Goal: Task Accomplishment & Management: Manage account settings

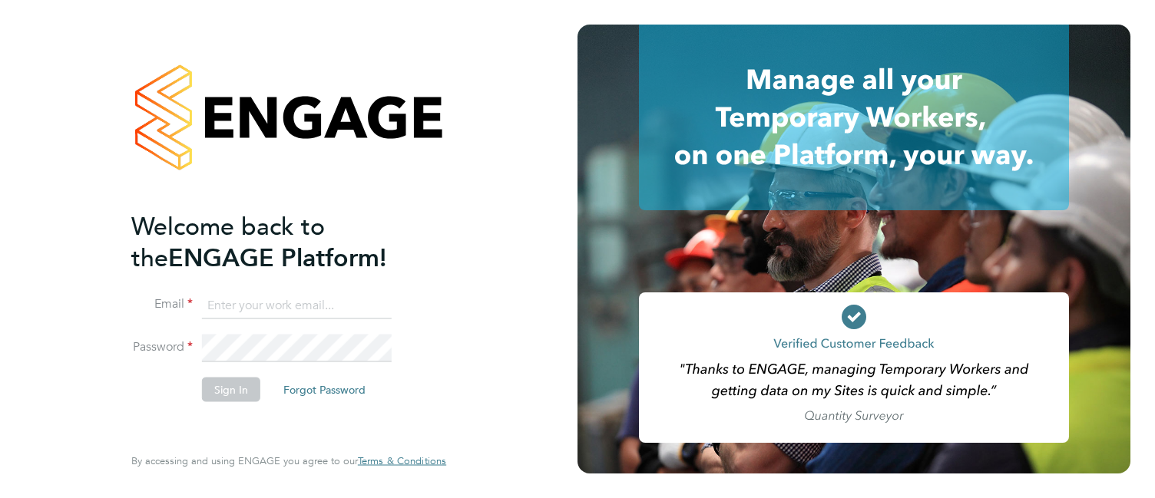
click at [250, 316] on input at bounding box center [297, 306] width 190 height 28
type input "csi.admin@uk.g4s.com"
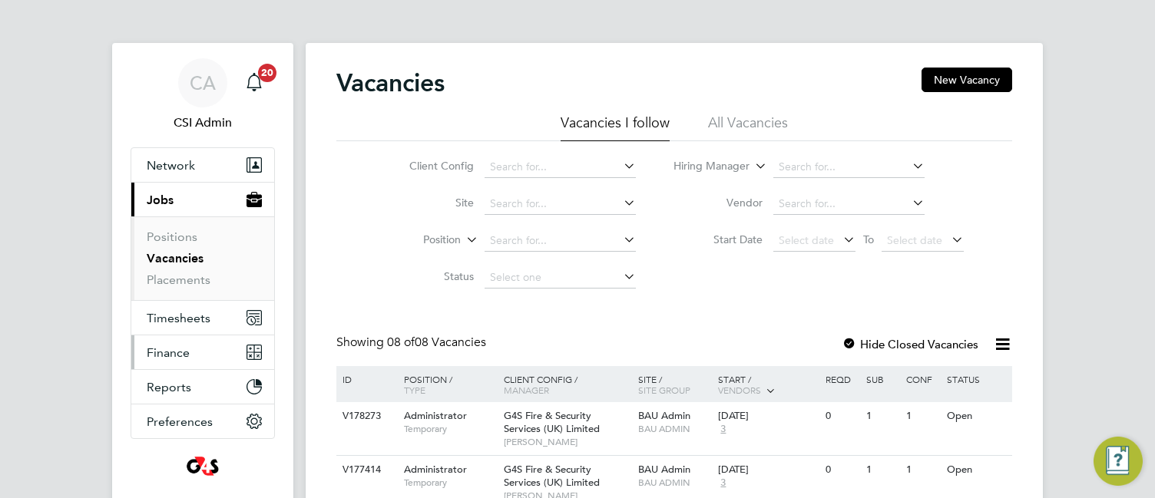
click at [168, 353] on span "Finance" at bounding box center [168, 352] width 43 height 15
click at [193, 312] on span "Timesheets" at bounding box center [179, 318] width 64 height 15
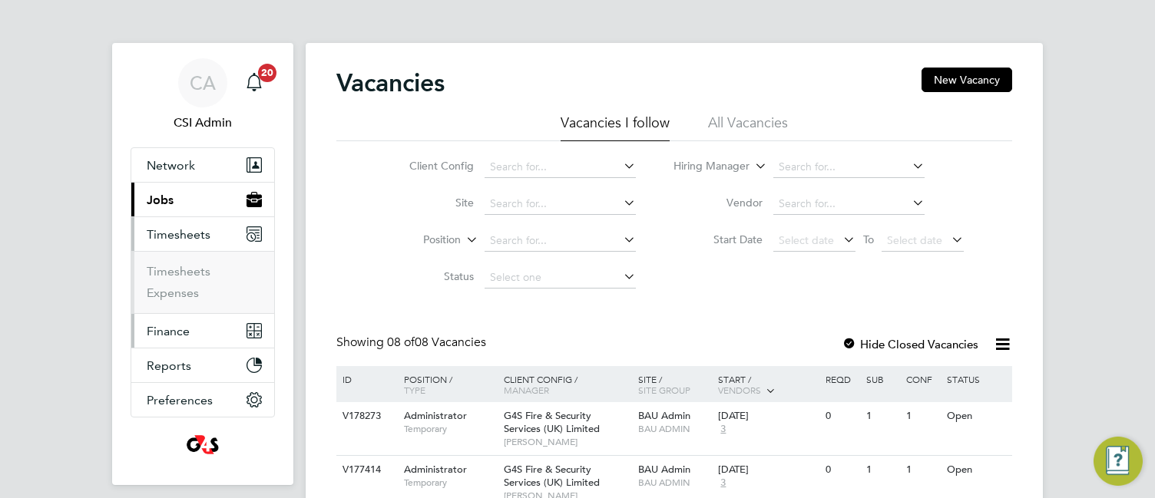
click at [177, 341] on button "Finance" at bounding box center [202, 331] width 143 height 34
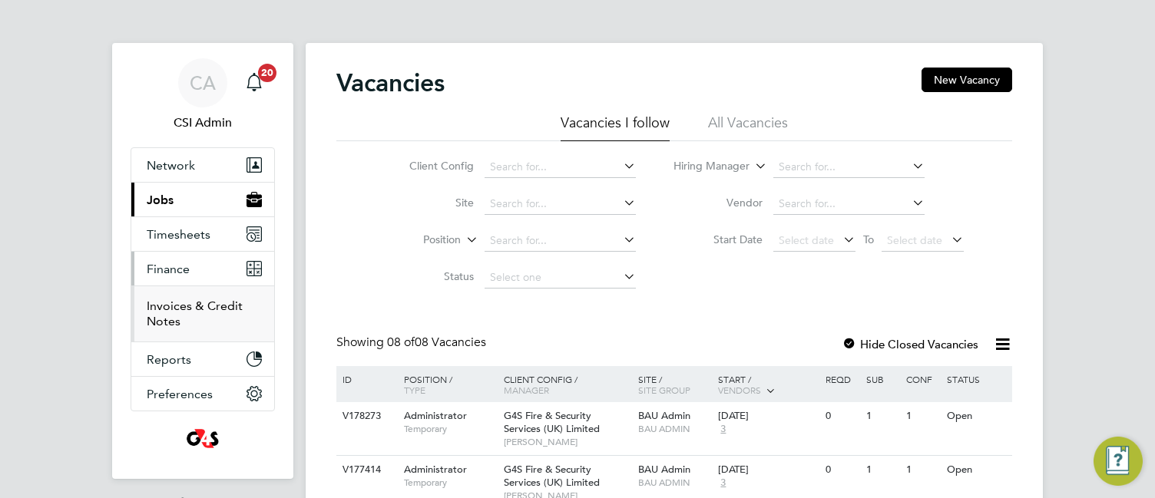
click at [176, 327] on link "Invoices & Credit Notes" at bounding box center [195, 314] width 96 height 30
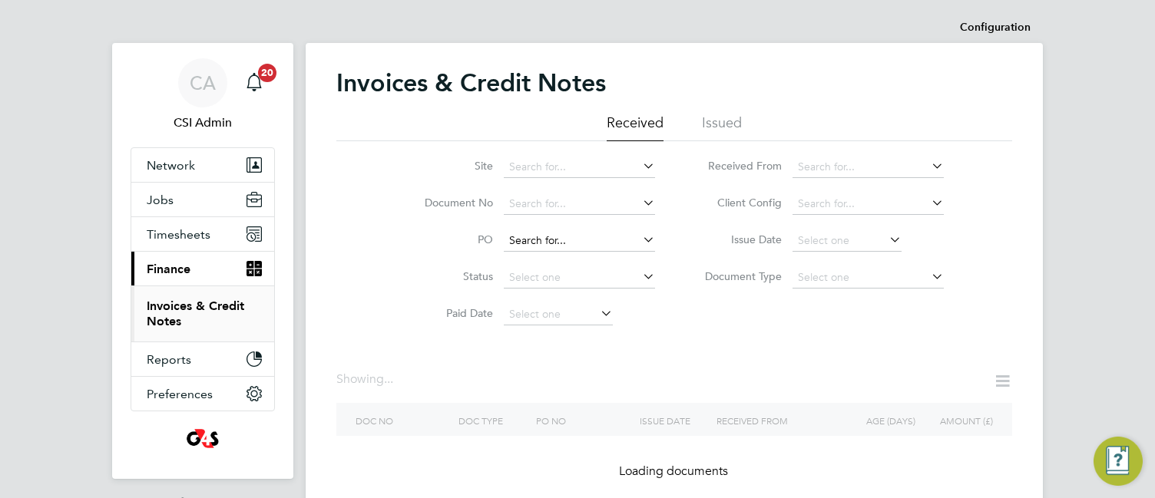
click at [557, 236] on input at bounding box center [579, 240] width 151 height 21
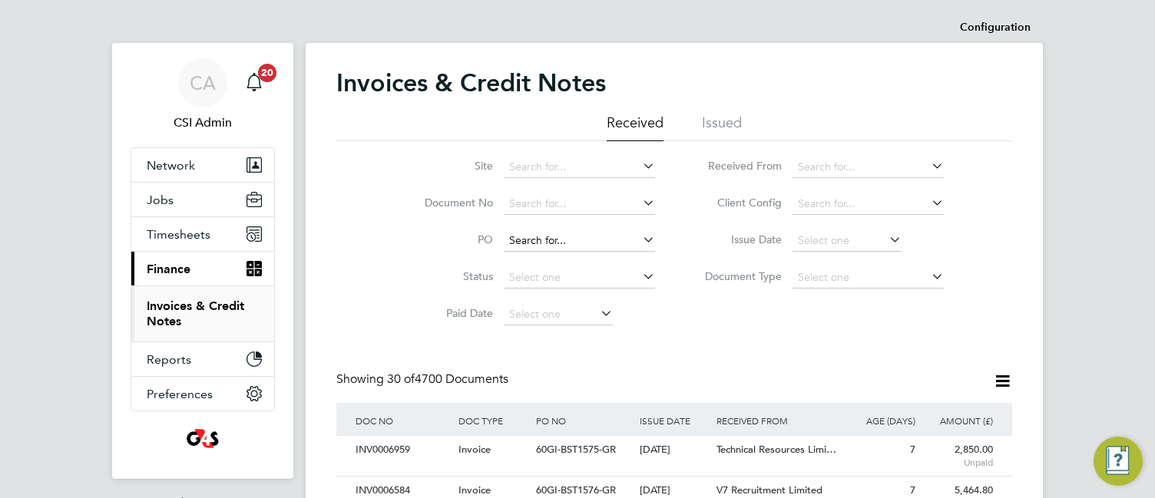
paste input "60GI109738"
type input "60GI109738"
click at [581, 253] on li "60GI109738" at bounding box center [579, 262] width 153 height 21
click at [610, 448] on div "60GI109738" at bounding box center [583, 450] width 103 height 28
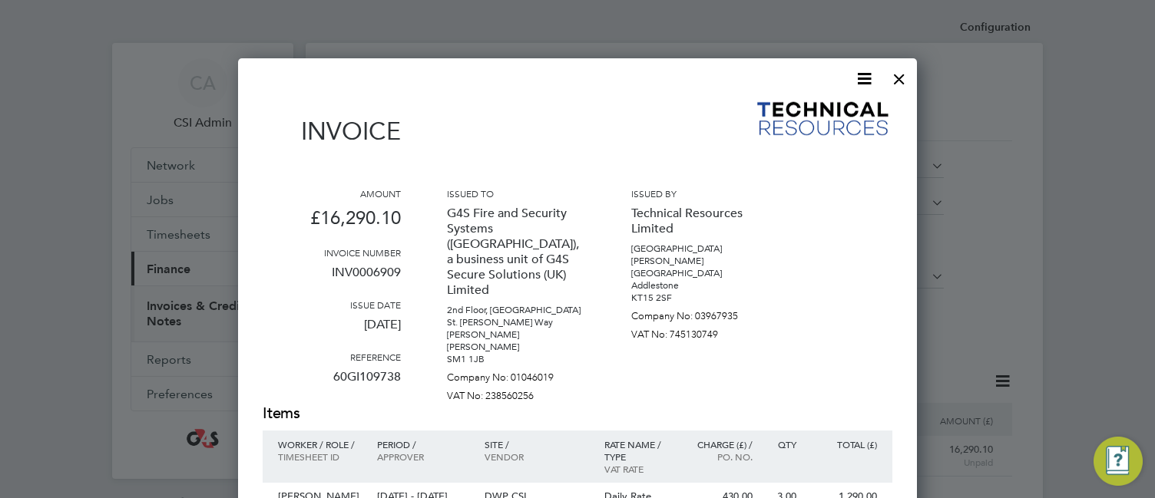
click at [413, 246] on div "Amount £16,290.10 Invoice number INV0006909 Issue date 26 Aug 2025 Reference 60…" at bounding box center [577, 295] width 629 height 216
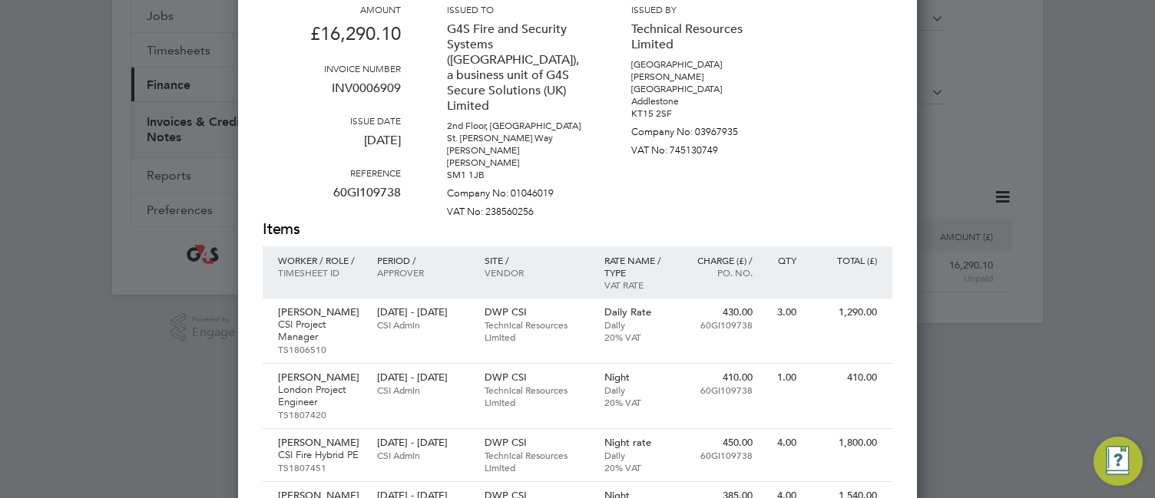
scroll to position [154, 0]
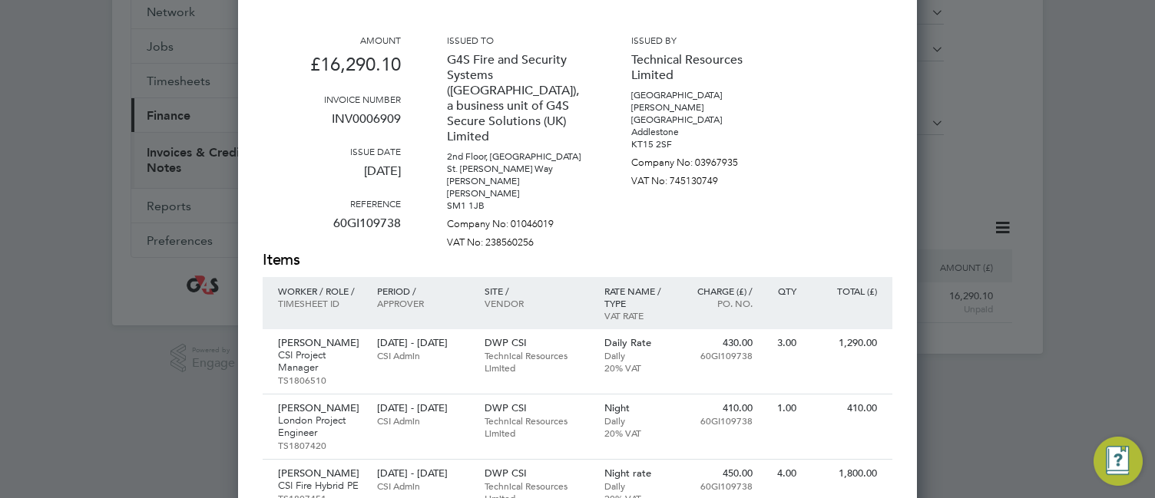
click at [362, 225] on p "60GI109738" at bounding box center [332, 230] width 138 height 40
copy p "60GI109738"
click at [367, 112] on p "INV0006909" at bounding box center [332, 125] width 138 height 40
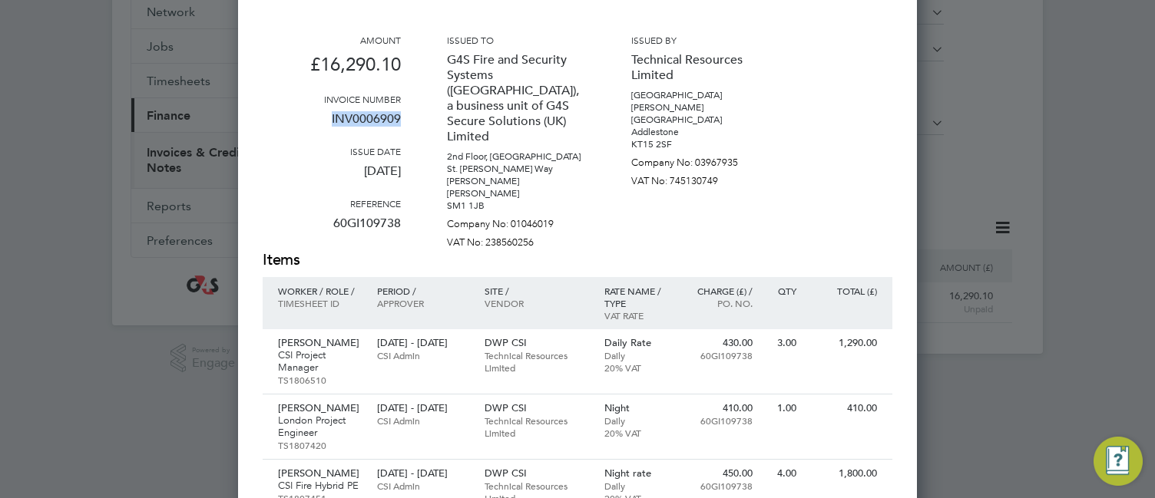
copy p "INV0006909"
click at [451, 230] on p "VAT No: 238560256" at bounding box center [516, 239] width 138 height 18
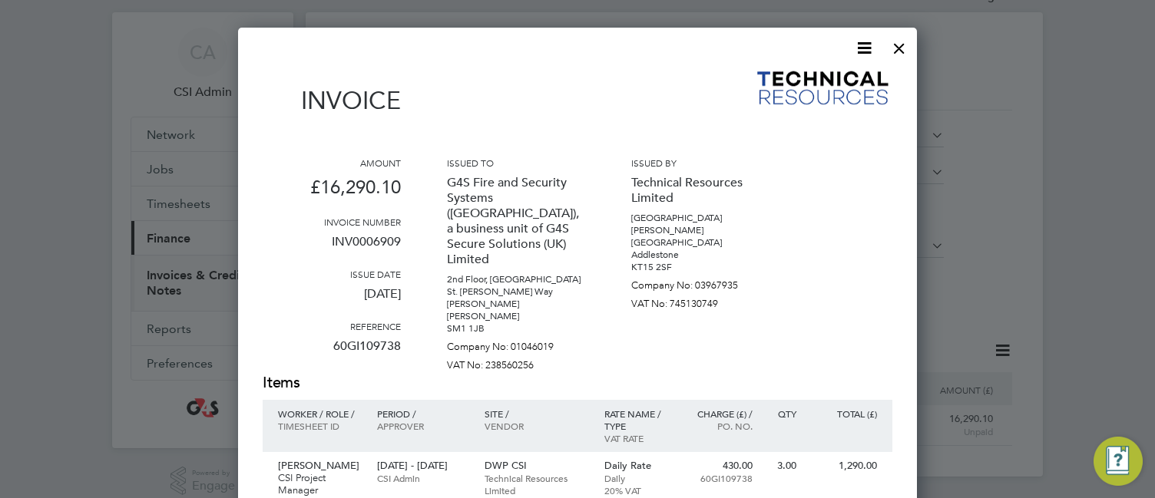
scroll to position [0, 0]
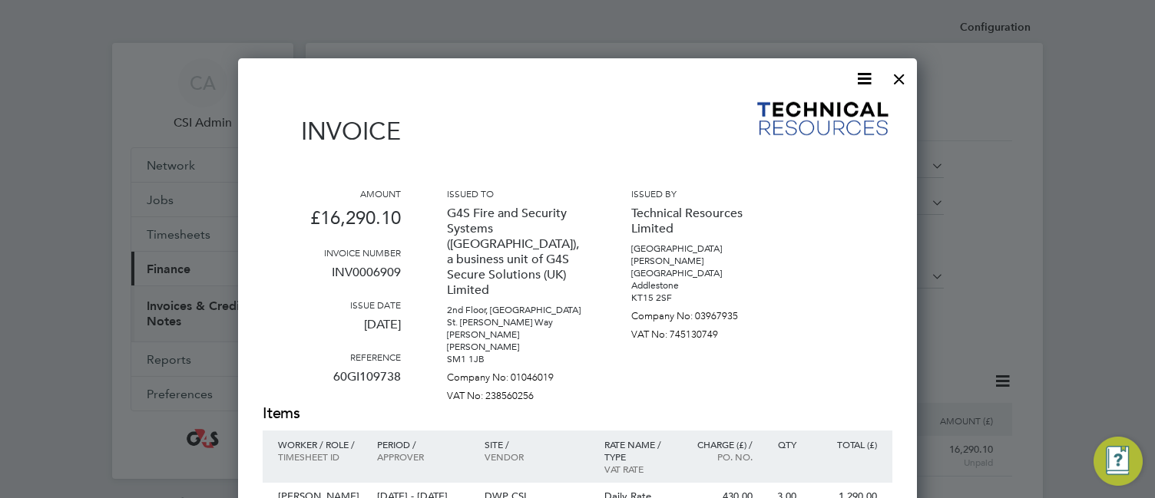
click at [864, 73] on icon at bounding box center [863, 78] width 19 height 19
click at [836, 113] on li "Download Invoice" at bounding box center [818, 114] width 106 height 21
click at [556, 33] on div at bounding box center [577, 249] width 1155 height 498
click at [894, 78] on div at bounding box center [899, 75] width 28 height 28
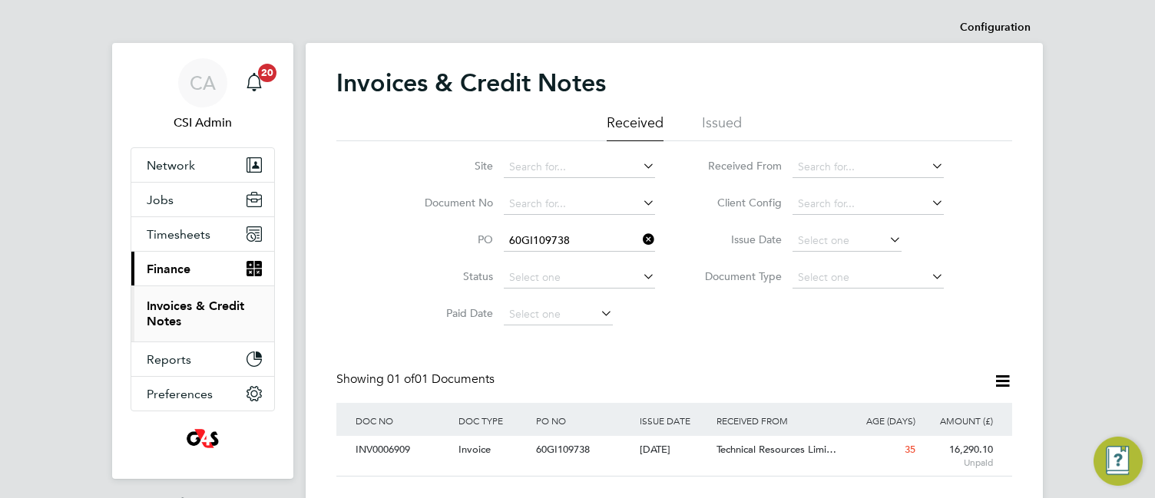
click at [639, 240] on icon at bounding box center [639, 239] width 0 height 21
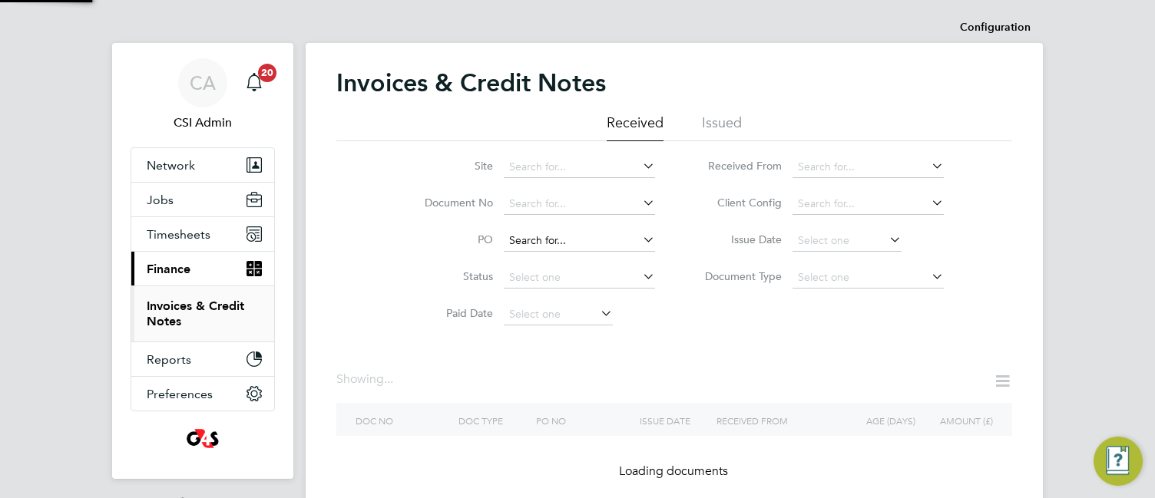
click at [588, 240] on input at bounding box center [579, 240] width 151 height 21
paste input "60DW109572"
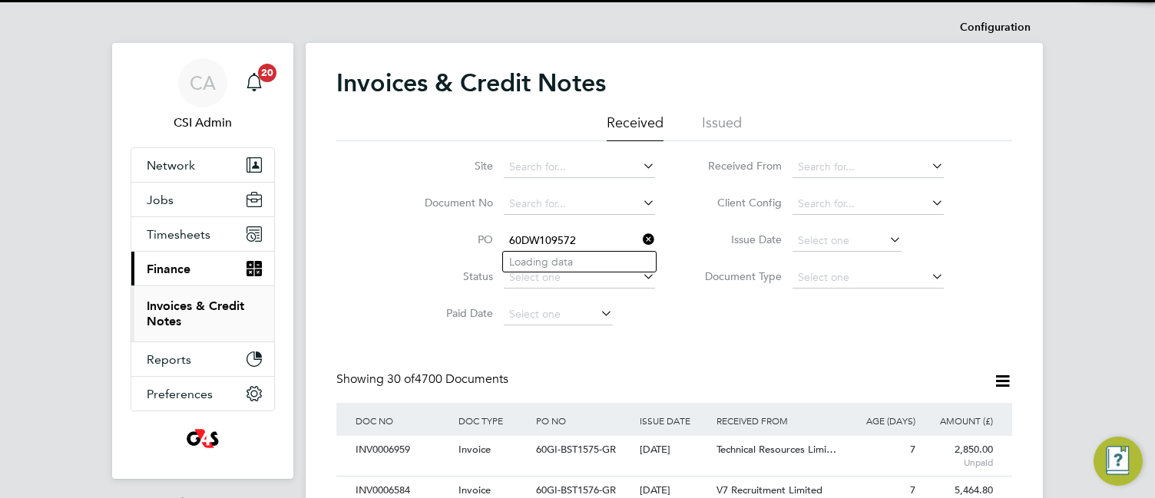
scroll to position [29, 104]
type input "60DW109572"
click at [583, 253] on li "60DW109572" at bounding box center [579, 262] width 153 height 21
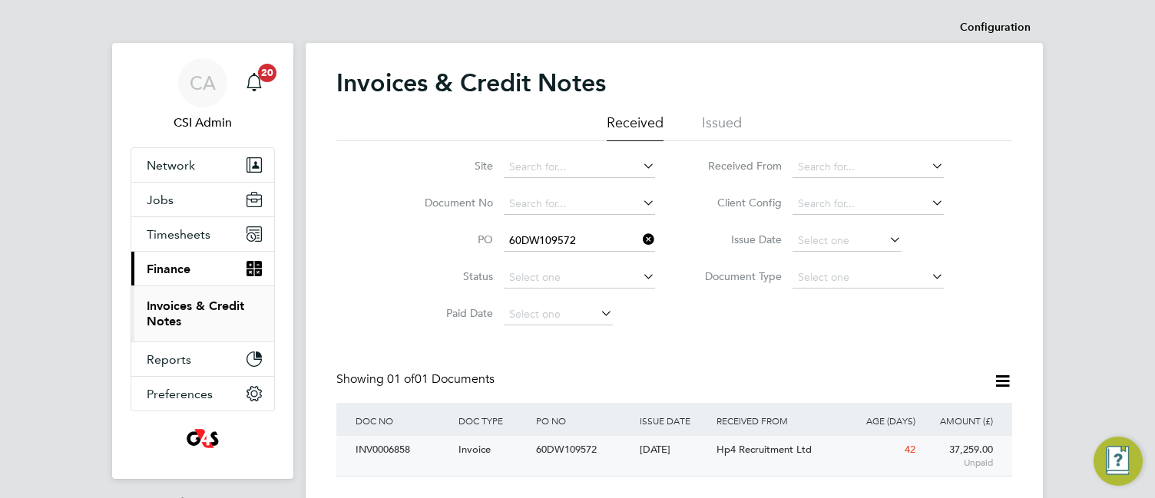
click at [438, 454] on div "INV0006858" at bounding box center [403, 450] width 103 height 28
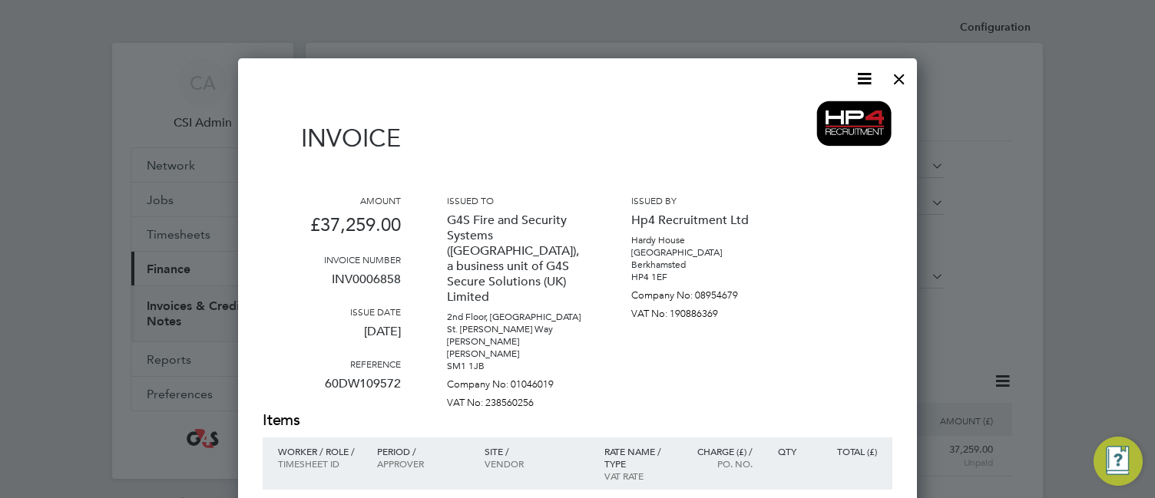
click at [466, 391] on p "VAT No: 238560256" at bounding box center [516, 400] width 138 height 18
click at [862, 81] on icon at bounding box center [863, 78] width 19 height 19
click at [828, 117] on li "Download Invoice" at bounding box center [818, 114] width 106 height 21
click at [895, 76] on div at bounding box center [899, 75] width 28 height 28
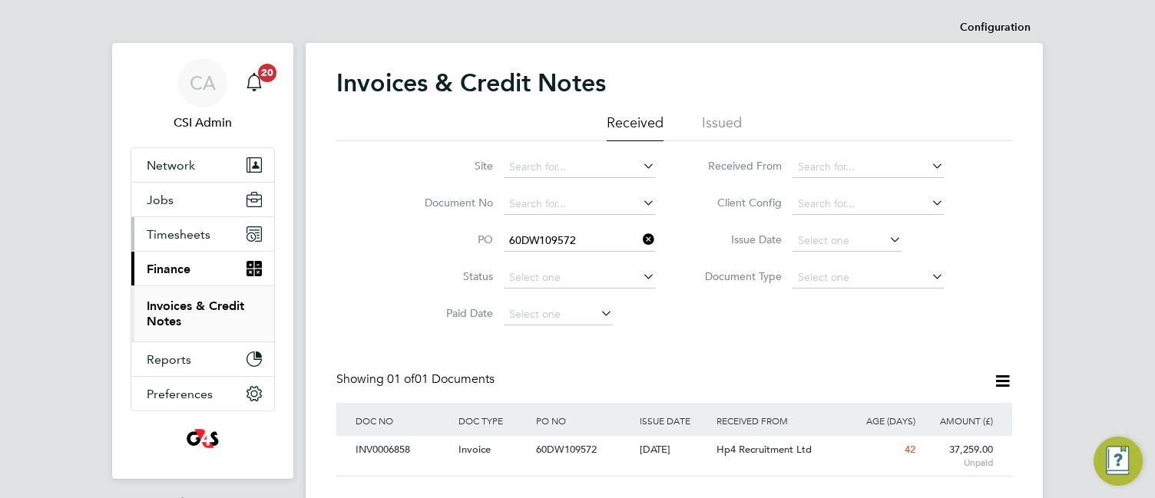
click at [197, 235] on span "Timesheets" at bounding box center [179, 234] width 64 height 15
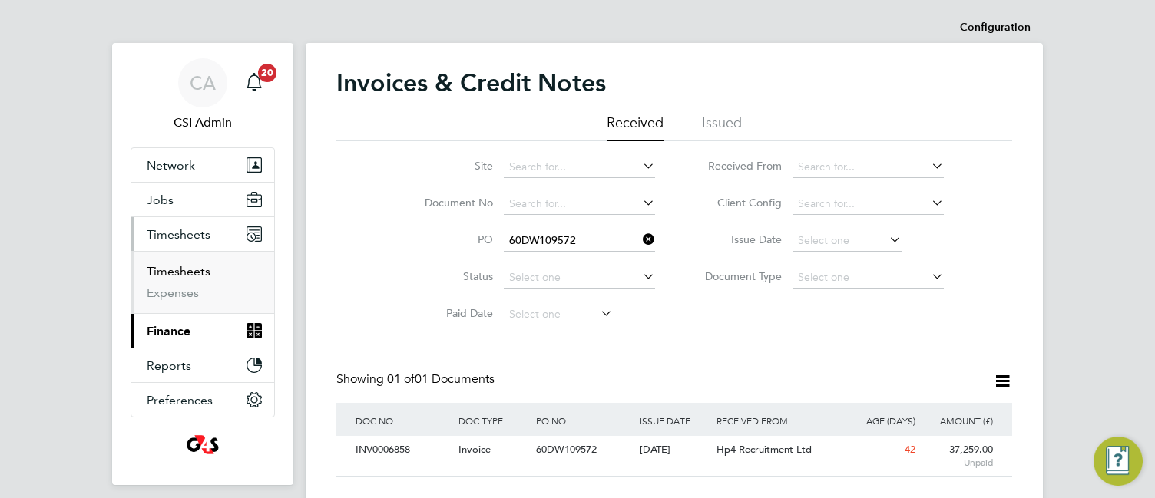
click at [190, 271] on link "Timesheets" at bounding box center [179, 271] width 64 height 15
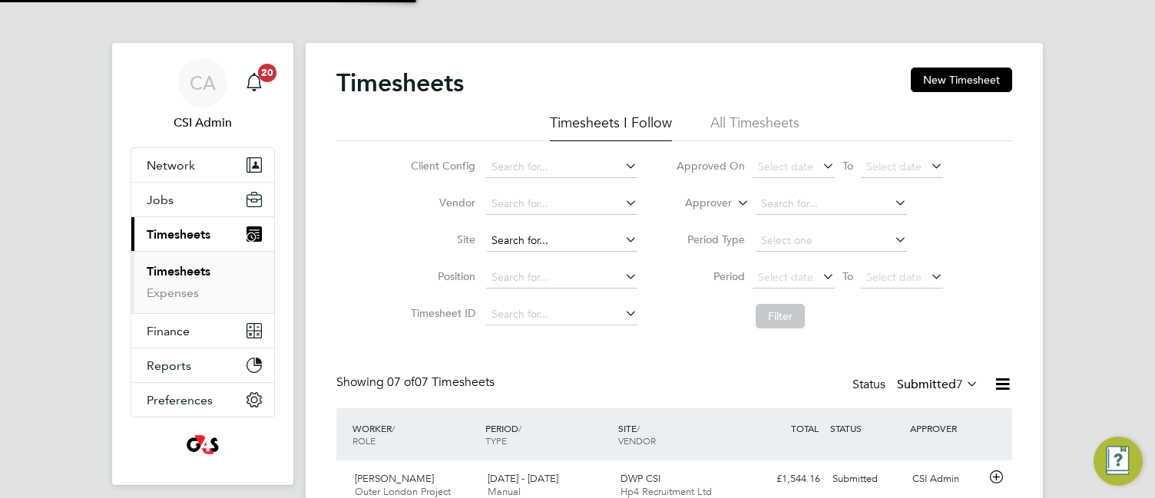
scroll to position [39, 134]
click at [570, 203] on input at bounding box center [561, 203] width 151 height 21
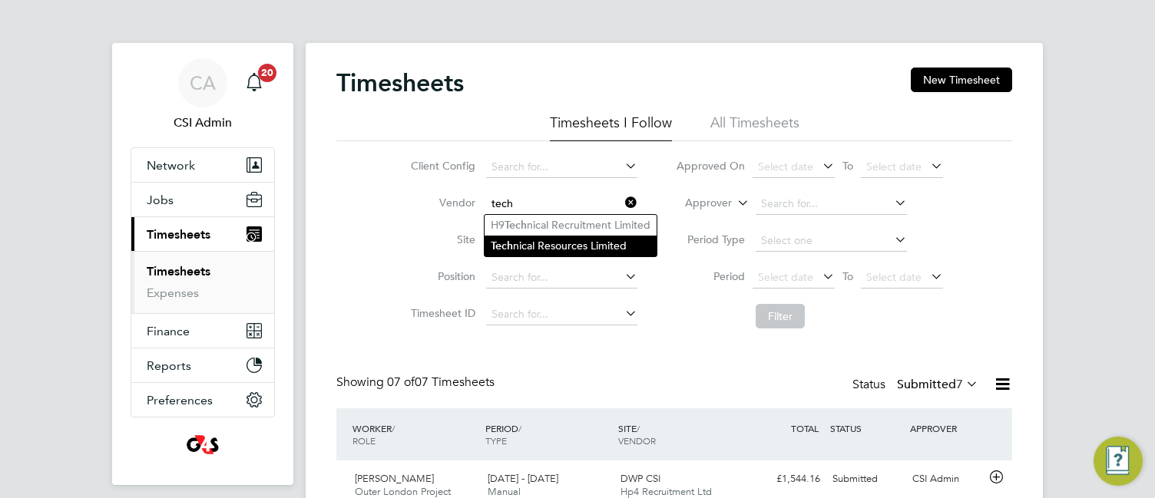
click at [564, 236] on li "Tech nical Resources Limited" at bounding box center [570, 246] width 172 height 21
type input "Technical Resources Limited"
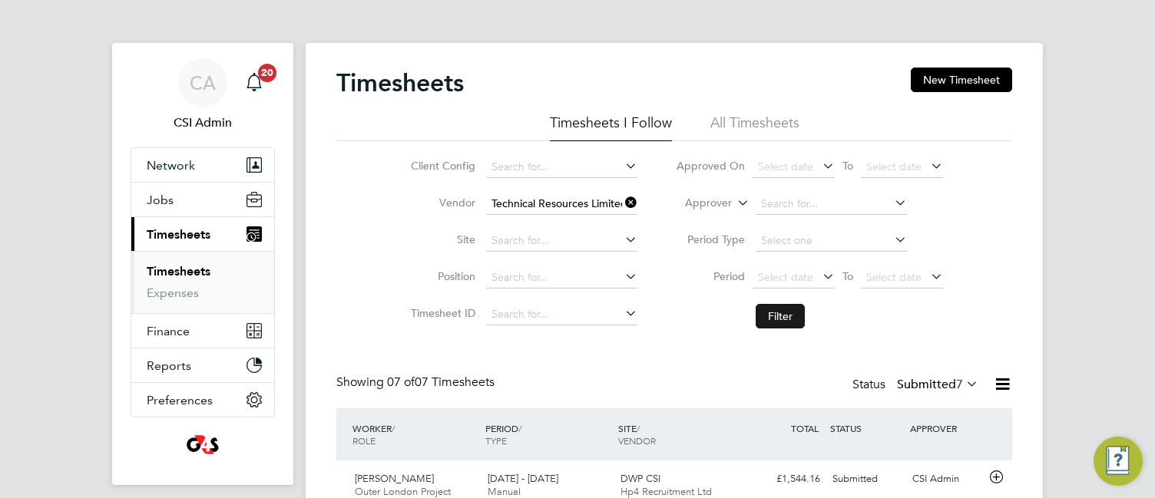
click at [785, 310] on button "Filter" at bounding box center [779, 316] width 49 height 25
click at [382, 343] on div "Timesheets New Timesheet Timesheets I Follow All Timesheets Client Config Vendo…" at bounding box center [674, 367] width 676 height 598
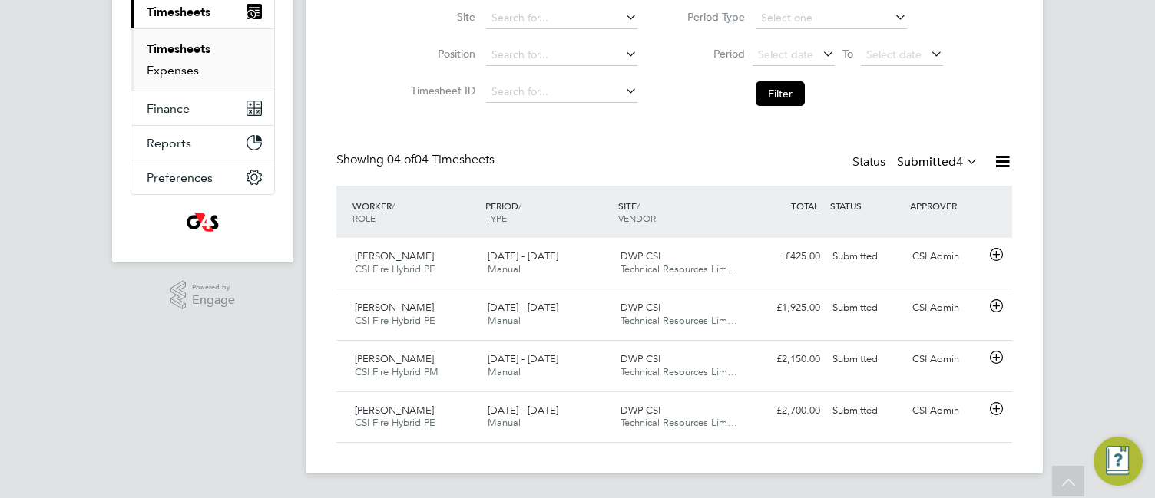
click at [177, 73] on link "Expenses" at bounding box center [173, 70] width 52 height 15
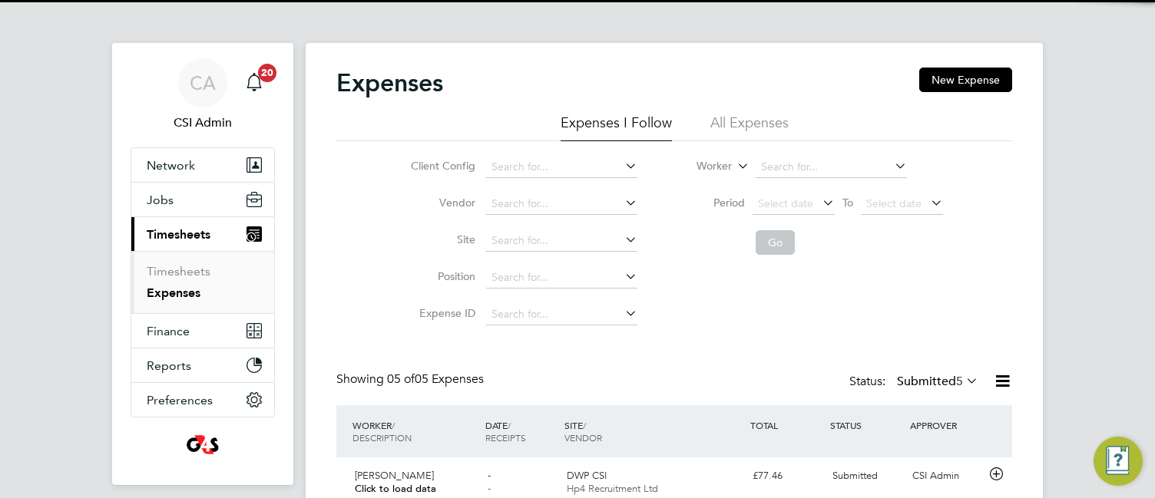
click at [368, 334] on div "Expenses New Expense Expenses I Follow All Expenses Client Config Vendor Site P…" at bounding box center [674, 391] width 676 height 646
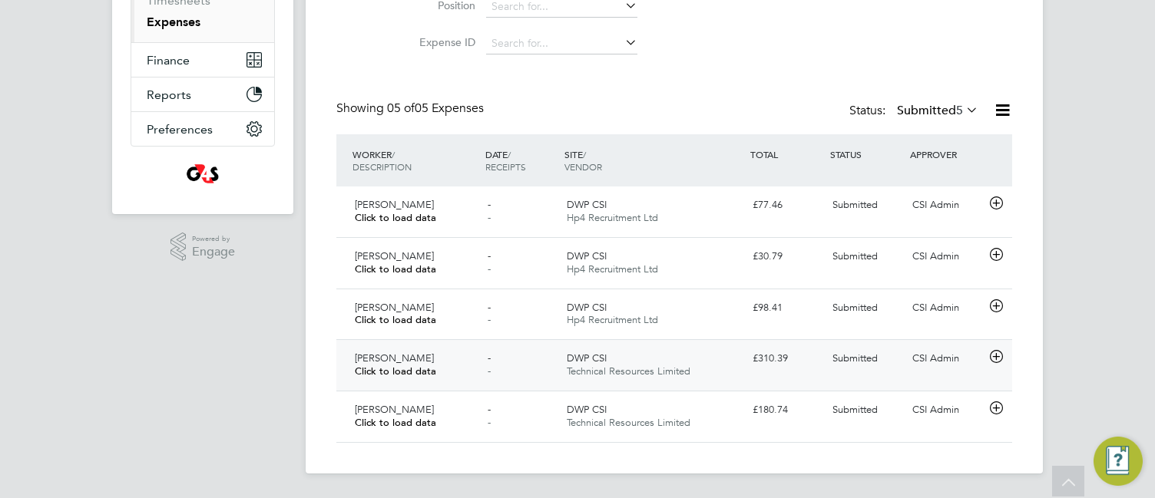
click at [733, 359] on div "DWP CSI Technical Resources Limited" at bounding box center [653, 365] width 186 height 38
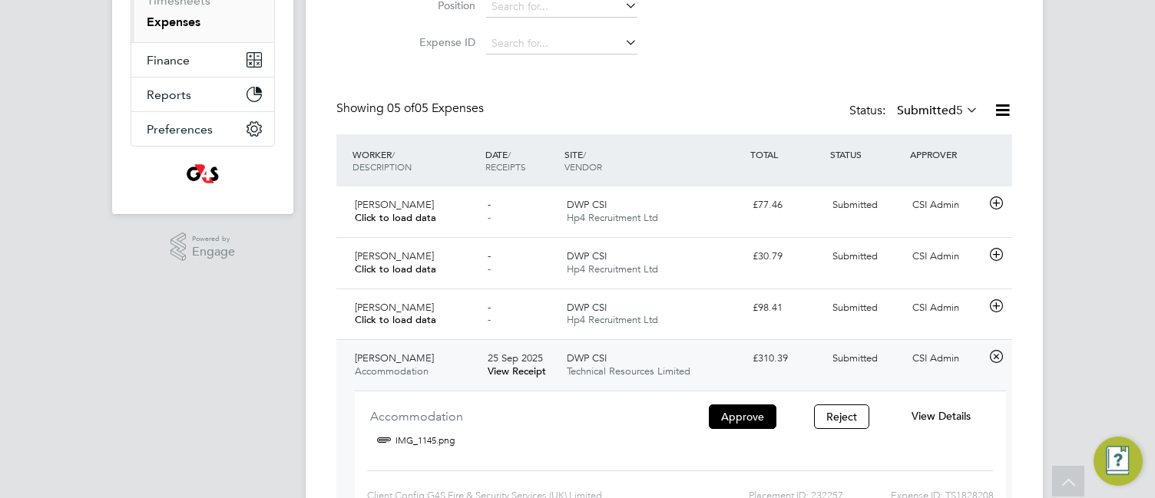
click at [323, 380] on div "Expenses New Expense Expenses I Follow All Expenses Client Config Vendor Site P…" at bounding box center [674, 202] width 737 height 860
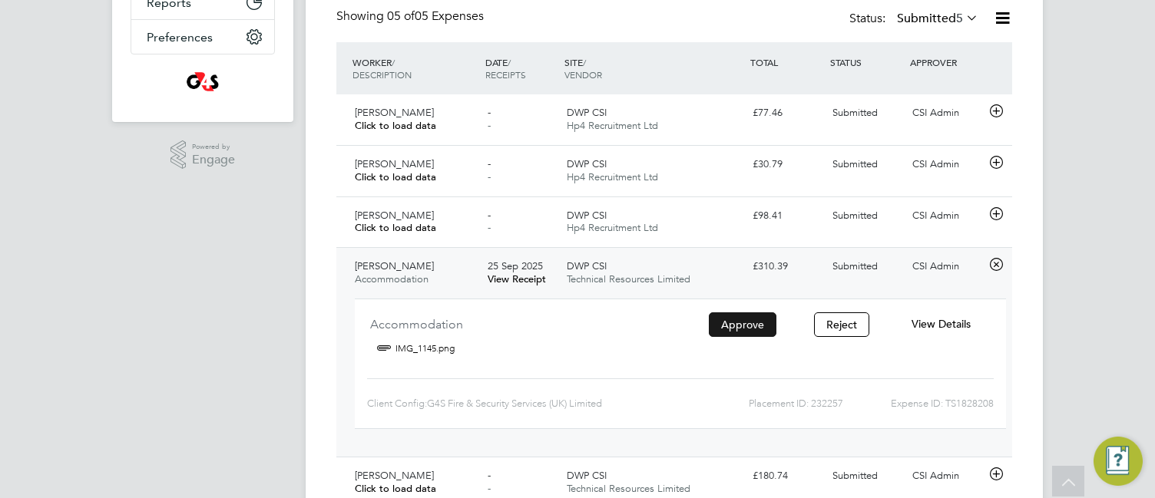
click at [742, 322] on button "Approve" at bounding box center [743, 324] width 68 height 25
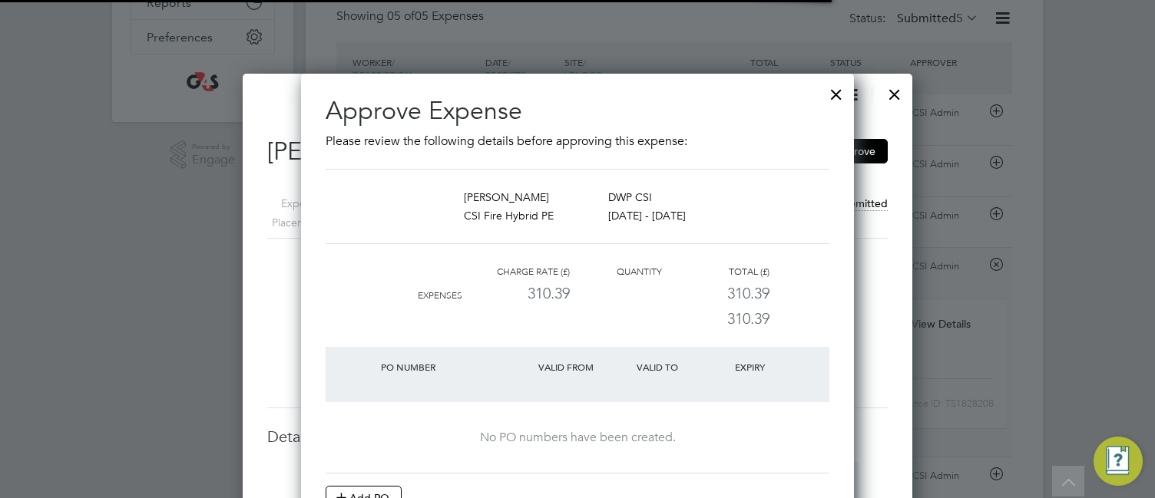
scroll to position [25, 279]
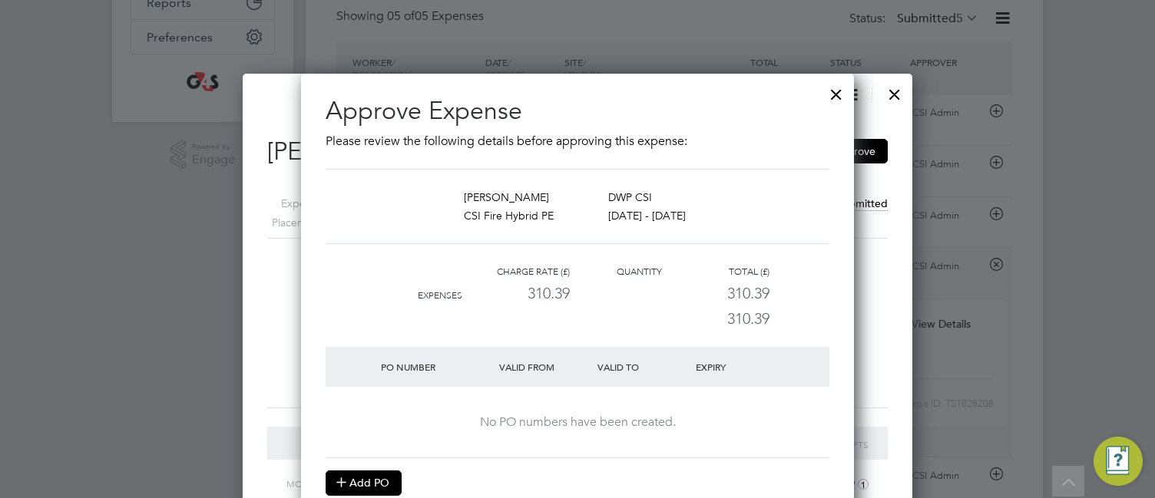
click at [361, 486] on button "Add PO" at bounding box center [363, 483] width 76 height 25
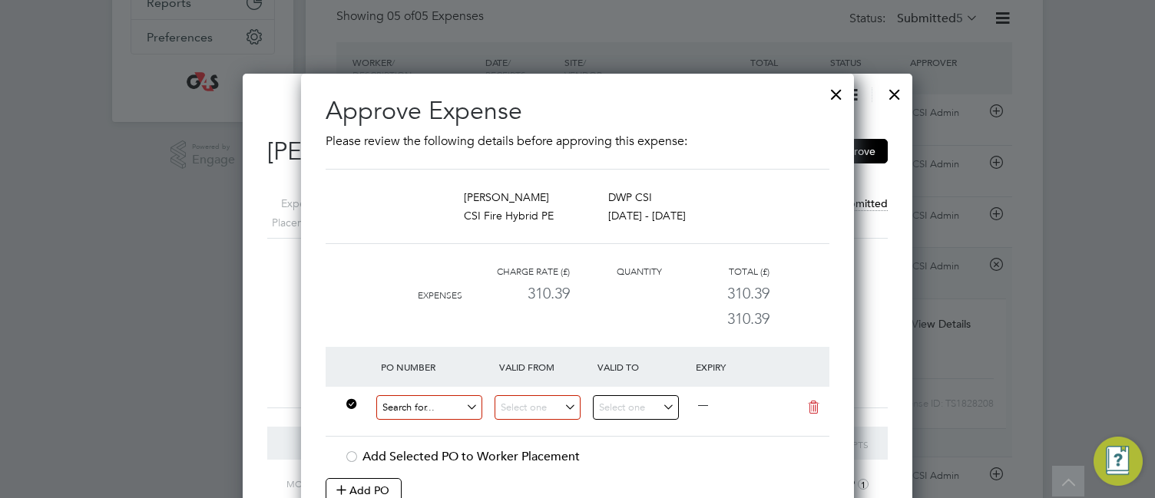
click at [398, 410] on input at bounding box center [429, 407] width 106 height 25
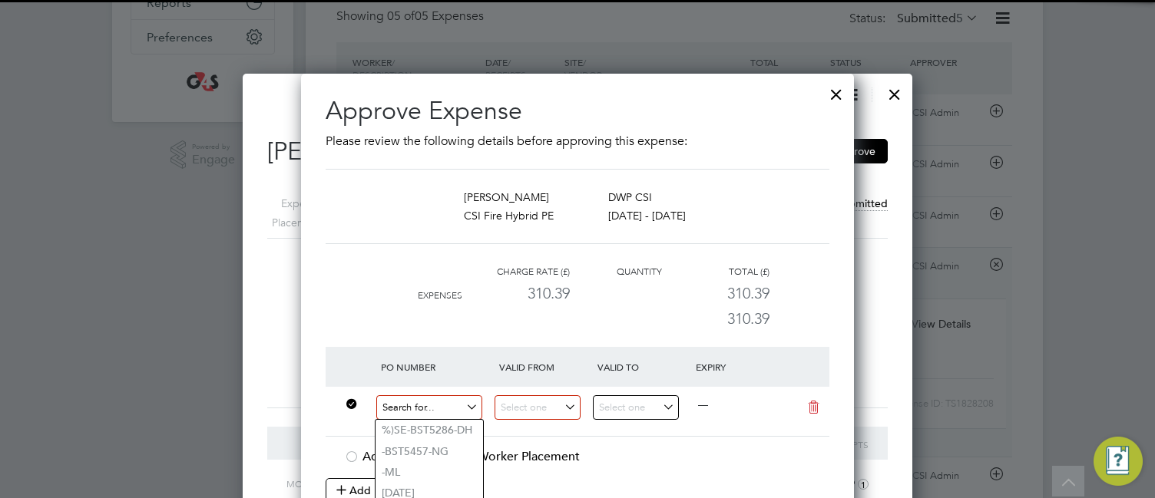
paste input "60DW-BST3654-AP"
type input "60DW-BST3654-AP"
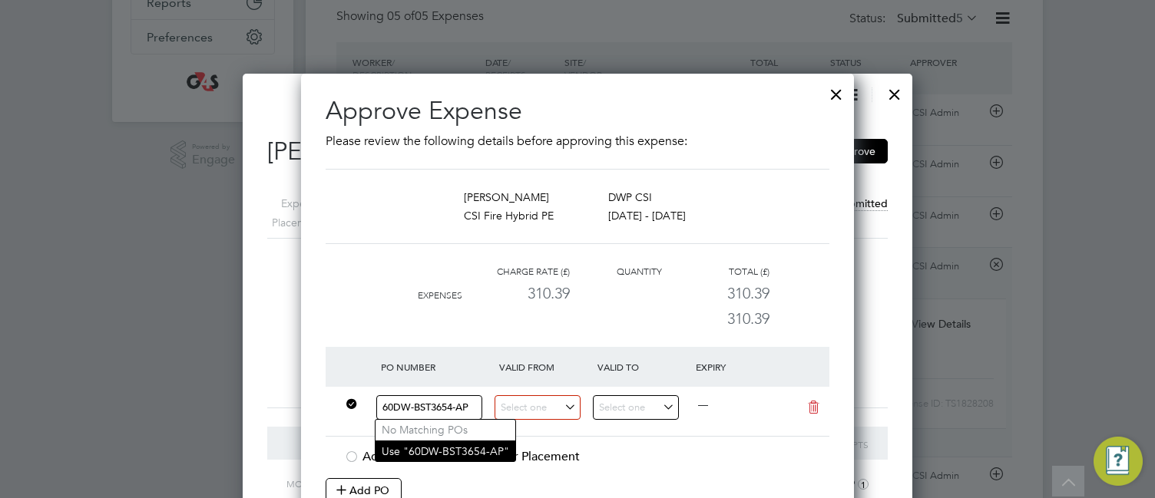
click at [428, 451] on li "Use "60DW-BST3654-AP"" at bounding box center [445, 451] width 140 height 21
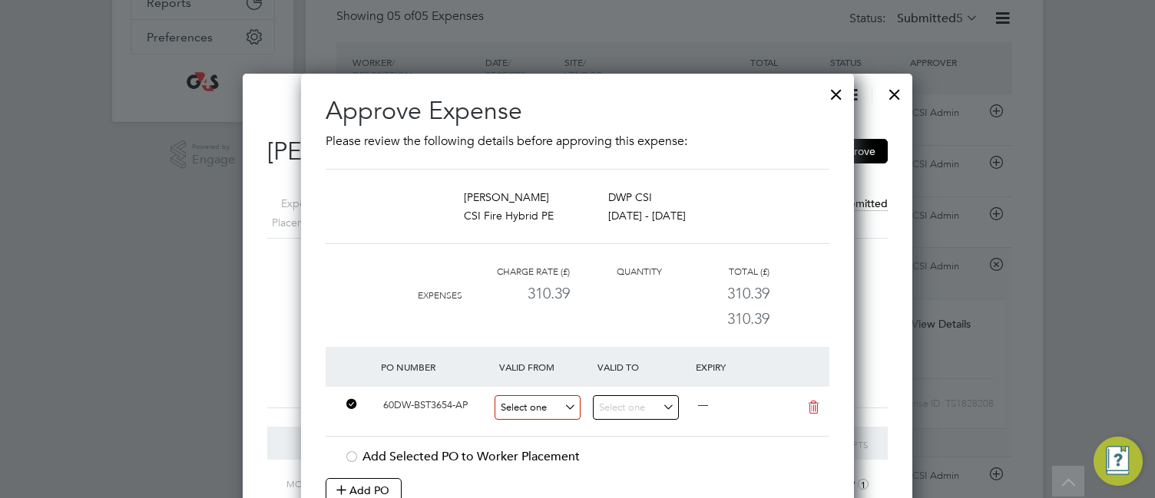
click at [531, 403] on input at bounding box center [537, 407] width 86 height 25
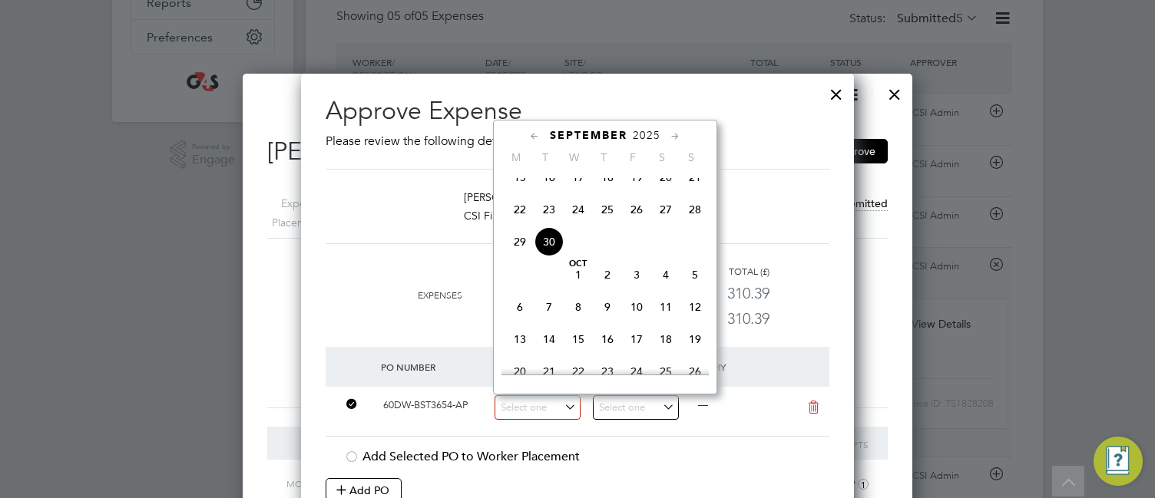
click at [517, 224] on span "22" at bounding box center [519, 209] width 29 height 29
type input "[DATE]"
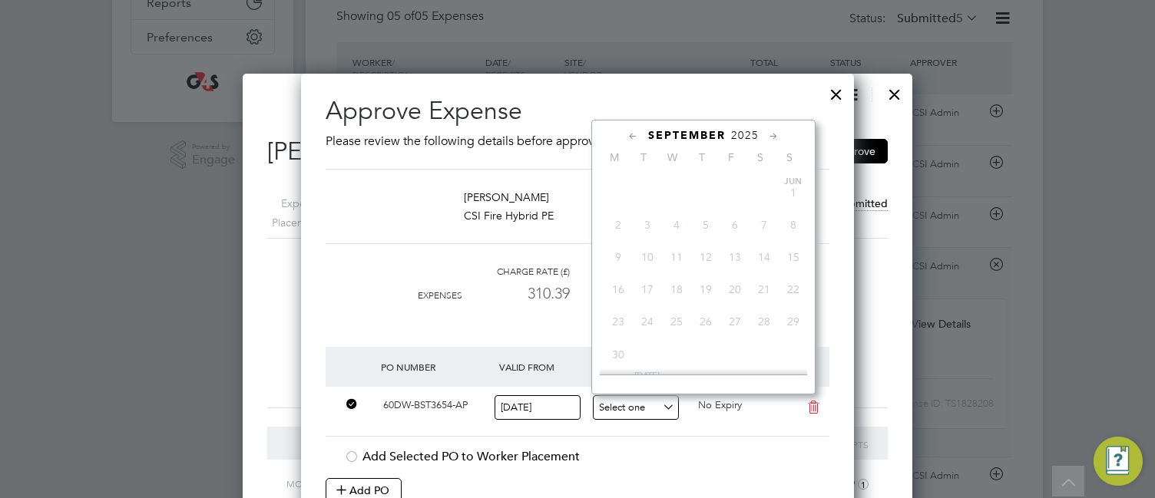
click at [610, 396] on input at bounding box center [636, 407] width 86 height 25
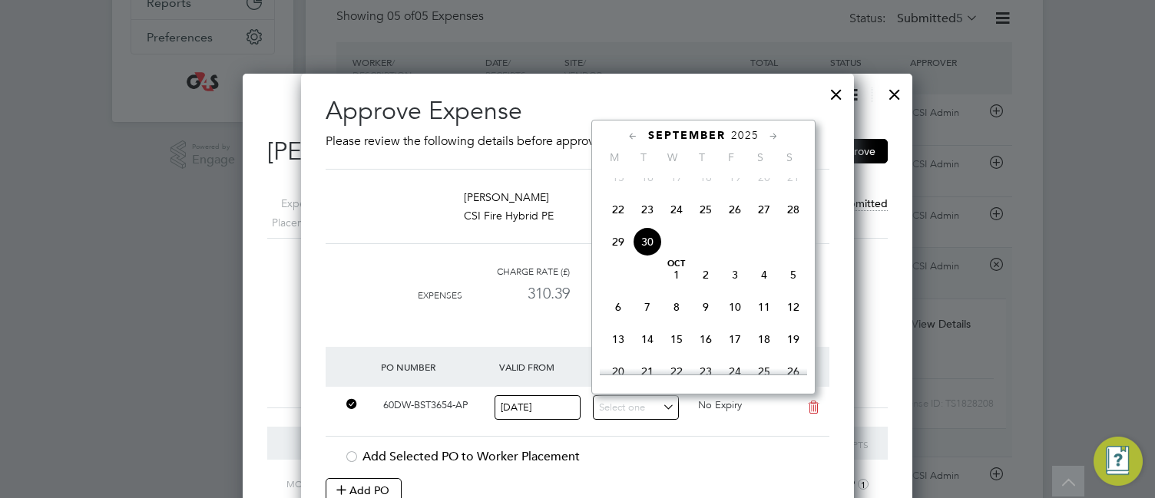
click at [797, 223] on span "28" at bounding box center [792, 209] width 29 height 29
type input "[DATE]"
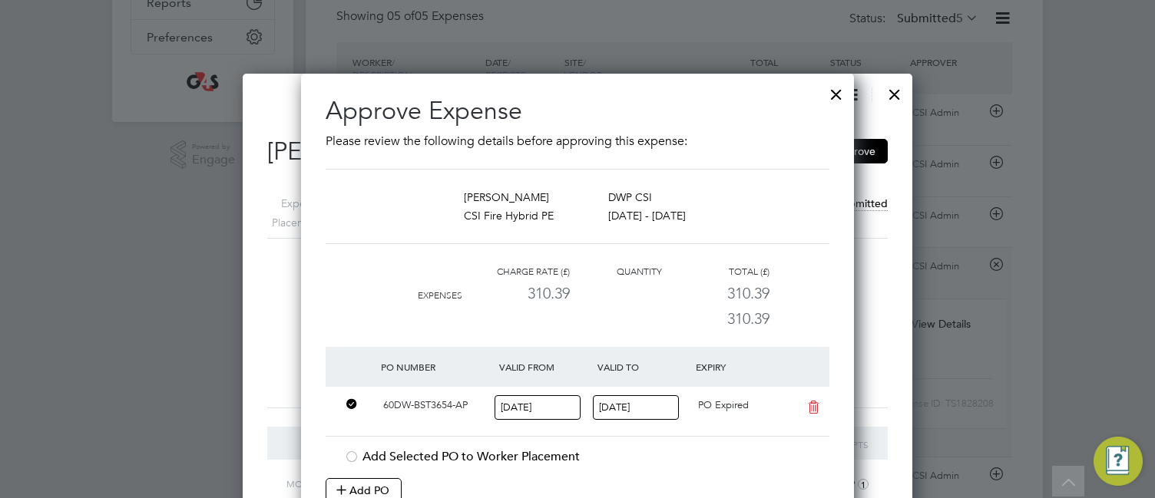
click at [679, 445] on at-purchase-order-table "PO Number Valid From Valid To Expiry 60DW-BST3654-AP 22 Sep 2025 28 Sep 2025 PO…" at bounding box center [577, 425] width 504 height 156
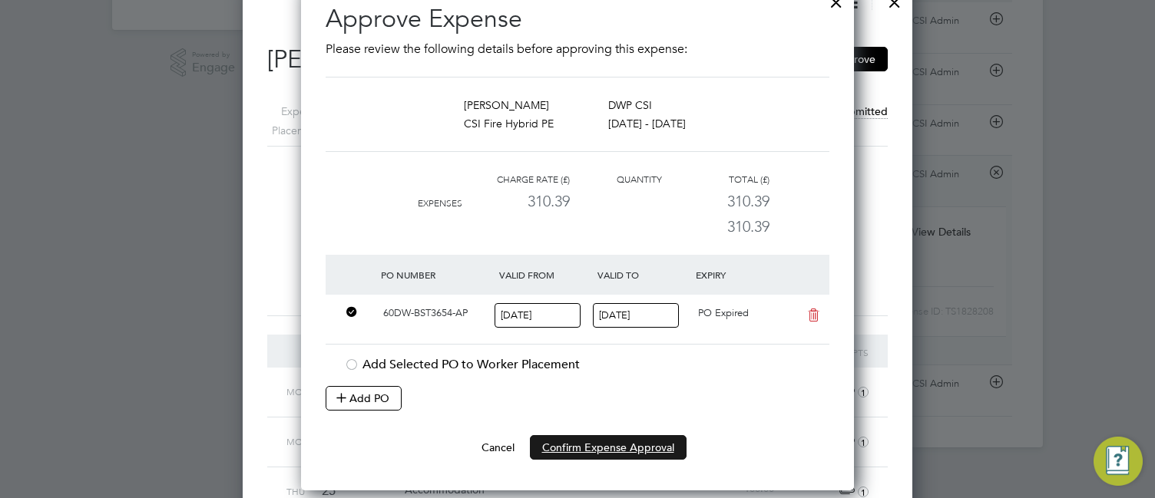
click at [613, 447] on button "Confirm Expense Approval" at bounding box center [608, 447] width 157 height 25
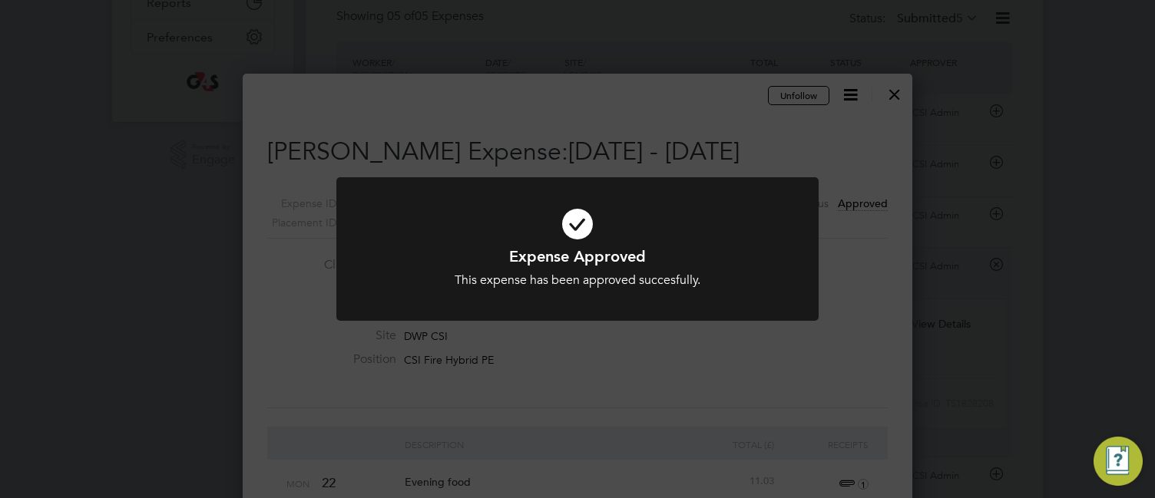
click at [613, 447] on div "Expense Approved This expense has been approved succesfully. Cancel Okay" at bounding box center [577, 249] width 1155 height 498
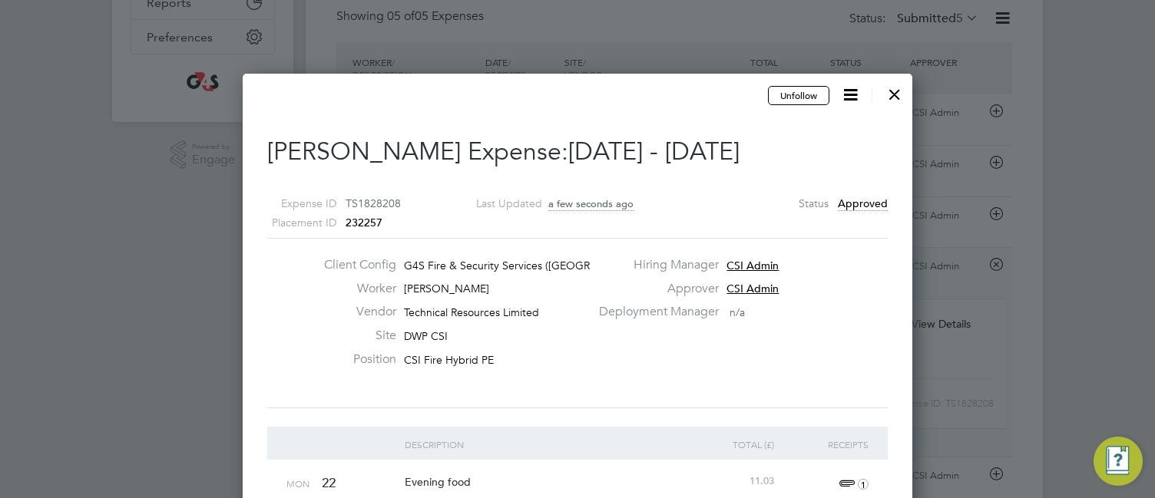
click at [891, 94] on div at bounding box center [895, 91] width 28 height 28
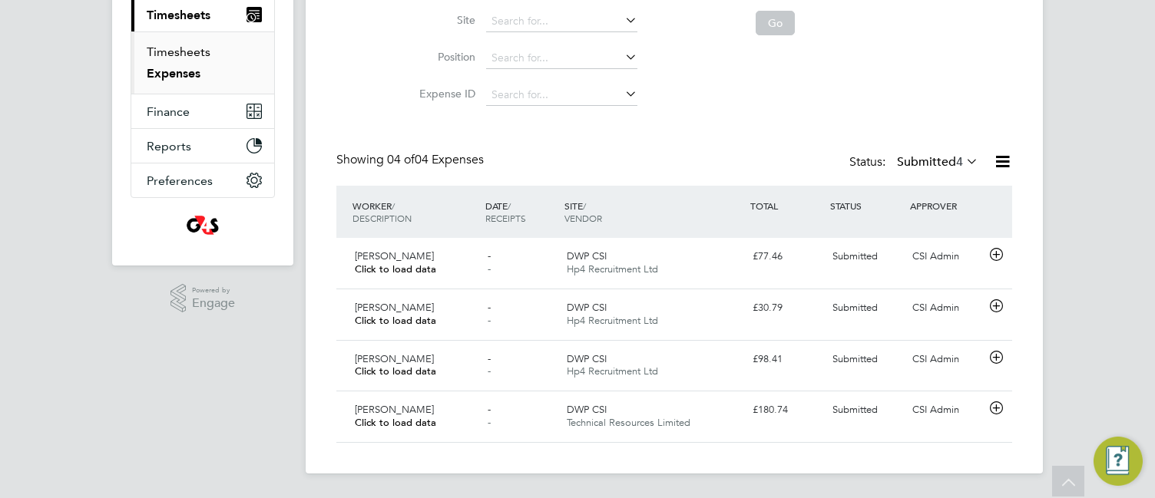
click at [189, 53] on link "Timesheets" at bounding box center [179, 52] width 64 height 15
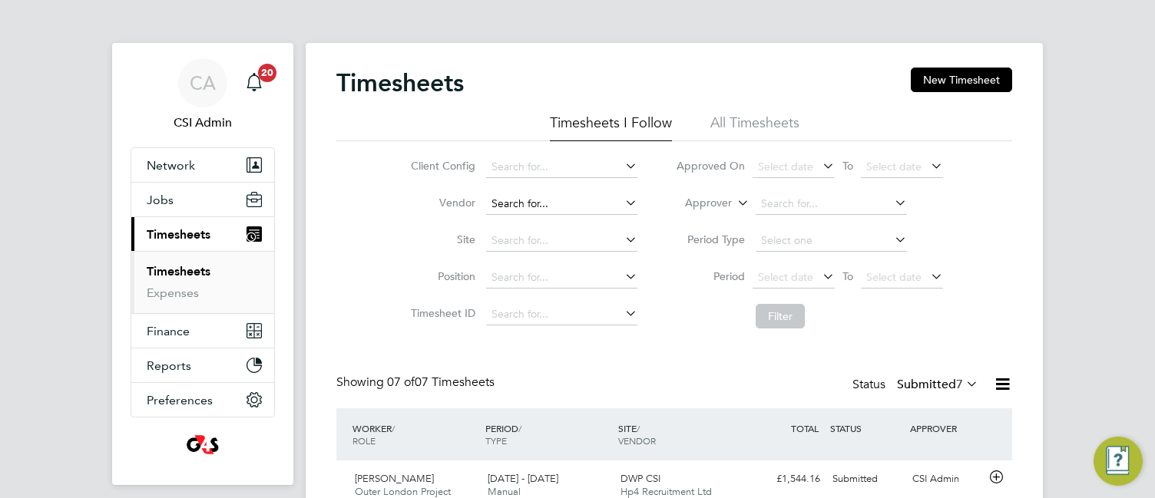
click at [517, 201] on input at bounding box center [561, 203] width 151 height 21
click at [520, 238] on li "Tech nical Resources Limited" at bounding box center [570, 246] width 172 height 21
type input "Technical Resources Limited"
click at [774, 314] on button "Filter" at bounding box center [779, 316] width 49 height 25
click at [343, 316] on div "Client Config Vendor Technical Resources Limited Site Position Timesheet ID App…" at bounding box center [674, 238] width 676 height 195
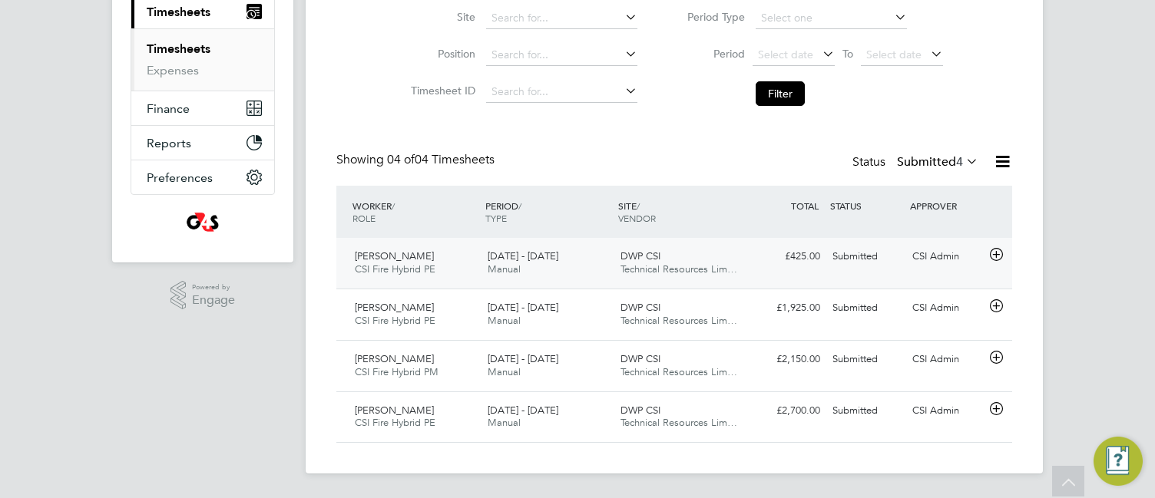
click at [999, 251] on icon at bounding box center [995, 255] width 19 height 12
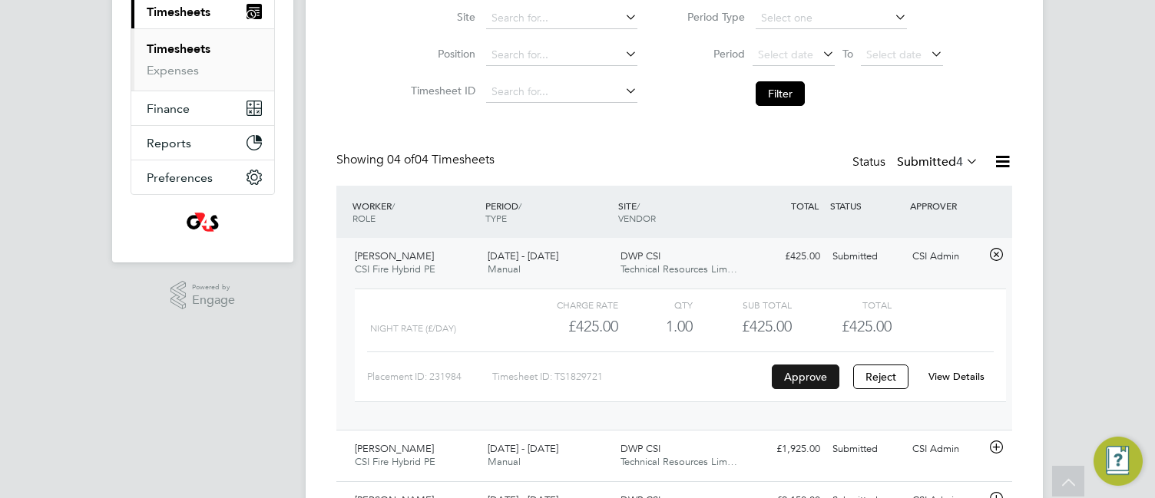
click at [808, 378] on button "Approve" at bounding box center [806, 377] width 68 height 25
click at [325, 385] on div "Timesheets New Timesheet Timesheets I Follow All Timesheets Client Config Vendo…" at bounding box center [674, 217] width 737 height 795
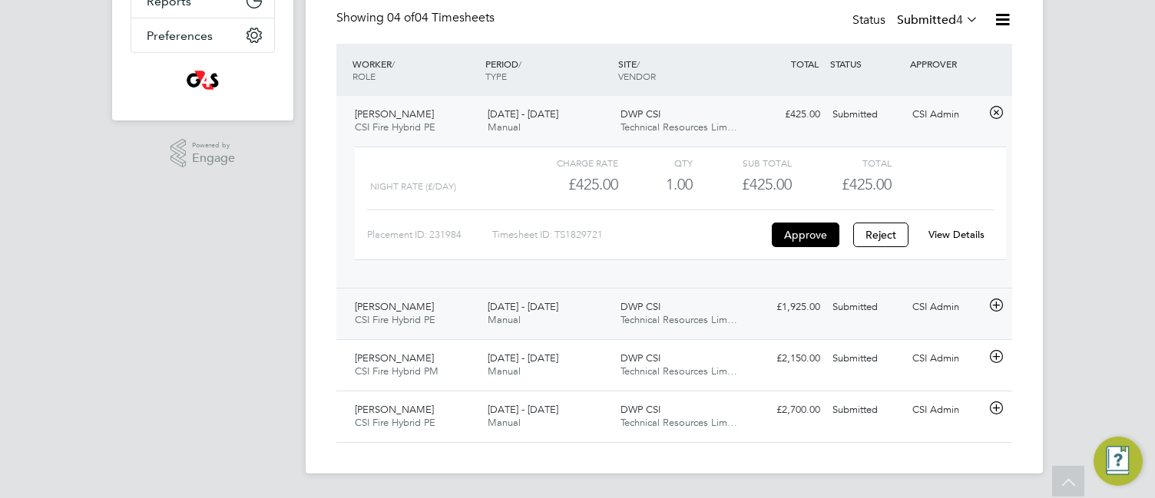
click at [997, 305] on icon at bounding box center [995, 305] width 19 height 12
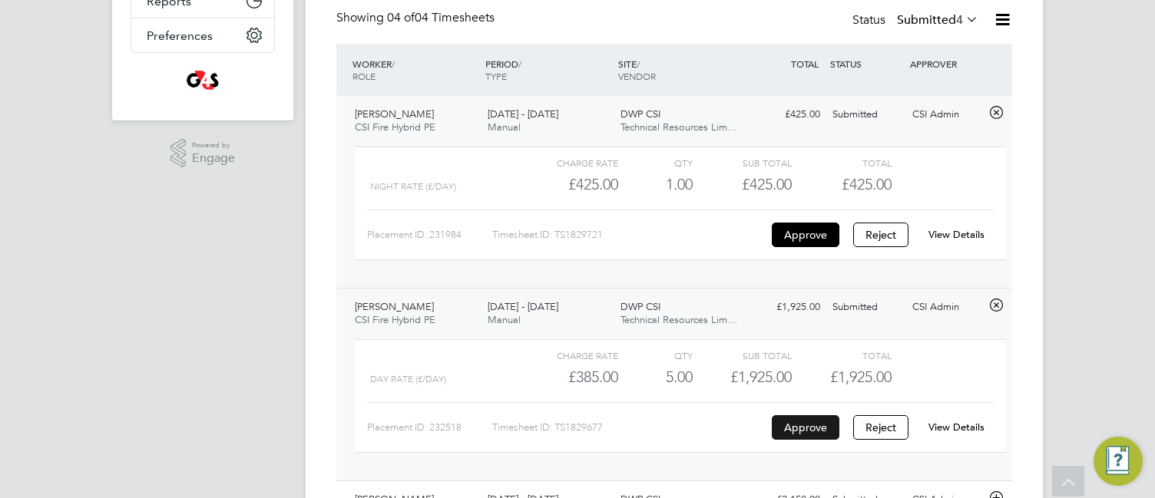
click at [807, 425] on button "Approve" at bounding box center [806, 427] width 68 height 25
click at [326, 302] on div "Timesheets New Timesheet Timesheets I Follow All Timesheets Client Config Vendo…" at bounding box center [674, 146] width 737 height 937
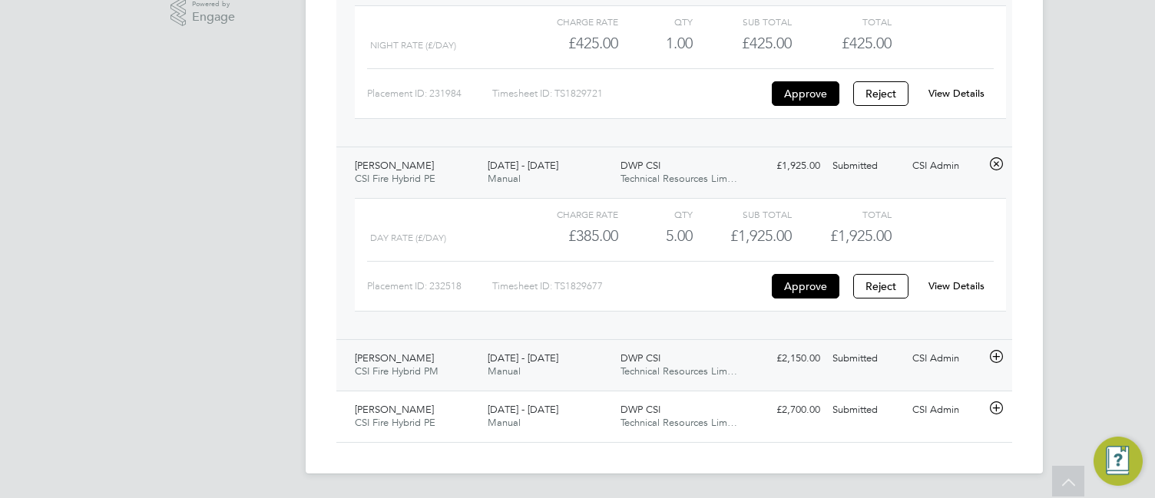
click at [993, 356] on icon at bounding box center [995, 357] width 19 height 12
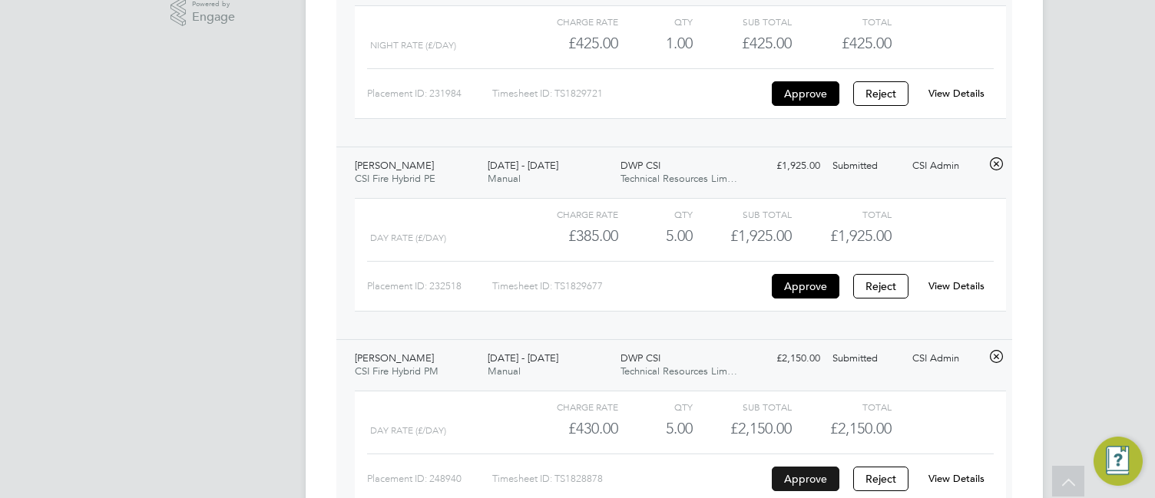
click at [802, 476] on button "Approve" at bounding box center [806, 479] width 68 height 25
click at [315, 275] on div "Timesheets New Timesheet Timesheets I Follow All Timesheets Client Config Vendo…" at bounding box center [674, 76] width 737 height 1078
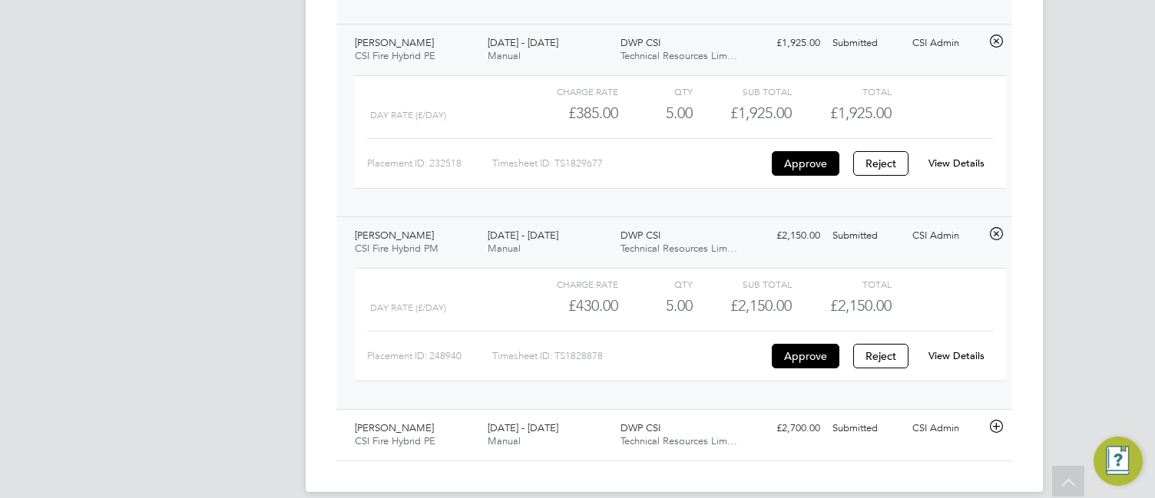
scroll to position [647, 0]
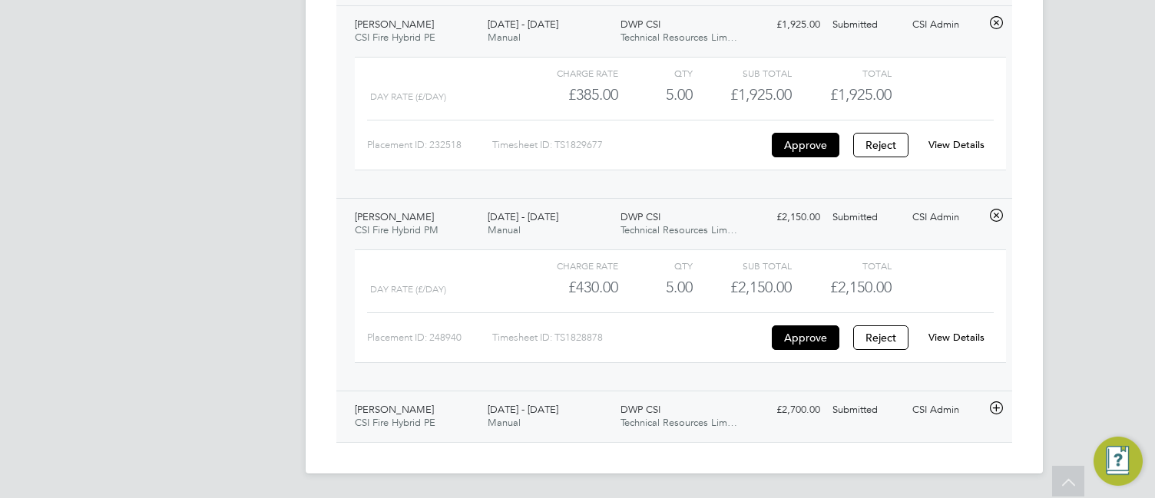
click at [993, 406] on icon at bounding box center [995, 408] width 19 height 12
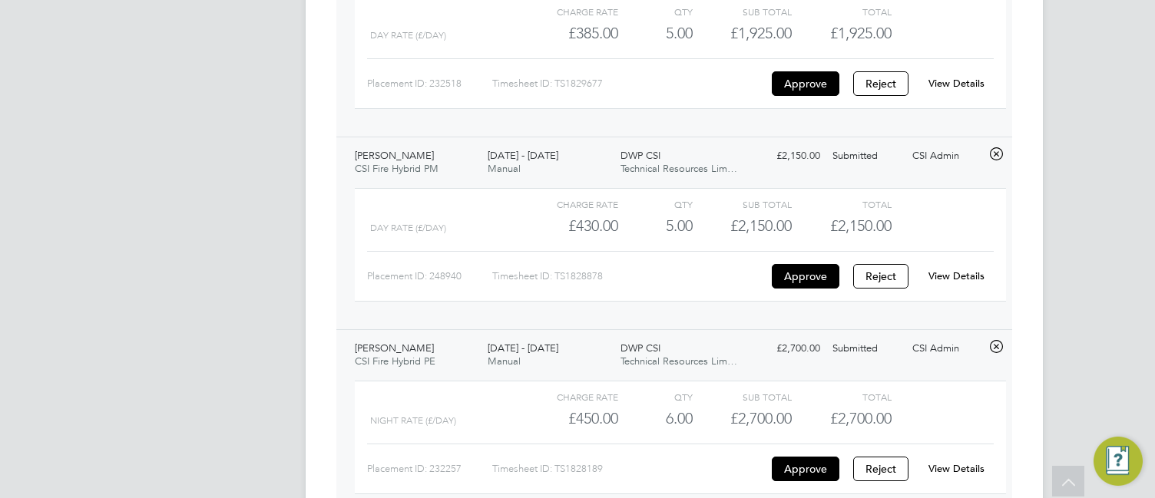
scroll to position [770, 0]
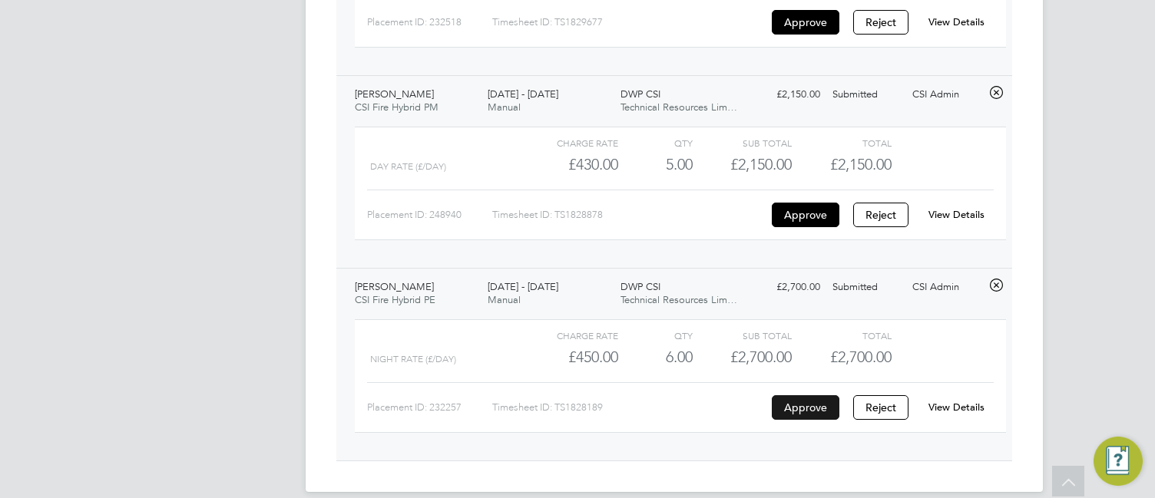
click at [810, 406] on button "Approve" at bounding box center [806, 407] width 68 height 25
click at [799, 216] on button "Approve" at bounding box center [806, 215] width 68 height 25
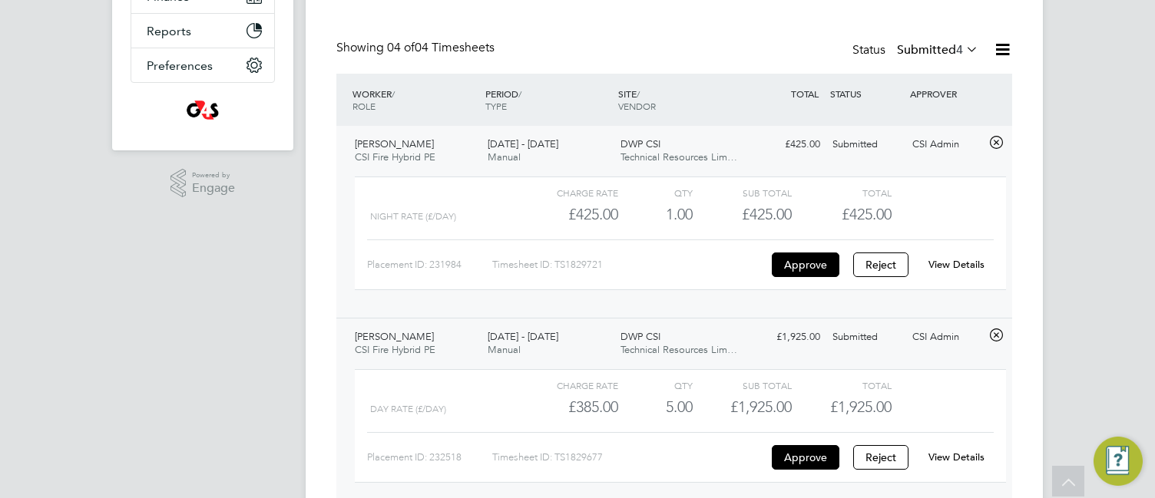
scroll to position [0, 0]
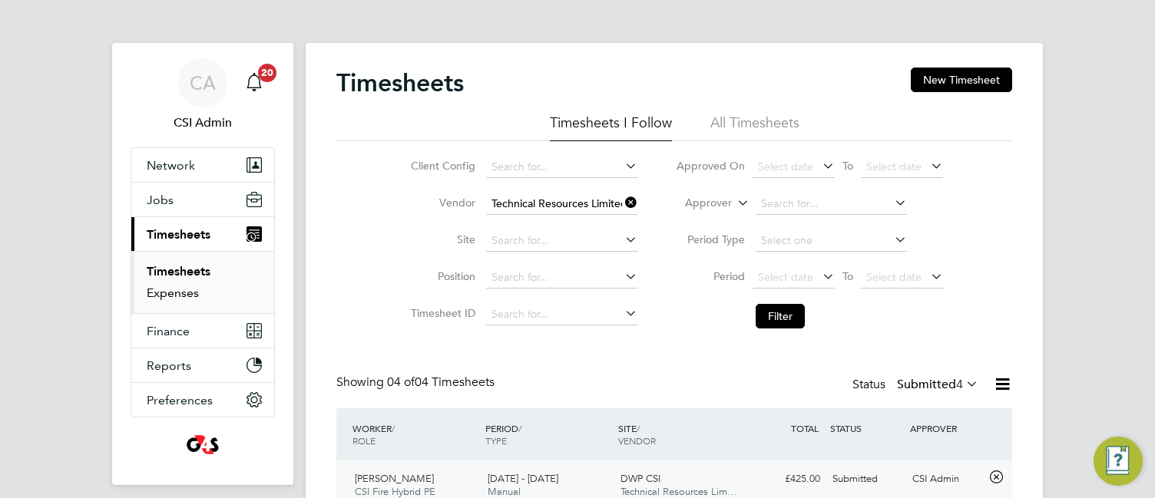
click at [175, 289] on link "Expenses" at bounding box center [173, 293] width 52 height 15
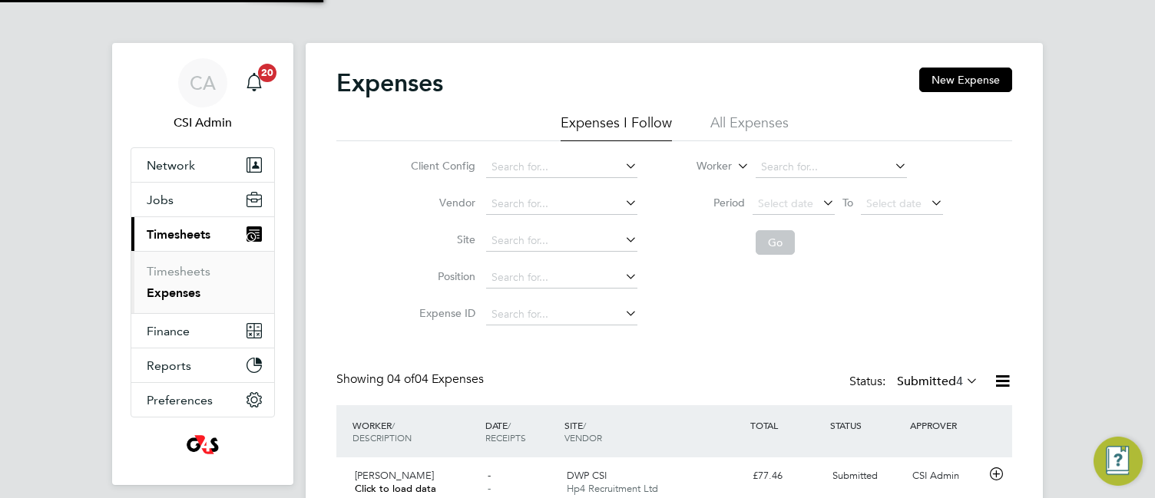
scroll to position [39, 134]
click at [177, 267] on link "Timesheets" at bounding box center [179, 271] width 64 height 15
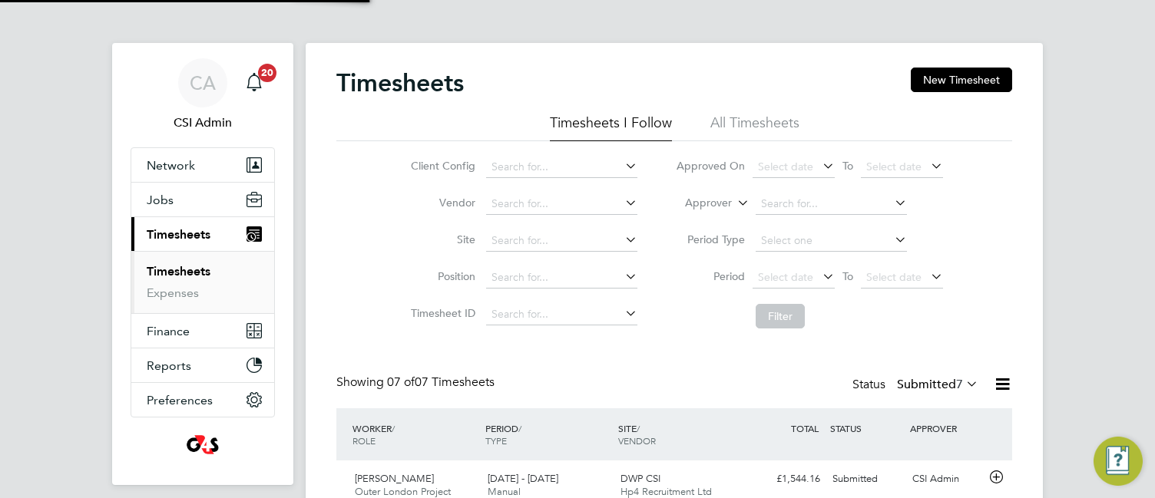
scroll to position [39, 134]
click at [300, 214] on div "CA CSI Admin Notifications 20 Applications: Network Team Members Businesses Sit…" at bounding box center [577, 444] width 1155 height 888
click at [181, 292] on link "Expenses" at bounding box center [173, 293] width 52 height 15
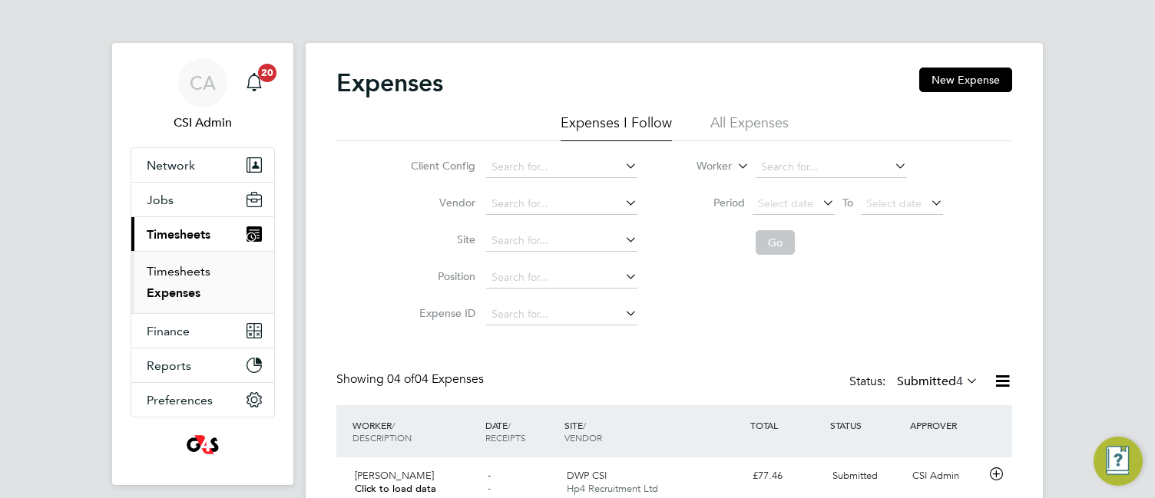
click at [187, 267] on link "Timesheets" at bounding box center [179, 271] width 64 height 15
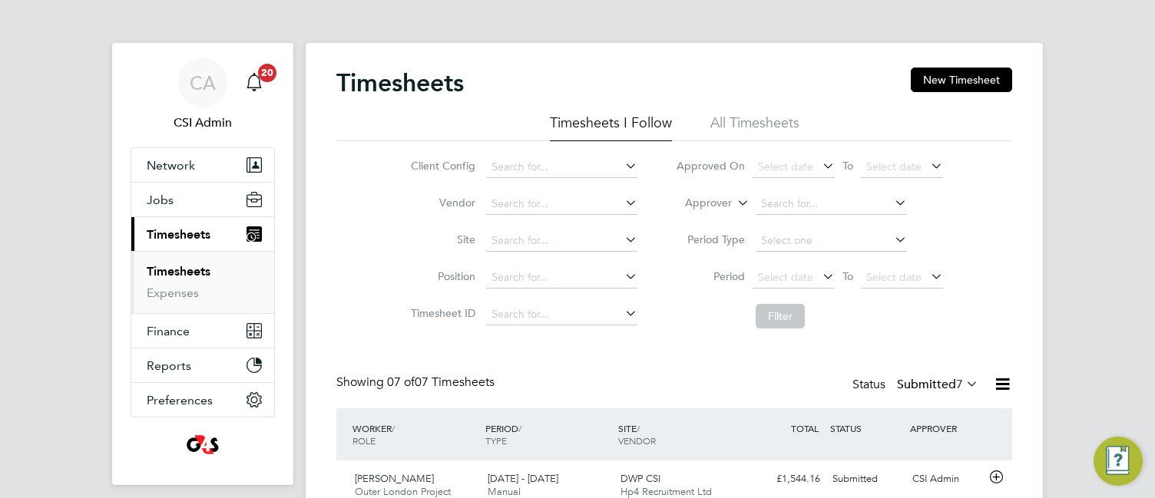
click at [298, 236] on div "CA CSI Admin Notifications 20 Applications: Network Team Members Businesses Sit…" at bounding box center [577, 444] width 1155 height 888
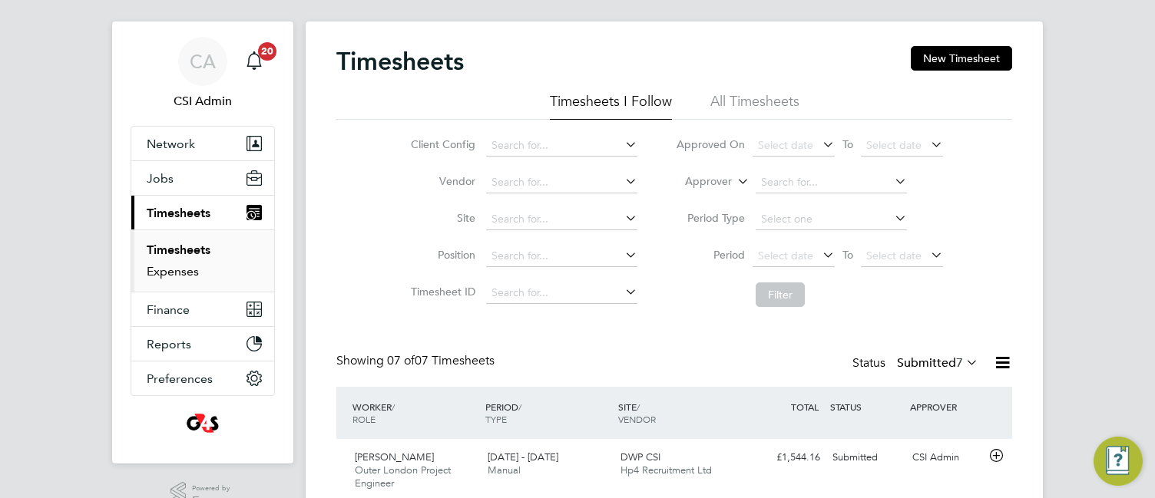
click at [182, 269] on link "Expenses" at bounding box center [173, 271] width 52 height 15
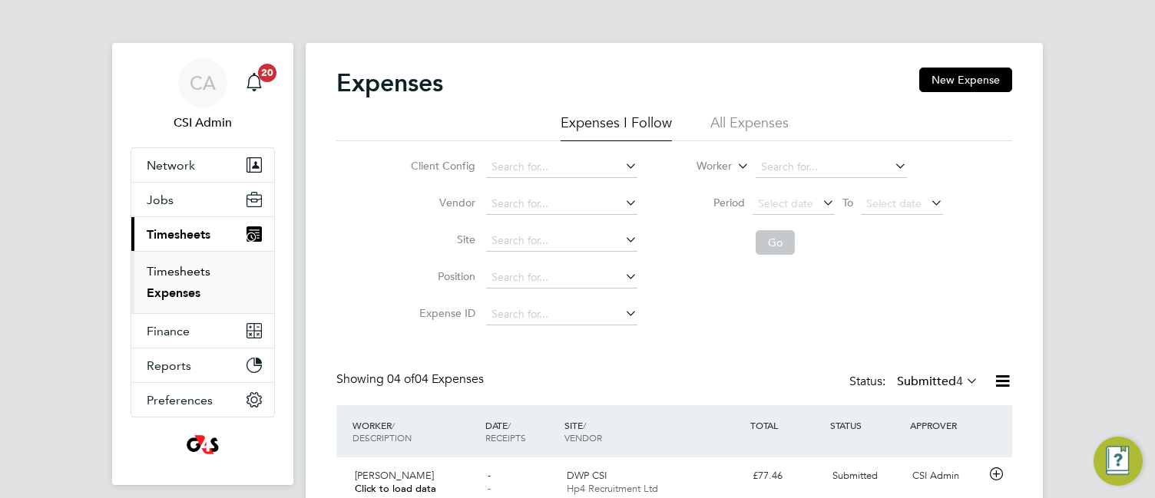
click at [182, 269] on link "Timesheets" at bounding box center [179, 271] width 64 height 15
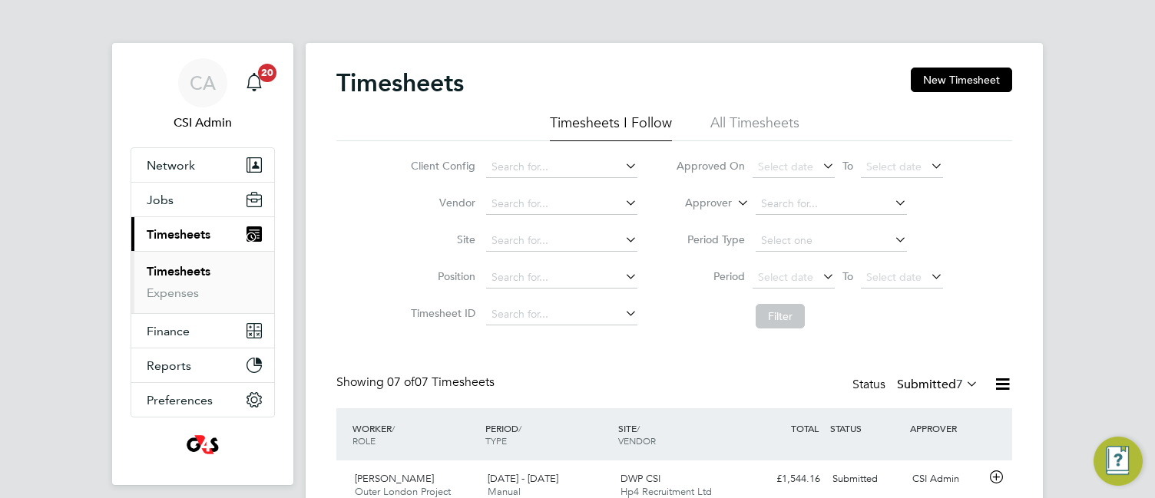
click at [393, 197] on li "Vendor" at bounding box center [521, 204] width 269 height 37
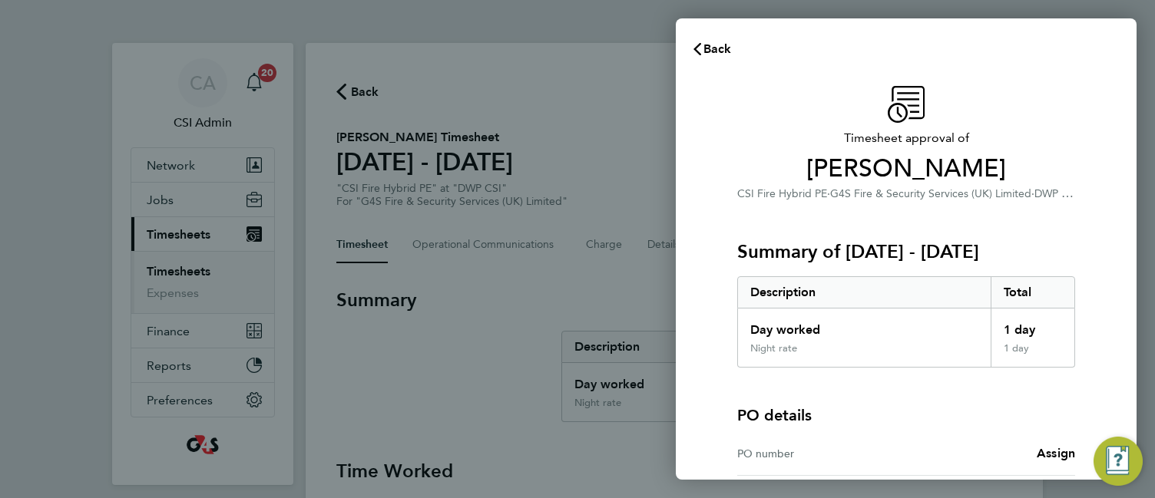
click at [726, 336] on div "Timesheet approval of Ryan Clifford CSI Fire Hybrid PE · G4S Fire & Security Se…" at bounding box center [906, 348] width 375 height 525
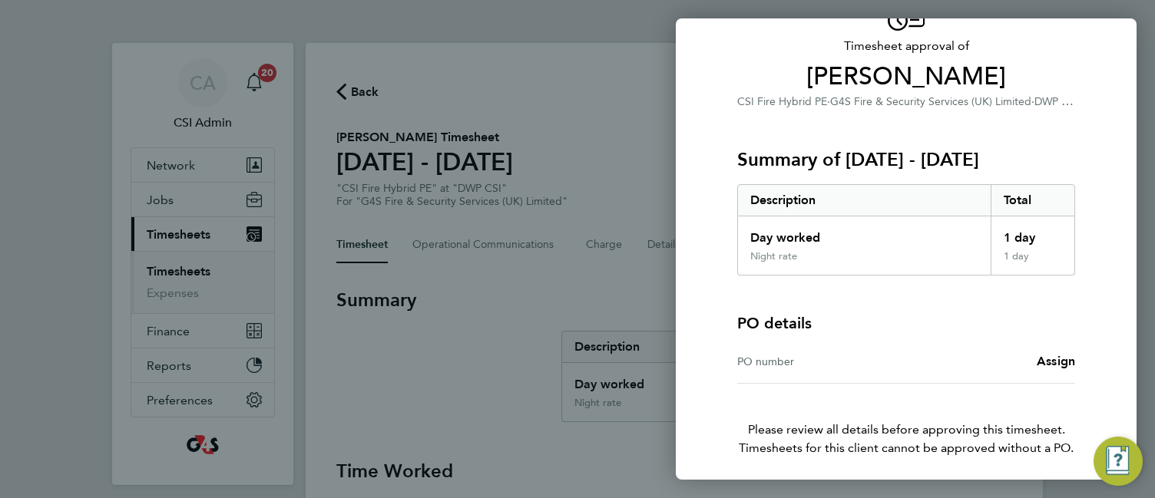
scroll to position [150, 0]
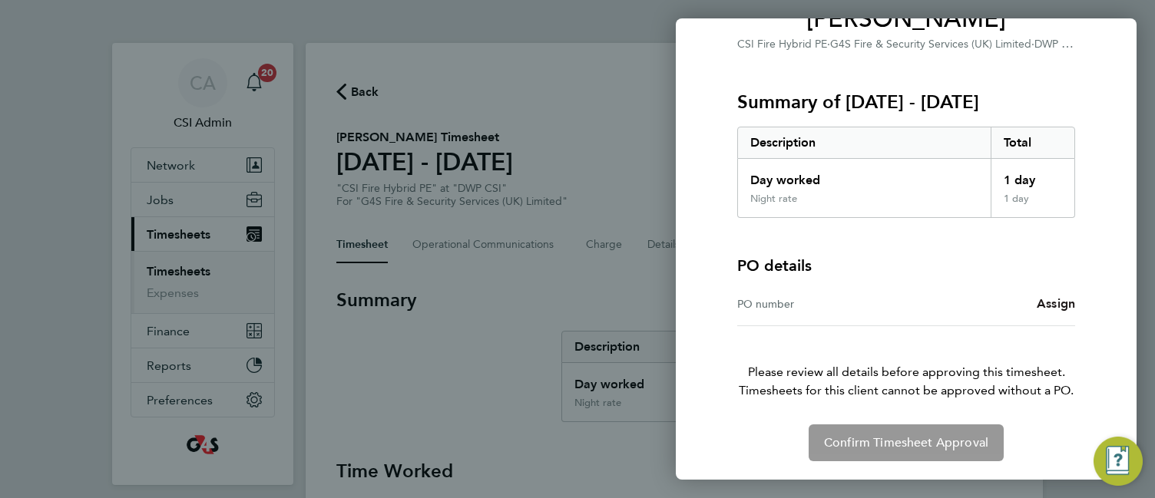
click at [1043, 304] on span "Assign" at bounding box center [1055, 303] width 38 height 15
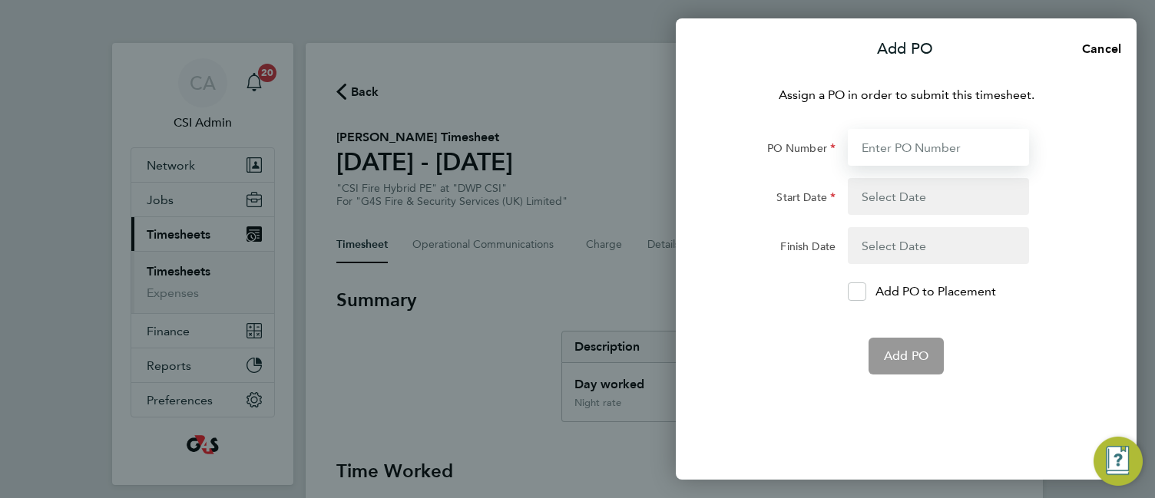
click at [907, 142] on input "PO Number" at bounding box center [938, 147] width 181 height 37
paste input "60DW-BST3654-AP"
type input "60DW-BST3654-AP"
type input "[DATE]"
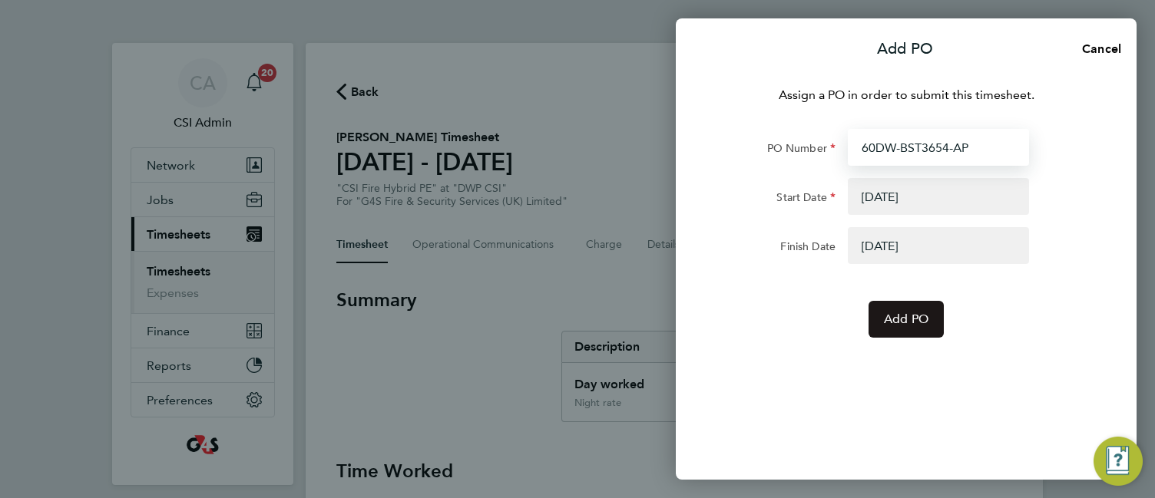
type input "60DW-BST3654-AP"
click at [910, 319] on span "Add PO" at bounding box center [906, 319] width 45 height 15
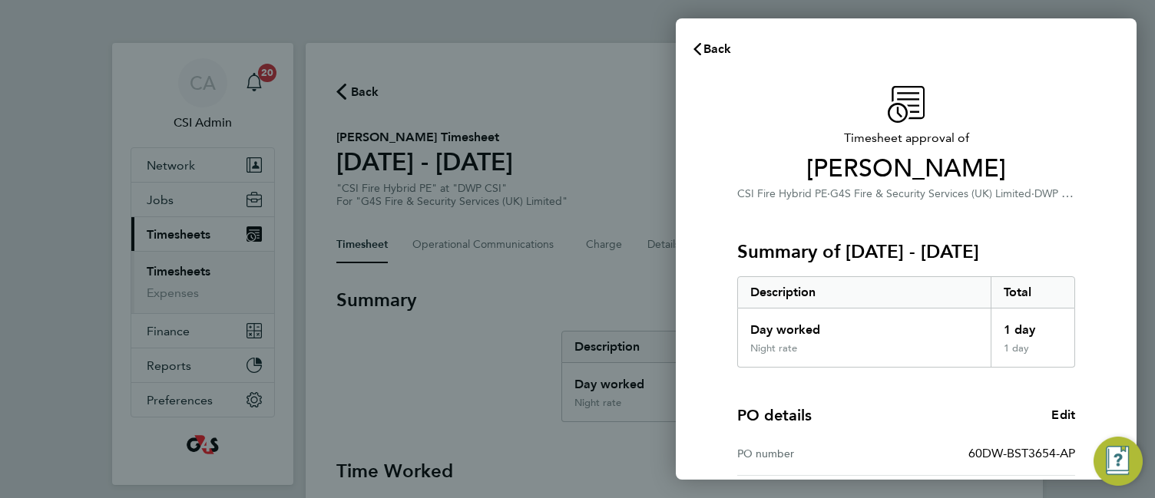
click at [723, 319] on div "Timesheet approval of Ryan Clifford CSI Fire Hybrid PE · G4S Fire & Security Se…" at bounding box center [906, 392] width 375 height 613
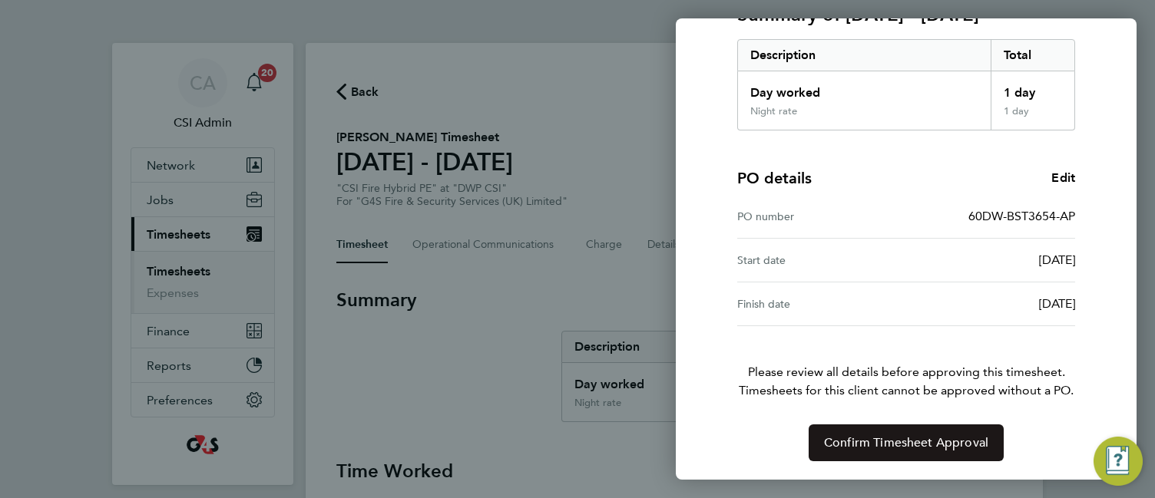
click at [848, 458] on button "Confirm Timesheet Approval" at bounding box center [905, 443] width 195 height 37
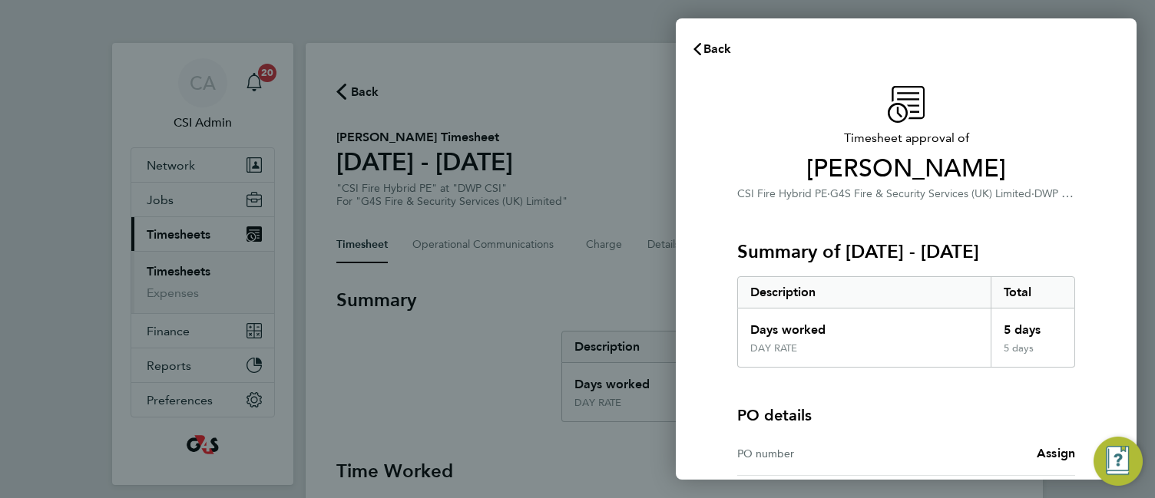
click at [708, 321] on div "Timesheet approval of Christopher Withey CSI Fire Hybrid PE · G4S Fire & Securi…" at bounding box center [906, 349] width 461 height 562
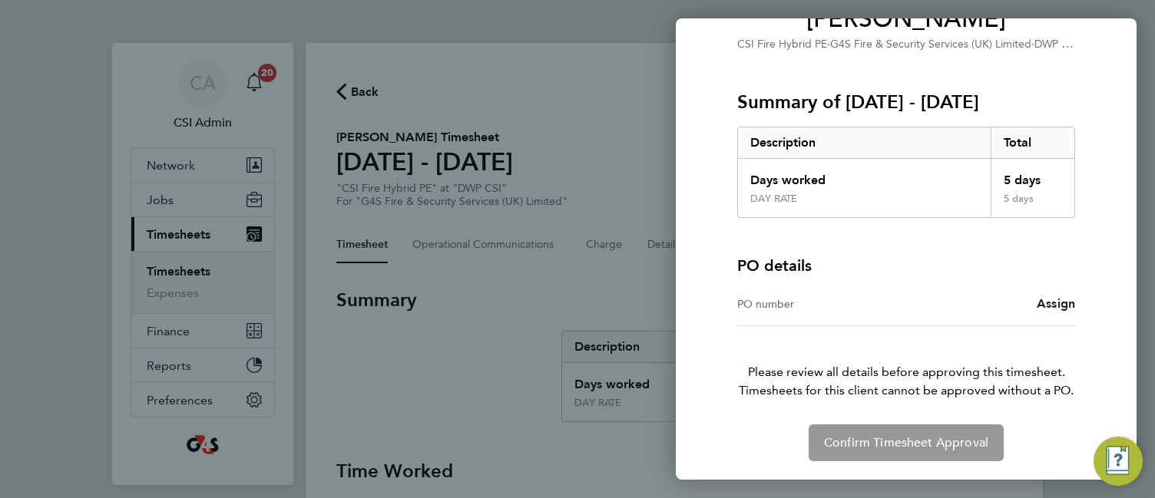
click at [1056, 299] on span "Assign" at bounding box center [1055, 303] width 38 height 15
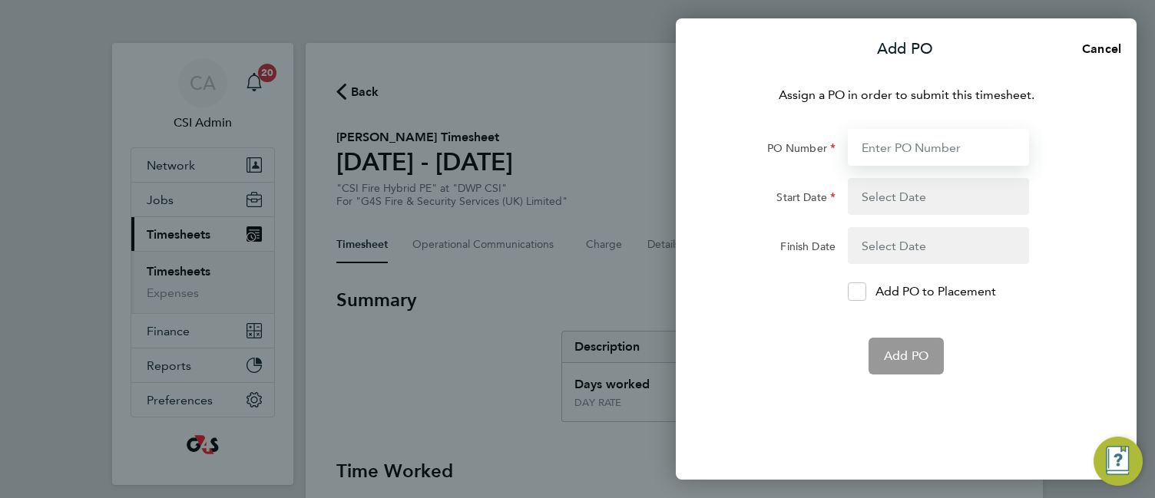
click at [900, 142] on input "PO Number" at bounding box center [938, 147] width 181 height 37
paste input "60DW-BST3654-AP"
type input "60DW-BST3654-AP"
type input "22 Sep 25"
type input "28 Sep 25"
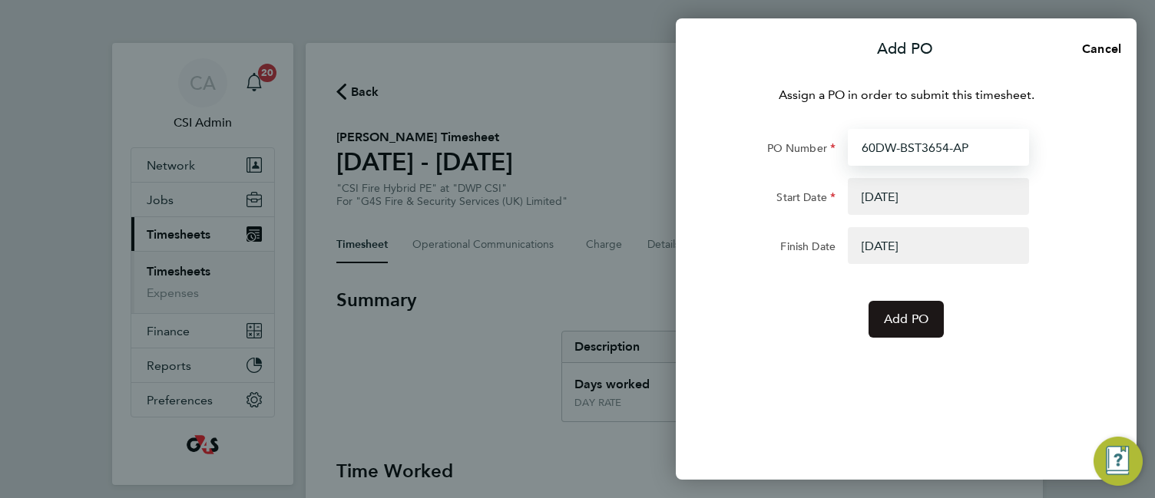
type input "60DW-BST3654-AP"
click at [903, 317] on span "Add PO" at bounding box center [906, 319] width 45 height 15
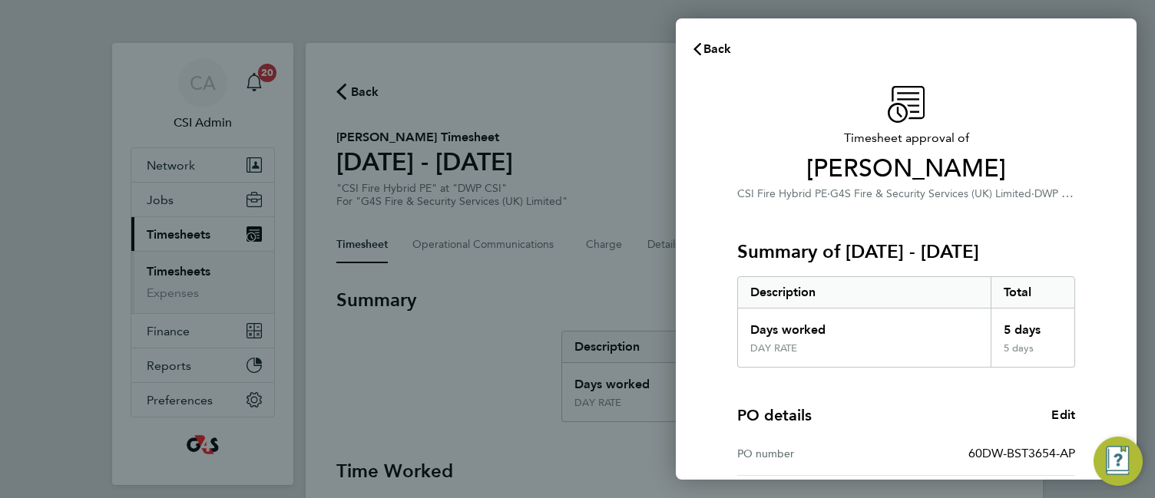
click at [776, 180] on span "Christopher Withey" at bounding box center [906, 169] width 338 height 31
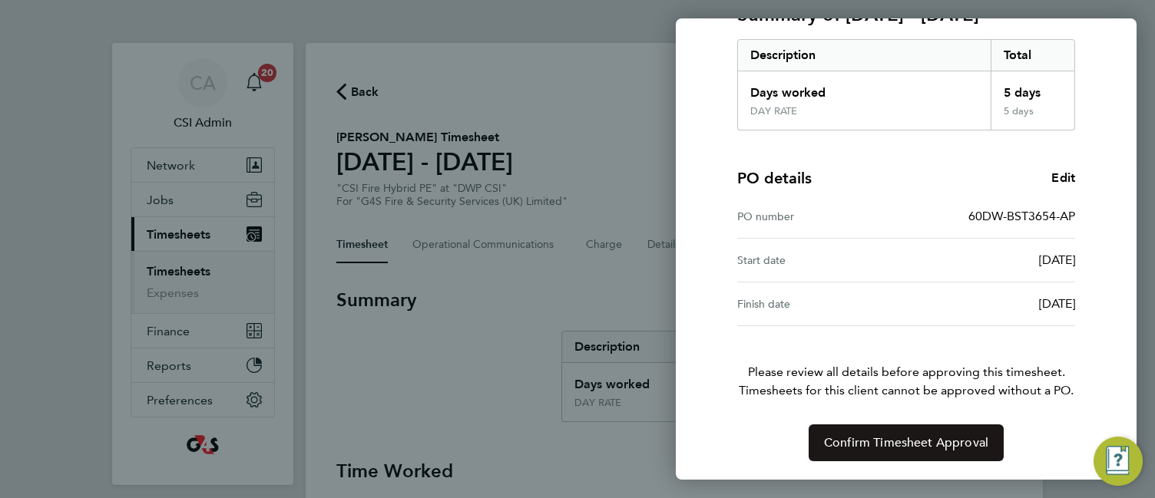
click at [885, 435] on button "Confirm Timesheet Approval" at bounding box center [905, 443] width 195 height 37
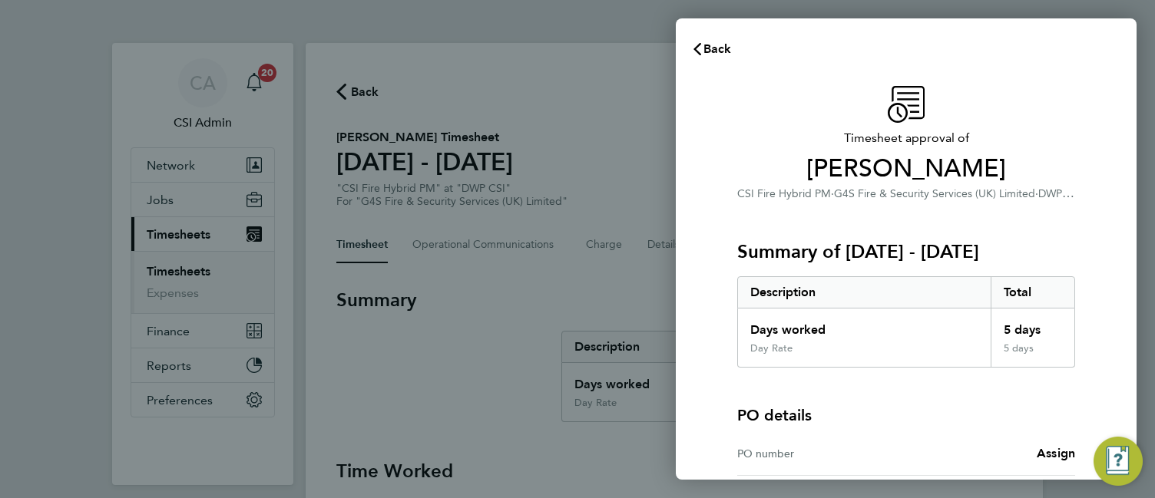
click at [679, 234] on div "Timesheet approval of [PERSON_NAME] CSI Fire Hybrid PM · G4S Fire & Security Se…" at bounding box center [906, 349] width 461 height 562
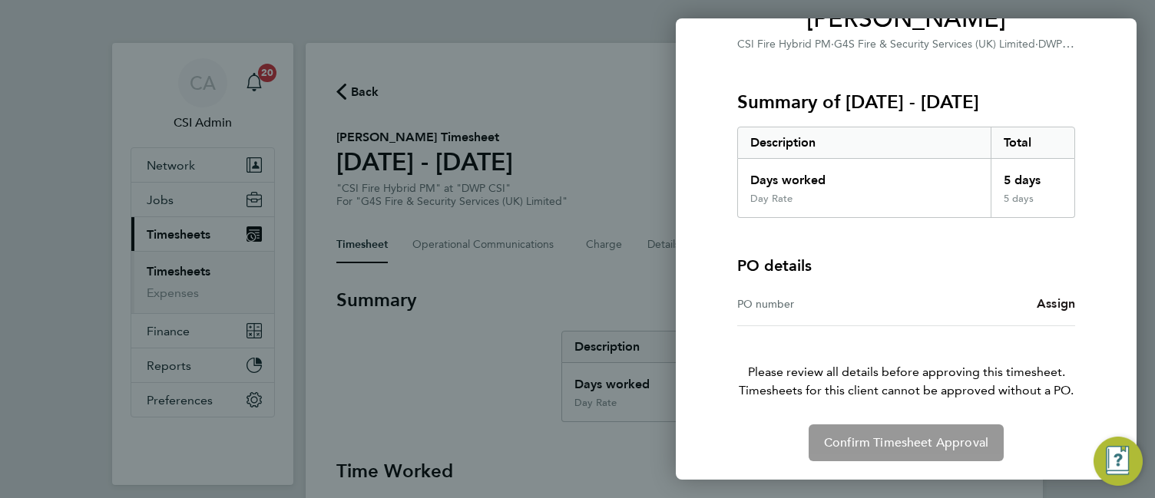
click at [1057, 299] on span "Assign" at bounding box center [1055, 303] width 38 height 15
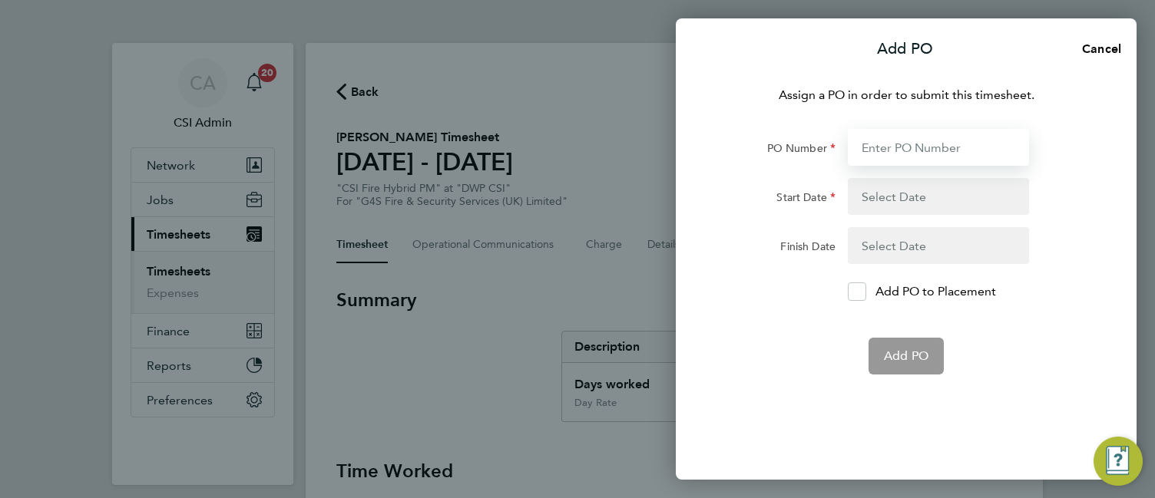
click at [900, 147] on input "PO Number" at bounding box center [938, 147] width 181 height 37
paste input "60DW-BST3654-AP"
type input "60DW-BST3654-AP"
type input "[DATE]"
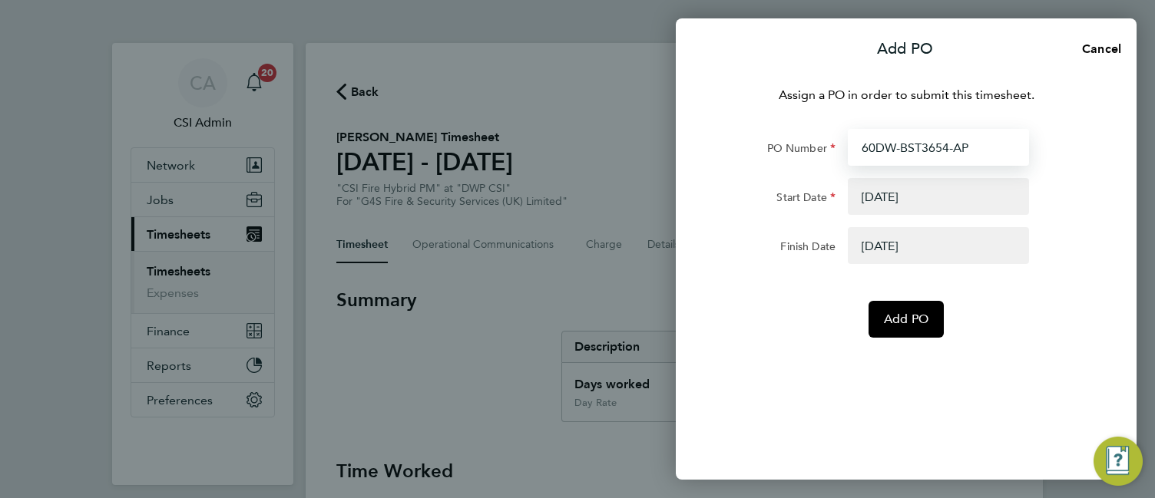
type input "60DW-BST3654-AP"
click at [740, 289] on form "PO Number 60DW-BST3654-AP Start Date [DATE] Finish Date [DATE] Add PO" at bounding box center [906, 233] width 375 height 209
click at [986, 309] on div "Add PO" at bounding box center [905, 319] width 387 height 37
click at [1102, 56] on button "Cancel" at bounding box center [1096, 49] width 79 height 31
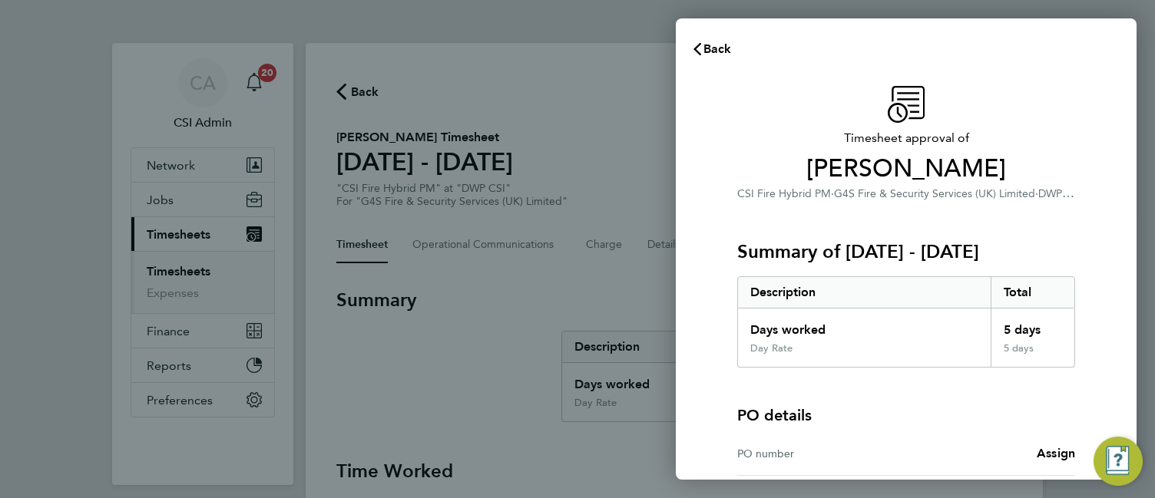
click at [737, 203] on div "Summary of 22 - 28 Sep 2025 Description Total Days worked 5 days Day Rate 5 days" at bounding box center [906, 285] width 338 height 165
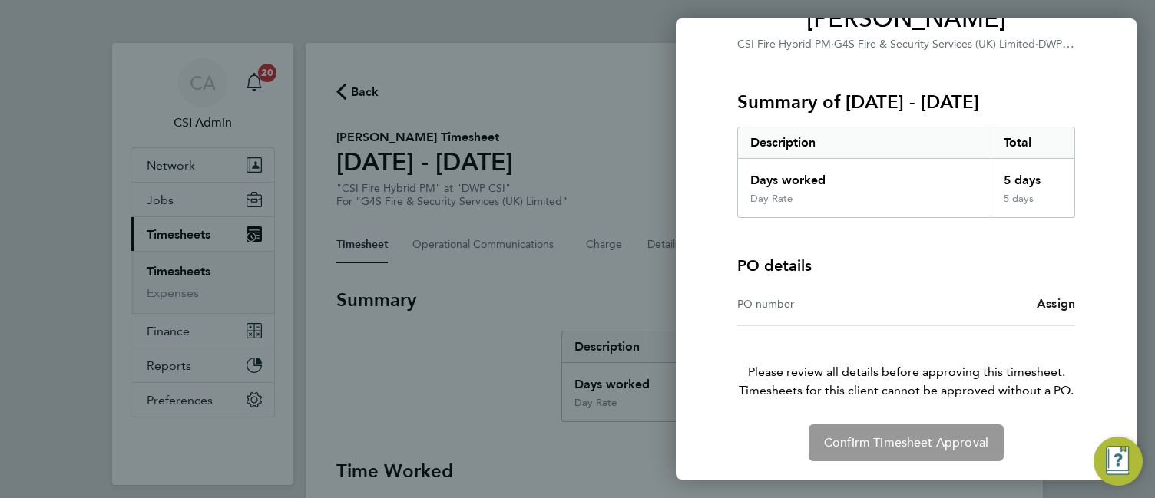
click at [1042, 304] on span "Assign" at bounding box center [1055, 303] width 38 height 15
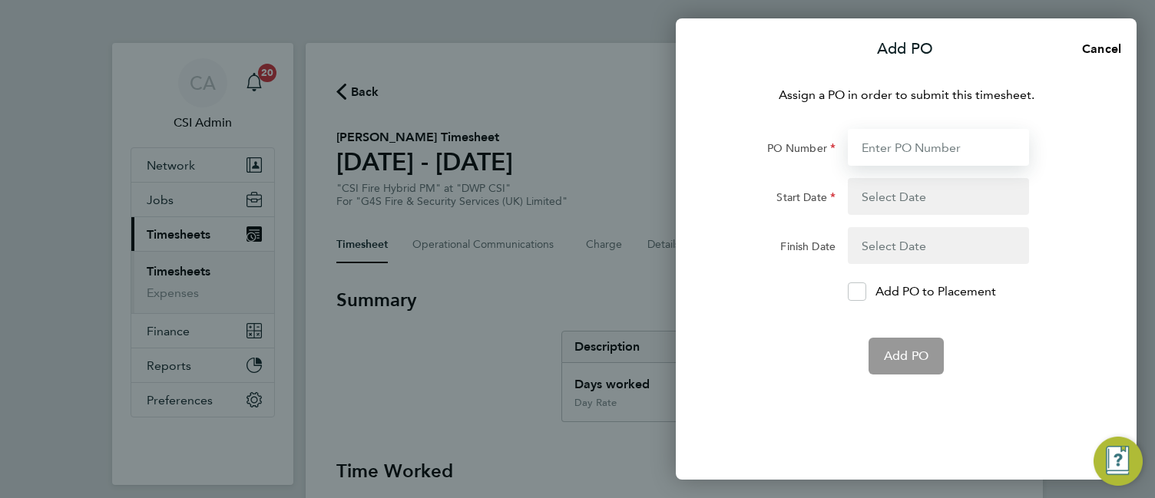
click at [907, 148] on input "PO Number" at bounding box center [938, 147] width 181 height 37
paste input "60DW-BST3654-AP"
type input "60DW-BST3654-AP"
type input "[DATE]"
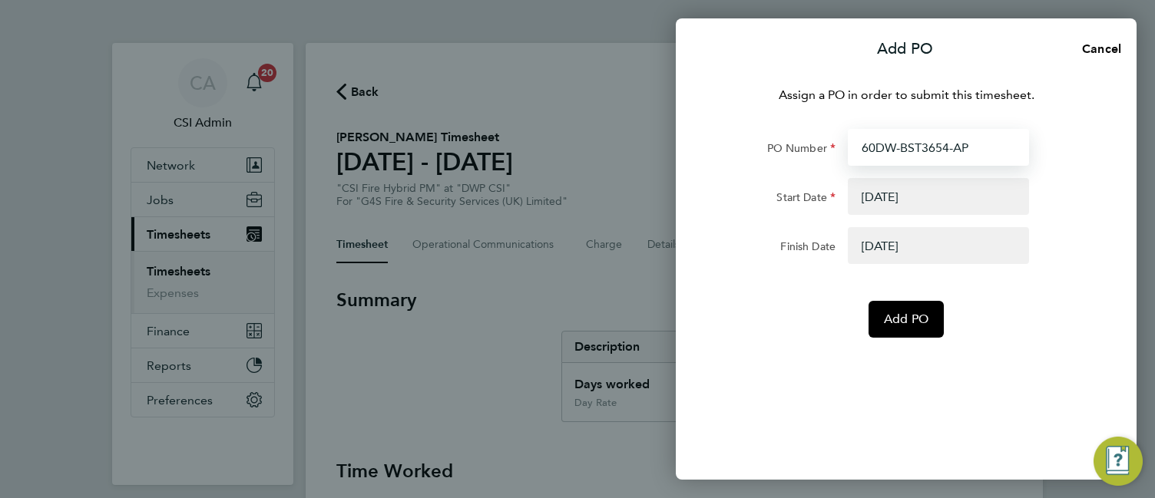
type input "60DW-BST3654-AP"
click at [678, 340] on div "Assign a PO in order to submit this timesheet. PO Number 60DW-BST3654-AP Start …" at bounding box center [906, 274] width 461 height 412
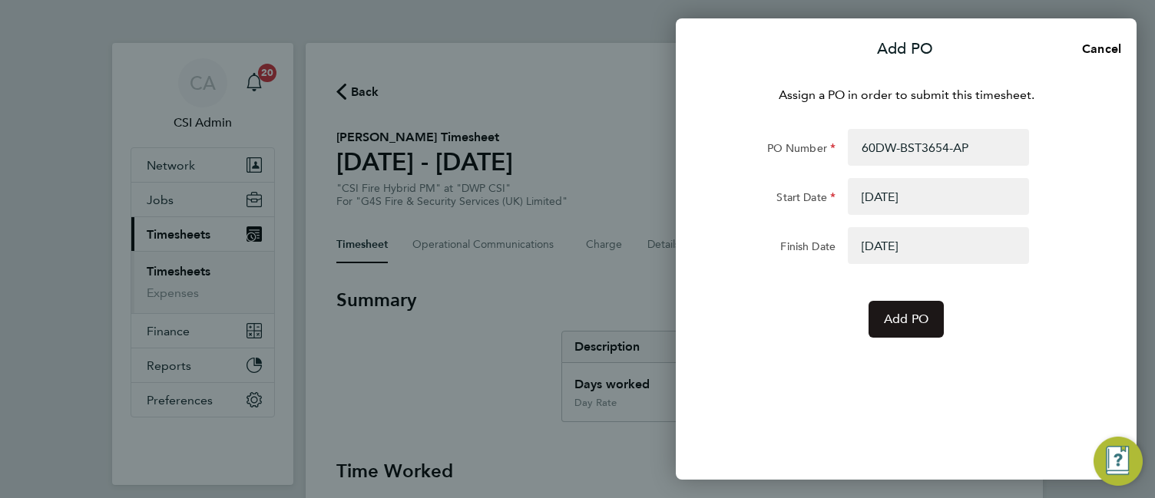
click at [868, 315] on button "Add PO" at bounding box center [905, 319] width 75 height 37
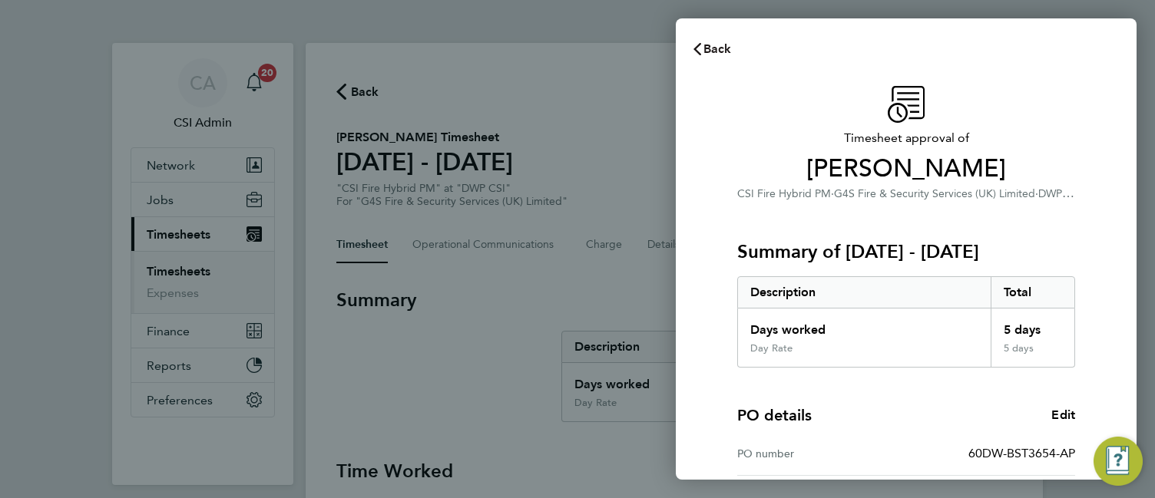
click at [717, 49] on span "Back" at bounding box center [717, 48] width 28 height 15
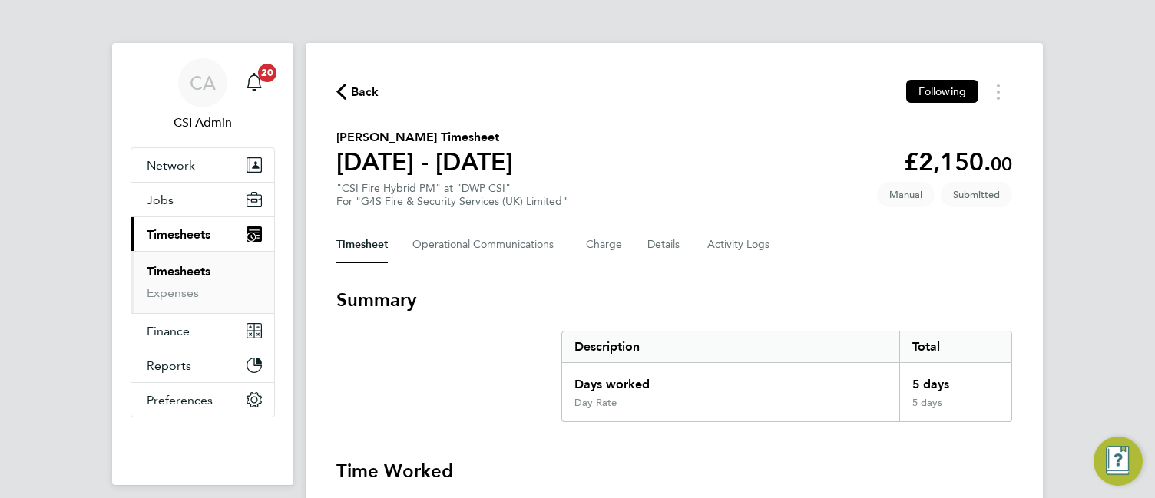
click at [496, 329] on section "Summary Description Total Days worked 5 days Day Rate 5 days" at bounding box center [674, 355] width 676 height 134
click at [355, 88] on span "Back" at bounding box center [365, 92] width 28 height 18
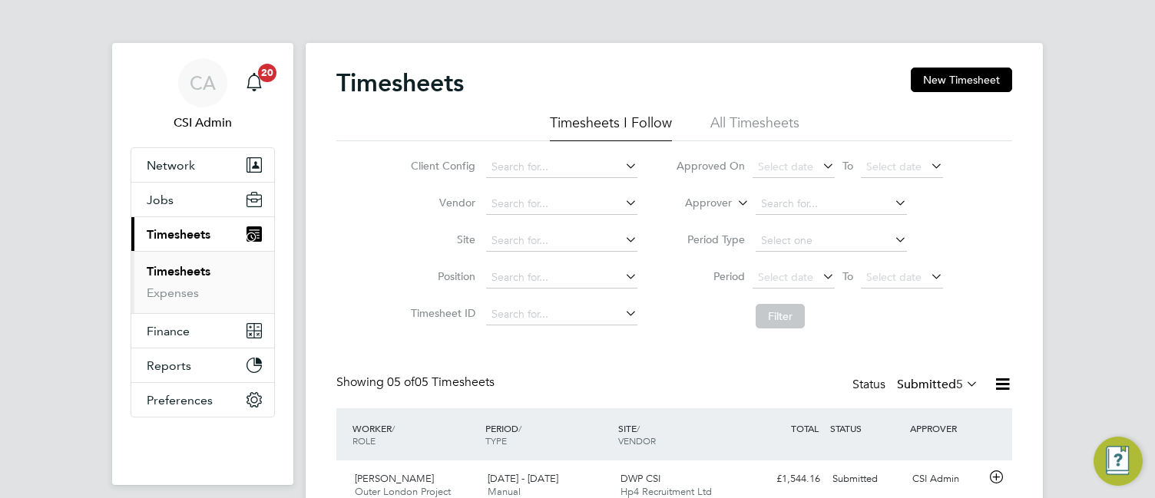
click at [329, 275] on div "Timesheets New Timesheet Timesheets I Follow All Timesheets Client Config Vendo…" at bounding box center [674, 402] width 737 height 718
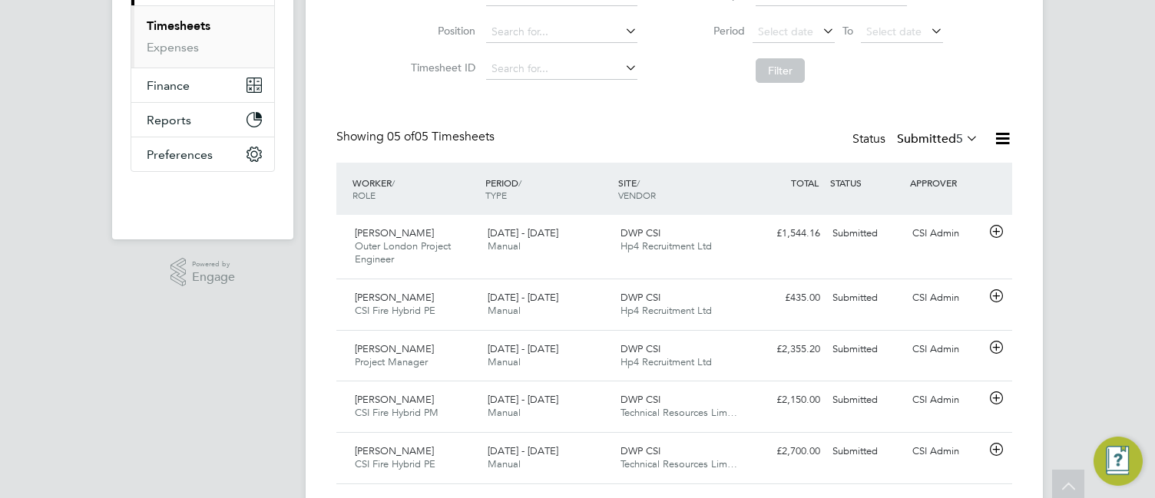
scroll to position [286, 0]
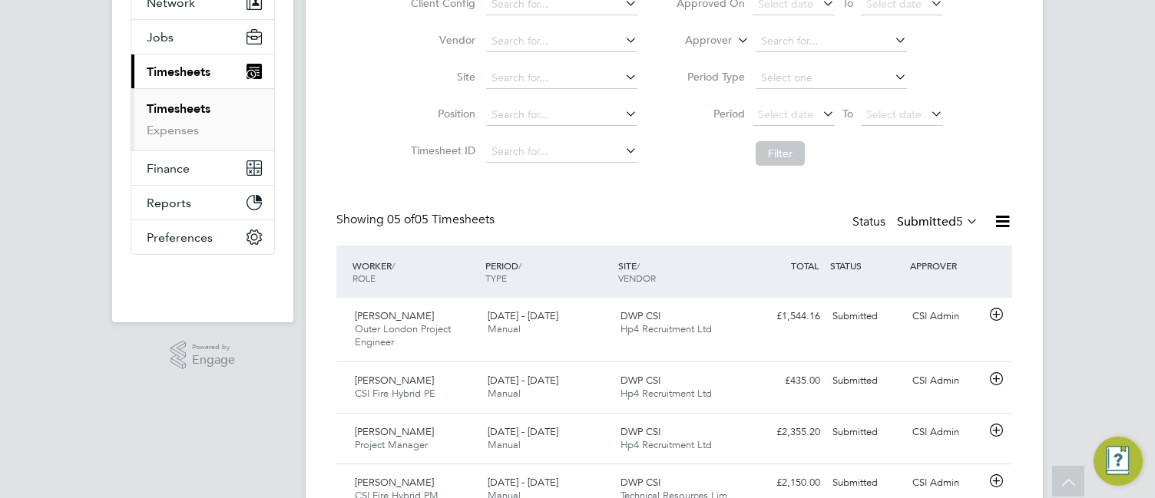
scroll to position [132, 0]
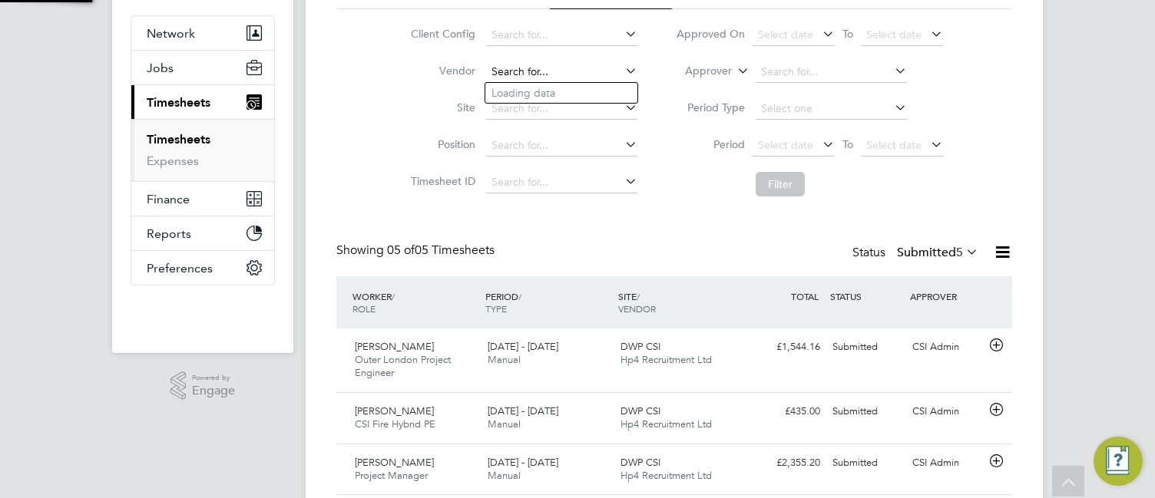
click at [514, 71] on input at bounding box center [561, 71] width 151 height 21
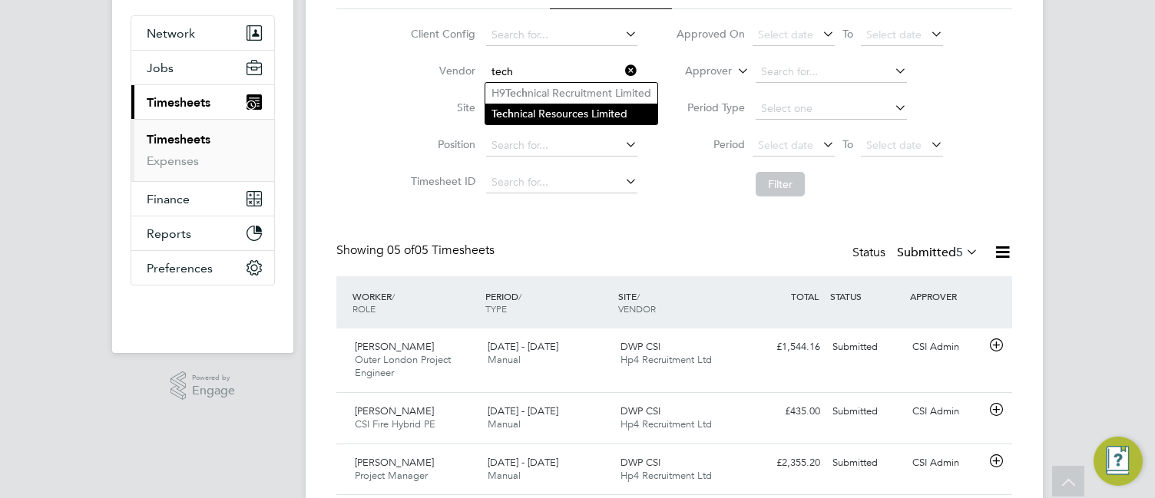
click at [540, 112] on li "Tech nical Resources Limited" at bounding box center [571, 114] width 172 height 21
type input "Technical Resources Limited"
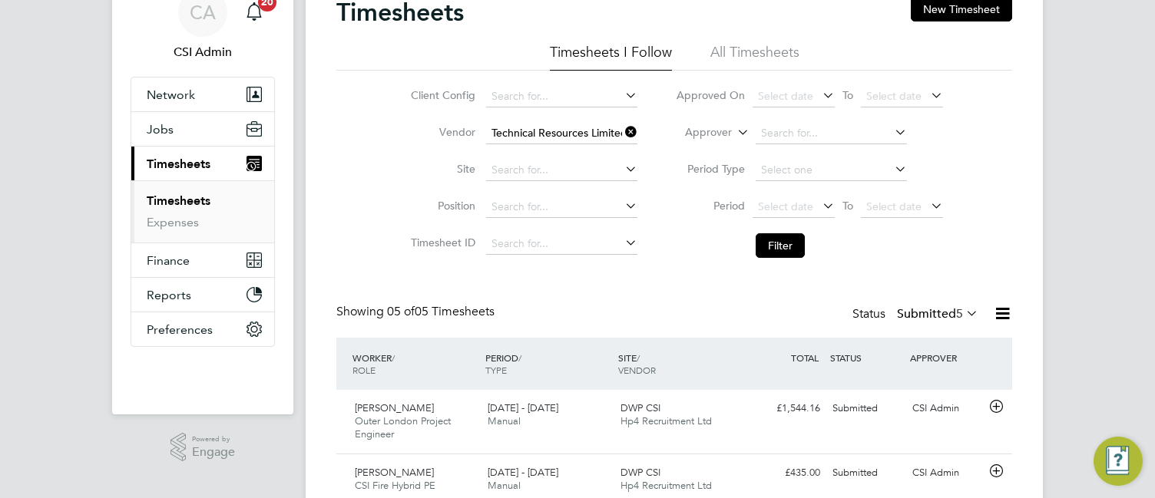
scroll to position [0, 0]
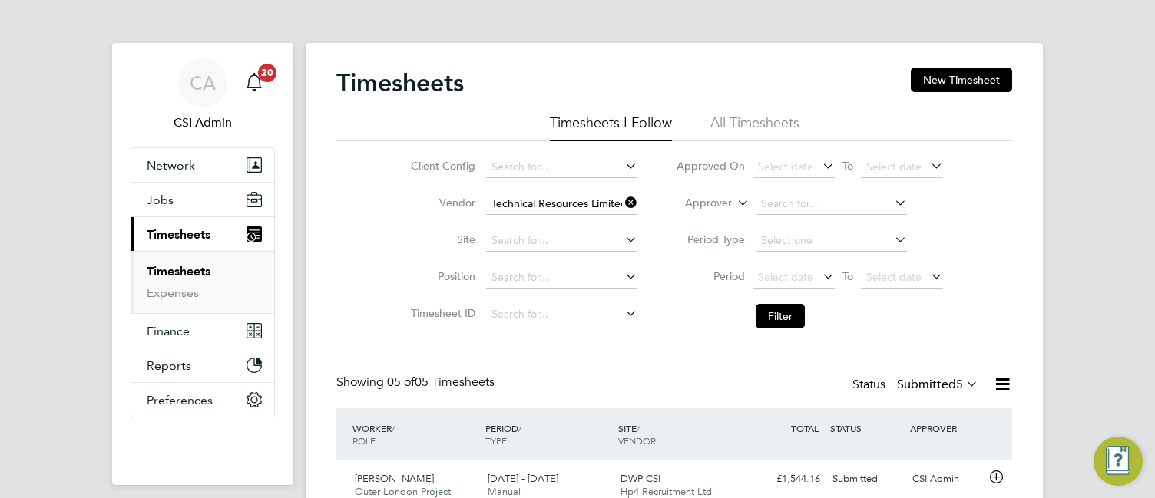
click at [682, 324] on li "Filter" at bounding box center [809, 316] width 306 height 40
click at [151, 285] on li "Timesheets" at bounding box center [204, 274] width 115 height 21
click at [175, 292] on link "Expenses" at bounding box center [173, 293] width 52 height 15
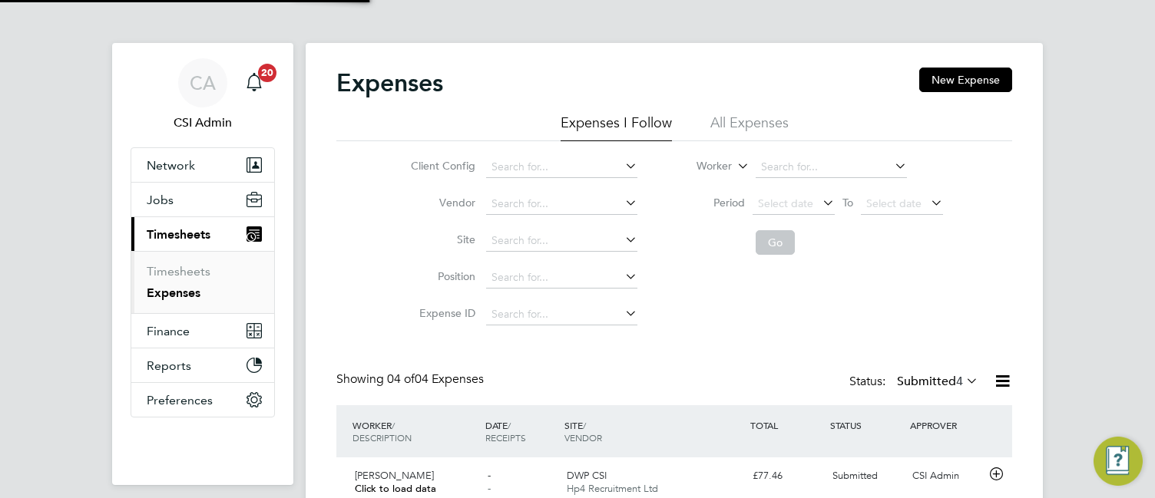
scroll to position [39, 134]
click at [183, 270] on link "Timesheets" at bounding box center [179, 271] width 64 height 15
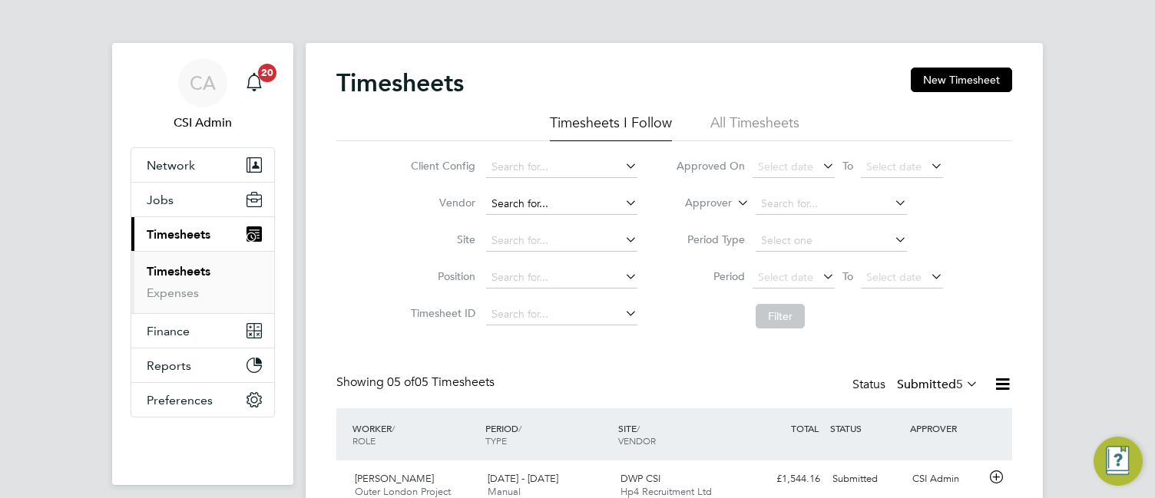
click at [535, 203] on input at bounding box center [561, 203] width 151 height 21
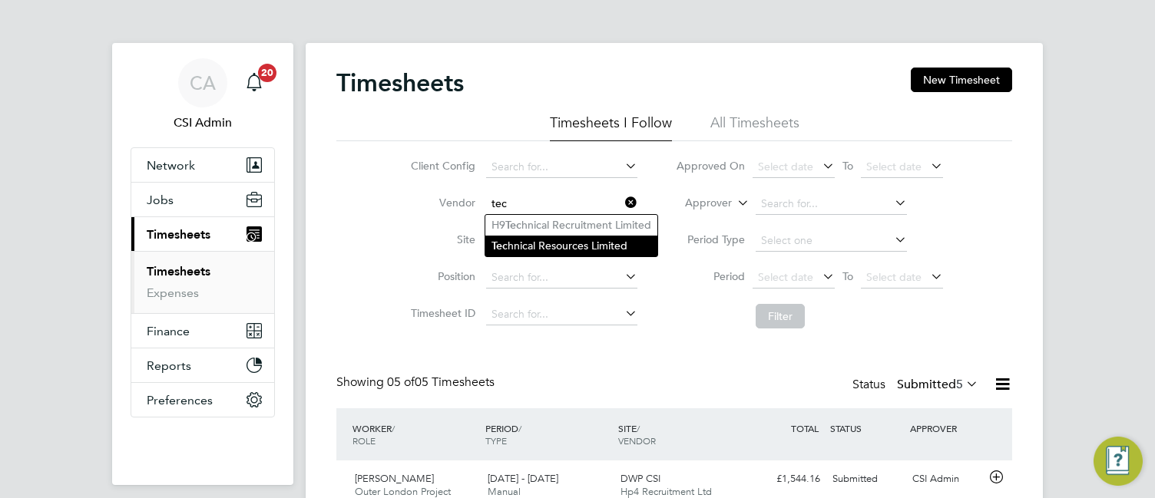
click at [544, 238] on li "Tec hnical Resources Limited" at bounding box center [571, 246] width 172 height 21
type input "Technical Resources Limited"
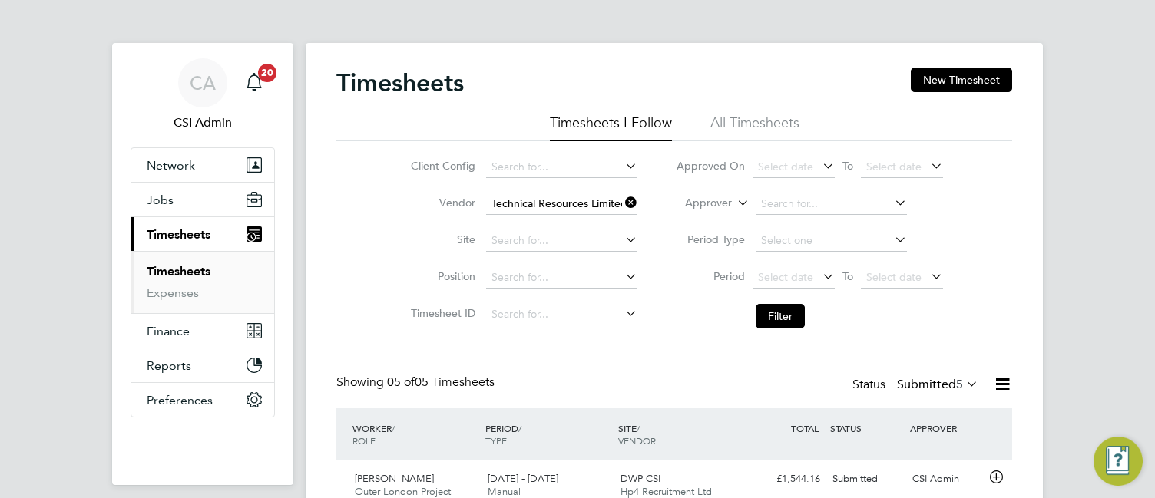
click at [750, 322] on li "Filter" at bounding box center [809, 316] width 306 height 40
click at [726, 316] on li "Filter" at bounding box center [809, 316] width 306 height 40
click at [700, 312] on li "Filter" at bounding box center [809, 316] width 306 height 40
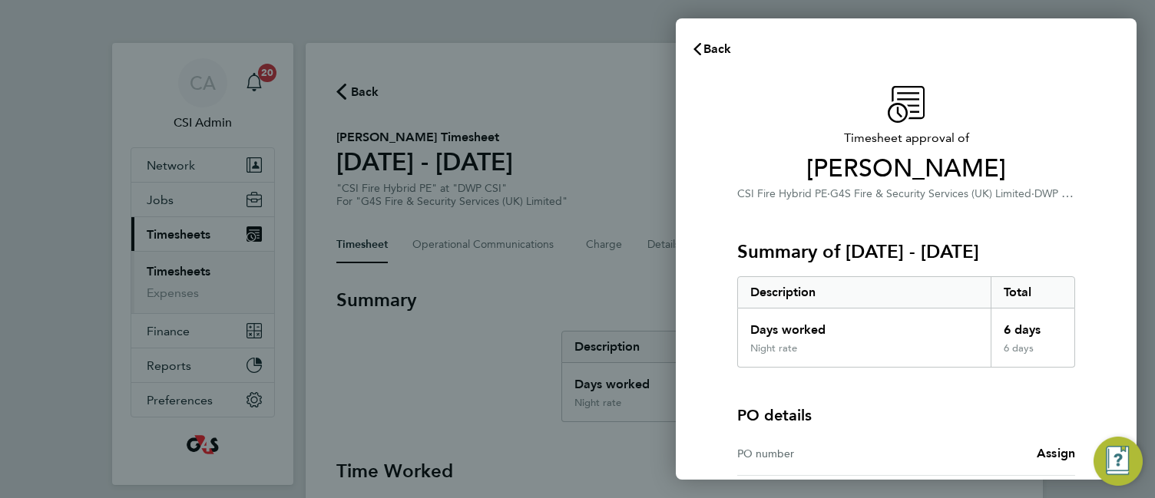
click at [1019, 216] on div "Summary of [DATE] - [DATE] Description Total Days worked 6 days Night rate 6 da…" at bounding box center [906, 285] width 338 height 165
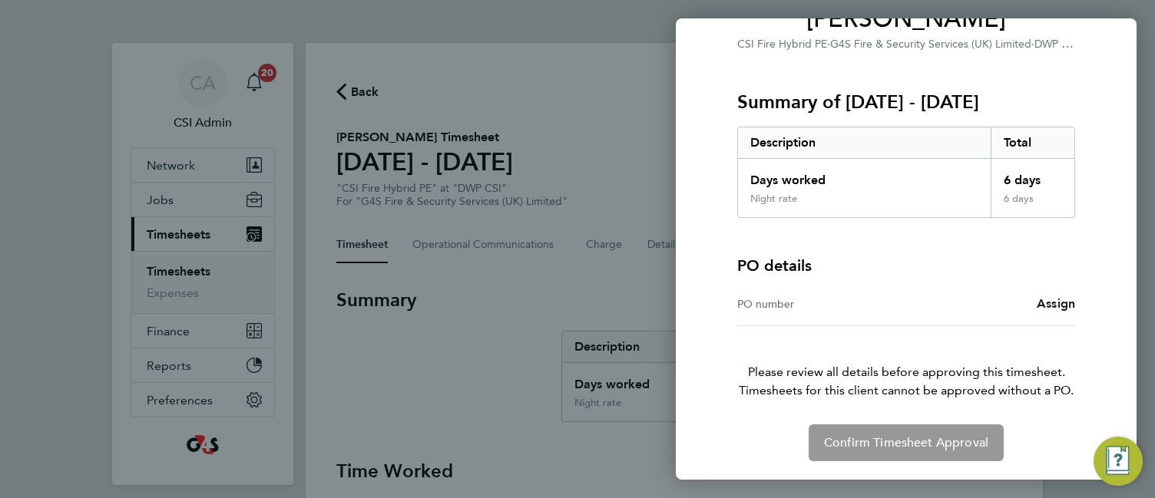
click at [1050, 306] on span "Assign" at bounding box center [1055, 303] width 38 height 15
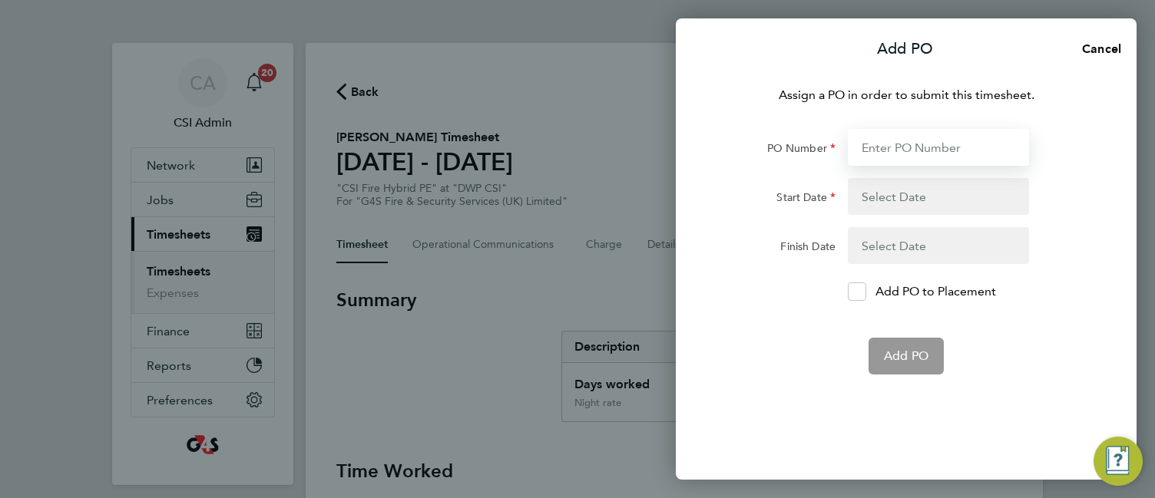
click at [923, 144] on input "PO Number" at bounding box center [938, 147] width 181 height 37
paste input "60DW-BST3654-AP"
type input "60DW-BST3654-AP"
type input "[DATE]"
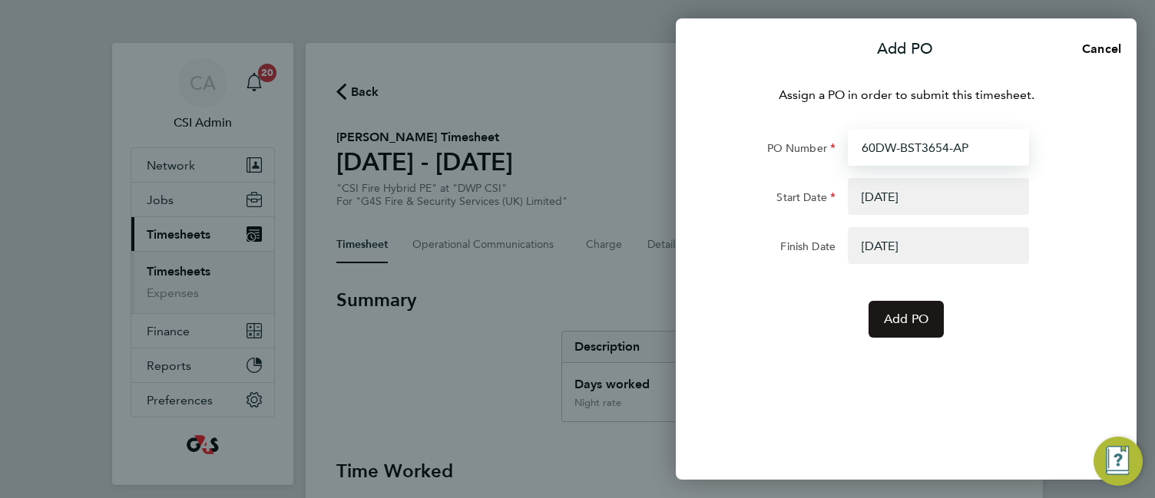
type input "60DW-BST3654-AP"
click at [894, 310] on button "Add PO" at bounding box center [905, 319] width 75 height 37
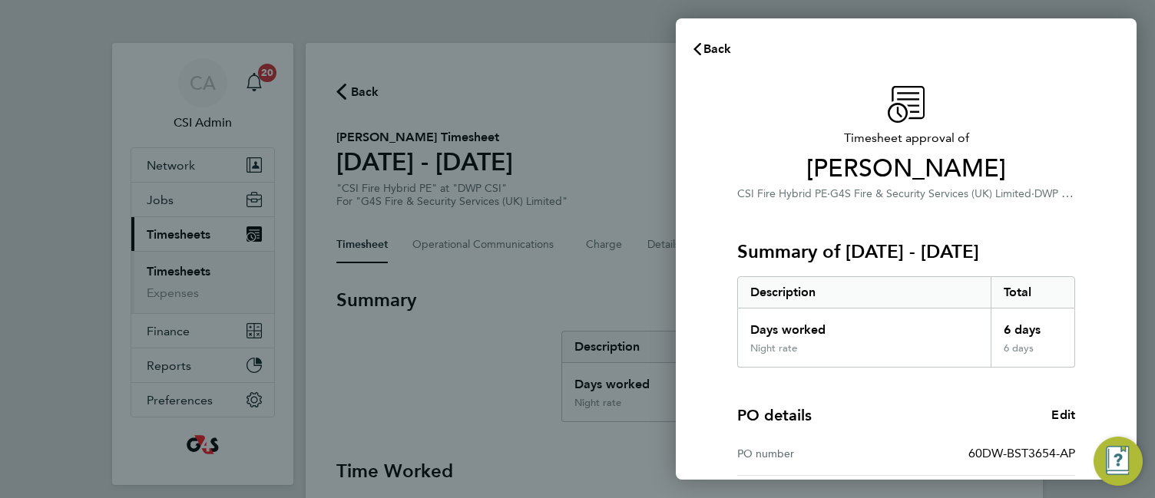
click at [739, 87] on div "Timesheet approval of [PERSON_NAME] CSI Fire Hybrid PE · G4S Fire & Security Se…" at bounding box center [906, 144] width 338 height 117
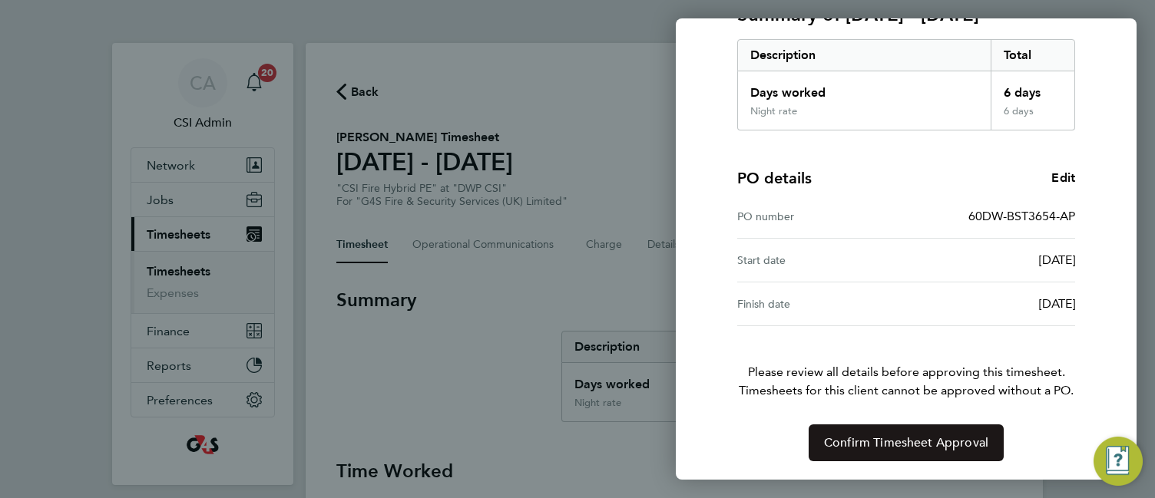
click at [849, 438] on span "Confirm Timesheet Approval" at bounding box center [906, 442] width 164 height 15
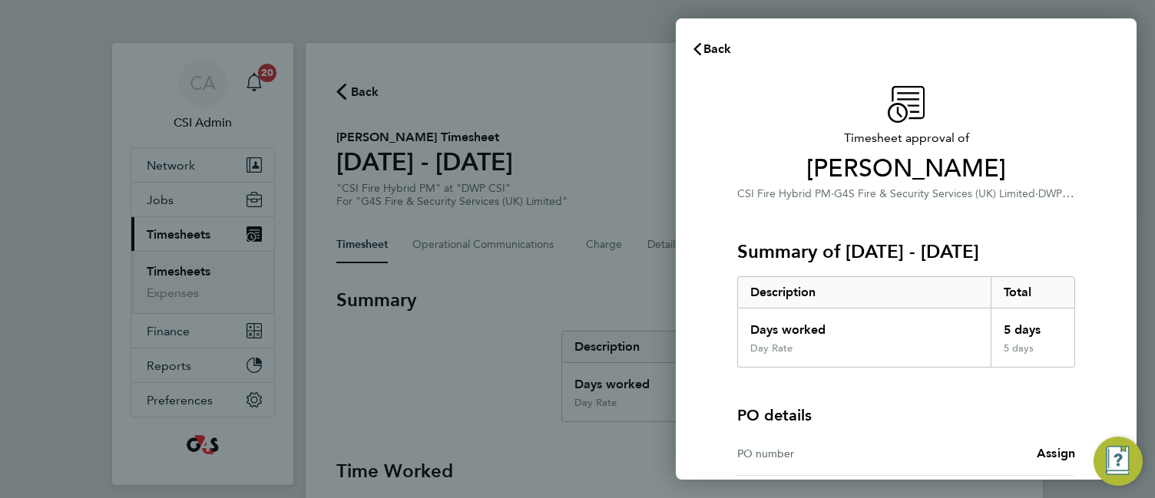
click at [819, 223] on div "Summary of [DATE] - [DATE] Description Total Days worked 5 days Day Rate 5 days" at bounding box center [906, 285] width 338 height 165
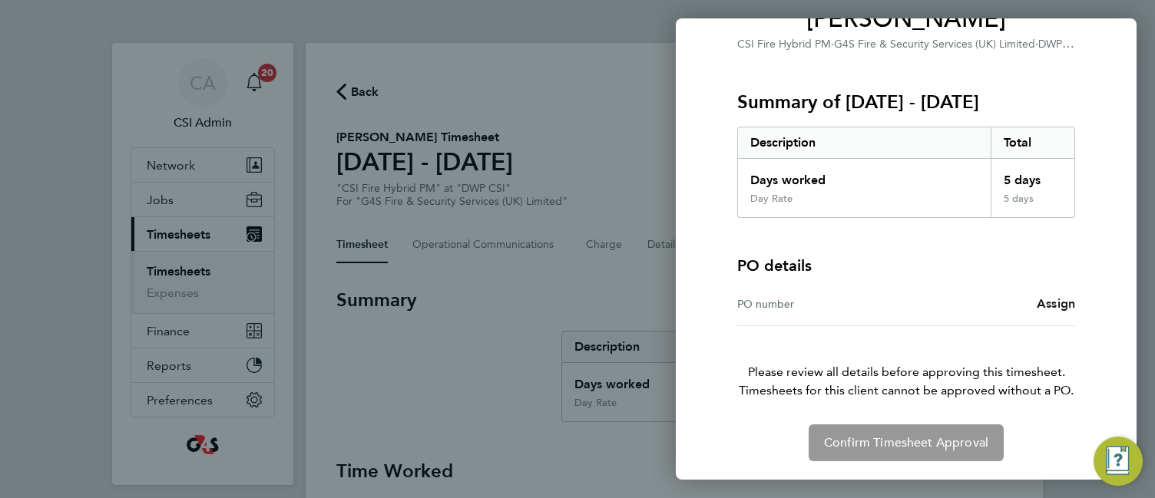
click at [1051, 302] on span "Assign" at bounding box center [1055, 303] width 38 height 15
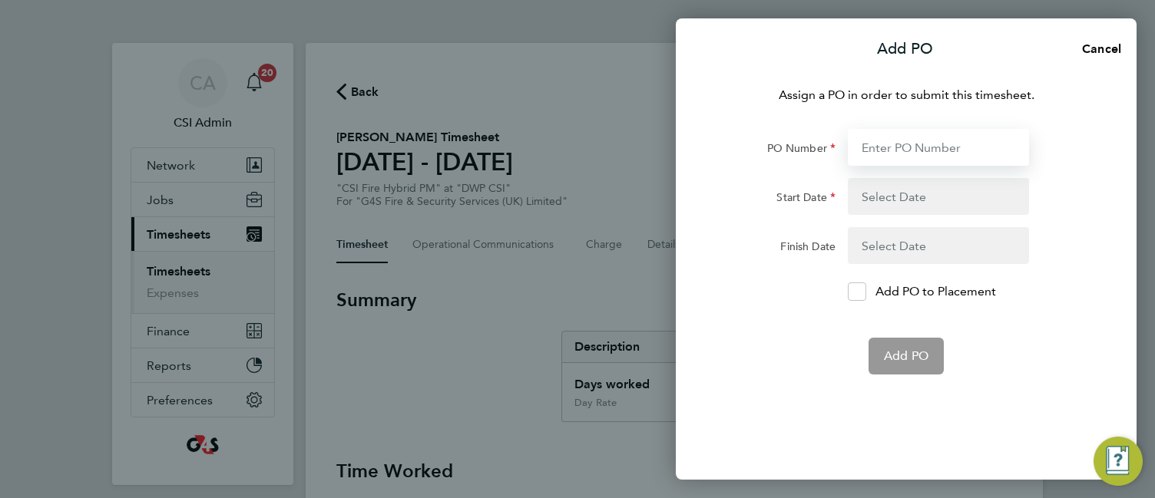
click at [943, 150] on input "PO Number" at bounding box center [938, 147] width 181 height 37
paste input "60DW-BST3654-AP"
type input "60DW-BST3654-AP"
type input "22 Sep 25"
type input "28 Sep 25"
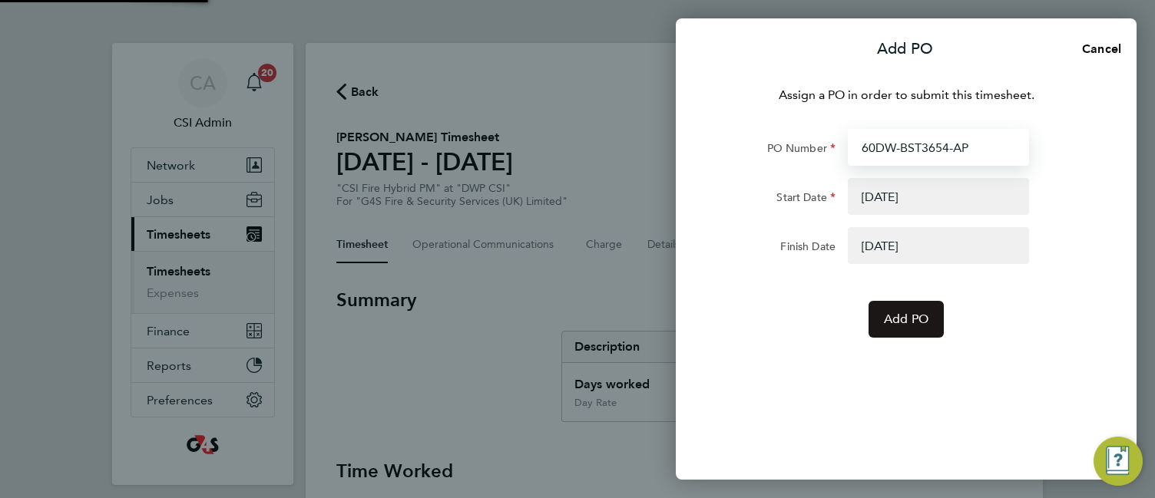
type input "60DW-BST3654-AP"
click at [904, 306] on button "Add PO" at bounding box center [905, 319] width 75 height 37
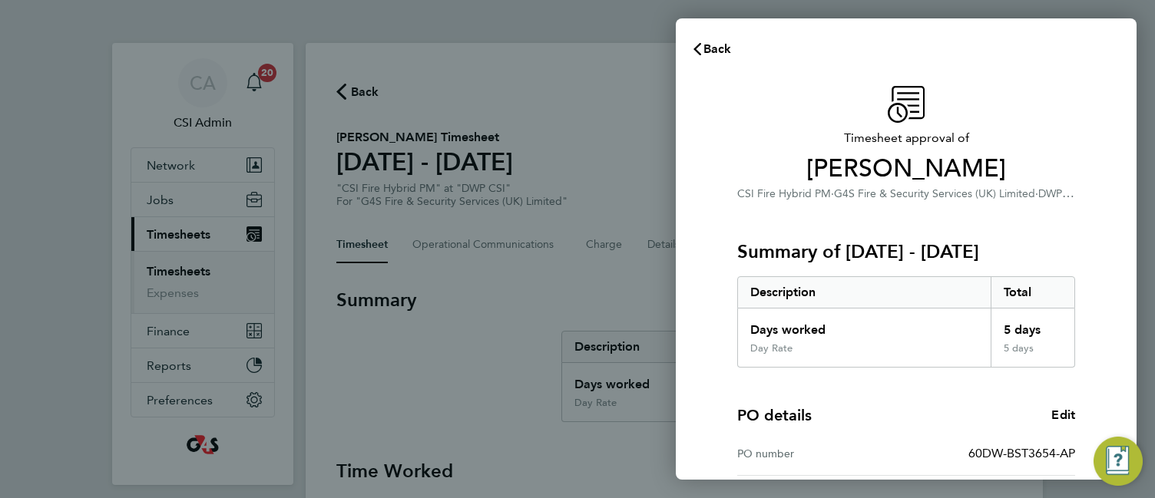
click at [732, 342] on div "Timesheet approval of Richard Baxter CSI Fire Hybrid PM · G4S Fire & Security S…" at bounding box center [906, 392] width 375 height 613
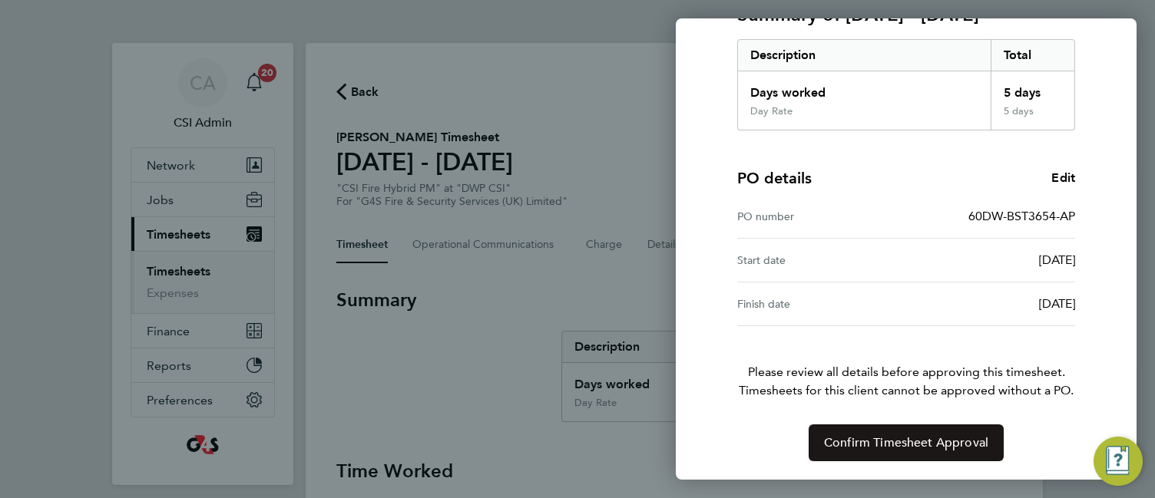
click at [838, 436] on span "Confirm Timesheet Approval" at bounding box center [906, 442] width 164 height 15
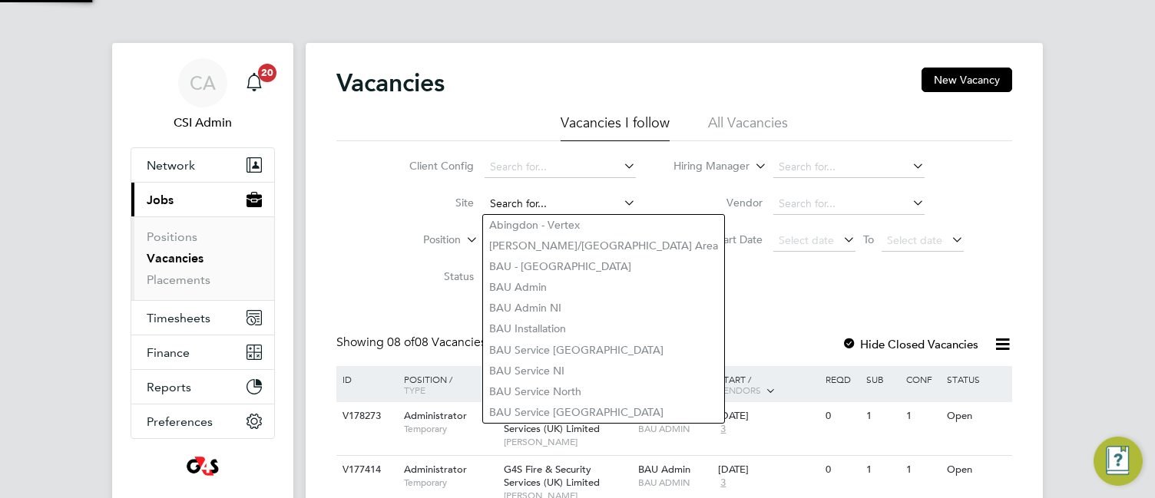
click at [544, 198] on input at bounding box center [559, 203] width 151 height 21
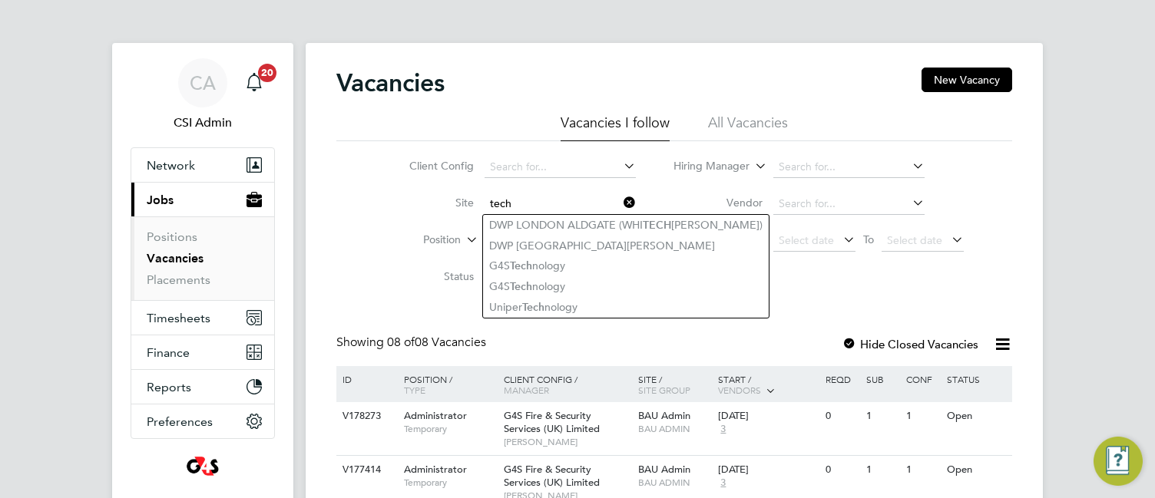
type input "tech"
click at [384, 208] on li "Site tech" at bounding box center [510, 204] width 289 height 37
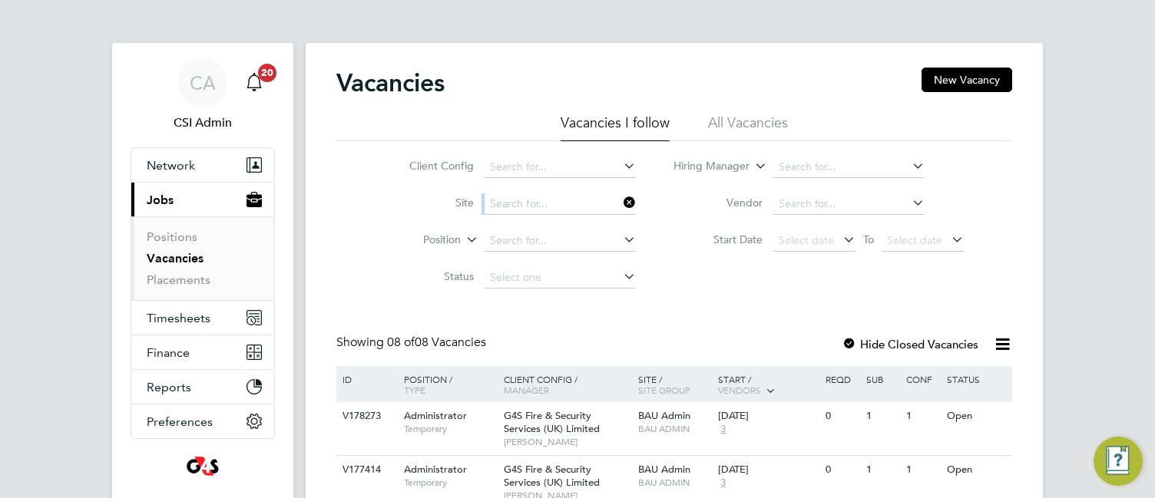
click at [384, 208] on li "Site" at bounding box center [510, 204] width 289 height 37
click at [186, 314] on span "Timesheets" at bounding box center [179, 318] width 64 height 15
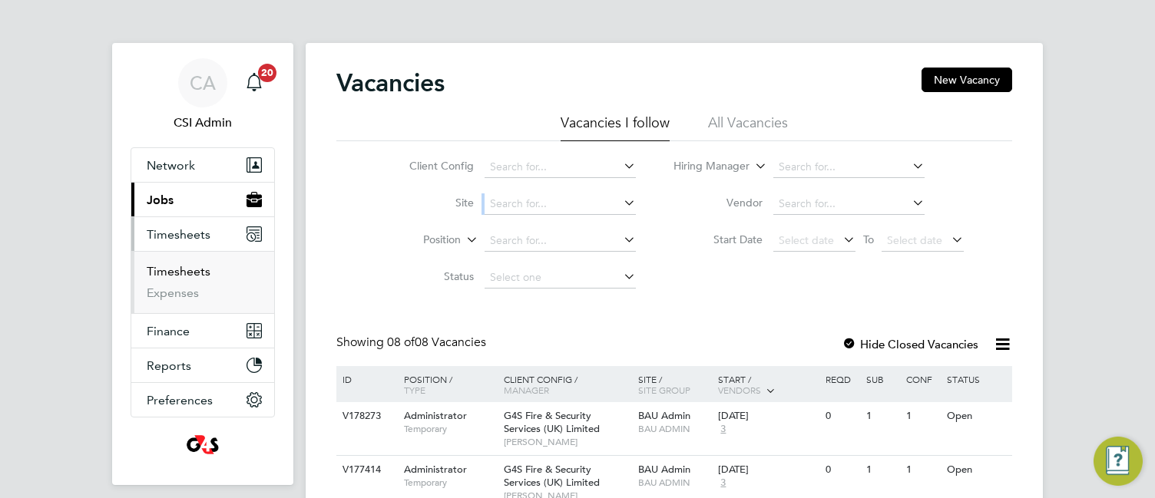
click at [187, 272] on link "Timesheets" at bounding box center [179, 271] width 64 height 15
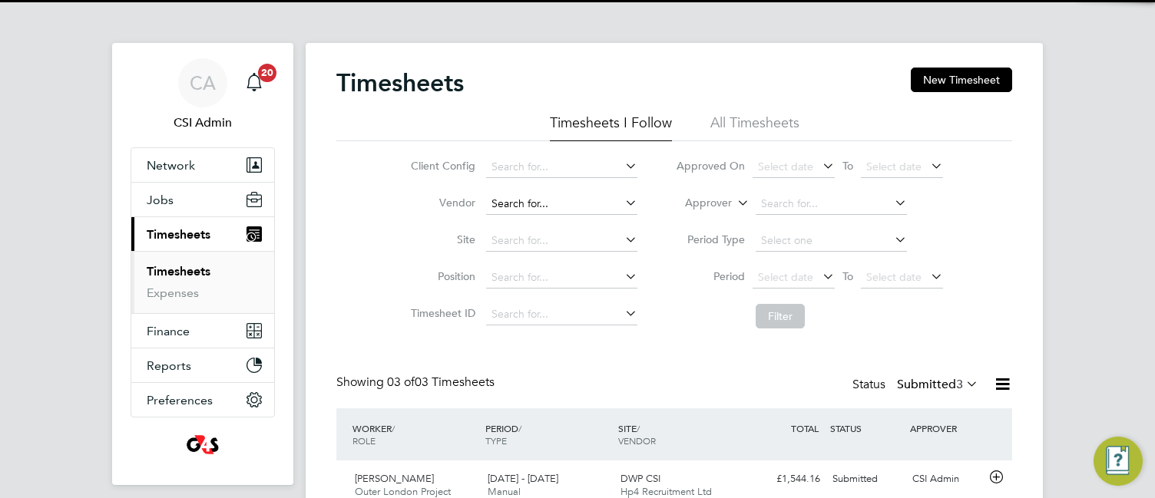
click at [550, 199] on input at bounding box center [561, 203] width 151 height 21
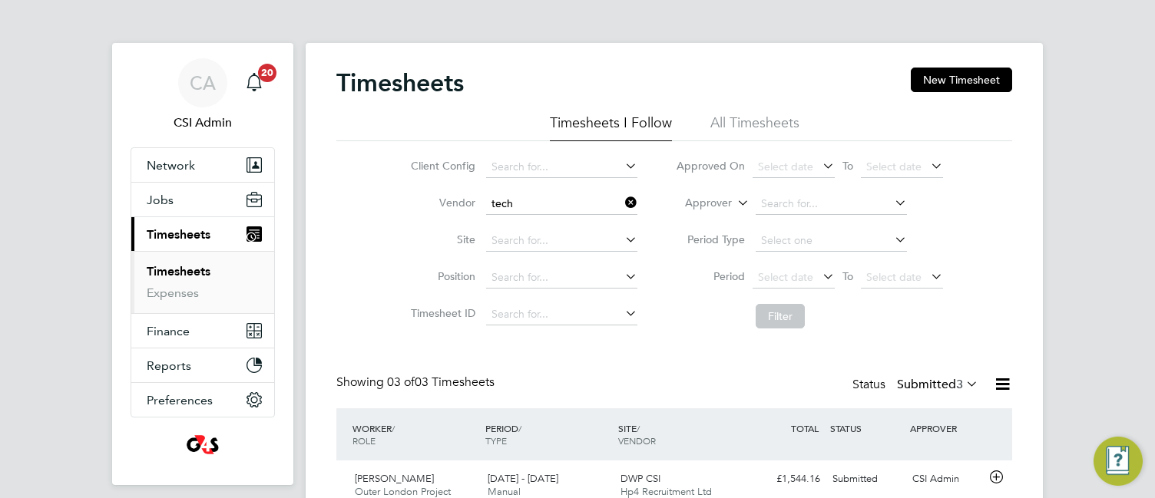
click at [544, 245] on li "Tech nical Resources Limited" at bounding box center [570, 246] width 172 height 21
type input "Technical Resources Limited"
click at [775, 316] on button "Filter" at bounding box center [779, 316] width 49 height 25
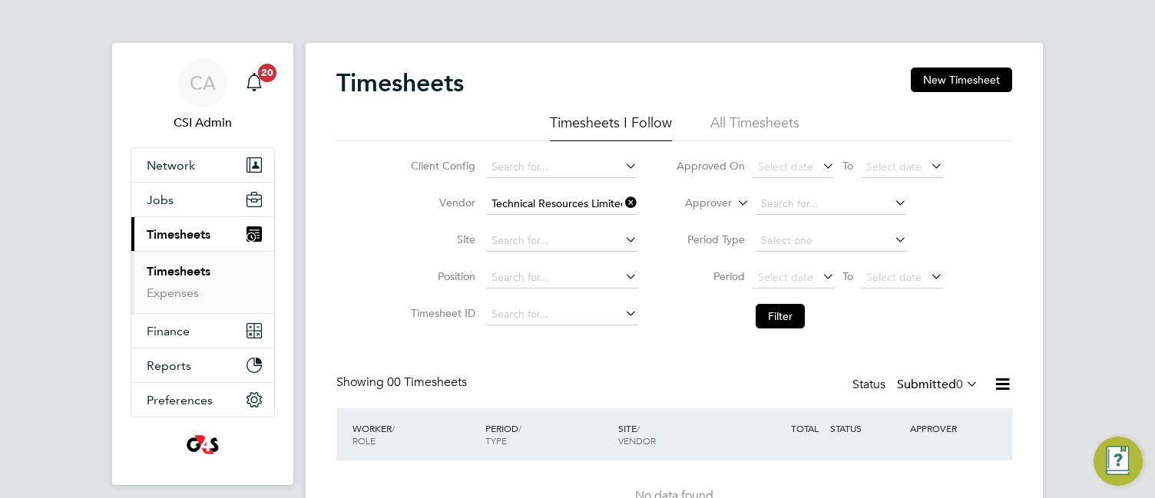
click at [349, 301] on div "Client Config Vendor Technical Resources Limited Site Position Timesheet ID App…" at bounding box center [674, 238] width 676 height 195
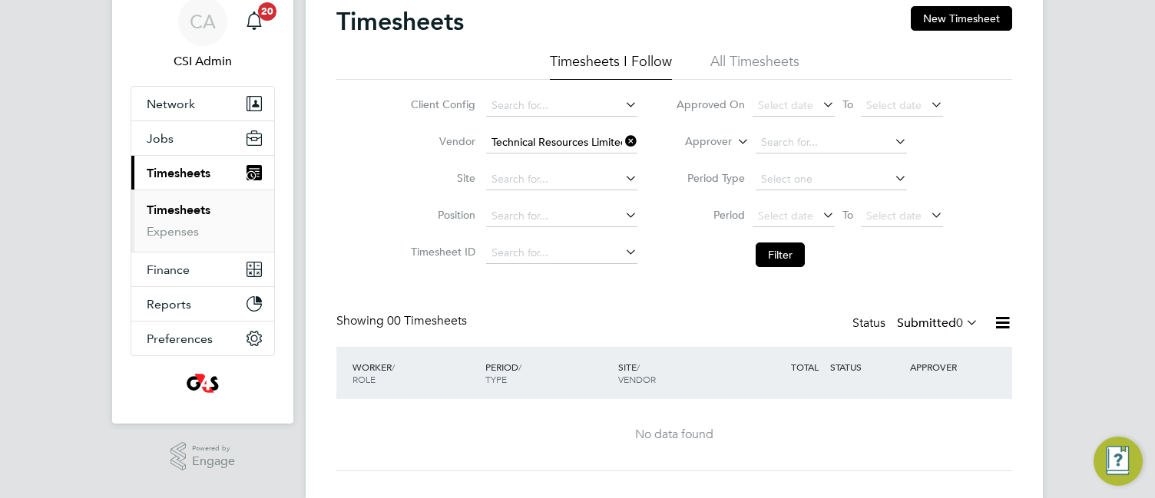
scroll to position [90, 0]
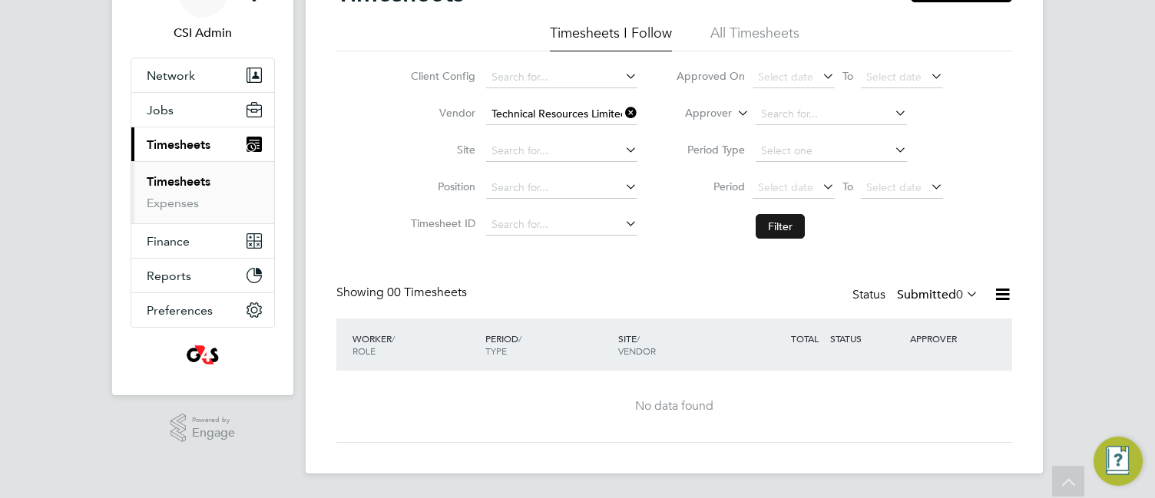
click at [768, 223] on button "Filter" at bounding box center [779, 226] width 49 height 25
click at [622, 111] on icon at bounding box center [622, 112] width 0 height 21
click at [549, 115] on input at bounding box center [561, 114] width 151 height 21
click at [549, 128] on li "Hp4 Recruitment Ltd" at bounding box center [560, 135] width 153 height 21
type input "Hp4 Recruitment Ltd"
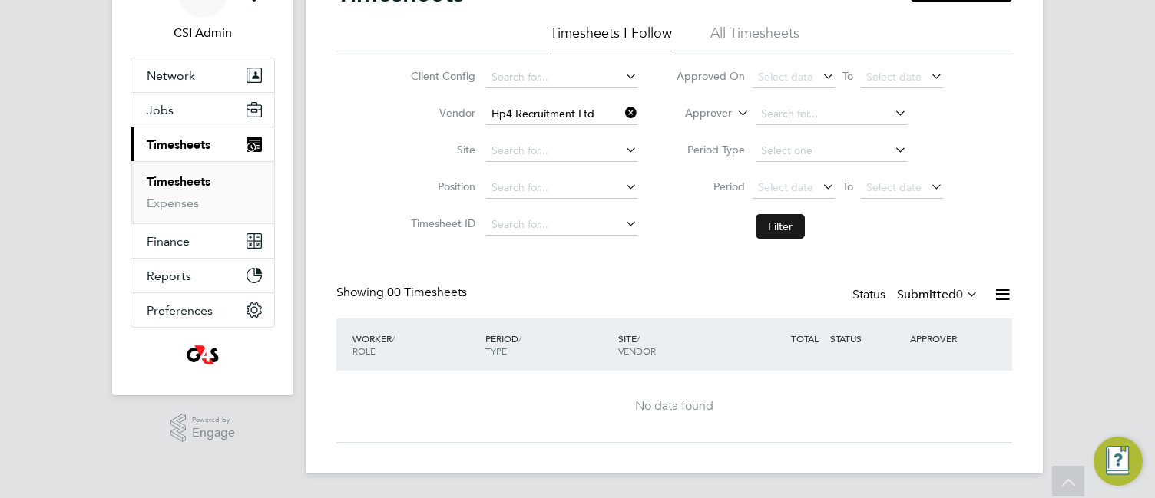
click at [759, 219] on button "Filter" at bounding box center [779, 226] width 49 height 25
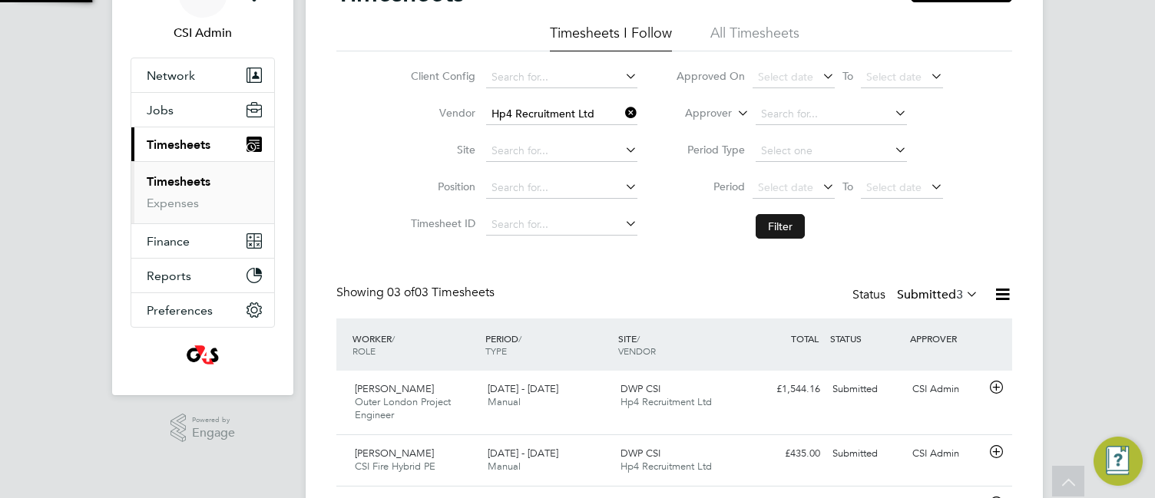
scroll to position [39, 134]
click at [329, 189] on div "Timesheets New Timesheet Timesheets I Follow All Timesheets Client Config Vendo…" at bounding box center [674, 260] width 737 height 615
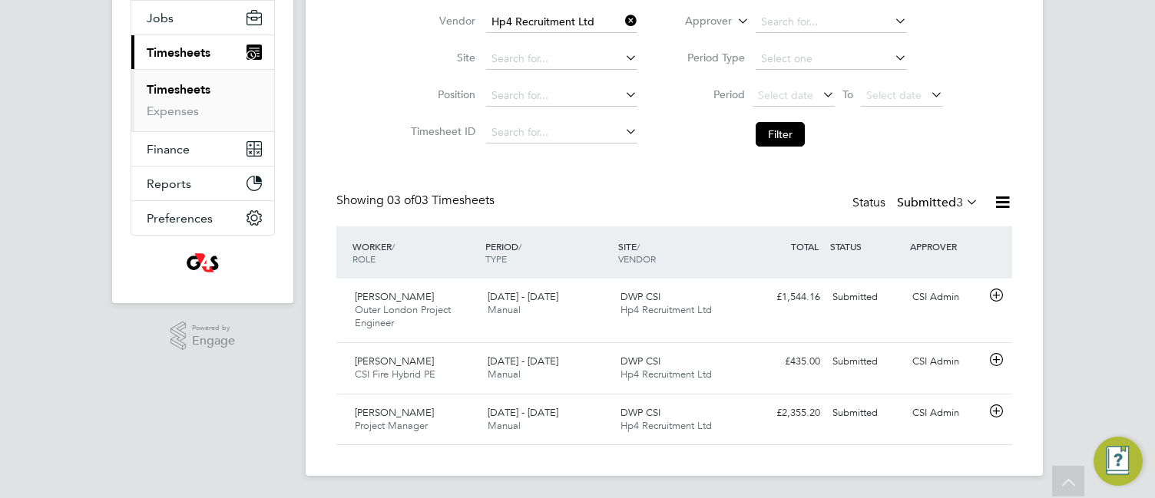
scroll to position [184, 0]
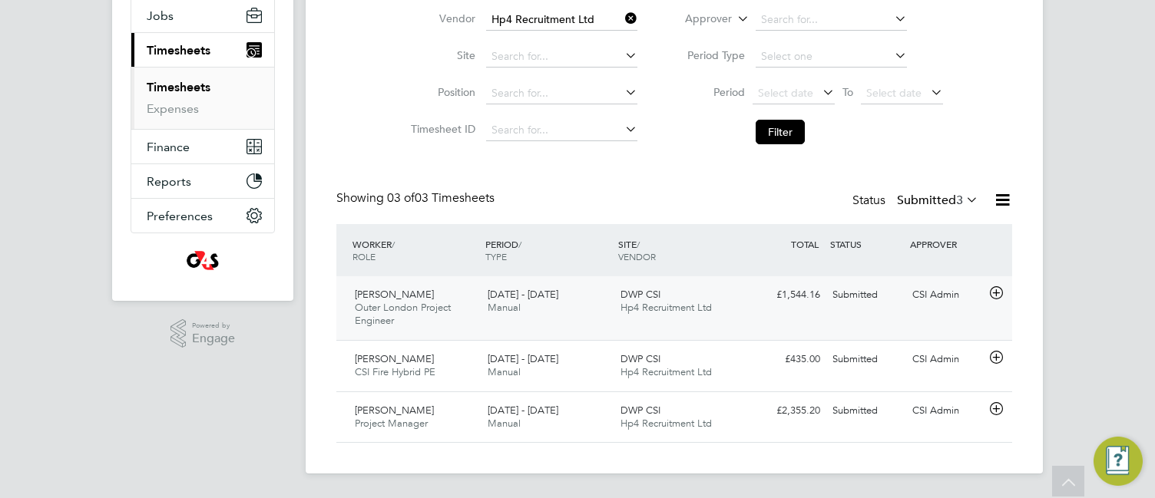
click at [538, 312] on div "22 - 28 Sep 2025 Manual" at bounding box center [547, 302] width 133 height 38
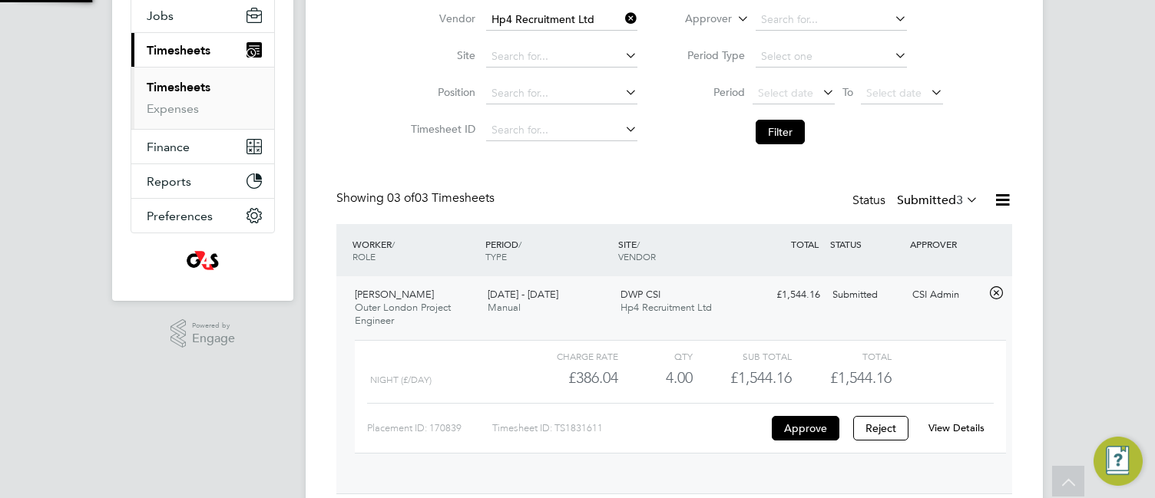
scroll to position [26, 150]
click at [912, 202] on label "Submitted 3" at bounding box center [937, 200] width 81 height 15
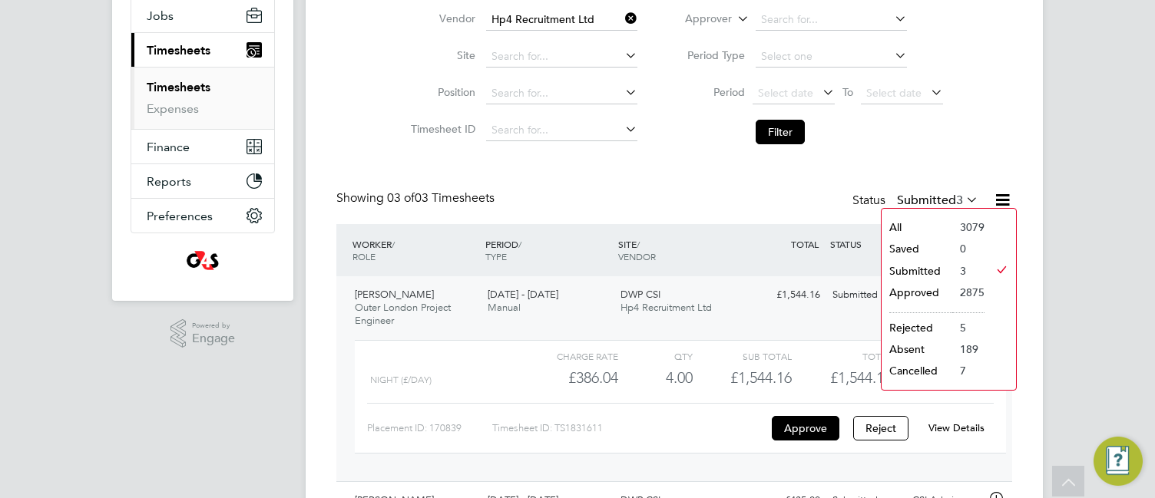
click at [921, 291] on li "Approved" at bounding box center [916, 292] width 71 height 21
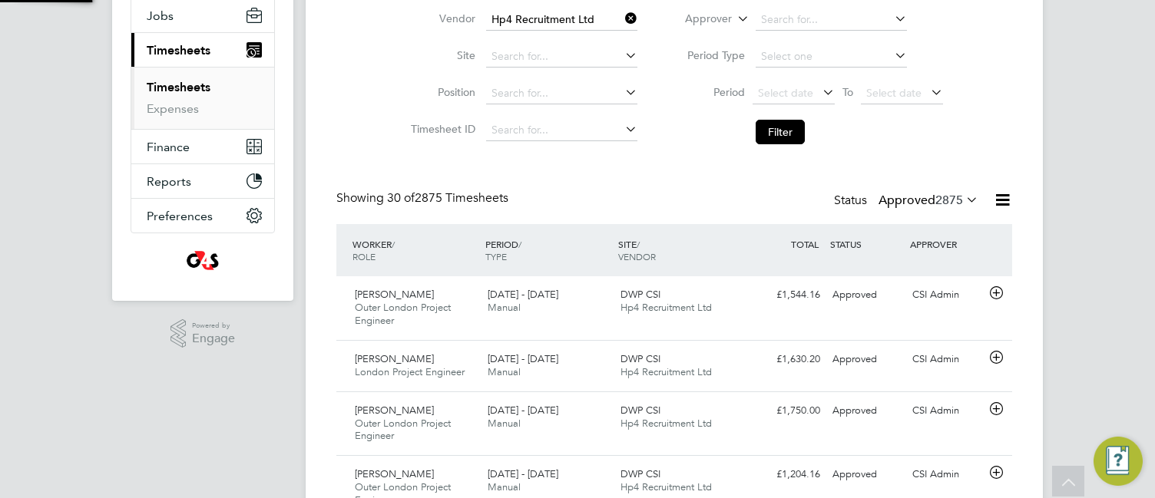
scroll to position [8, 8]
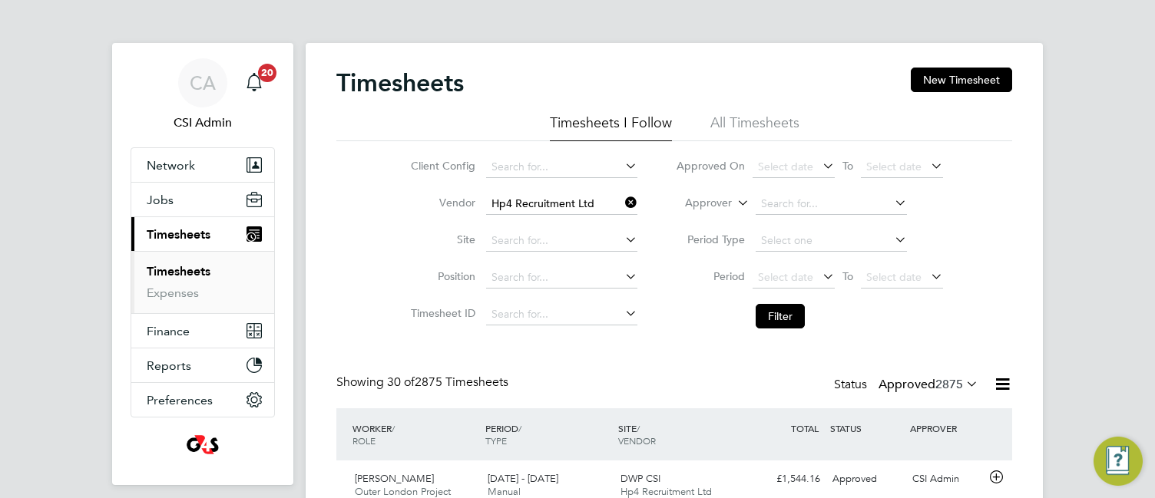
click at [340, 290] on div "Client Config Vendor Hp4 Recruitment Ltd Site Position Timesheet ID Approved On…" at bounding box center [674, 238] width 676 height 195
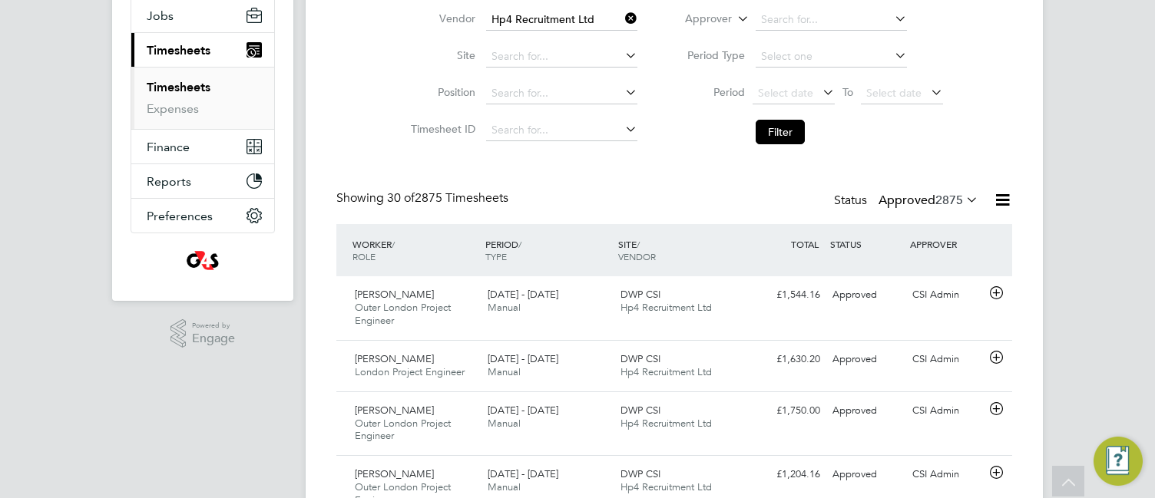
click at [890, 203] on label "Approved 2875" at bounding box center [928, 200] width 100 height 15
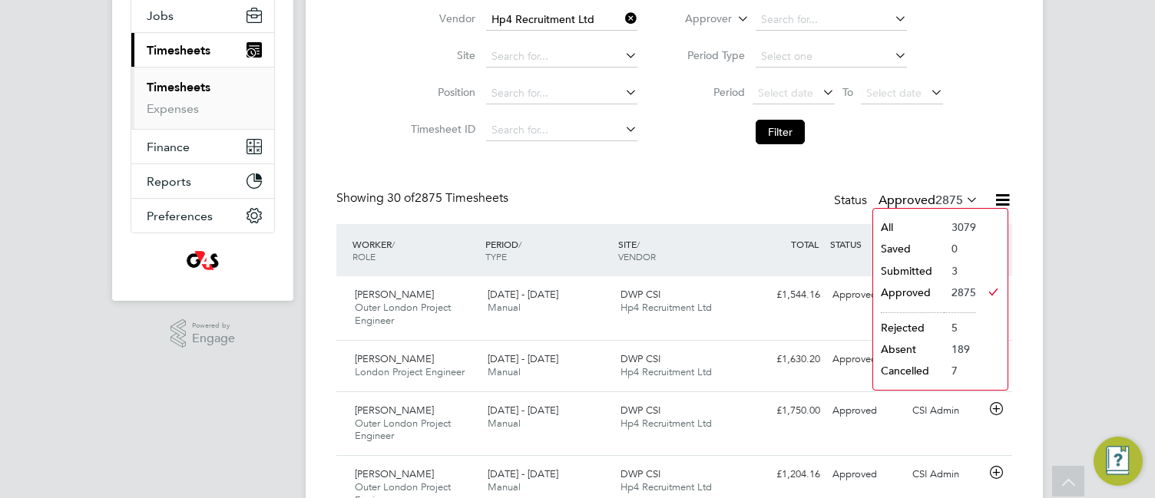
click at [894, 268] on li "Submitted" at bounding box center [908, 270] width 71 height 21
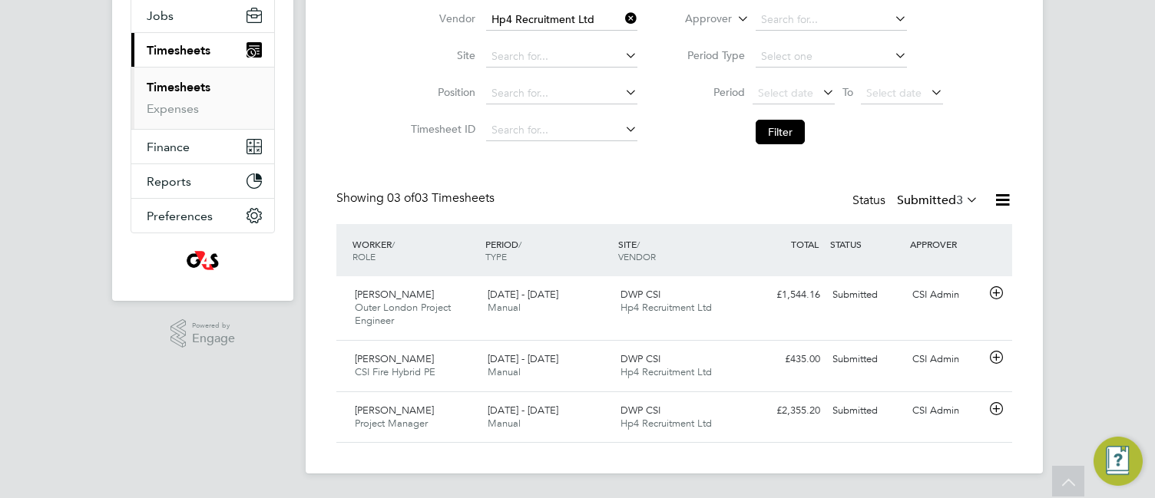
scroll to position [39, 134]
click at [993, 293] on icon at bounding box center [995, 293] width 19 height 12
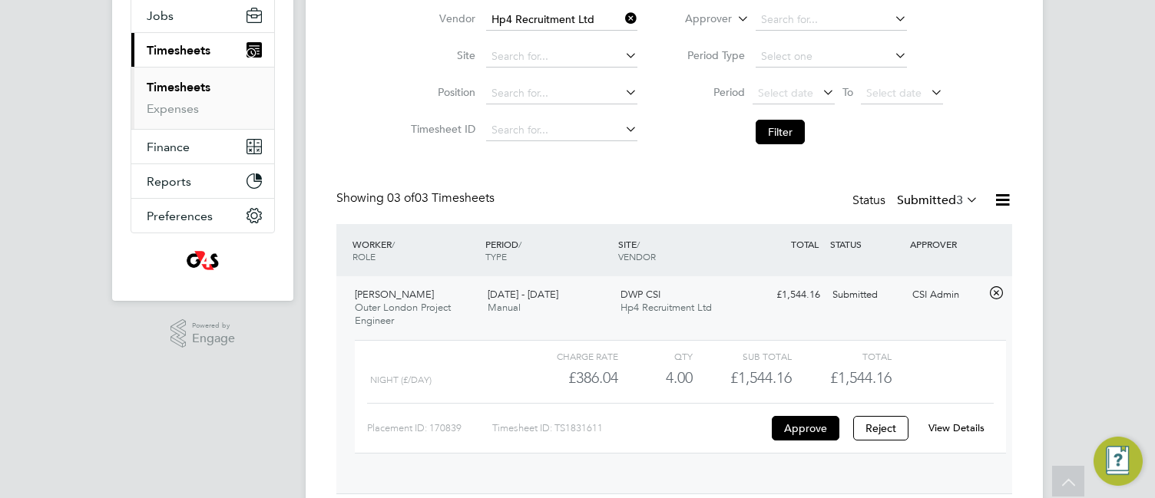
scroll to position [26, 150]
click at [808, 427] on button "Approve" at bounding box center [806, 428] width 68 height 25
click at [350, 88] on div "Client Config Vendor Hp4 Recruitment Ltd Site Position Timesheet ID Approved On…" at bounding box center [674, 54] width 676 height 195
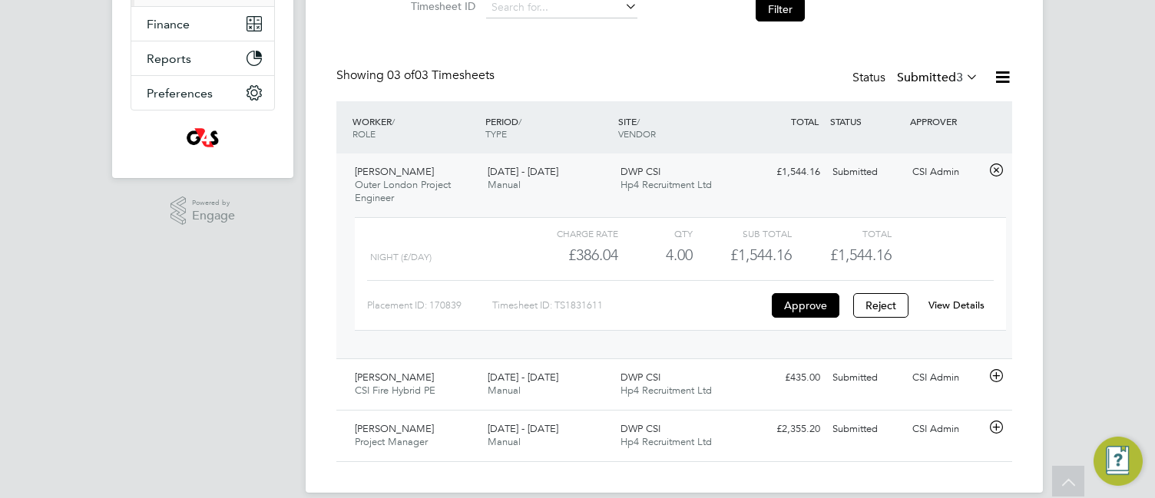
scroll to position [326, 0]
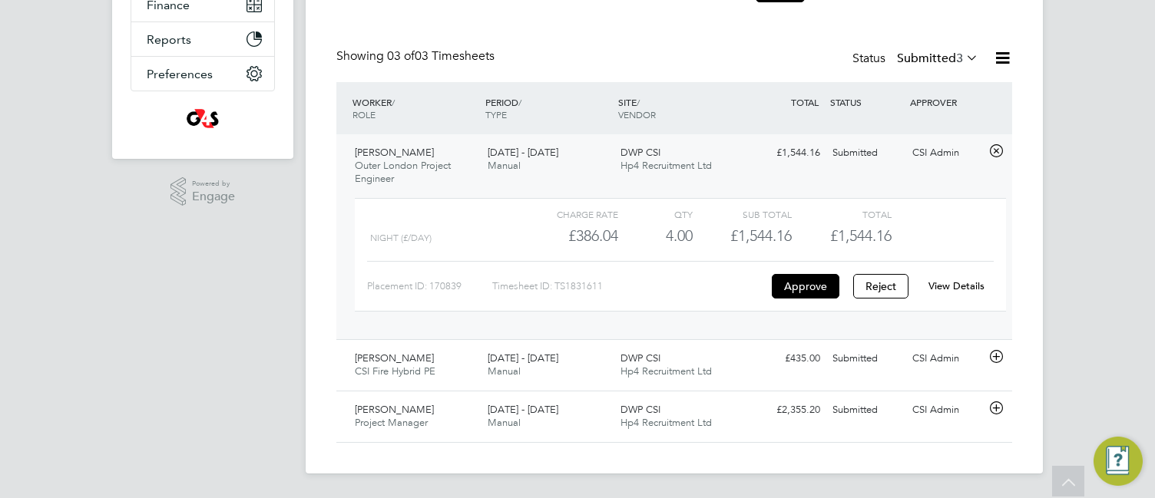
click at [996, 150] on icon at bounding box center [995, 151] width 19 height 12
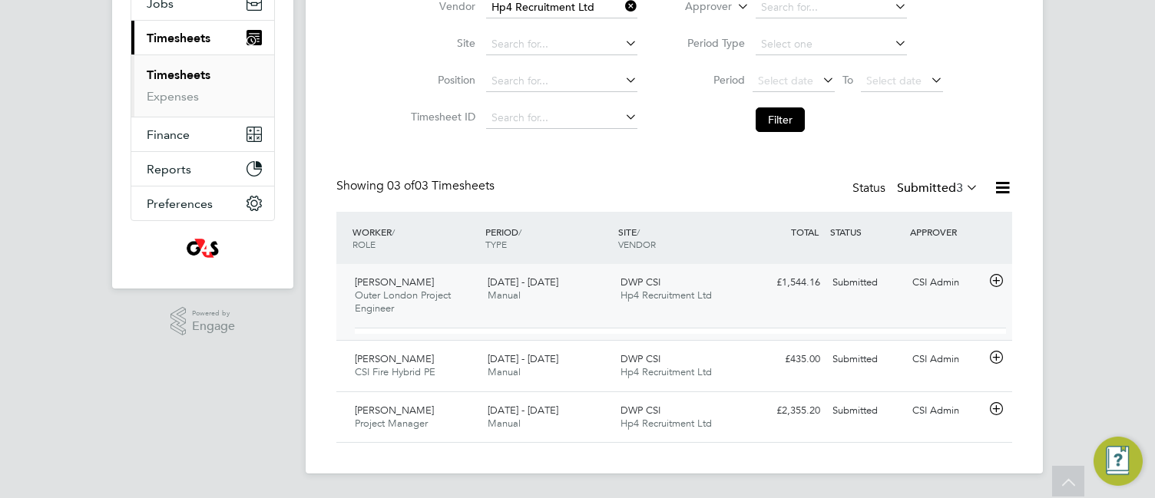
scroll to position [184, 0]
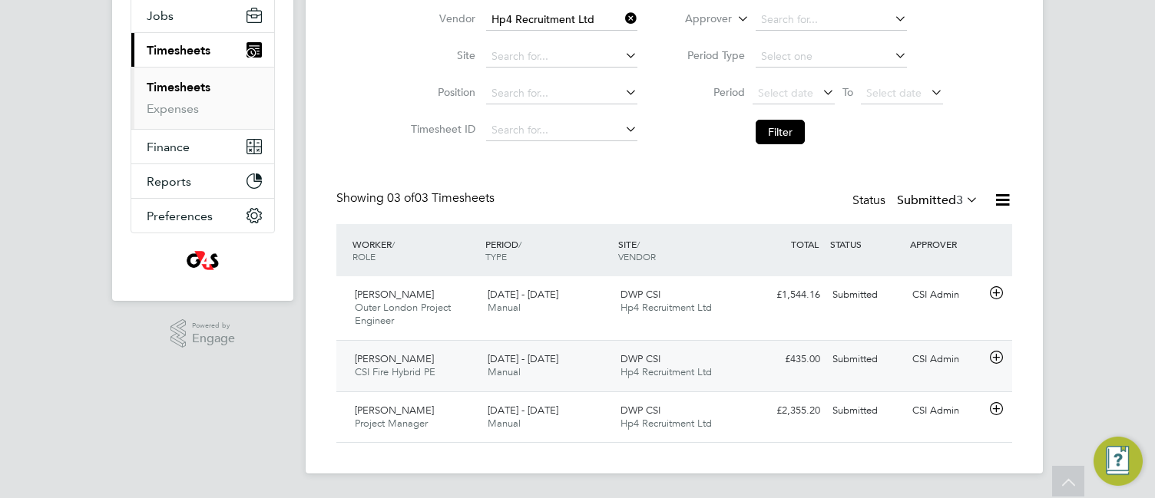
click at [1000, 359] on icon at bounding box center [995, 358] width 19 height 12
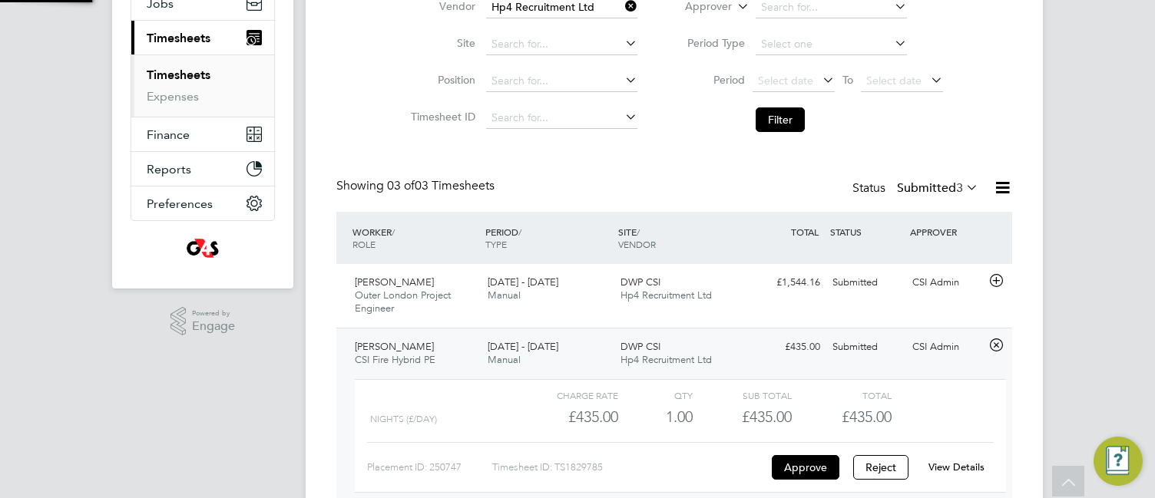
scroll to position [26, 150]
click at [801, 465] on button "Approve" at bounding box center [806, 467] width 68 height 25
click at [316, 342] on div "Timesheets New Timesheet Timesheets I Follow All Timesheets Client Config Vendo…" at bounding box center [674, 224] width 737 height 757
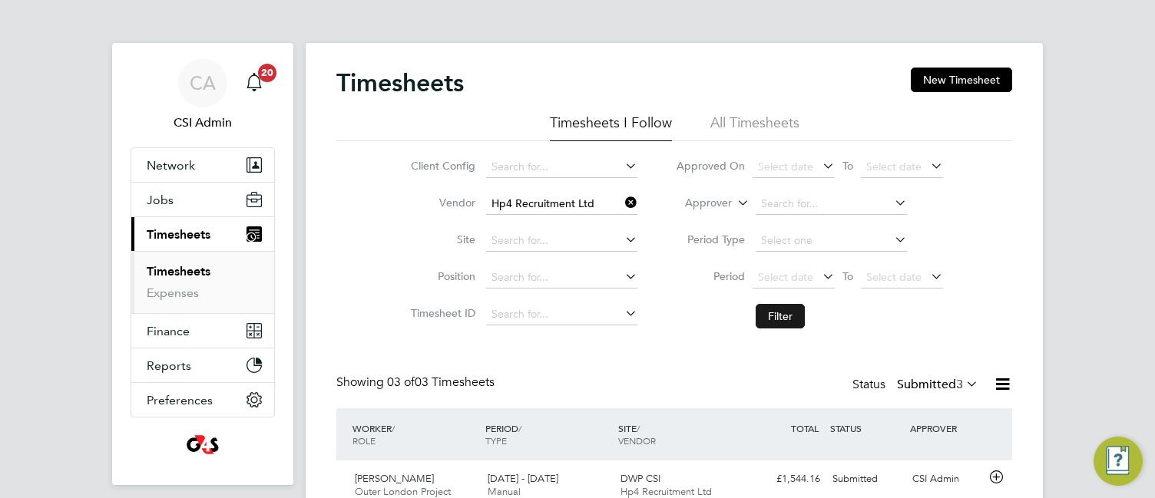
click at [775, 312] on button "Filter" at bounding box center [779, 316] width 49 height 25
click at [298, 291] on div "CA CSI Admin Notifications 20 Applications: Network Team Members Businesses Sit…" at bounding box center [577, 283] width 1155 height 567
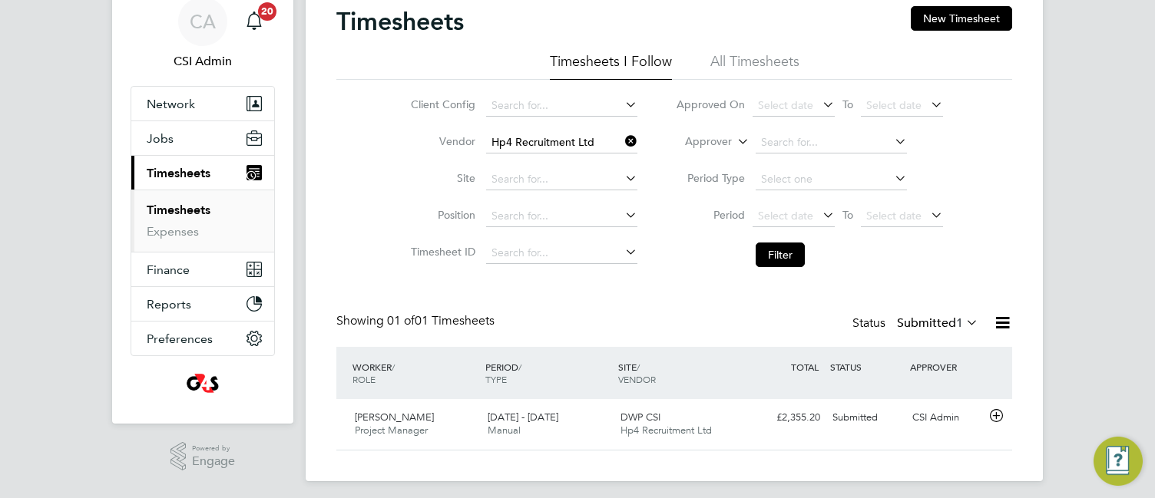
scroll to position [69, 0]
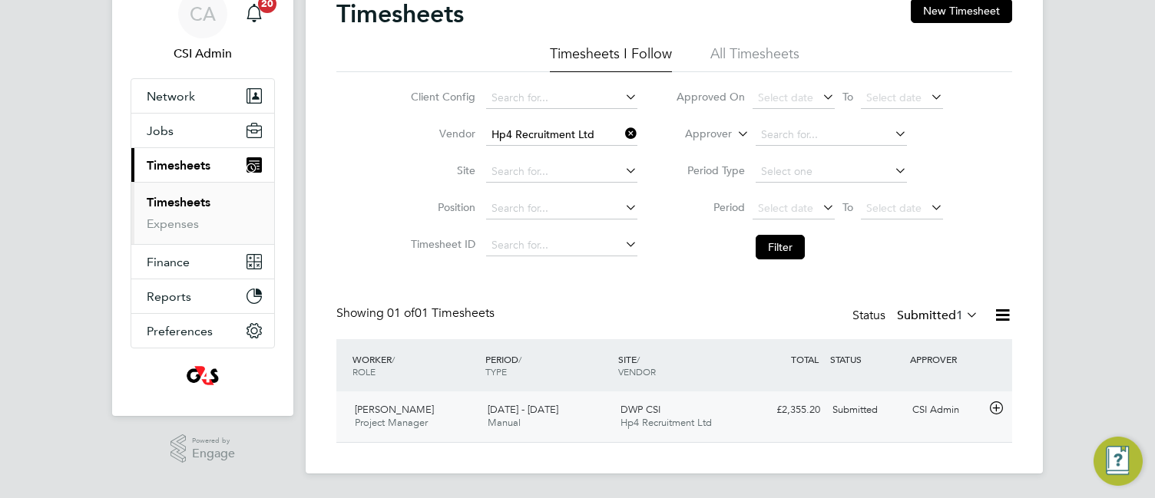
click at [994, 409] on icon at bounding box center [995, 408] width 19 height 12
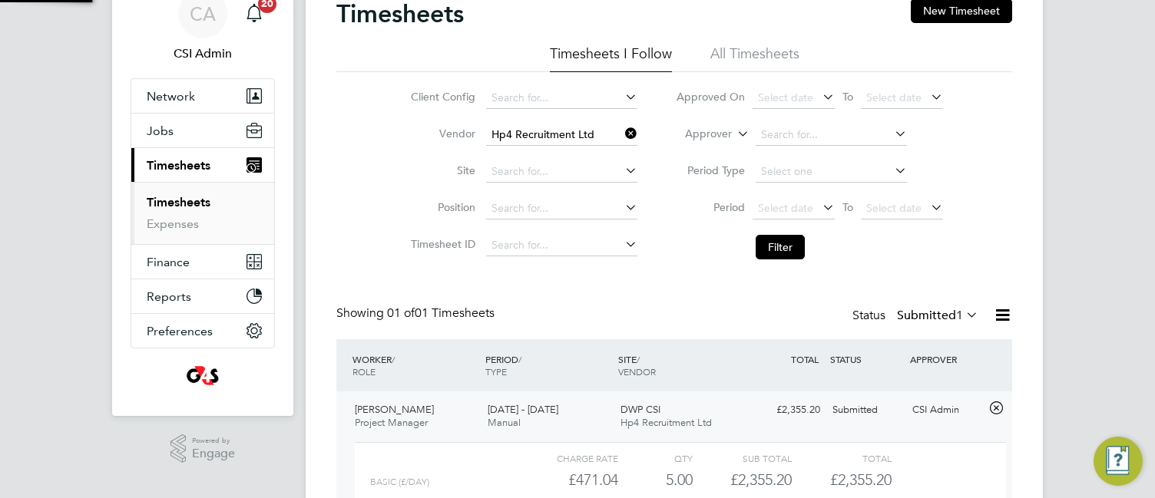
scroll to position [26, 150]
click at [1076, 355] on div "CA CSI Admin Notifications 20 Applications: Network Team Members Businesses Sit…" at bounding box center [577, 285] width 1155 height 709
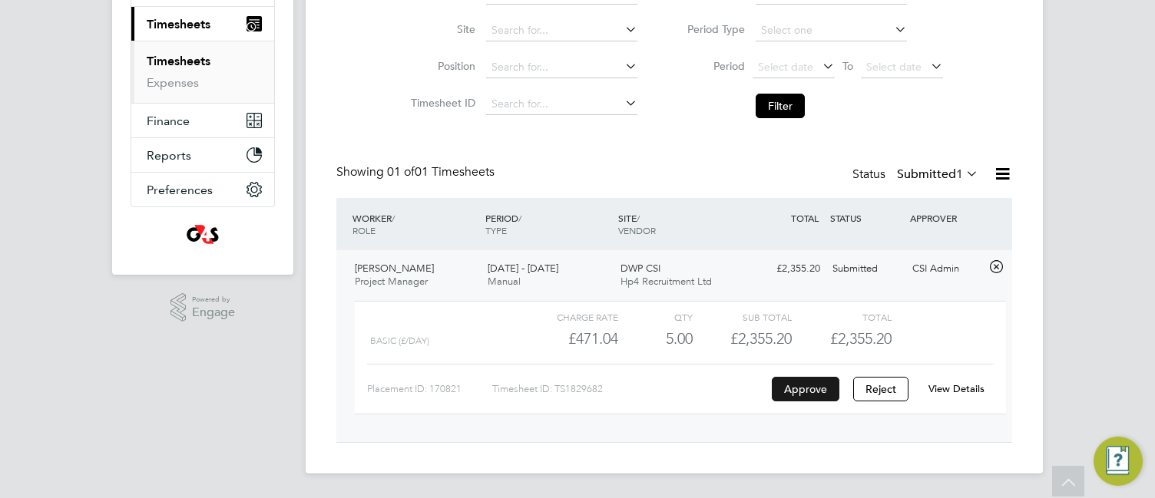
click at [814, 387] on button "Approve" at bounding box center [806, 389] width 68 height 25
click at [180, 88] on link "Expenses" at bounding box center [173, 82] width 52 height 15
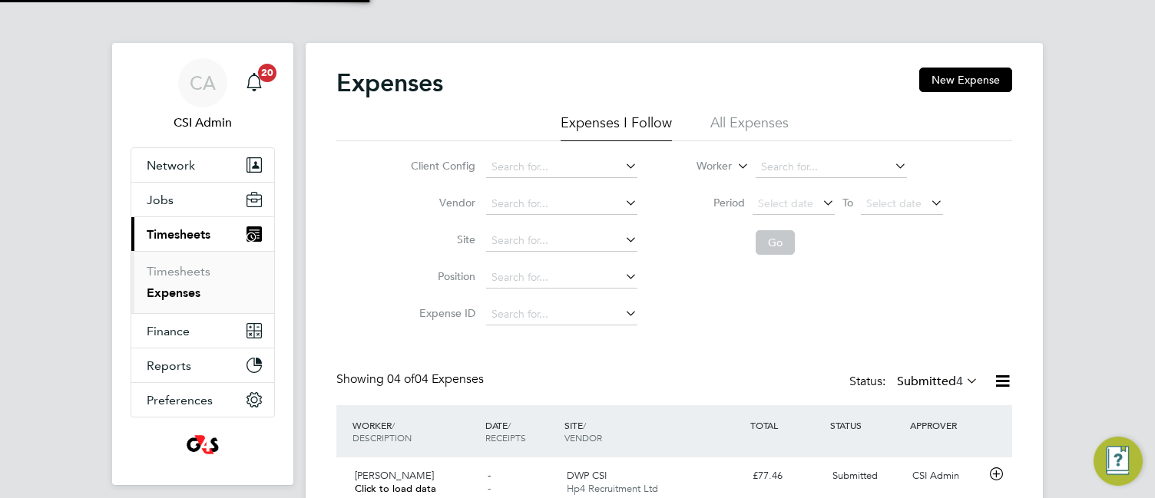
scroll to position [8, 8]
click at [368, 211] on div "Client Config Vendor Site Position Expense ID Worker Period Select date To Sele…" at bounding box center [674, 237] width 676 height 192
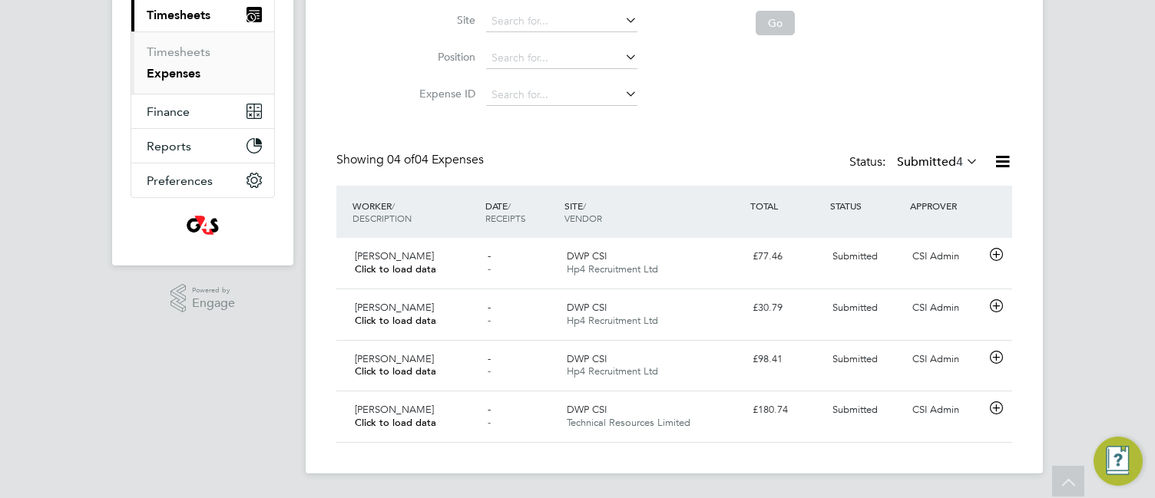
scroll to position [217, 0]
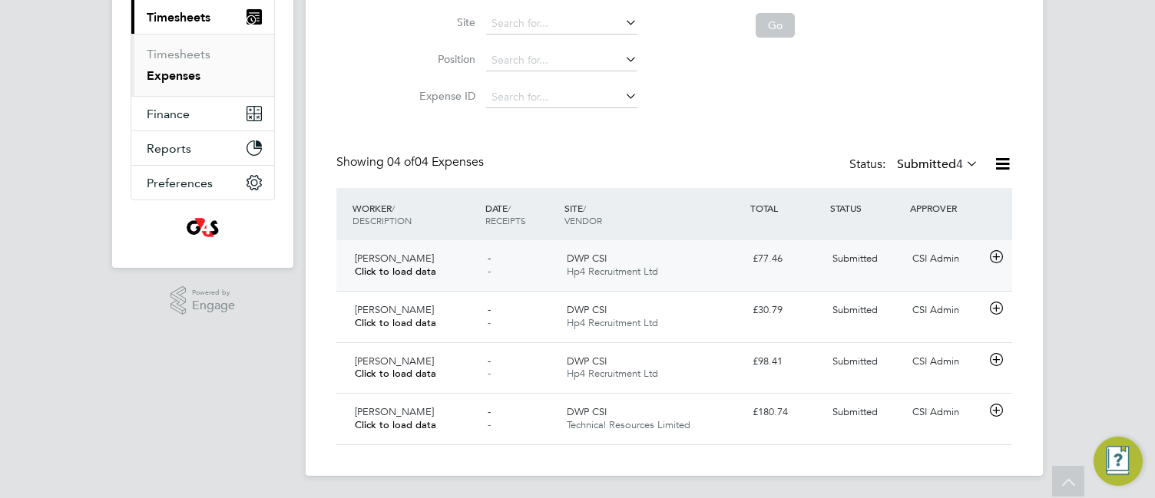
click at [998, 253] on icon at bounding box center [995, 257] width 19 height 12
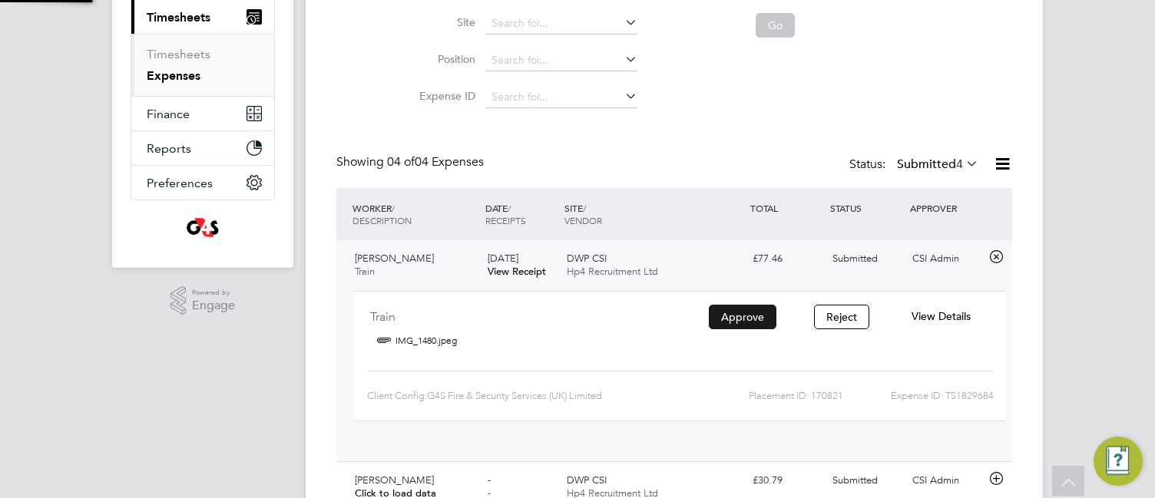
scroll to position [25, 276]
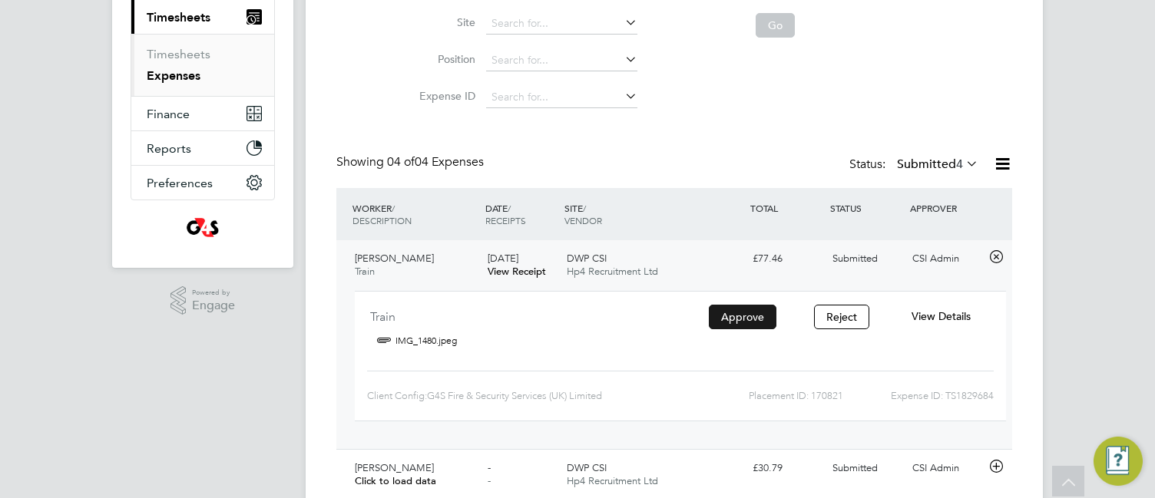
click at [767, 310] on button "Approve" at bounding box center [743, 317] width 68 height 25
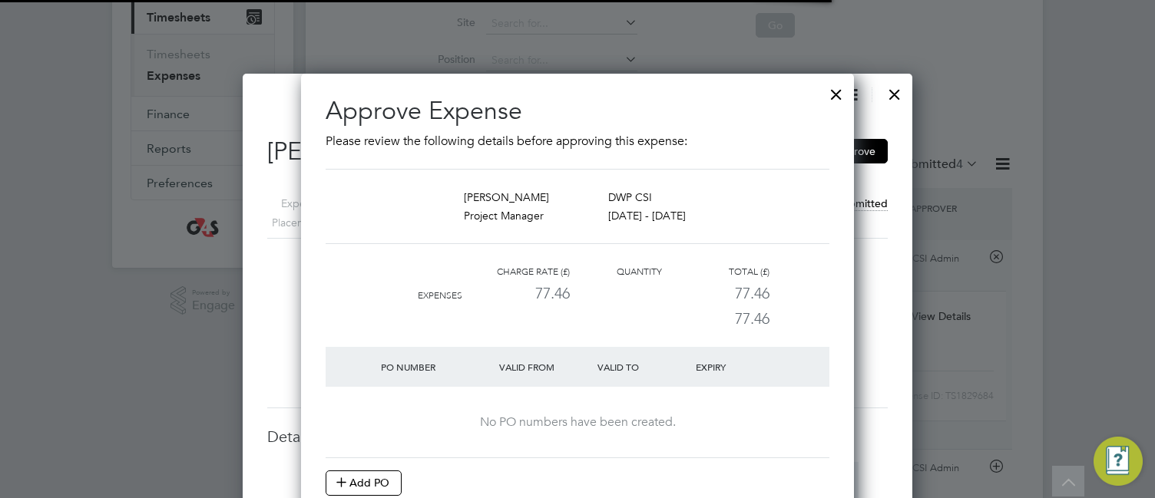
scroll to position [19, 227]
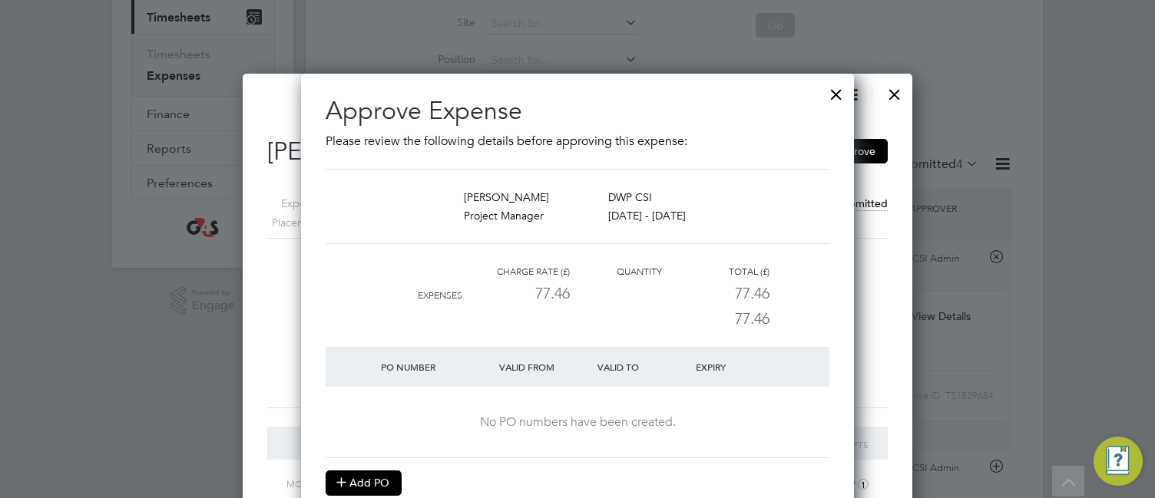
click at [351, 483] on button "Add PO" at bounding box center [363, 483] width 76 height 25
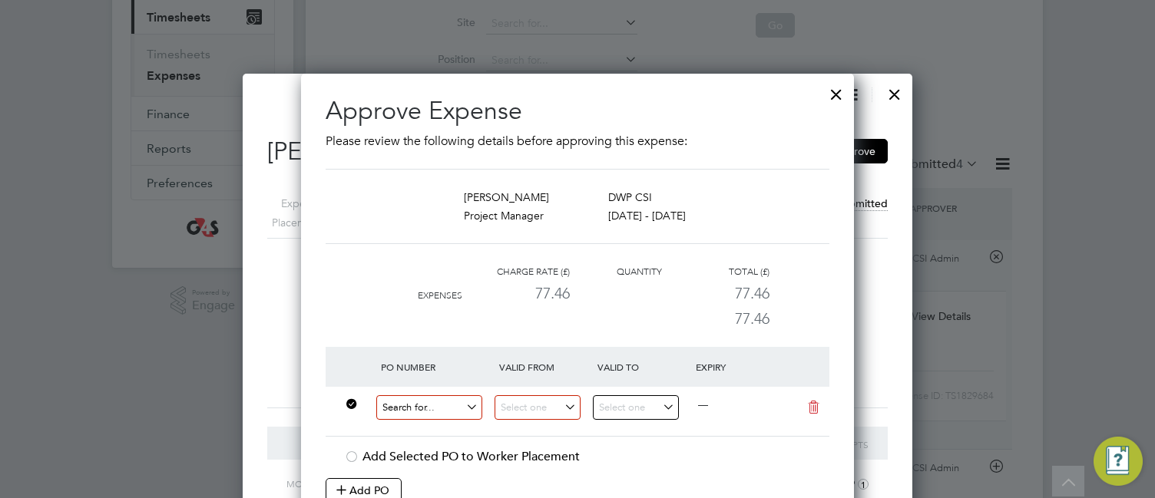
click at [410, 409] on input at bounding box center [429, 407] width 106 height 25
paste input "60GI-BST1583-GR"
type input "60GI-BST1583-GR"
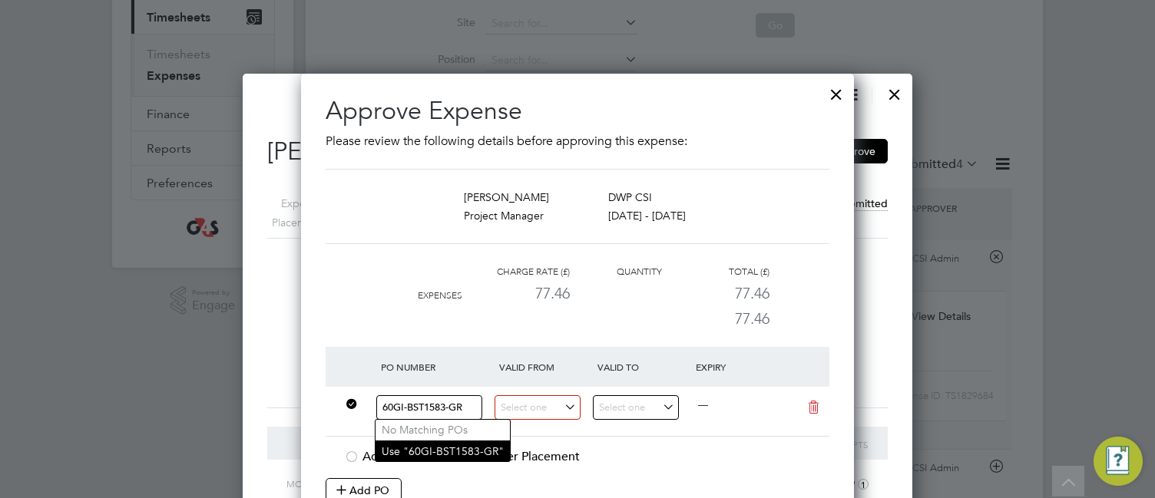
click at [444, 444] on li "Use "60GI-BST1583-GR"" at bounding box center [442, 451] width 134 height 21
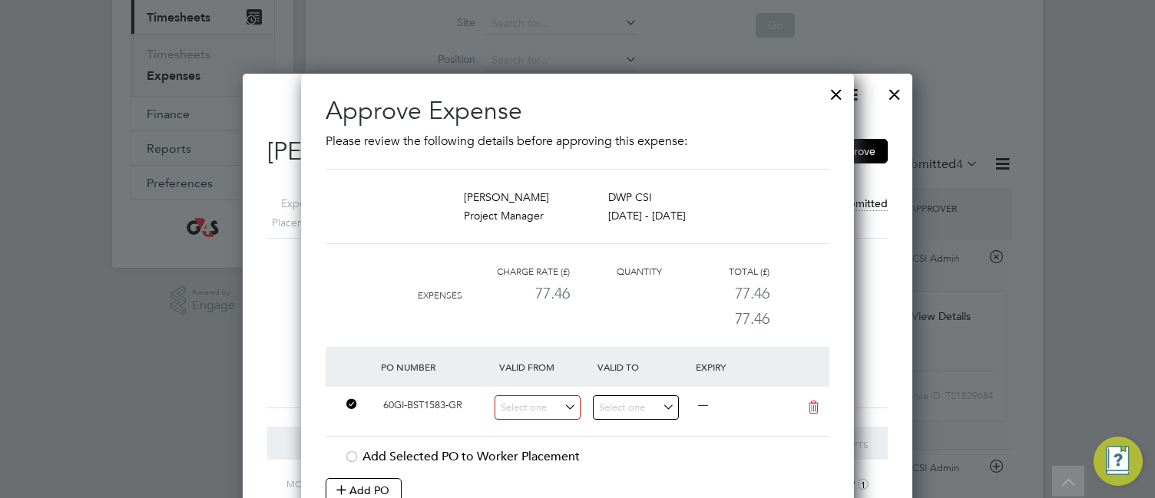
scroll to position [26, 118]
click at [539, 401] on input at bounding box center [537, 407] width 86 height 25
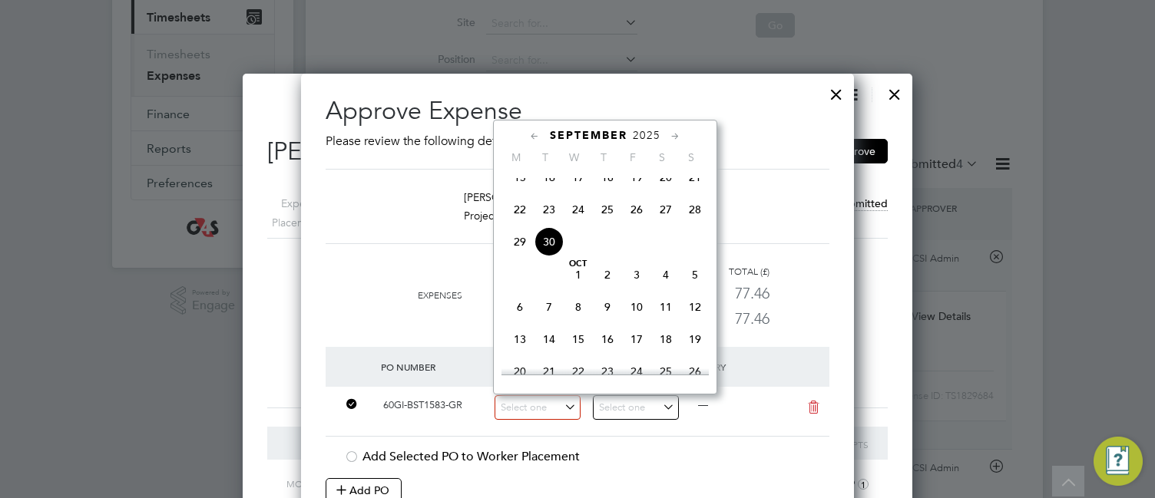
click at [519, 217] on span "22" at bounding box center [519, 209] width 29 height 29
type input "[DATE]"
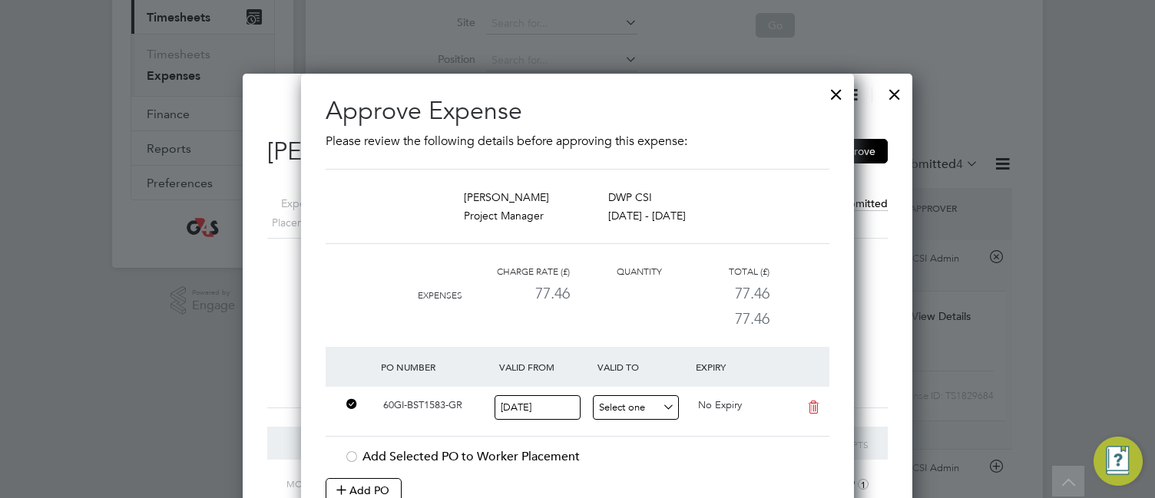
click at [626, 405] on input at bounding box center [636, 407] width 86 height 25
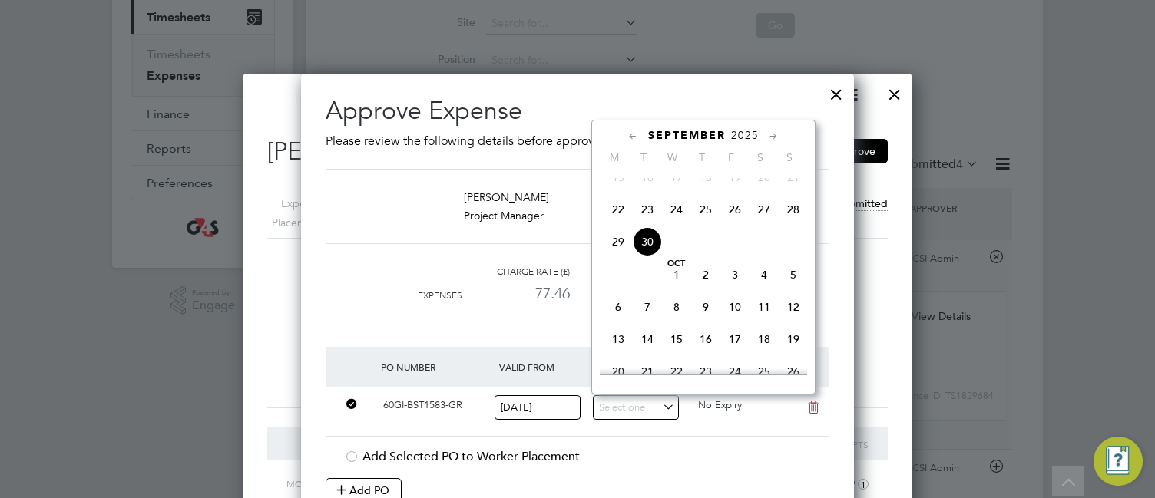
click at [781, 222] on span "28" at bounding box center [792, 209] width 29 height 29
type input "[DATE]"
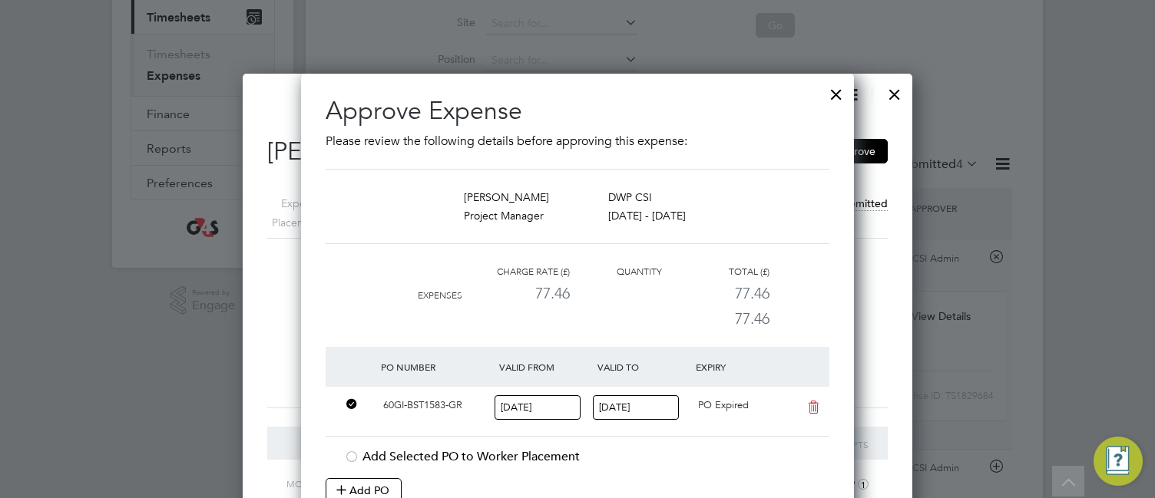
click at [608, 452] on div "Add Selected PO to Worker Placement" at bounding box center [586, 457] width 485 height 16
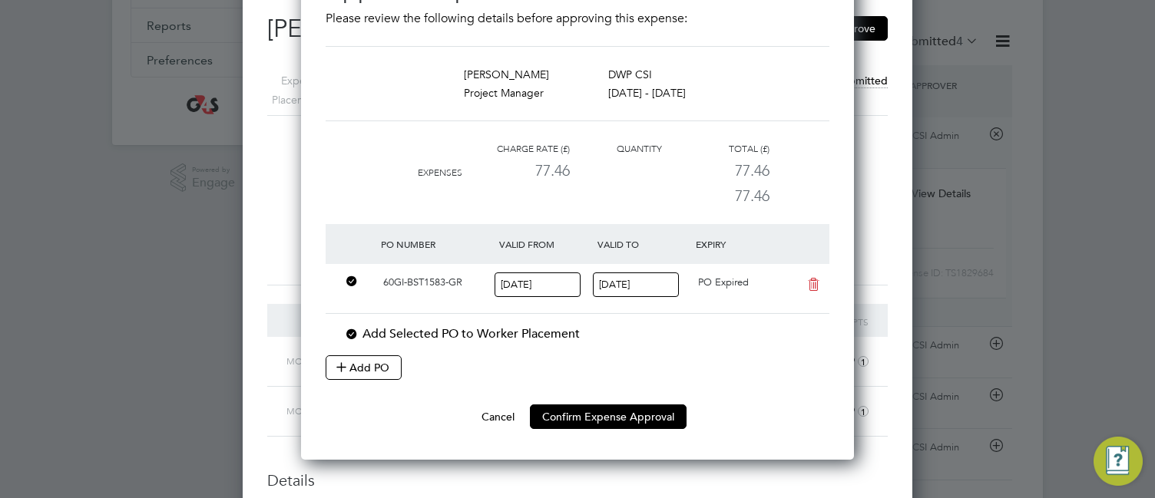
click at [510, 332] on div "Add Selected PO to Worker Placement" at bounding box center [586, 334] width 485 height 16
click at [619, 416] on button "Confirm Expense Approval" at bounding box center [608, 417] width 157 height 25
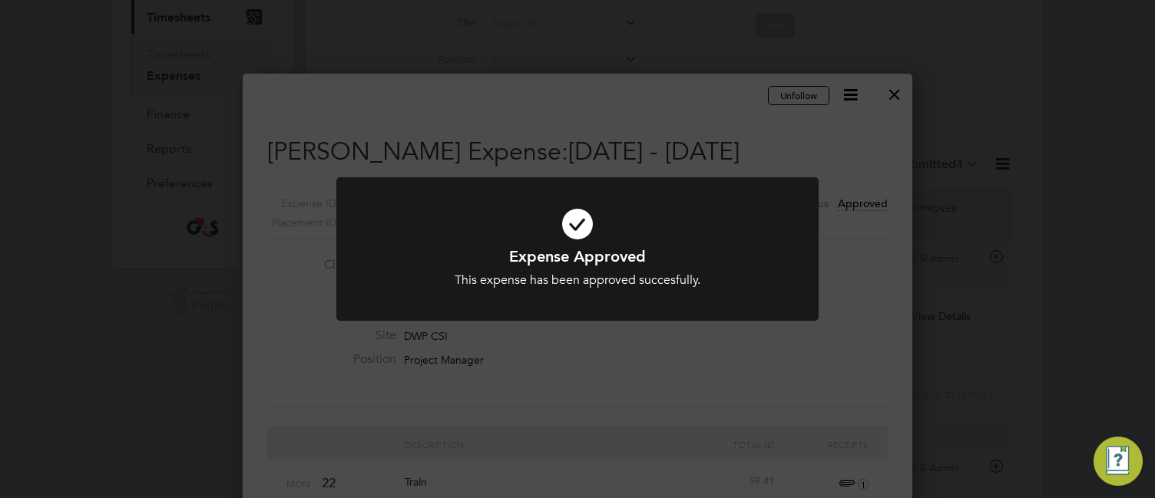
click at [860, 210] on div "Expense Approved This expense has been approved succesfully. Cancel Okay" at bounding box center [577, 249] width 1155 height 498
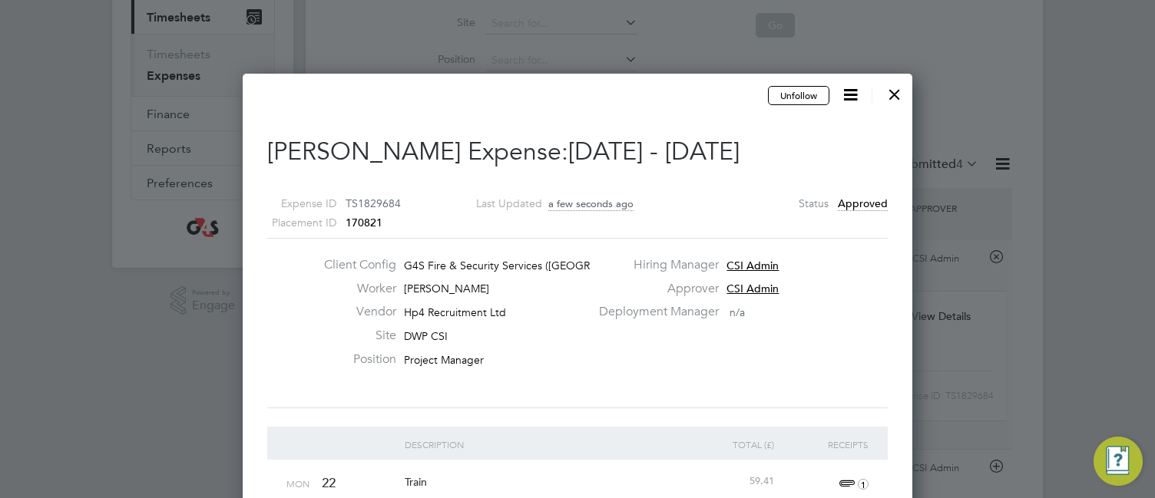
click at [896, 91] on div at bounding box center [895, 91] width 28 height 28
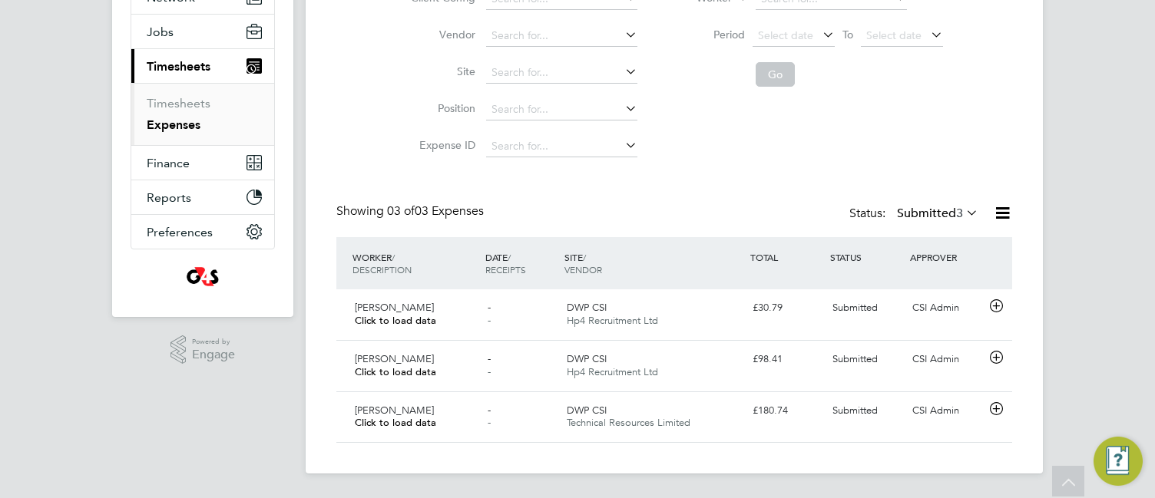
click at [109, 398] on div "CA CSI Admin Notifications 20 Applications: Network Team Members Businesses Sit…" at bounding box center [577, 165] width 1155 height 666
click at [994, 305] on icon at bounding box center [995, 306] width 19 height 12
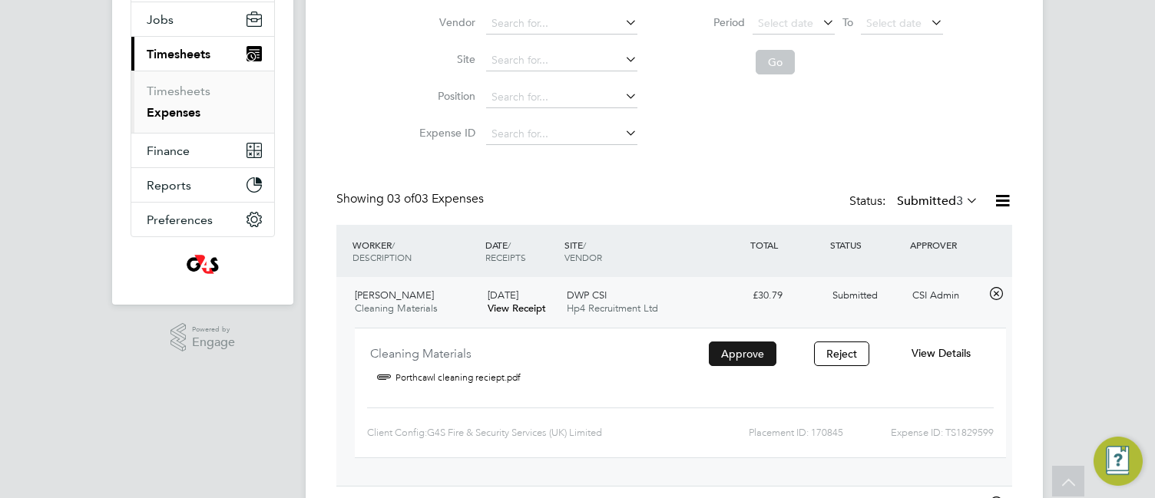
click at [738, 357] on button "Approve" at bounding box center [743, 354] width 68 height 25
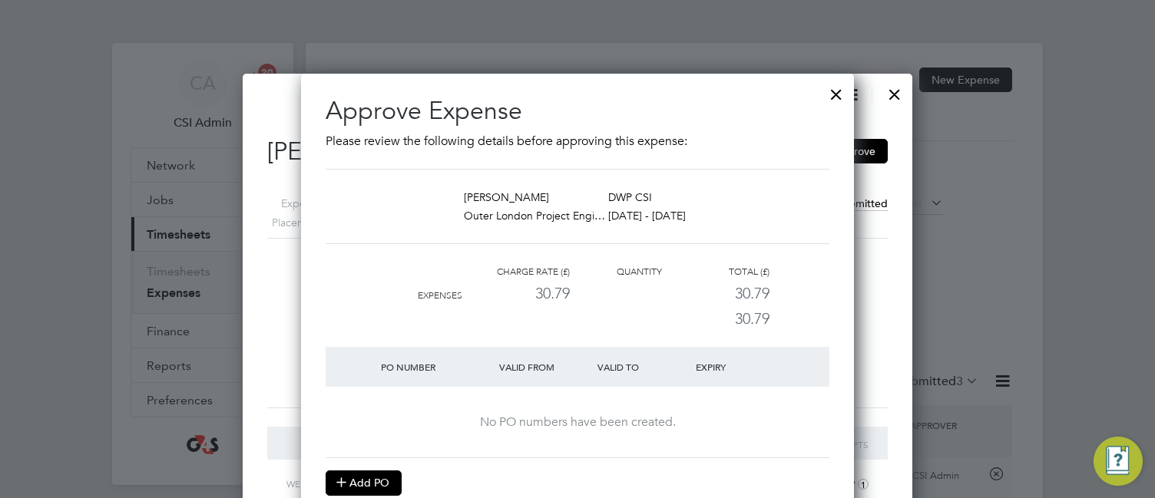
click at [388, 480] on button "Add PO" at bounding box center [363, 483] width 76 height 25
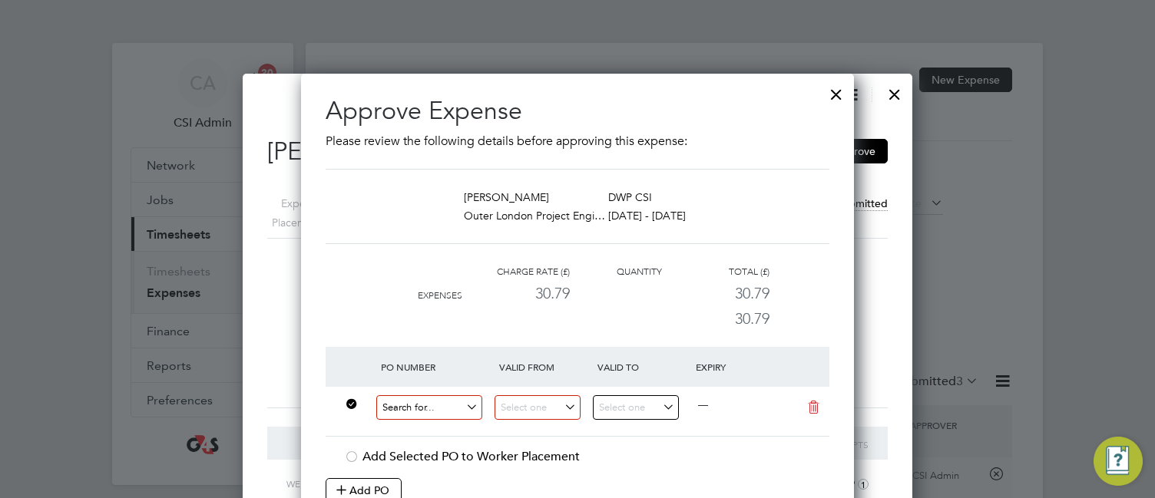
click at [403, 410] on input at bounding box center [429, 407] width 106 height 25
paste input "60GI-BST1583-GR"
type input "60GI-BST1583-GR"
click at [421, 435] on b "60GI-BST1583-GR" at bounding box center [426, 430] width 89 height 13
type input "[DATE]"
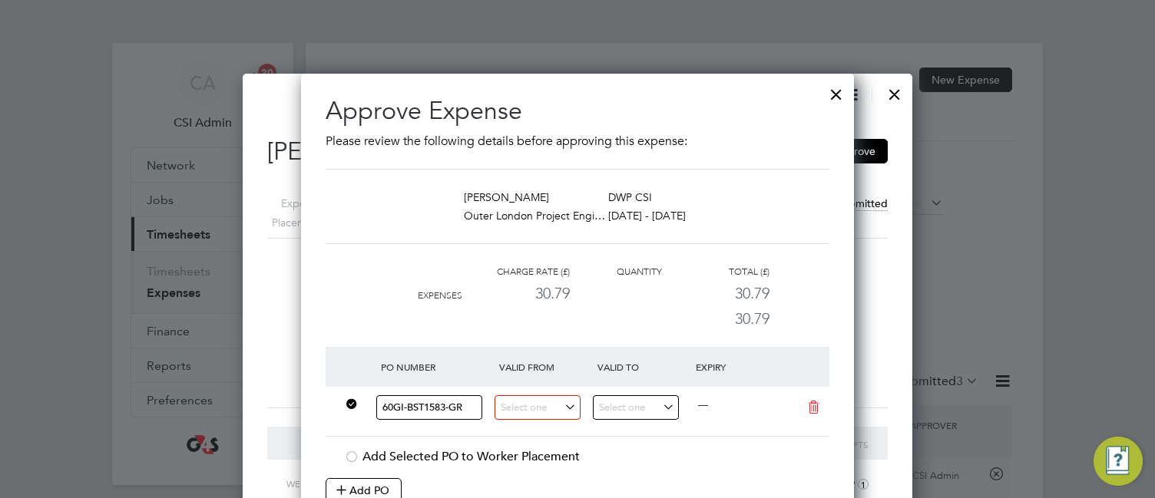
type input "[DATE]"
click at [820, 325] on li "Charge rate (£) Quantity Total (£) Expenses 30.79 30.79 30.79" at bounding box center [577, 305] width 504 height 84
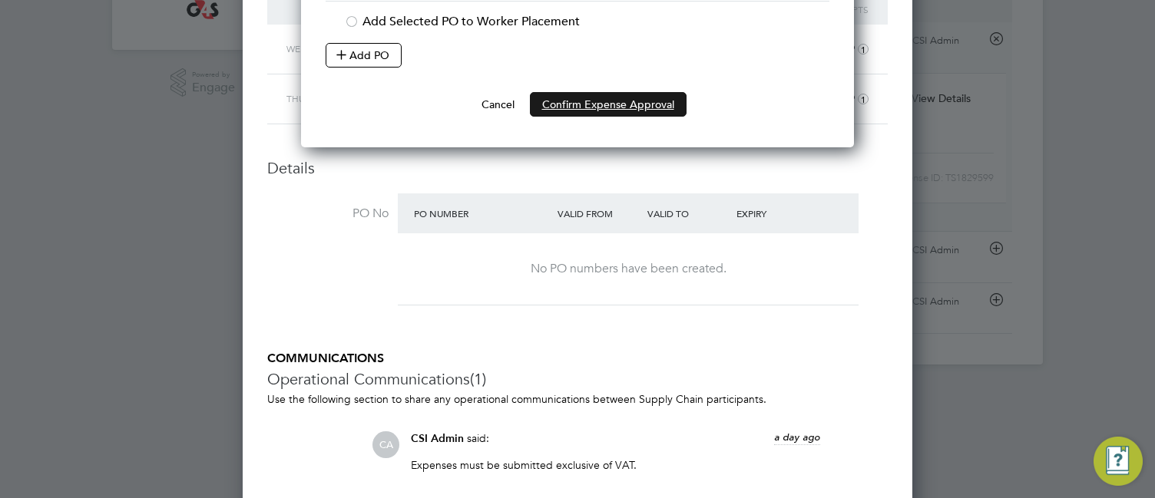
click at [639, 98] on button "Confirm Expense Approval" at bounding box center [608, 104] width 157 height 25
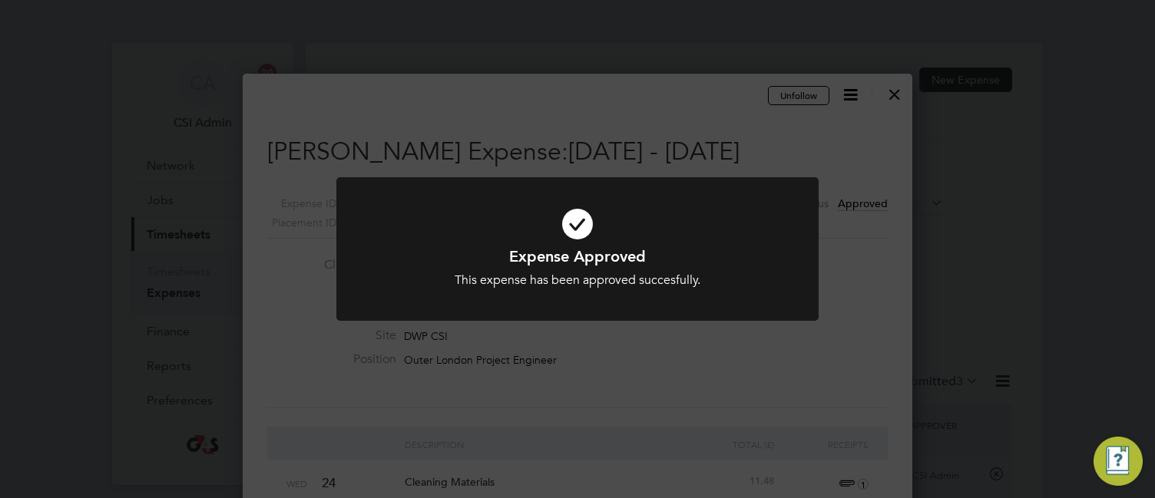
click at [854, 78] on div "Expense Approved This expense has been approved succesfully. Cancel Okay" at bounding box center [577, 249] width 1155 height 498
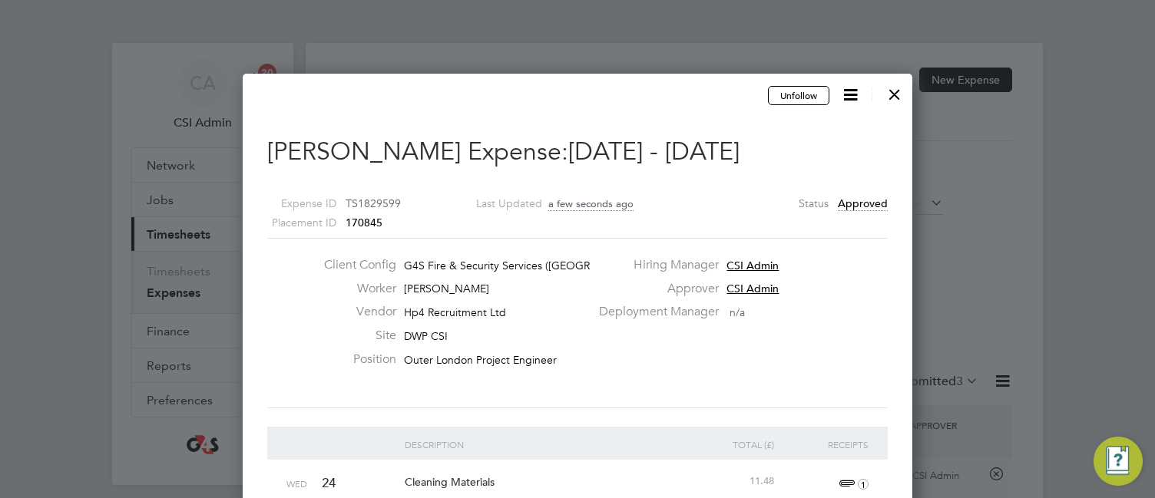
click at [891, 92] on div at bounding box center [895, 91] width 28 height 28
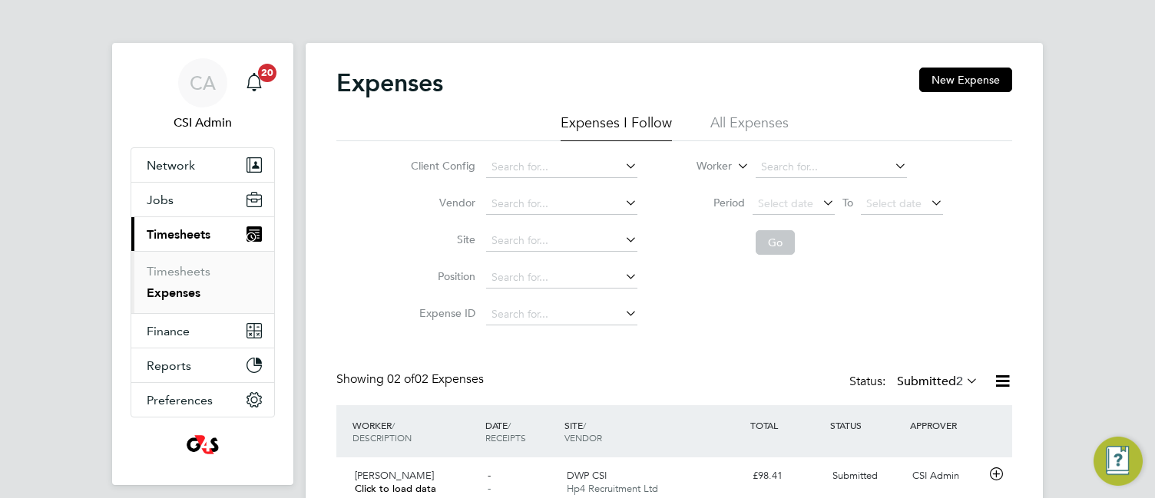
click at [315, 346] on div "Expenses New Expense Expenses I Follow All Expenses Client Config Vendor Site P…" at bounding box center [674, 317] width 737 height 548
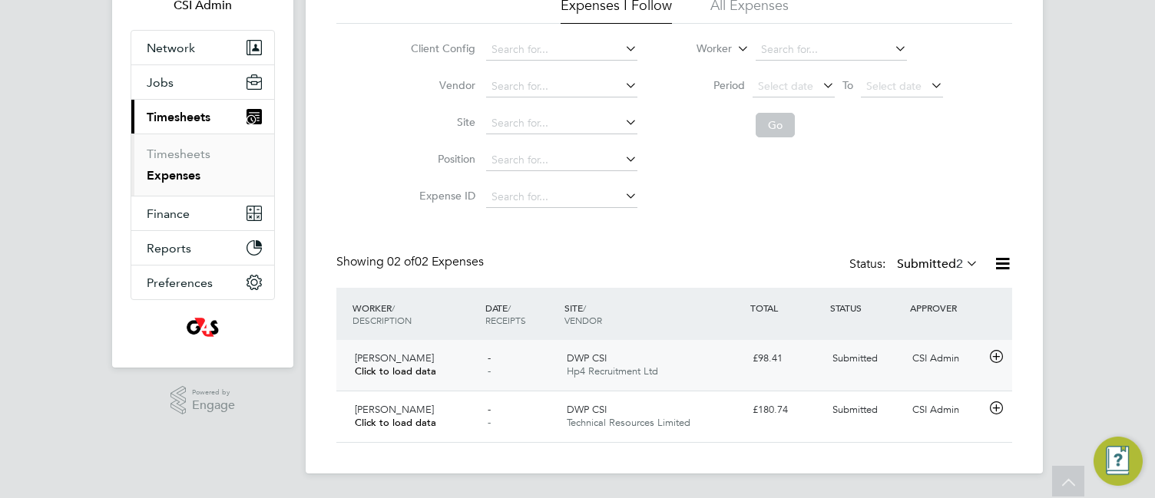
click at [997, 357] on icon at bounding box center [995, 357] width 19 height 12
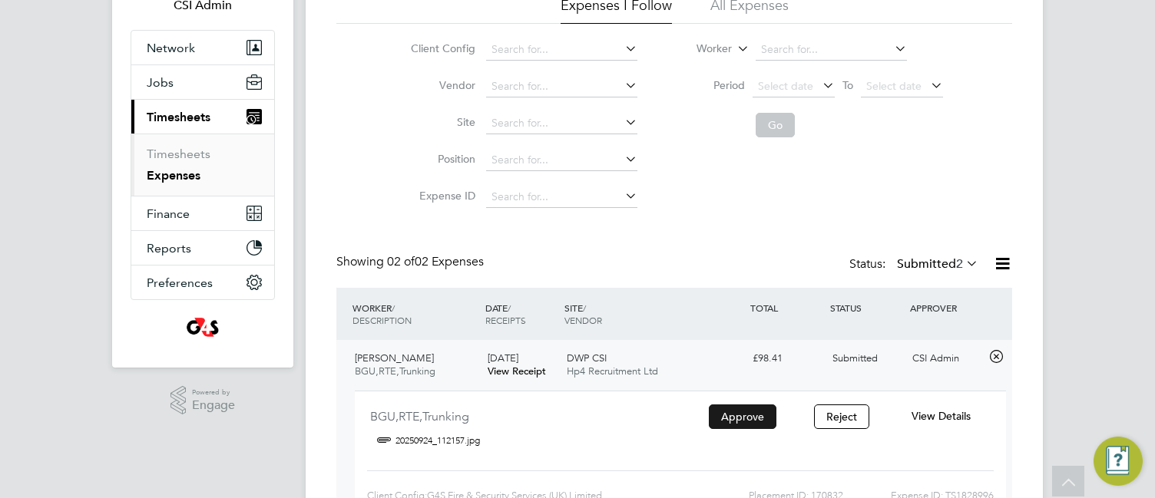
click at [738, 407] on button "Approve" at bounding box center [743, 417] width 68 height 25
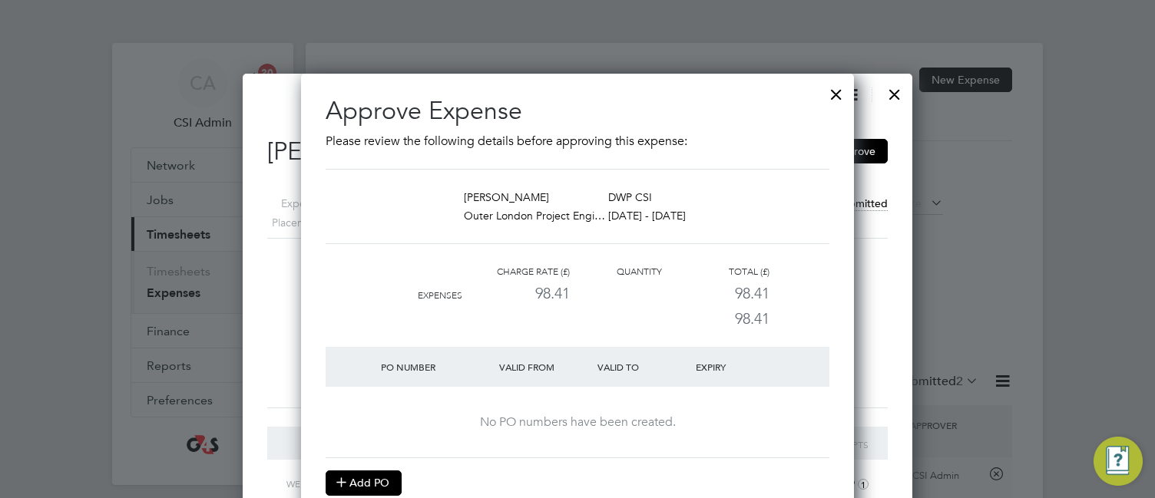
click at [373, 480] on button "Add PO" at bounding box center [363, 483] width 76 height 25
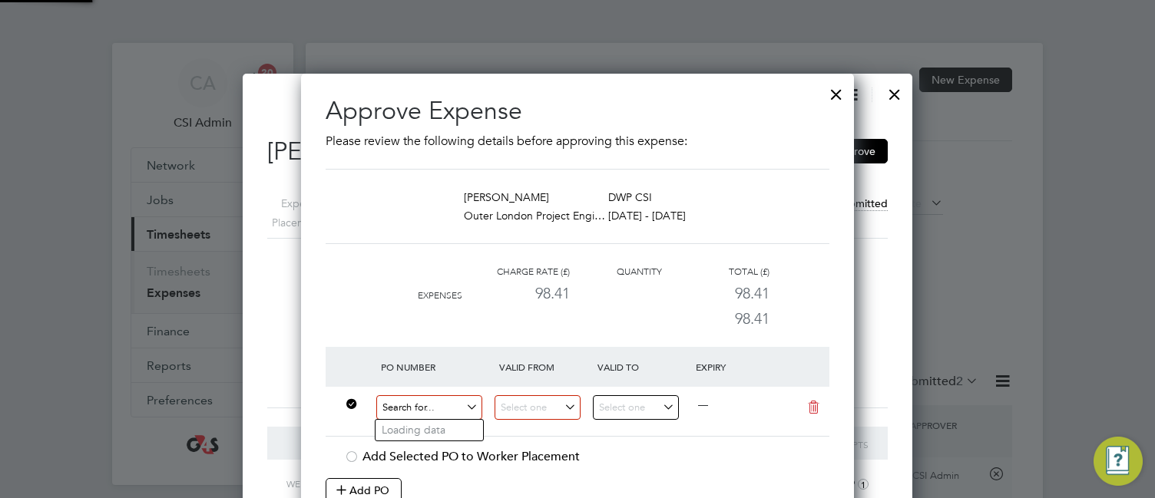
click at [400, 405] on input at bounding box center [429, 407] width 106 height 25
paste input "60GI-BST1583-GR"
type input "60GI-BST1583-GR"
click at [411, 424] on b "60GI-BST1583-GR" at bounding box center [426, 430] width 89 height 13
type input "[DATE]"
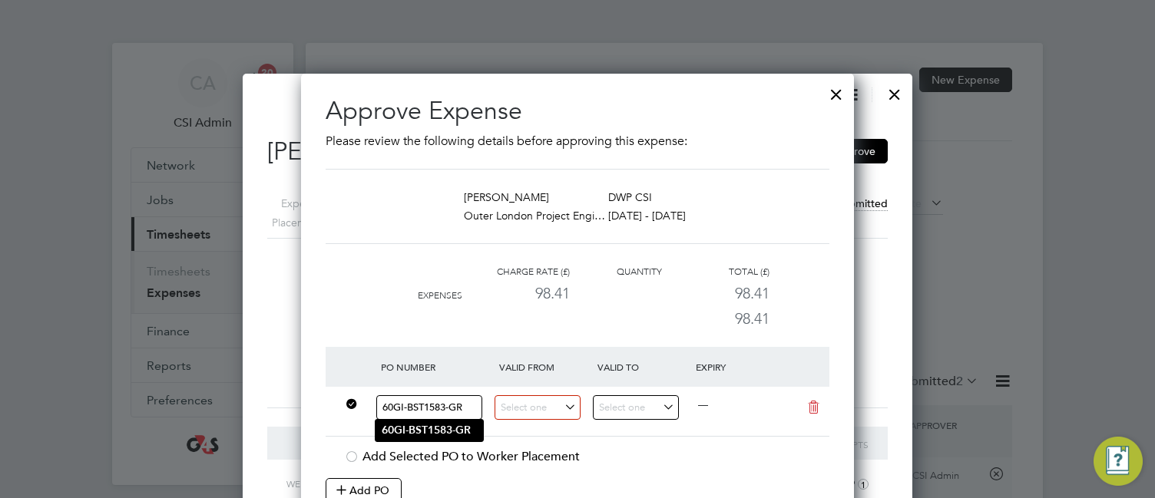
type input "[DATE]"
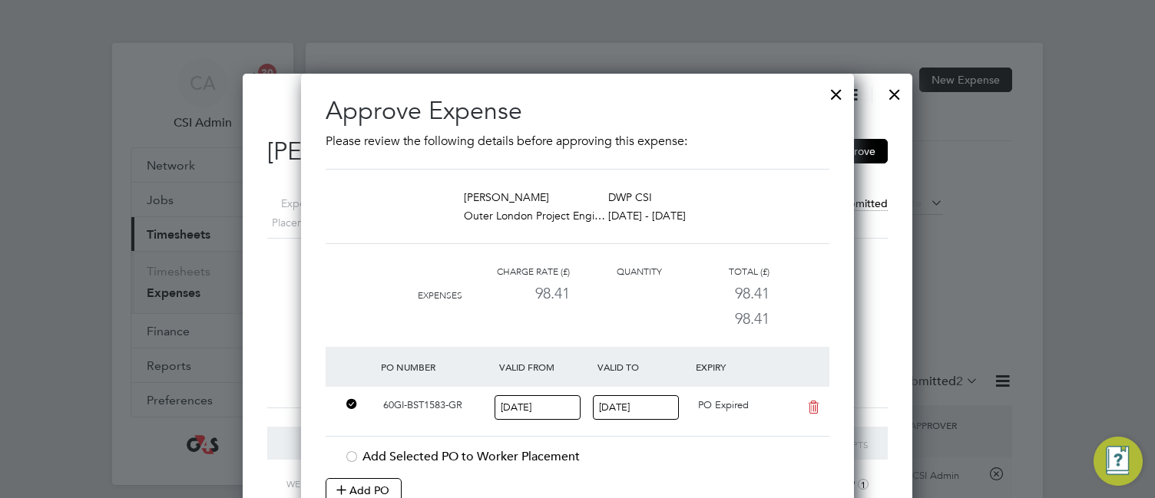
click at [316, 318] on div "Approve Expense Please review the following details before approving this expen…" at bounding box center [577, 328] width 553 height 509
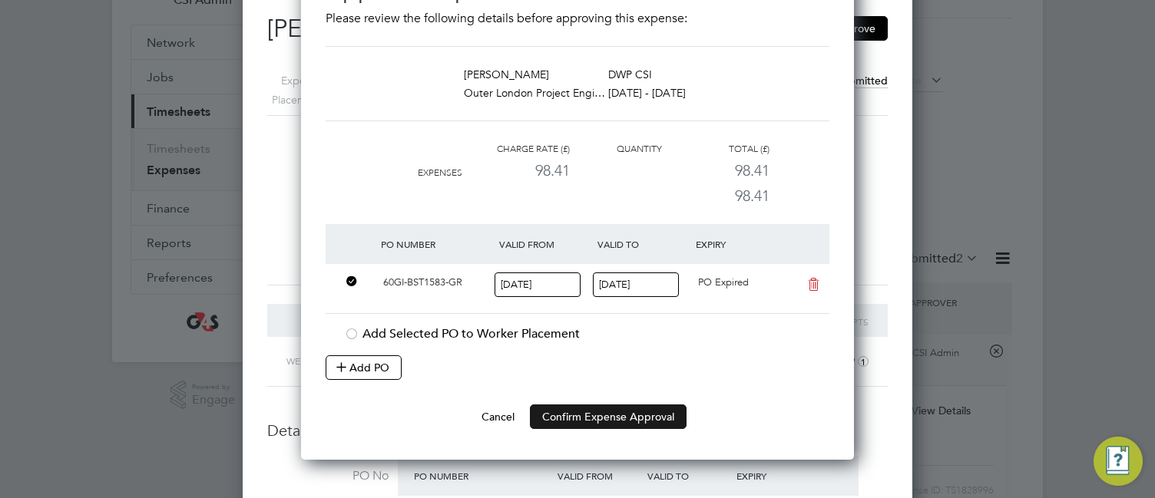
click at [544, 405] on button "Confirm Expense Approval" at bounding box center [608, 417] width 157 height 25
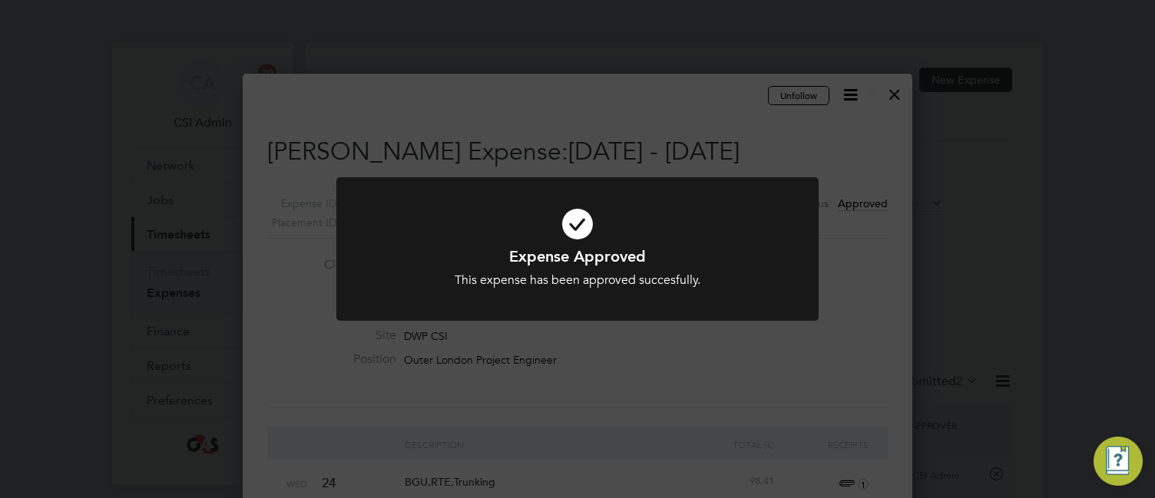
click at [913, 81] on div "Expense Approved This expense has been approved succesfully. Cancel Okay" at bounding box center [577, 249] width 1155 height 498
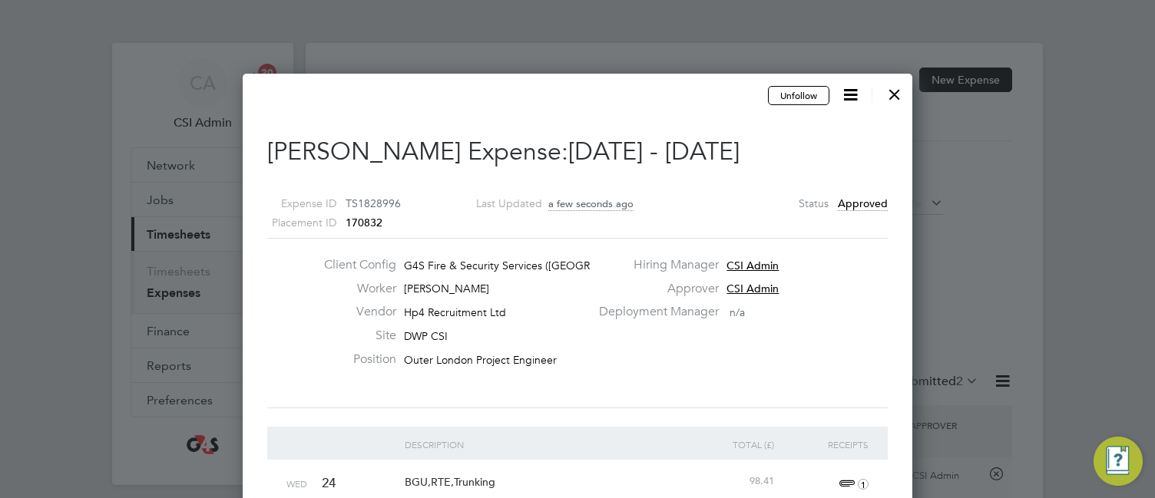
click at [894, 91] on div at bounding box center [895, 91] width 28 height 28
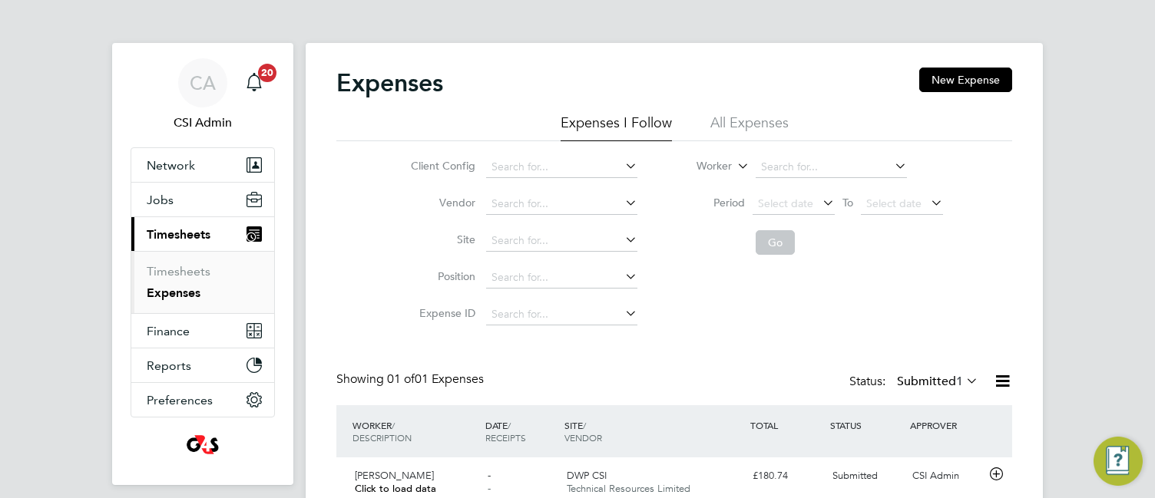
click at [311, 371] on div "Expenses New Expense Expenses I Follow All Expenses Client Config Vendor Site P…" at bounding box center [674, 291] width 737 height 497
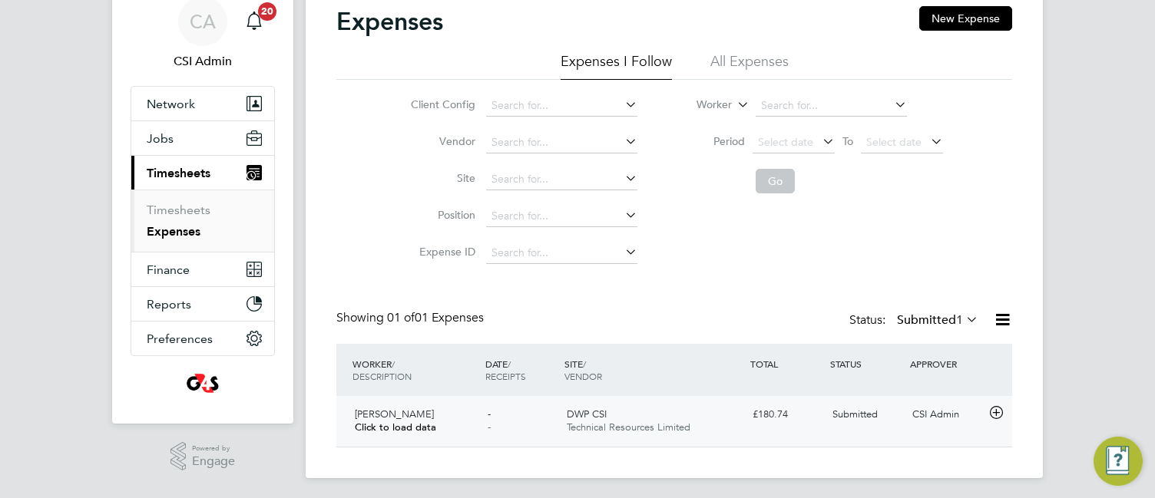
click at [992, 417] on icon at bounding box center [995, 413] width 19 height 12
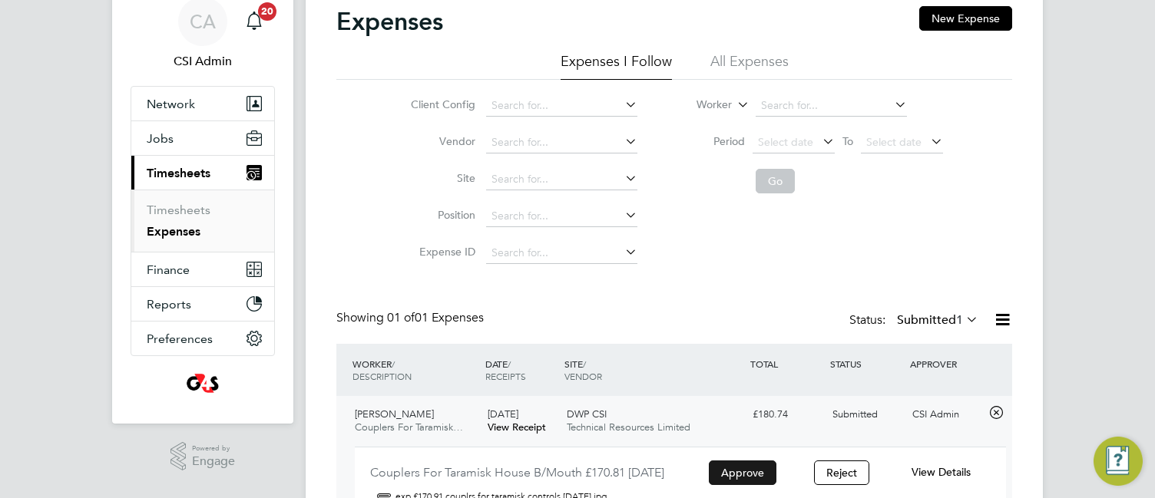
click at [760, 461] on button "Approve" at bounding box center [743, 473] width 68 height 25
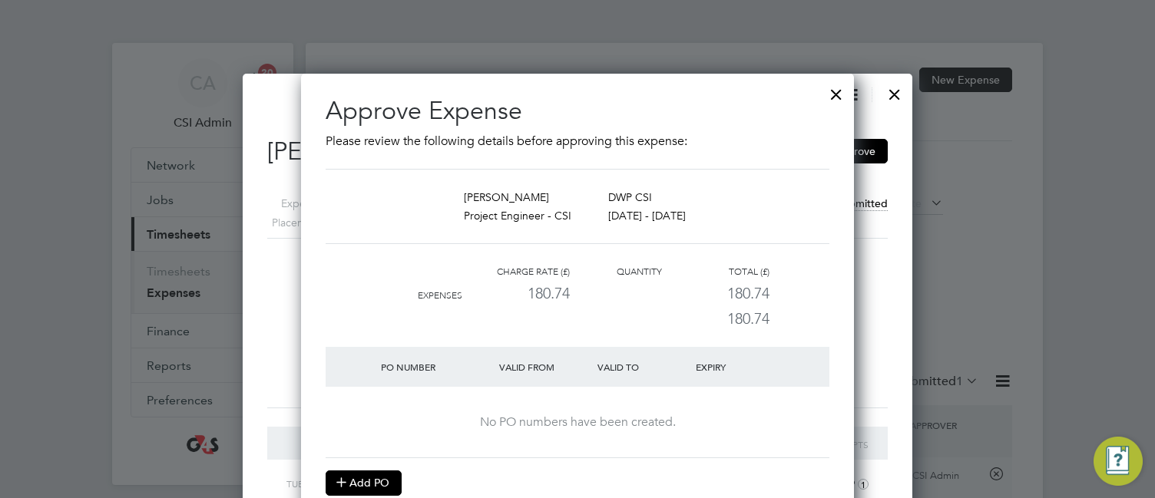
click at [347, 476] on icon at bounding box center [341, 482] width 12 height 12
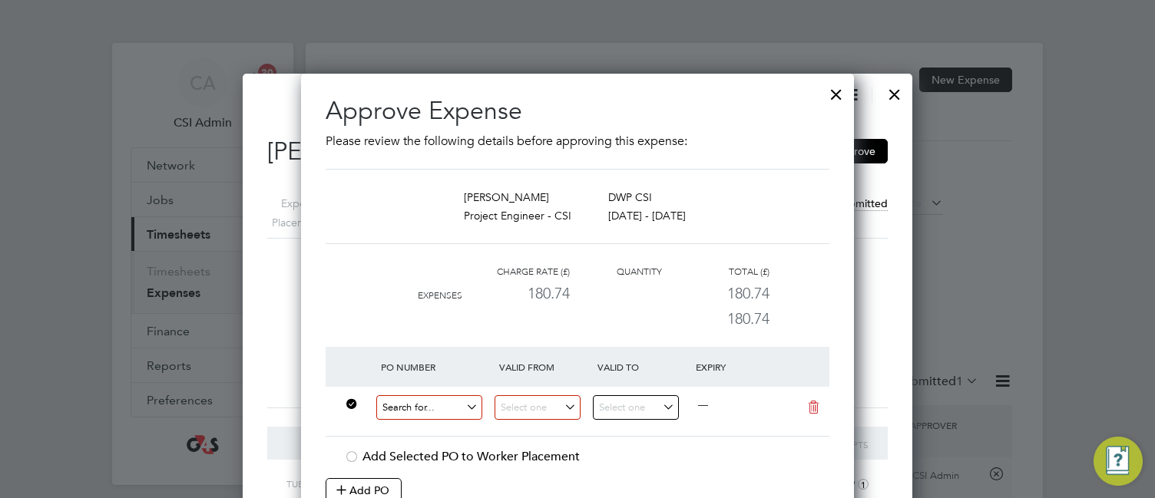
click at [421, 403] on input at bounding box center [429, 407] width 106 height 25
paste input "60GI-BST1584-GR"
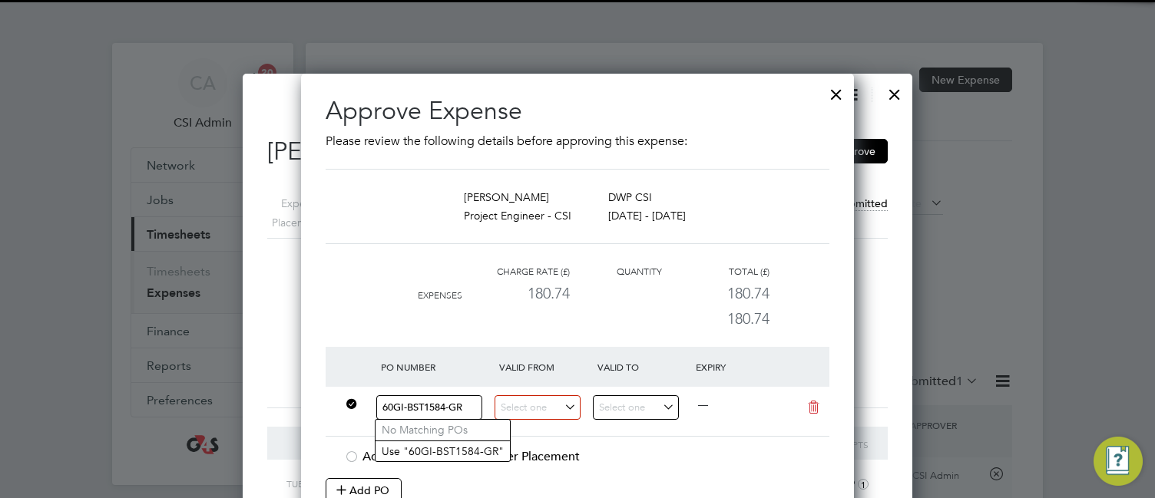
type input "60GI-BST1584-GR"
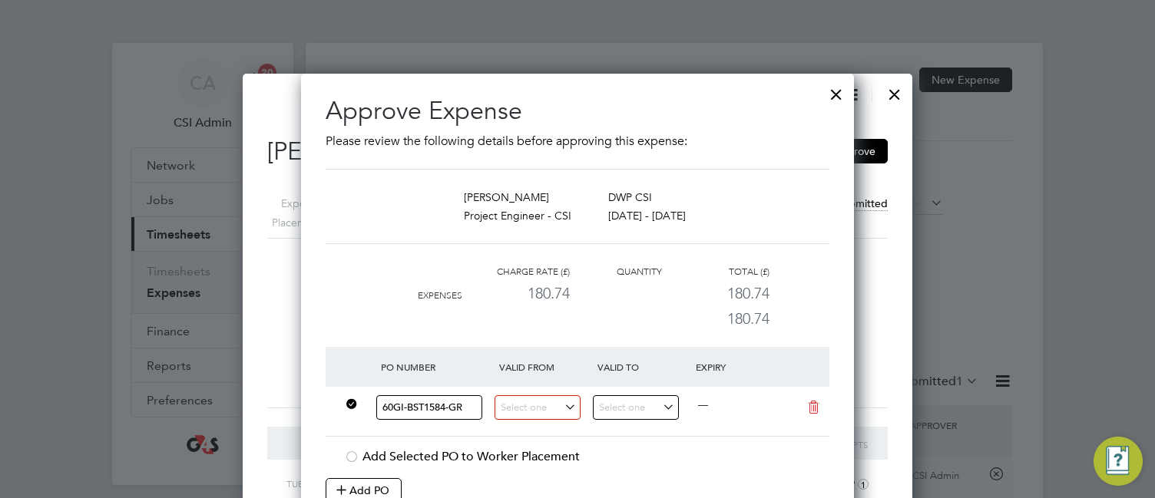
click at [423, 431] on div "Expenses New Expense Expenses I Follow All Expenses Client Config Vendor Site P…" at bounding box center [674, 370] width 737 height 655
click at [544, 401] on input at bounding box center [537, 407] width 86 height 25
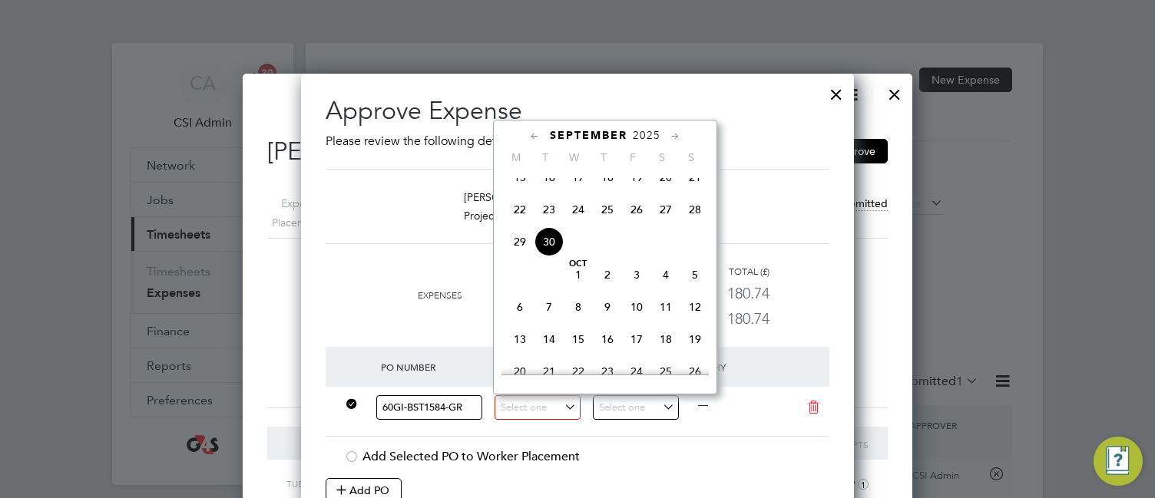
click at [520, 221] on span "22" at bounding box center [519, 209] width 29 height 29
type input "[DATE]"
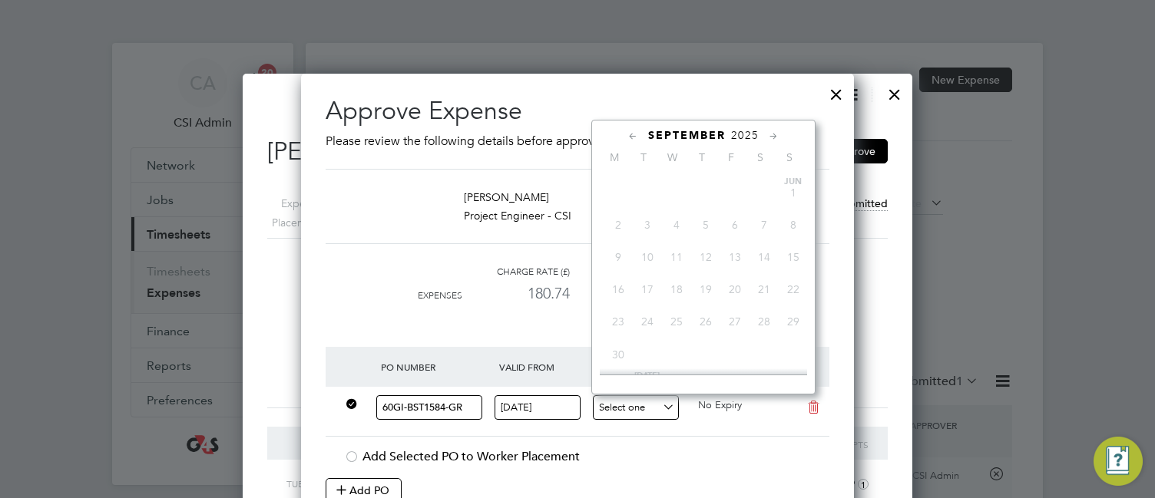
click at [635, 404] on input at bounding box center [636, 407] width 86 height 25
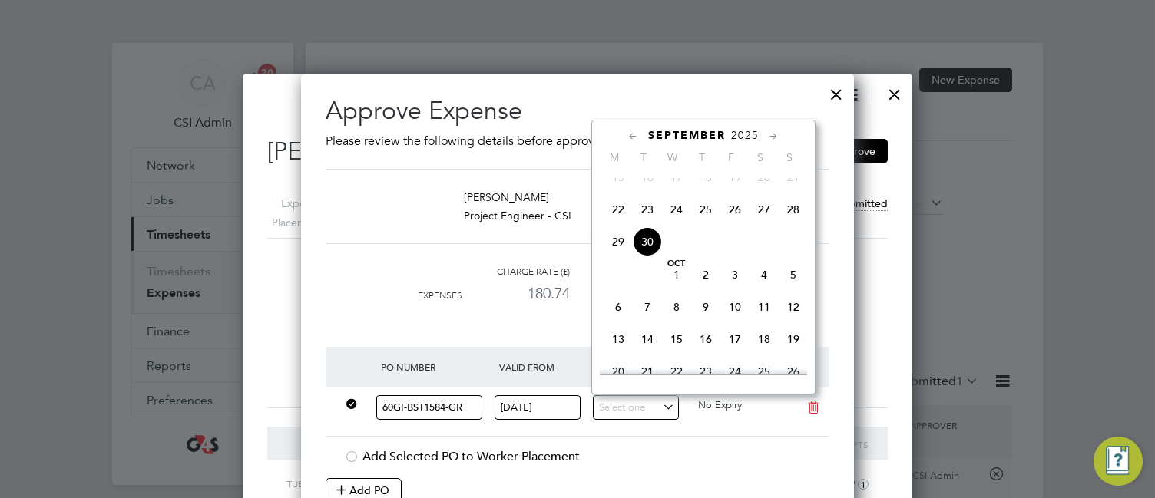
click at [781, 219] on span "28" at bounding box center [792, 209] width 29 height 29
type input "[DATE]"
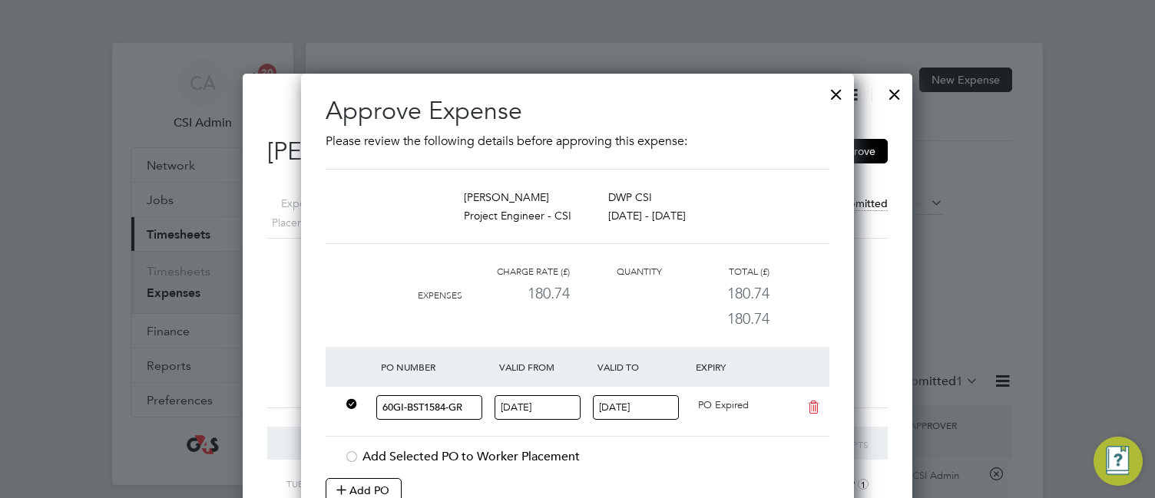
click at [649, 455] on div "Add Selected PO to Worker Placement" at bounding box center [586, 457] width 485 height 16
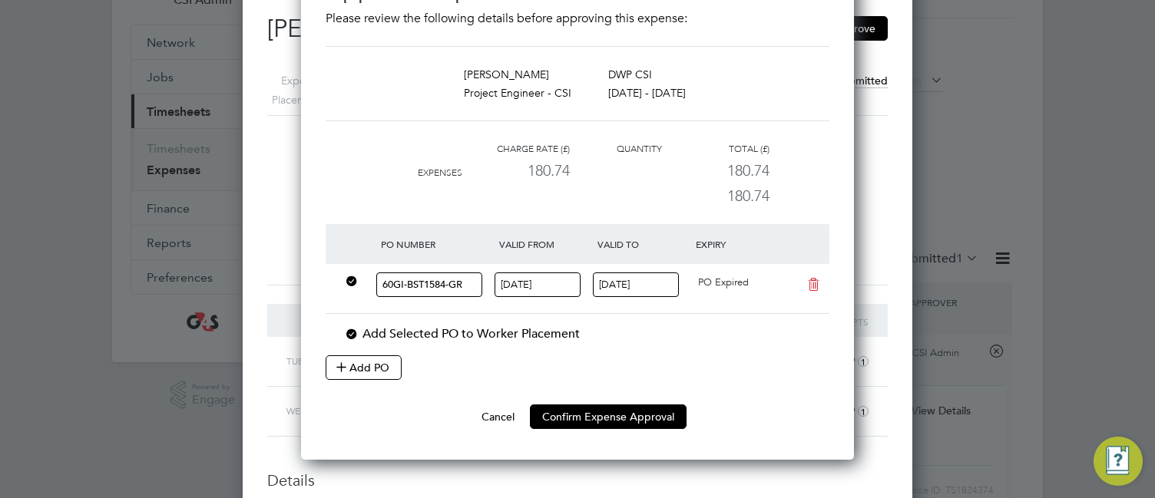
click at [532, 335] on div "Add Selected PO to Worker Placement" at bounding box center [586, 334] width 485 height 16
click at [605, 414] on button "Confirm Expense Approval" at bounding box center [608, 417] width 157 height 25
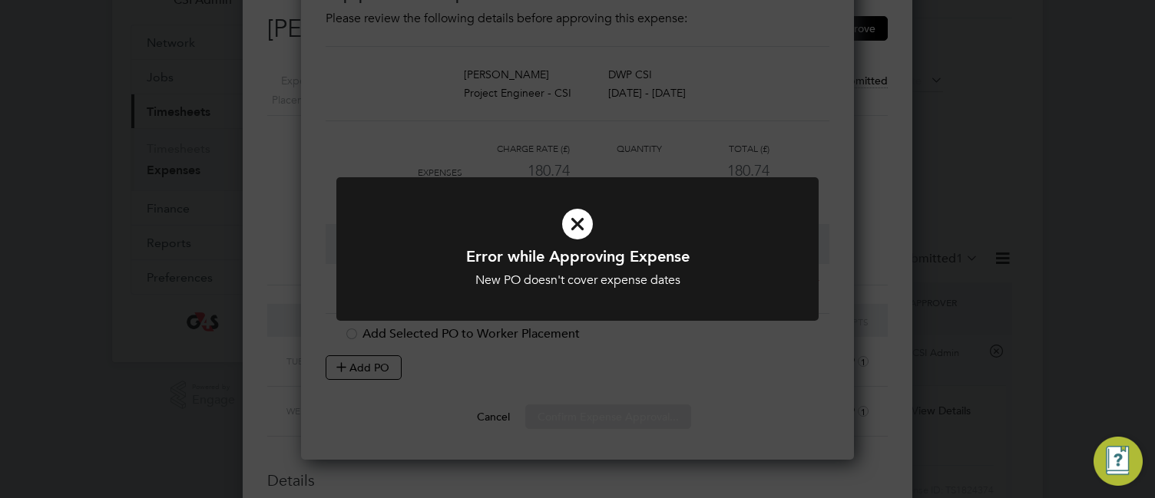
click at [605, 414] on div "Error while Approving Expense New PO doesn't cover expense dates Cancel Okay" at bounding box center [577, 249] width 1155 height 498
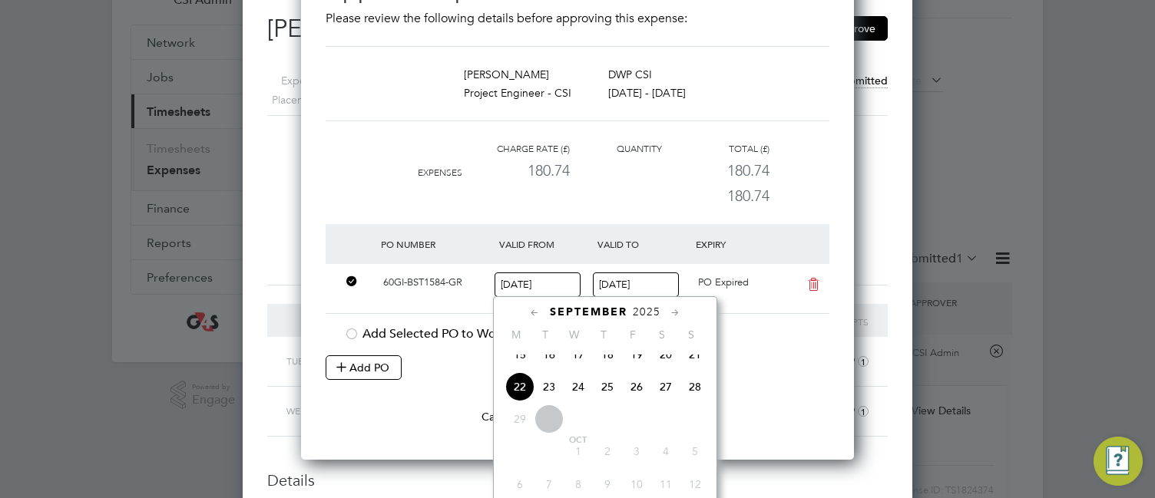
click at [542, 284] on input "[DATE]" at bounding box center [537, 285] width 86 height 25
click at [523, 396] on span "15" at bounding box center [519, 387] width 29 height 29
type input "15 Sep 2025"
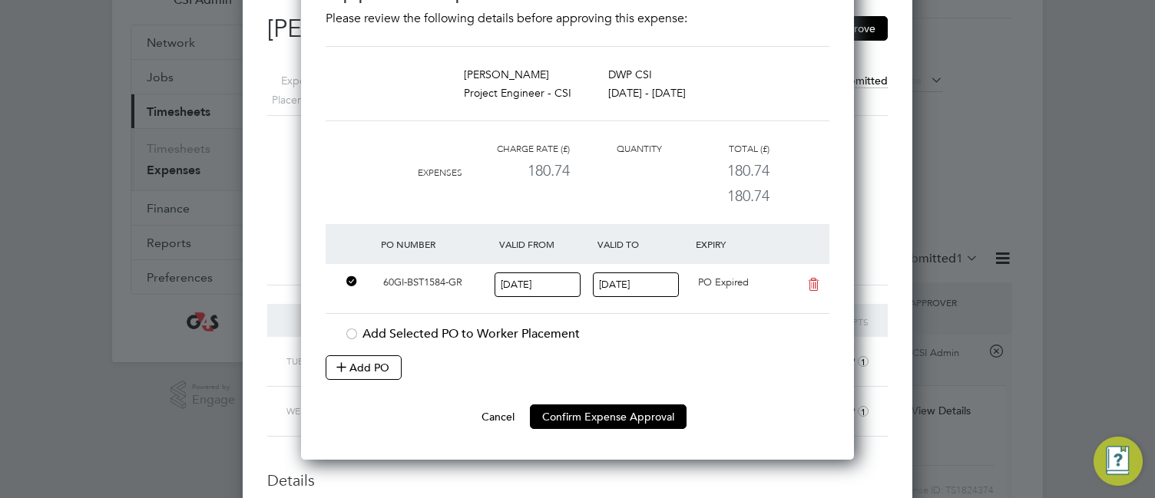
click at [579, 401] on li "PO Number Valid From Valid To Expiry 60GI-BST1584-GR 15 Sep 2025 28 Sep 2025 PO…" at bounding box center [577, 314] width 504 height 180
click at [576, 407] on button "Confirm Expense Approval" at bounding box center [608, 417] width 157 height 25
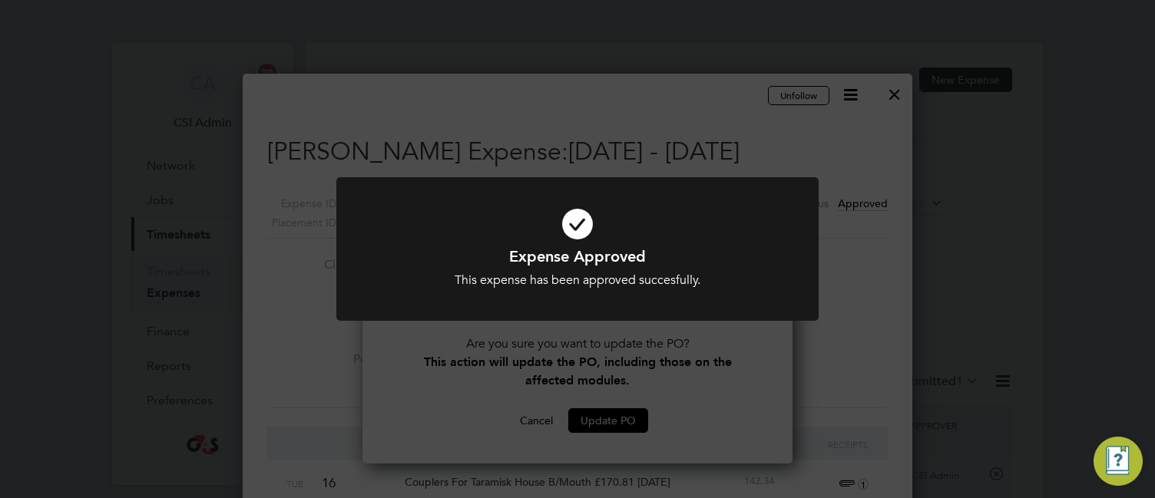
click at [606, 329] on div "Expense Approved This expense has been approved succesfully. Cancel Okay" at bounding box center [577, 258] width 482 height 162
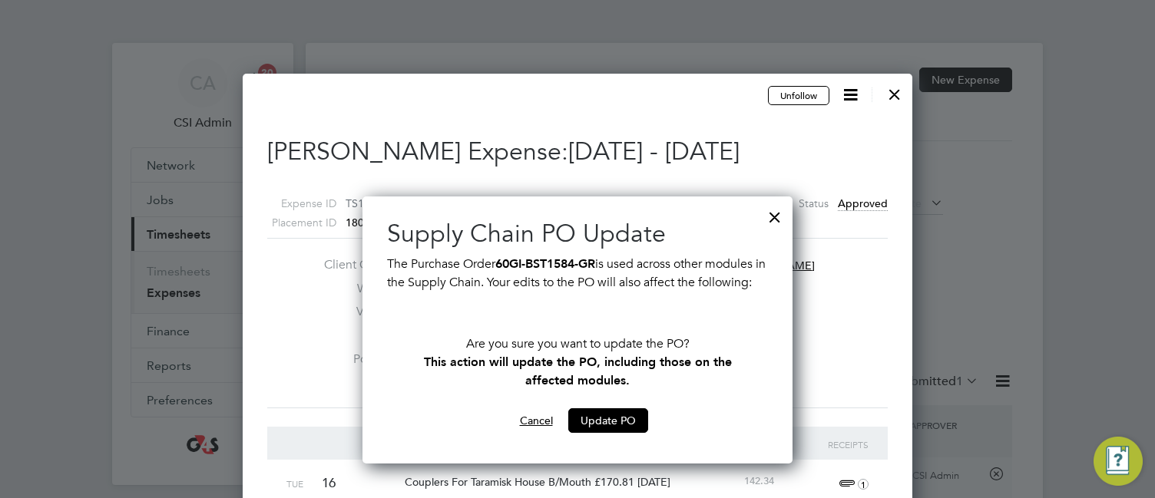
click at [537, 433] on button "Cancel" at bounding box center [536, 420] width 58 height 25
click at [768, 216] on div at bounding box center [775, 214] width 28 height 28
click at [775, 216] on div at bounding box center [775, 214] width 28 height 28
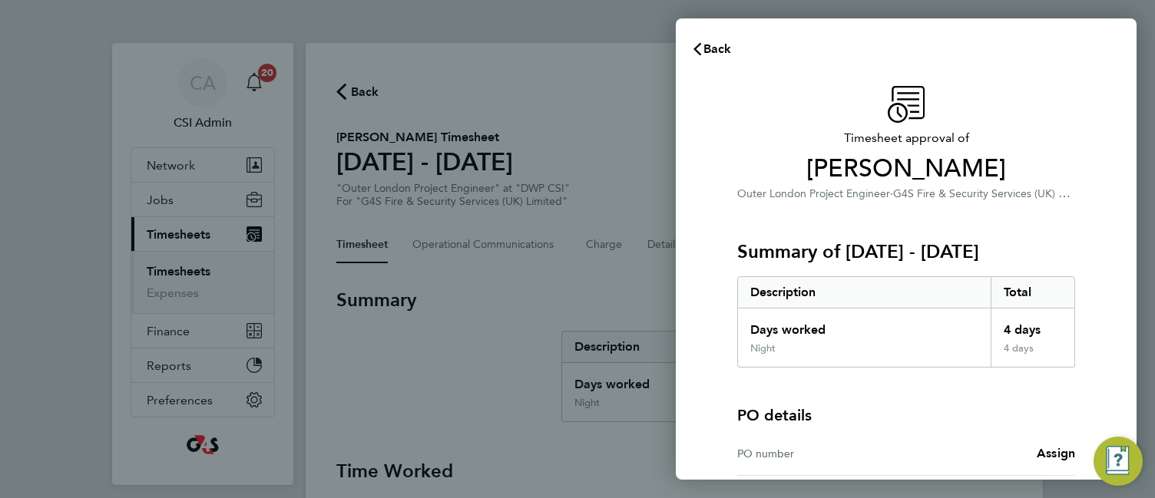
click at [740, 208] on div "Summary of [DATE] - [DATE] Description Total Days worked 4 days Night 4 days" at bounding box center [906, 285] width 338 height 165
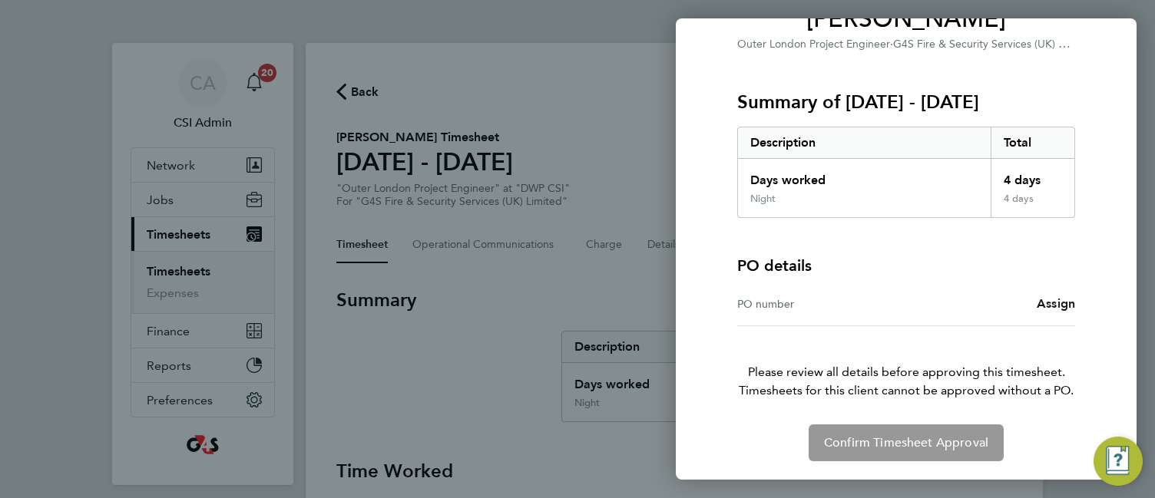
click at [1042, 301] on span "Assign" at bounding box center [1055, 303] width 38 height 15
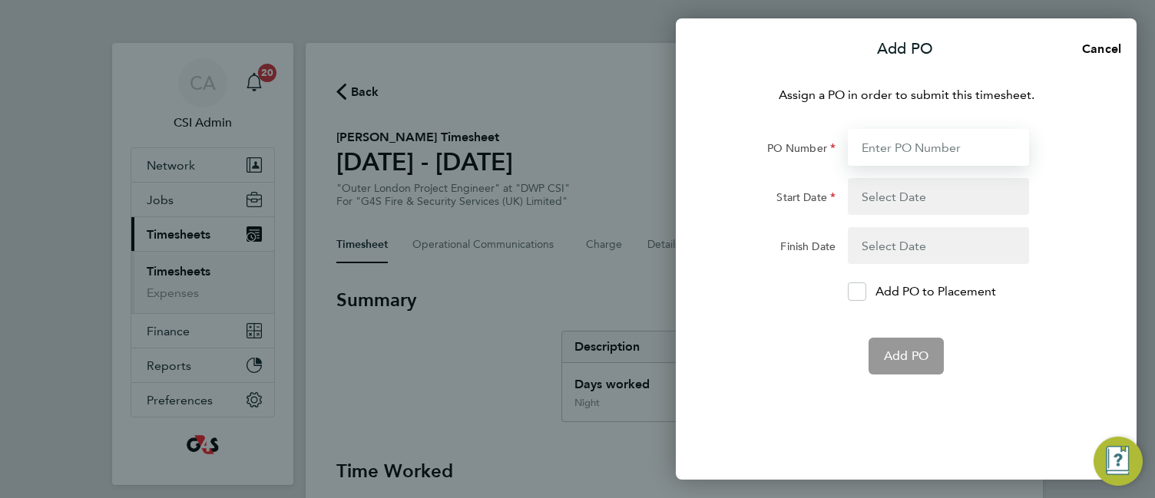
click at [894, 151] on input "PO Number" at bounding box center [938, 147] width 181 height 37
paste input "60GI110595"
type input "60GI110595"
type input "[DATE]"
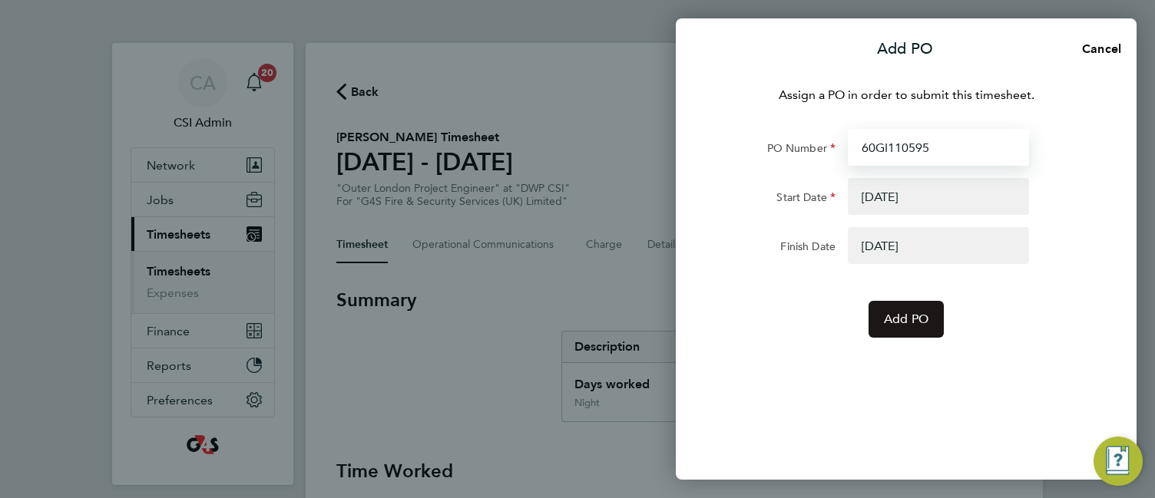
type input "60GI110595"
click at [887, 319] on span "Add PO" at bounding box center [906, 319] width 45 height 15
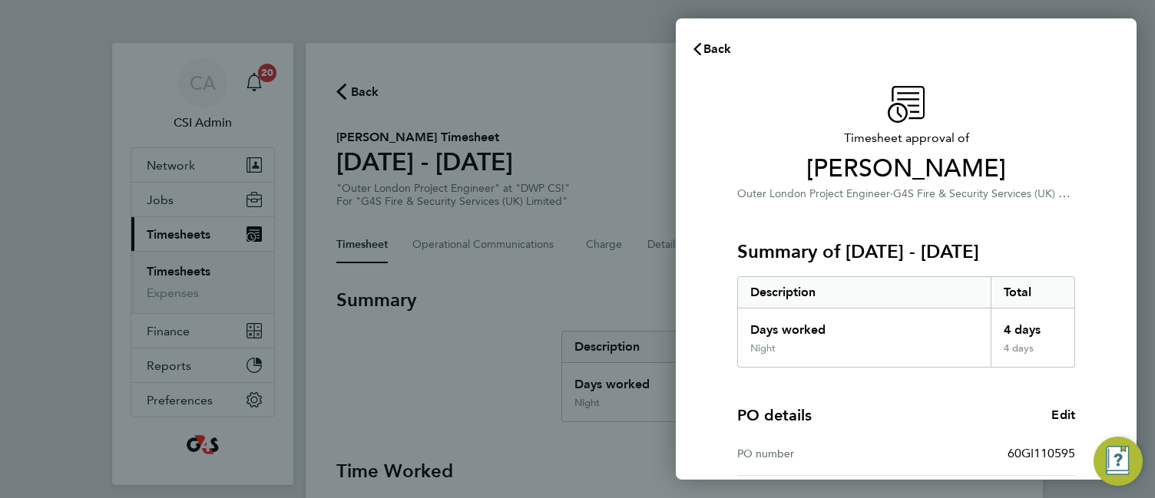
click at [887, 319] on div "Days worked" at bounding box center [864, 326] width 253 height 34
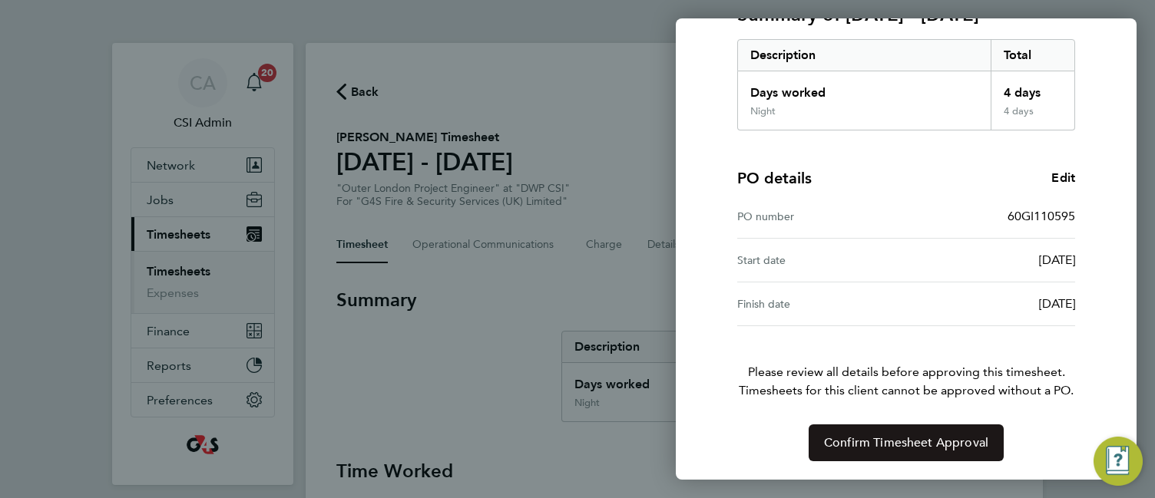
click at [922, 437] on span "Confirm Timesheet Approval" at bounding box center [906, 442] width 164 height 15
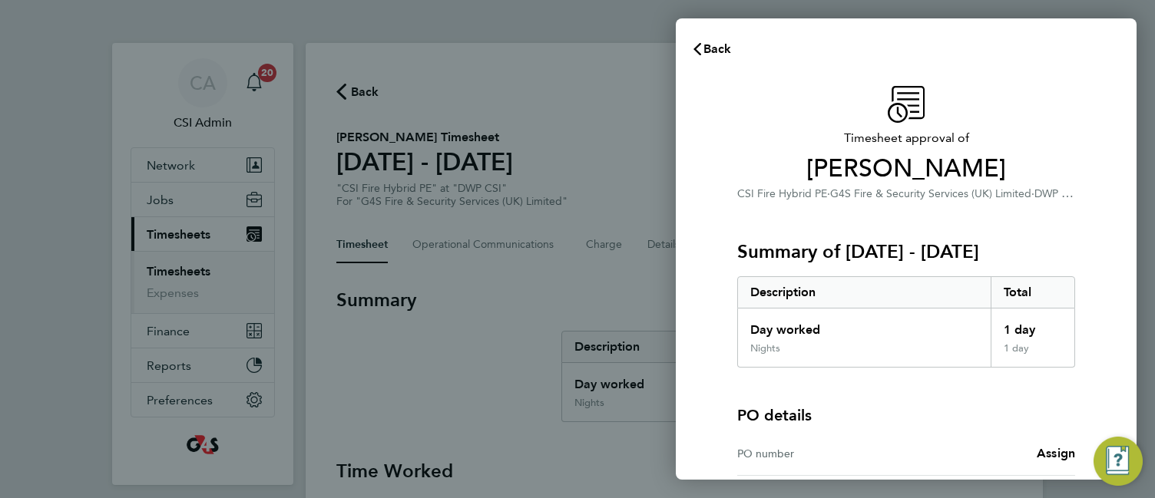
click at [696, 240] on div "Timesheet approval of Alan Jay CSI Fire Hybrid PE · G4S Fire & Security Service…" at bounding box center [906, 349] width 461 height 562
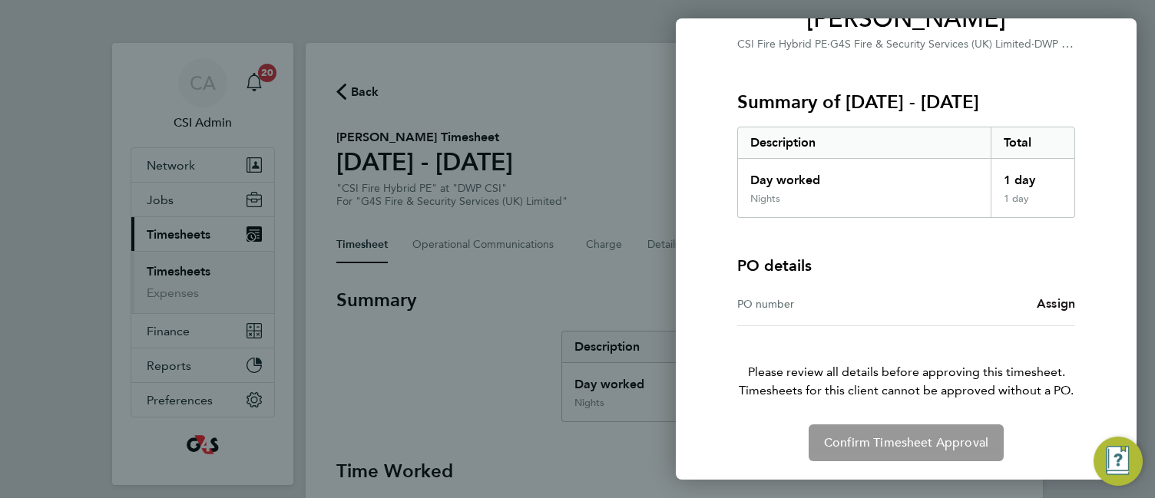
click at [1063, 299] on span "Assign" at bounding box center [1055, 303] width 38 height 15
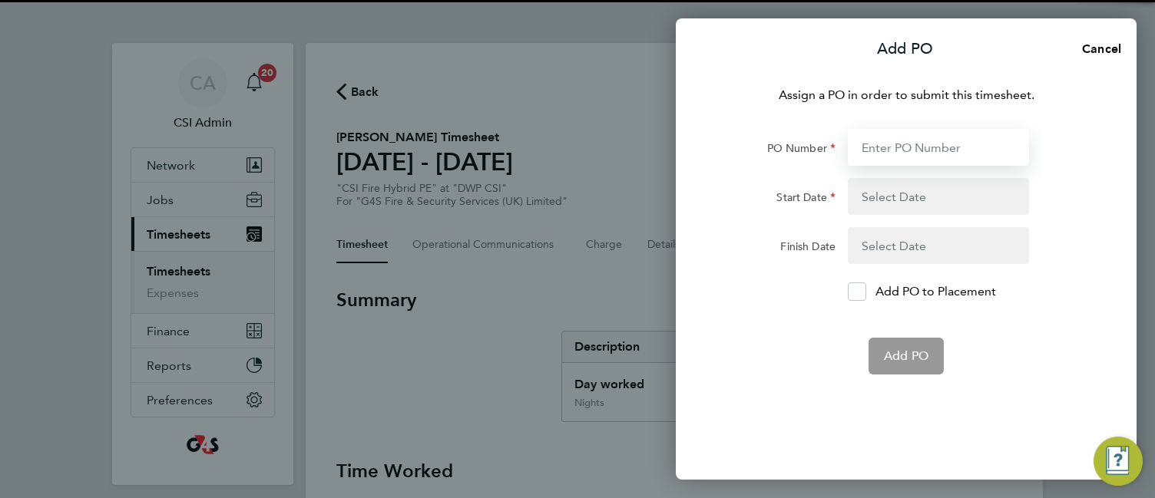
click at [901, 144] on input "PO Number" at bounding box center [938, 147] width 181 height 37
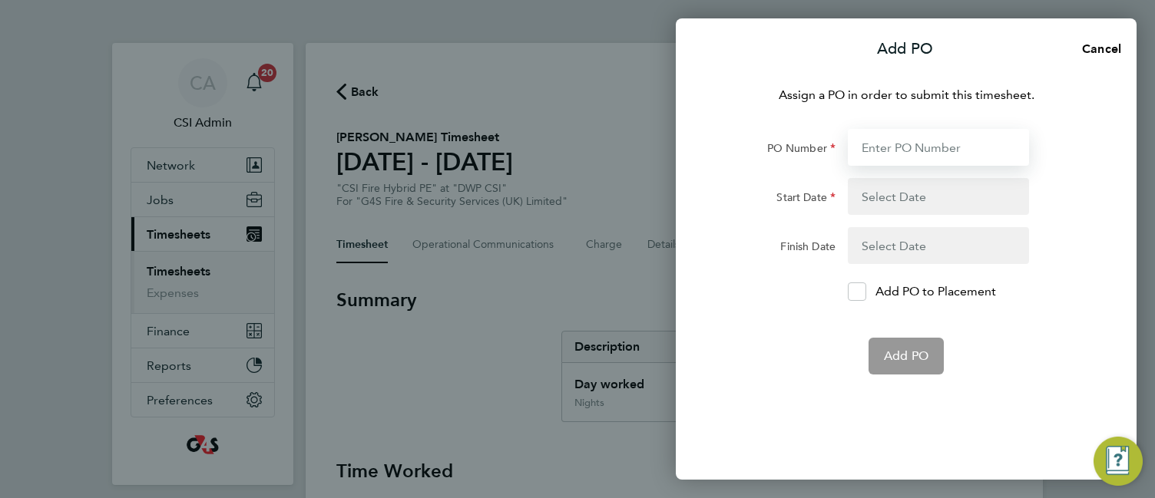
paste input "60DW-BST3655-AP"
type input "60DW-BST3655-AP"
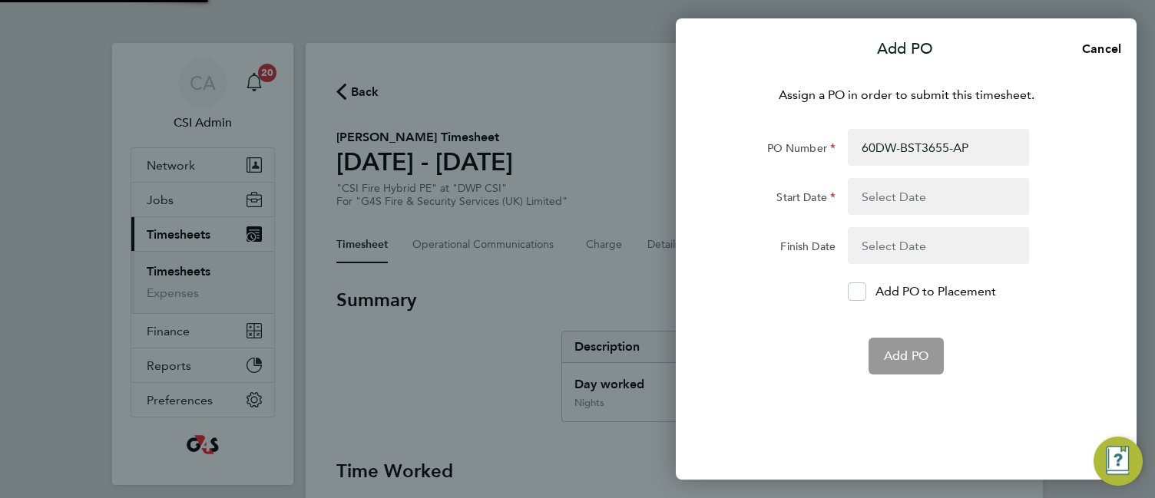
click at [892, 193] on button "button" at bounding box center [938, 196] width 181 height 37
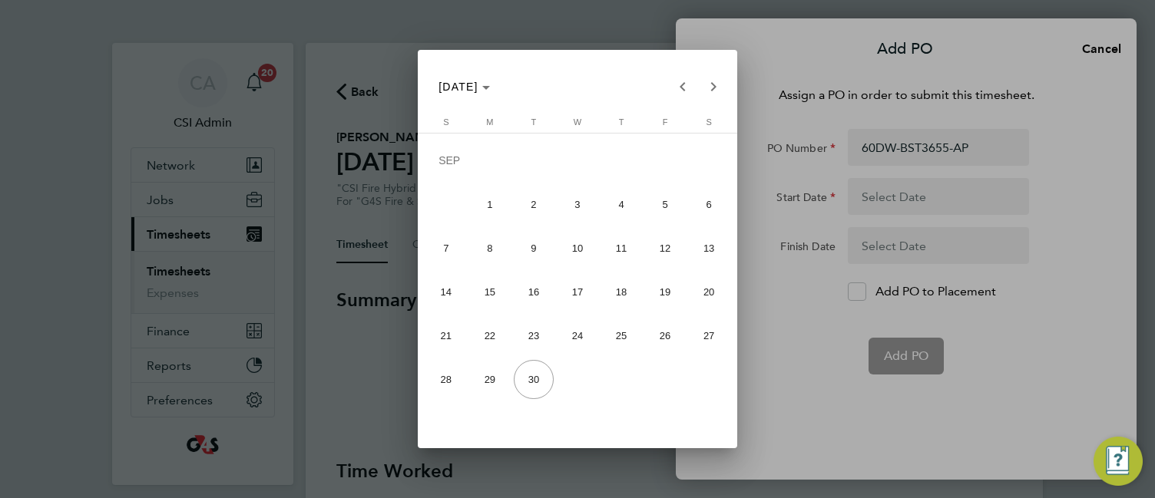
click at [489, 333] on span "22" at bounding box center [489, 335] width 39 height 39
type input "[DATE]"
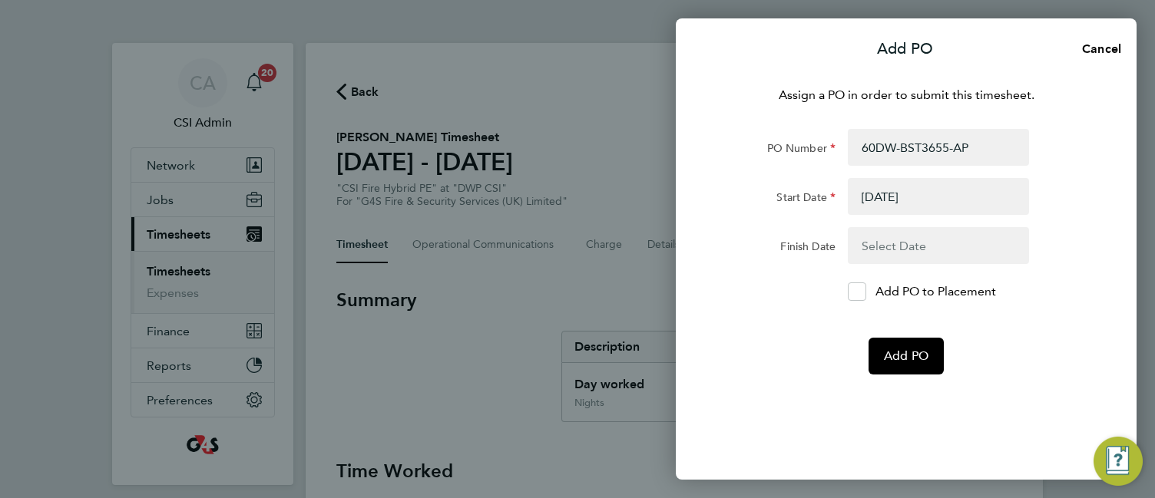
click at [941, 248] on button "button" at bounding box center [938, 245] width 181 height 37
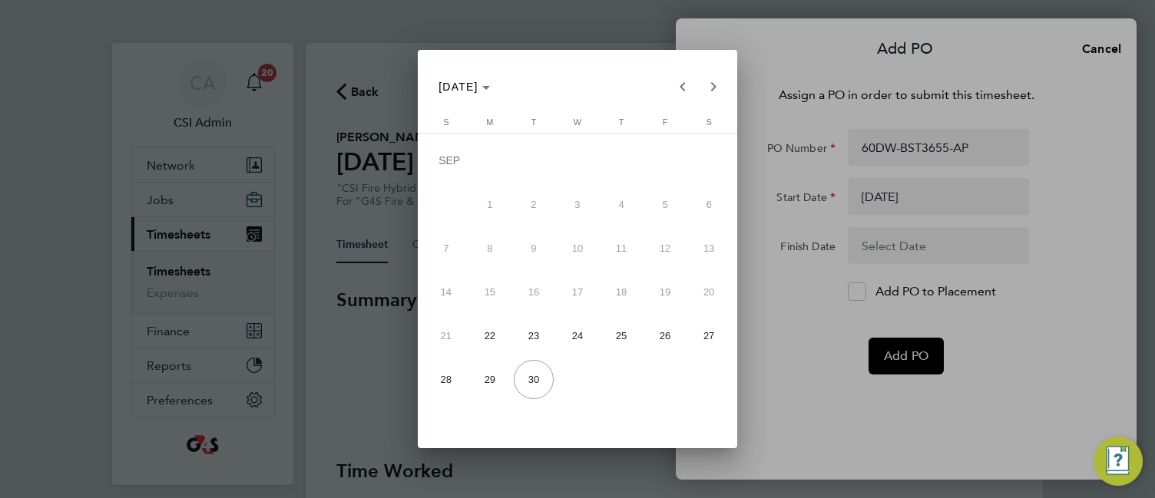
click at [451, 378] on span "28" at bounding box center [445, 379] width 39 height 39
type input "[DATE]"
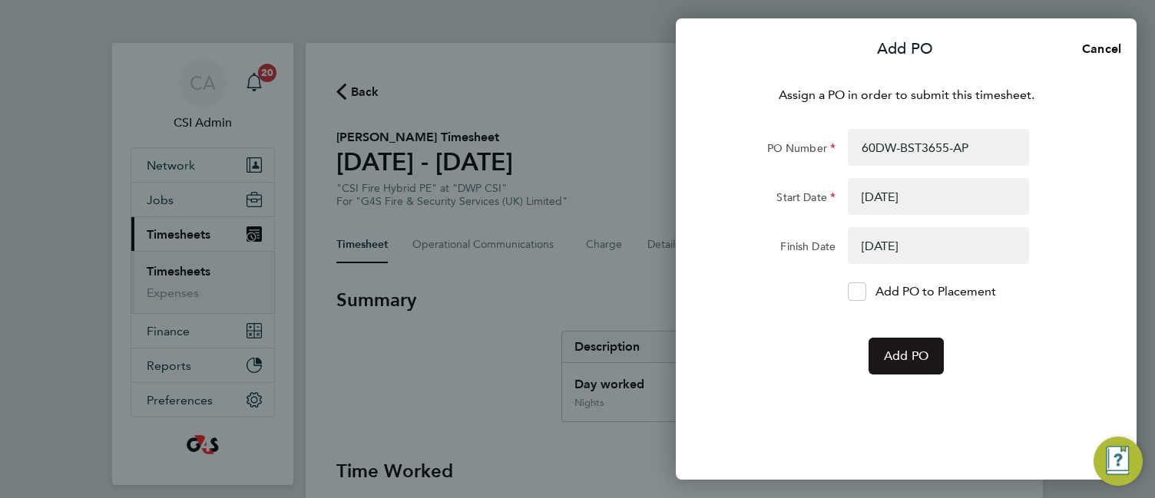
click at [931, 363] on button "Add PO" at bounding box center [905, 356] width 75 height 37
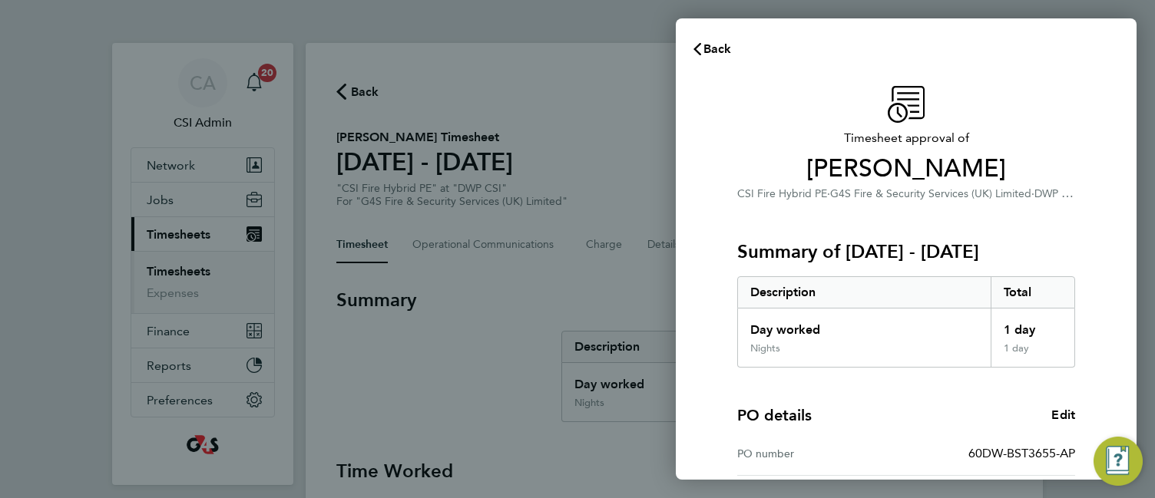
click at [911, 366] on div "Nights" at bounding box center [864, 354] width 253 height 25
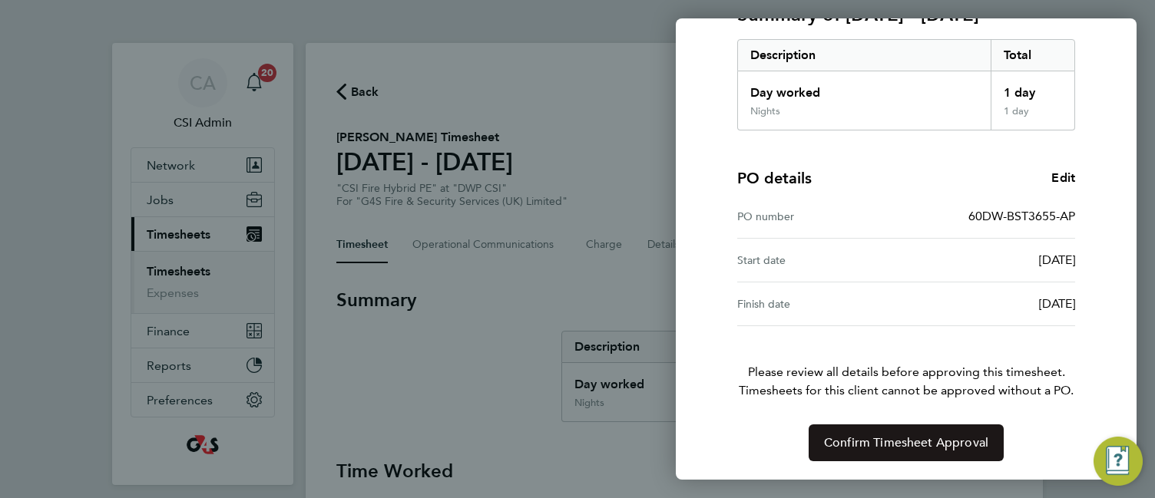
click at [934, 438] on span "Confirm Timesheet Approval" at bounding box center [906, 442] width 164 height 15
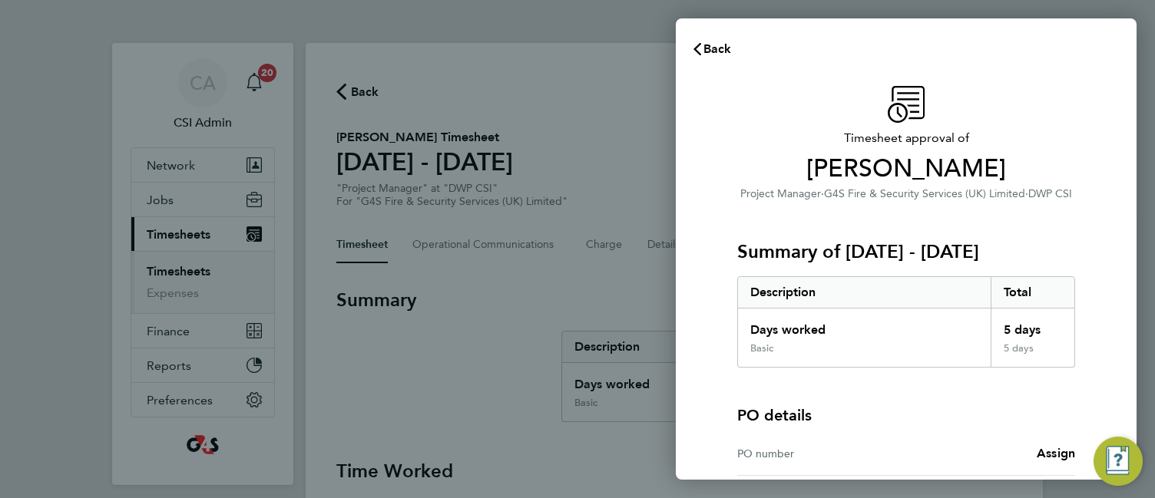
click at [664, 263] on div "Back Timesheet approval of [PERSON_NAME] Project Manager · G4S Fire & Security …" at bounding box center [577, 249] width 1155 height 498
click at [1054, 452] on span "Assign" at bounding box center [1055, 453] width 38 height 15
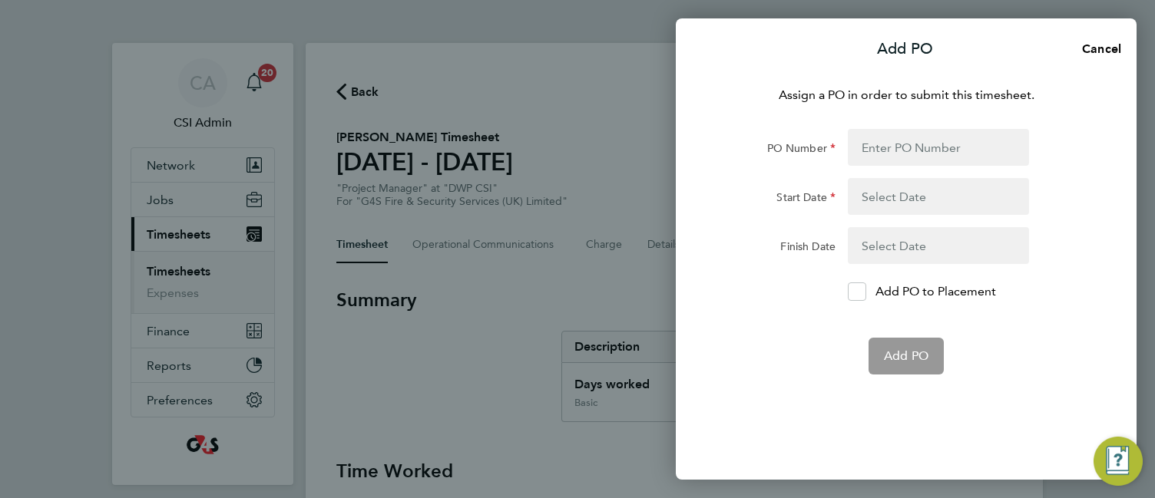
click at [910, 128] on div "Assign a PO in order to submit this timesheet. PO Number Start Date Finish Date…" at bounding box center [906, 274] width 461 height 412
click at [912, 136] on input "PO Number" at bounding box center [938, 147] width 181 height 37
paste input "60GI-BST1577-GR"
type input "60GI-BST1577-GR"
click at [900, 195] on button "button" at bounding box center [938, 196] width 181 height 37
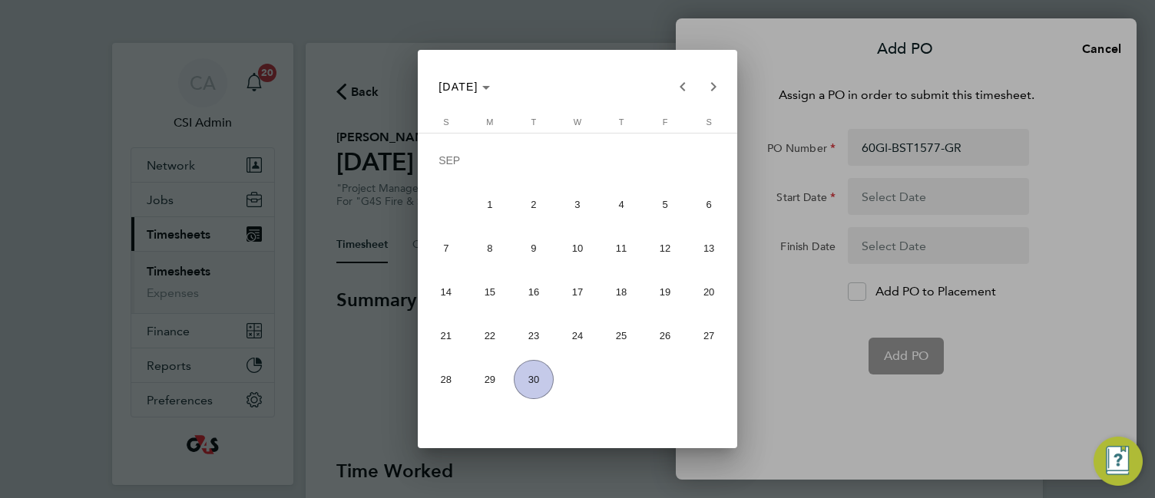
click at [487, 336] on span "22" at bounding box center [489, 335] width 39 height 39
type input "[DATE]"
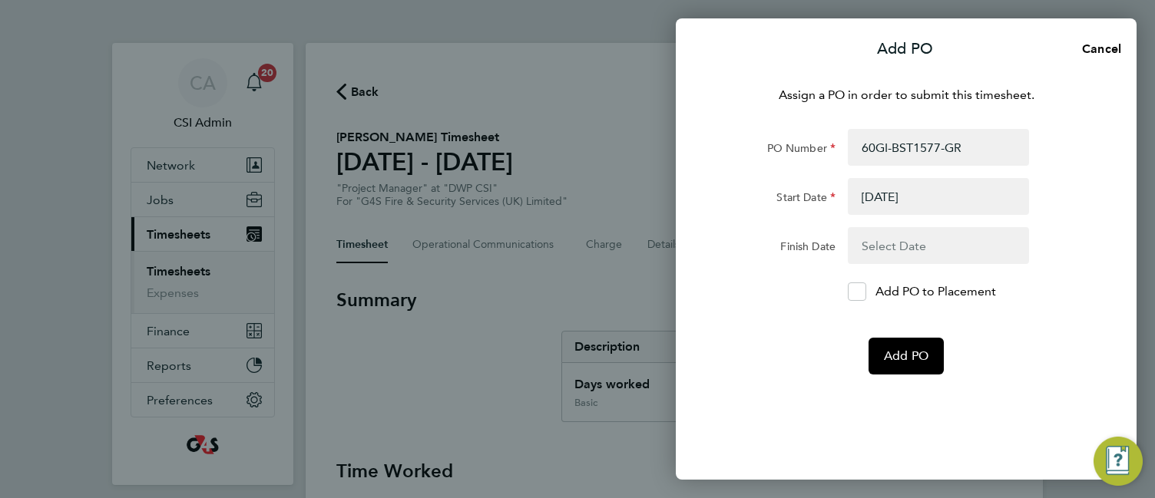
click at [909, 249] on button "button" at bounding box center [938, 245] width 181 height 37
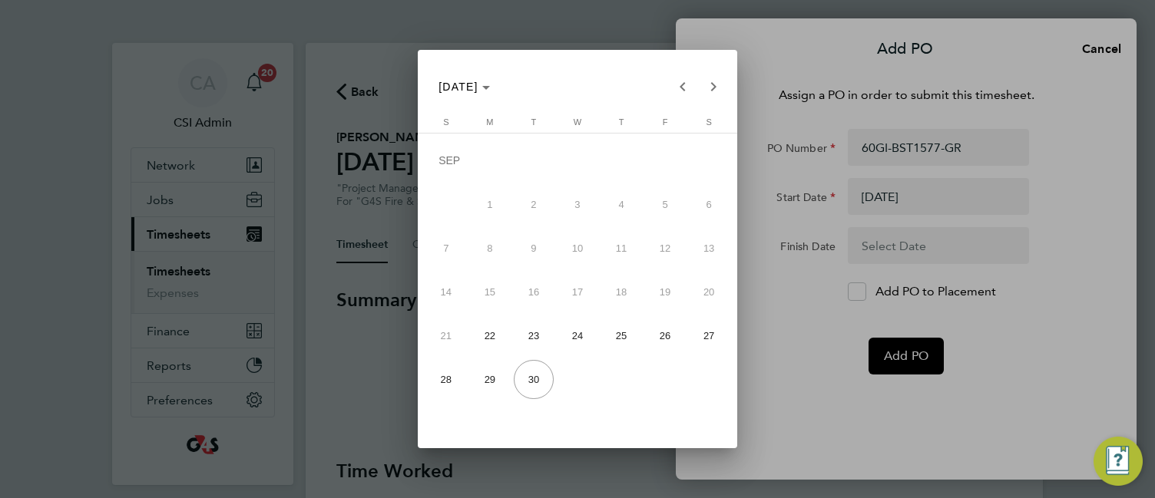
click at [451, 377] on span "28" at bounding box center [445, 379] width 39 height 39
type input "[DATE]"
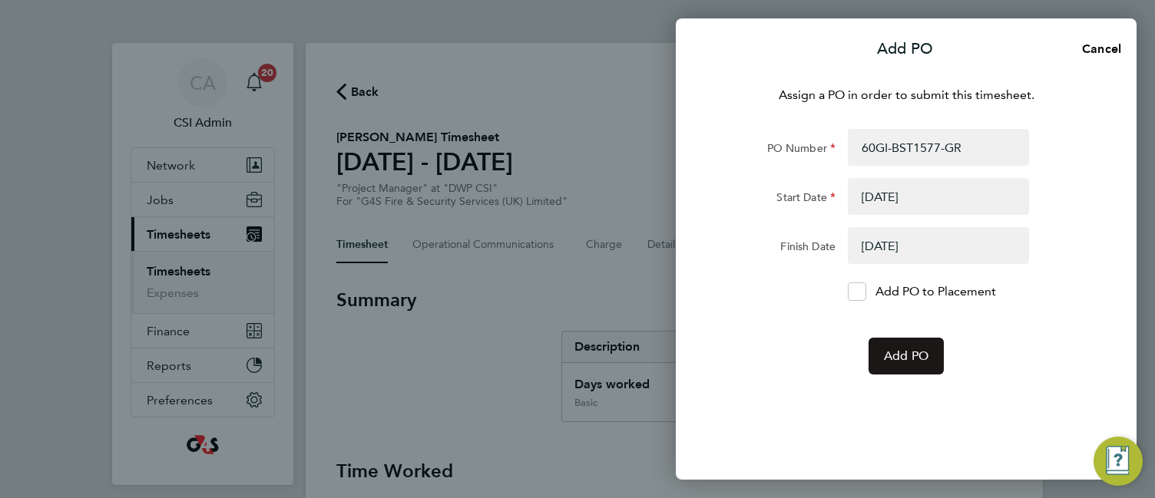
click at [891, 346] on button "Add PO" at bounding box center [905, 356] width 75 height 37
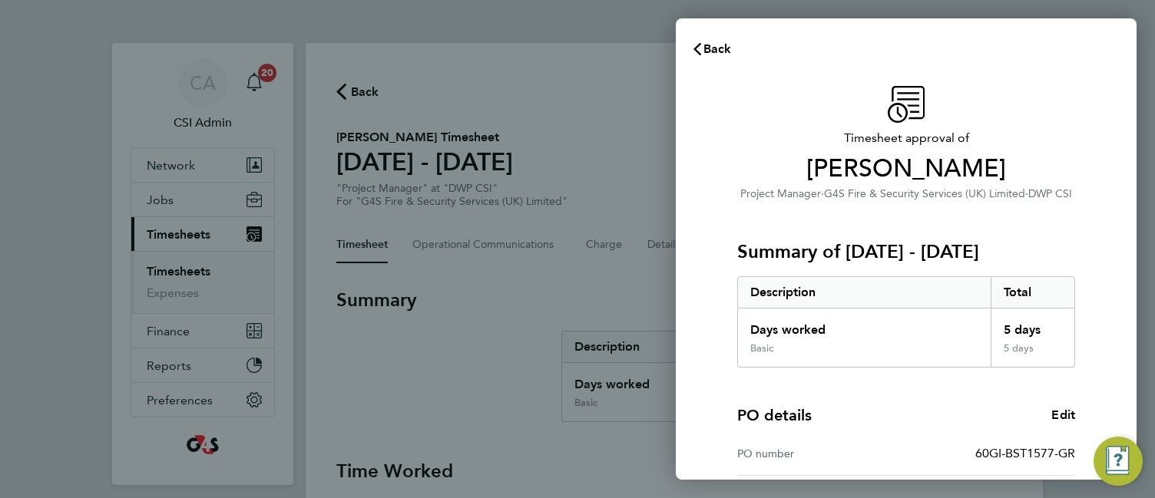
click at [1089, 41] on div "Back" at bounding box center [906, 49] width 461 height 37
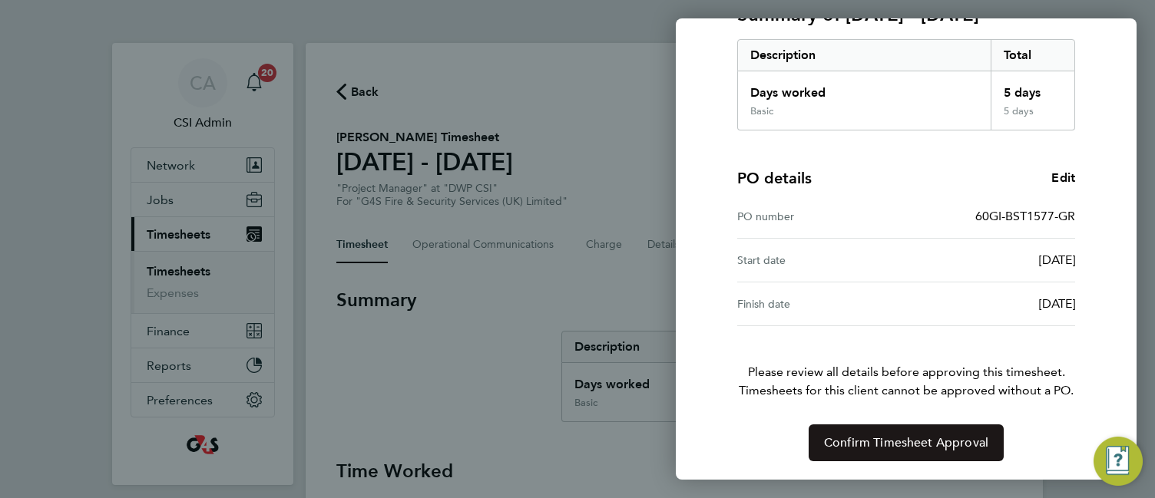
click at [851, 435] on span "Confirm Timesheet Approval" at bounding box center [906, 442] width 164 height 15
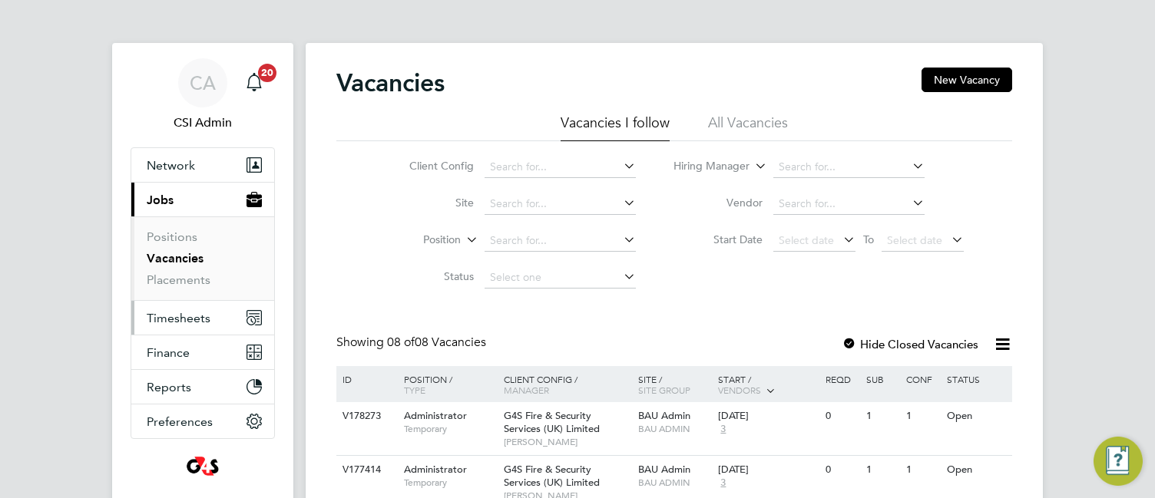
click at [187, 317] on span "Timesheets" at bounding box center [179, 318] width 64 height 15
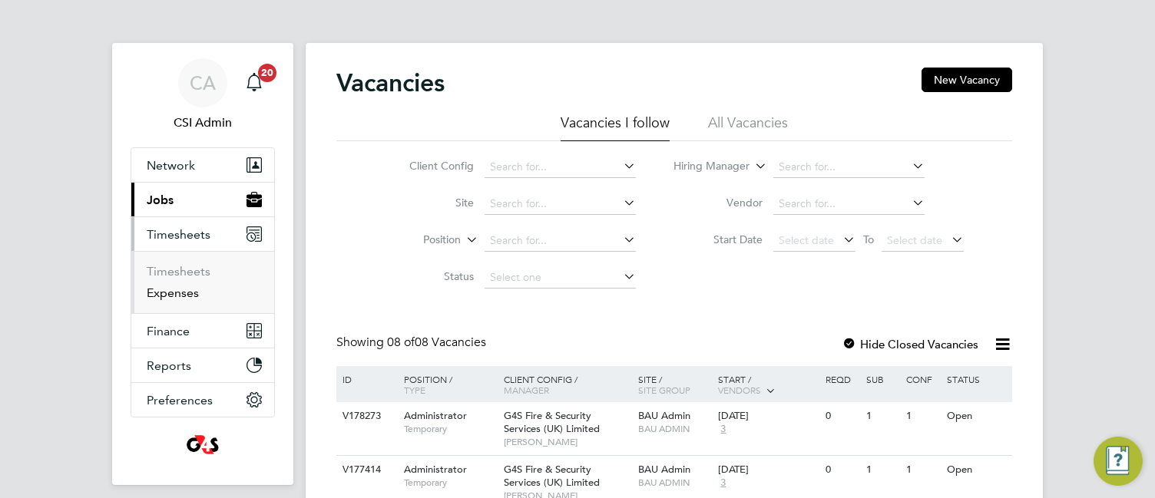
click at [185, 289] on link "Expenses" at bounding box center [173, 293] width 52 height 15
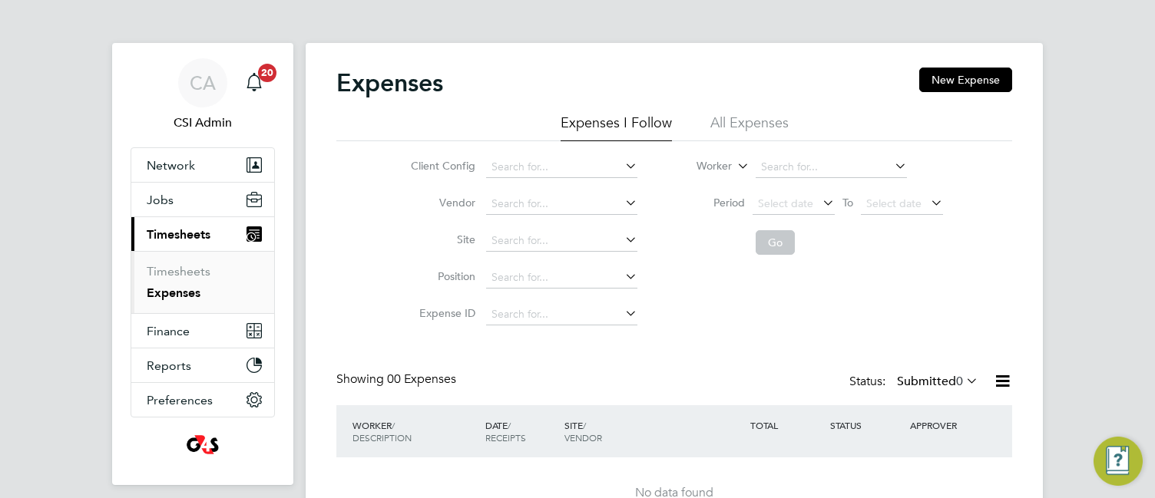
click at [319, 302] on div "Expenses New Expense Expenses I Follow All Expenses Client Config Vendor Site P…" at bounding box center [674, 301] width 737 height 517
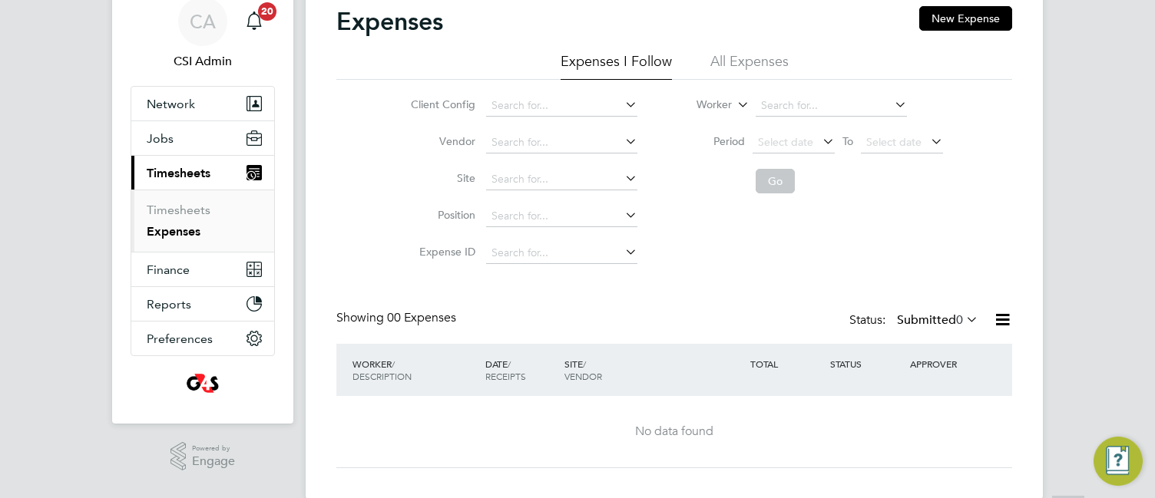
scroll to position [87, 0]
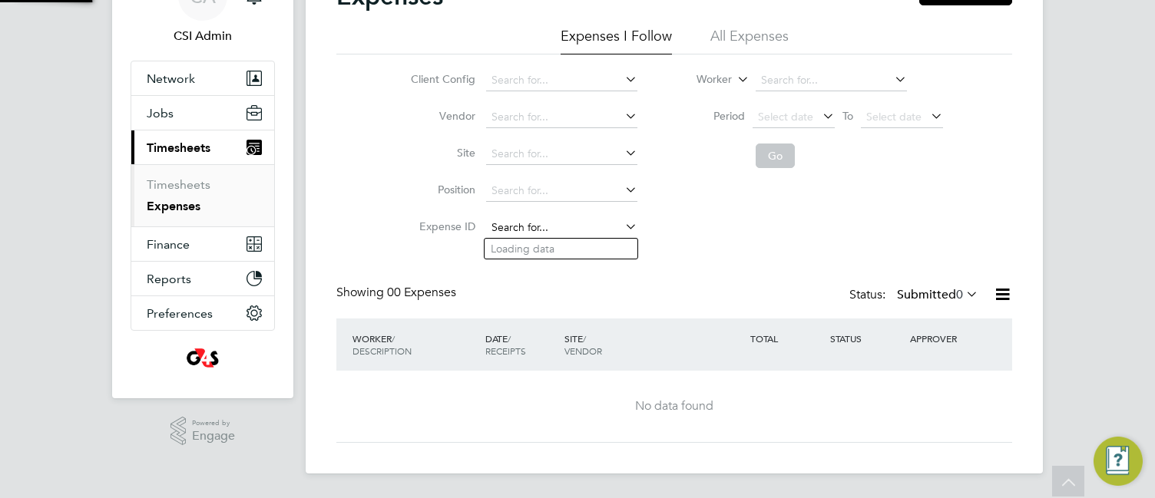
click at [591, 225] on input at bounding box center [561, 227] width 151 height 21
click at [775, 229] on div "Client Config Vendor Site Position Expense ID Worker Period Select date To Sele…" at bounding box center [674, 151] width 676 height 192
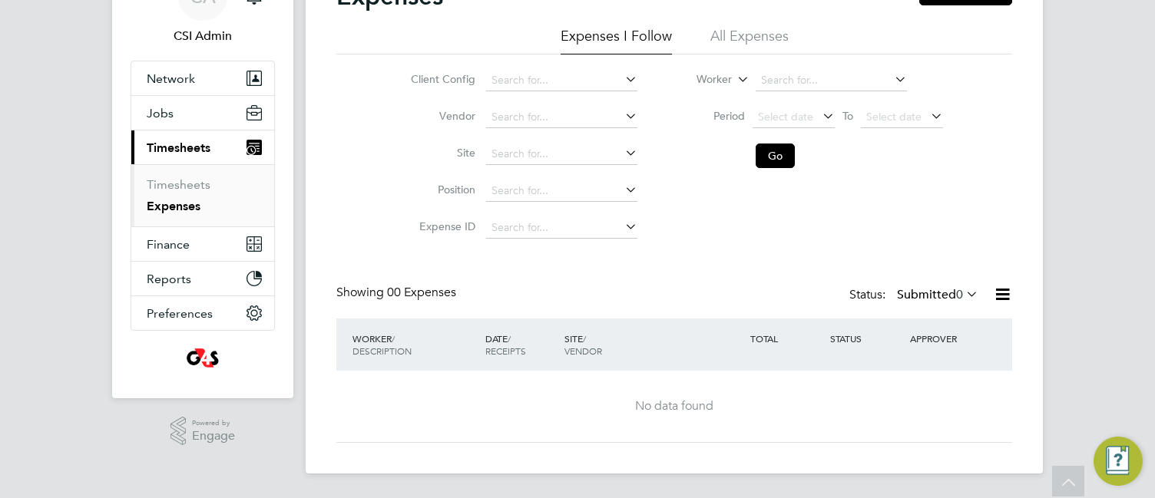
click at [922, 296] on label "Submitted 0" at bounding box center [937, 294] width 81 height 15
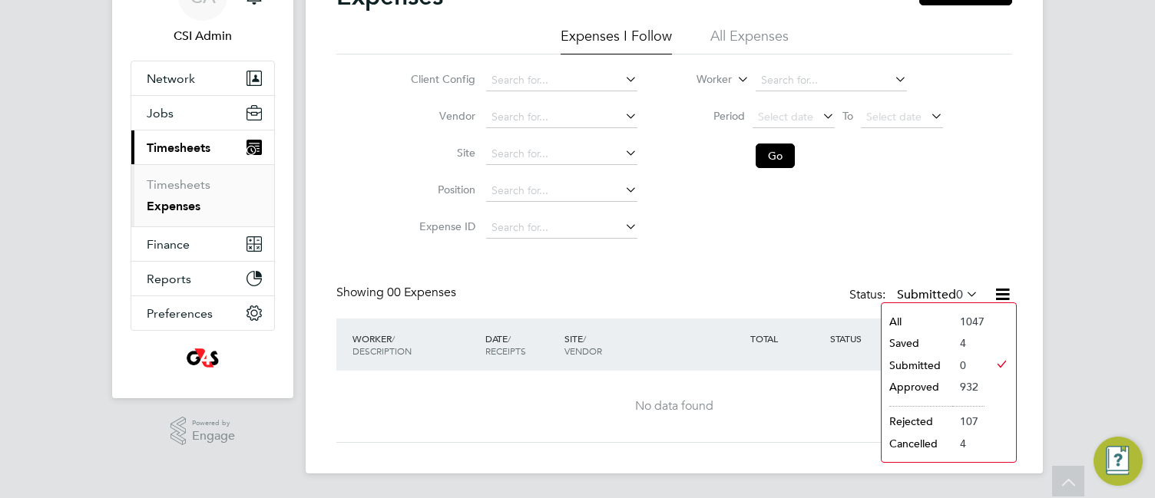
click at [915, 342] on li "Saved" at bounding box center [916, 342] width 71 height 21
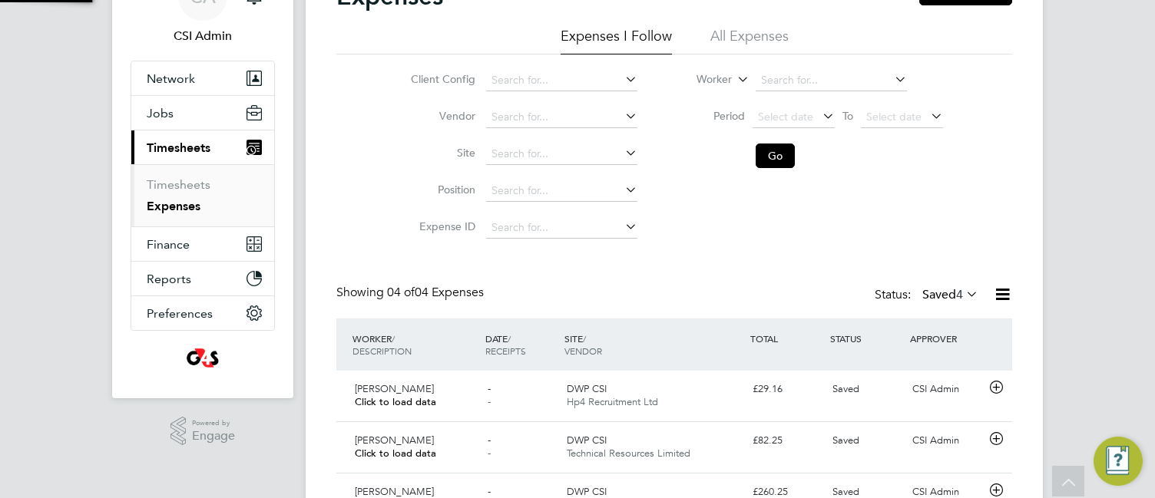
scroll to position [0, 0]
click at [945, 299] on label "Saved 4" at bounding box center [950, 294] width 56 height 15
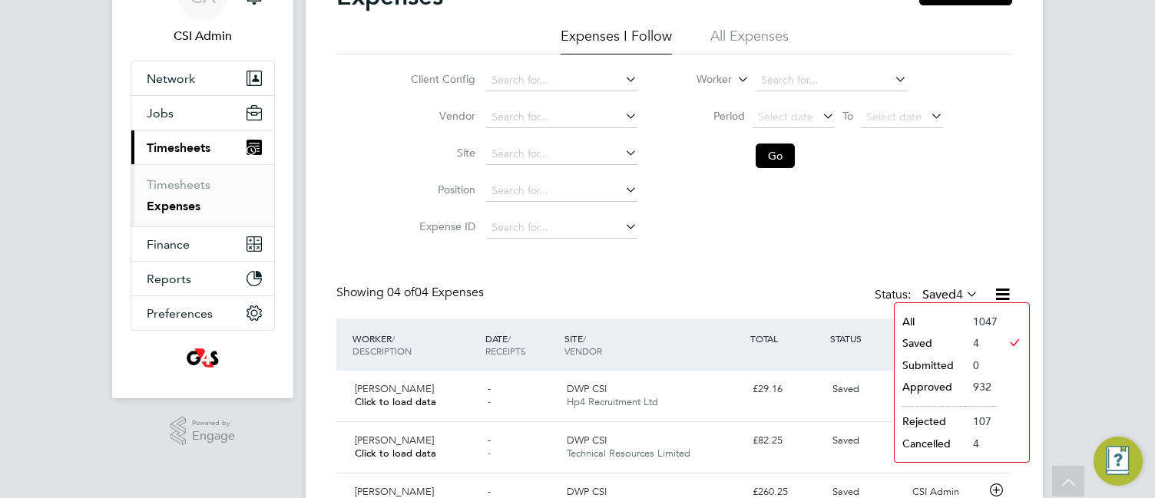
click at [924, 385] on li "Approved" at bounding box center [929, 386] width 71 height 21
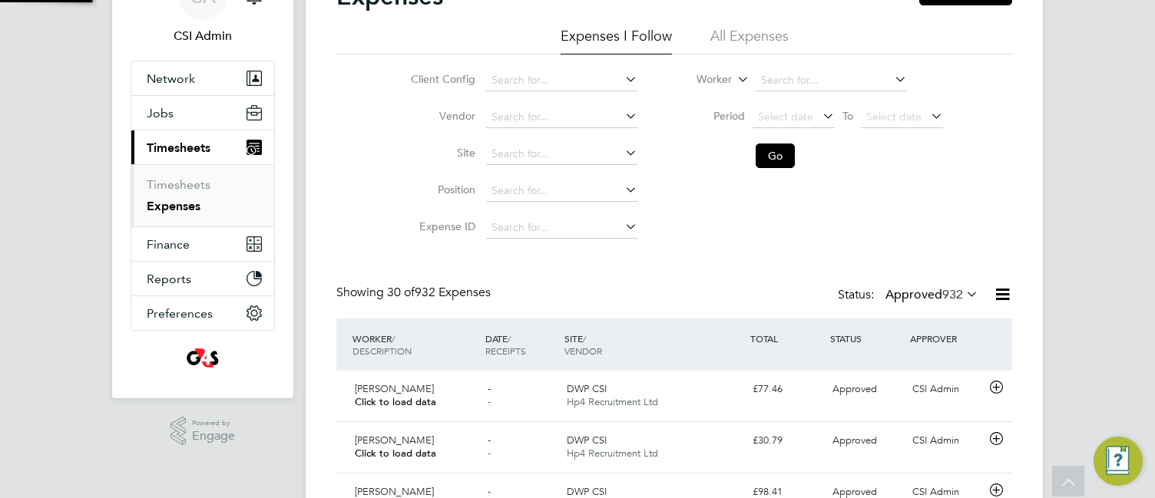
scroll to position [39, 134]
click at [752, 242] on div "Client Config Vendor Site Position Expense ID Worker Period Select date To Sele…" at bounding box center [674, 151] width 676 height 192
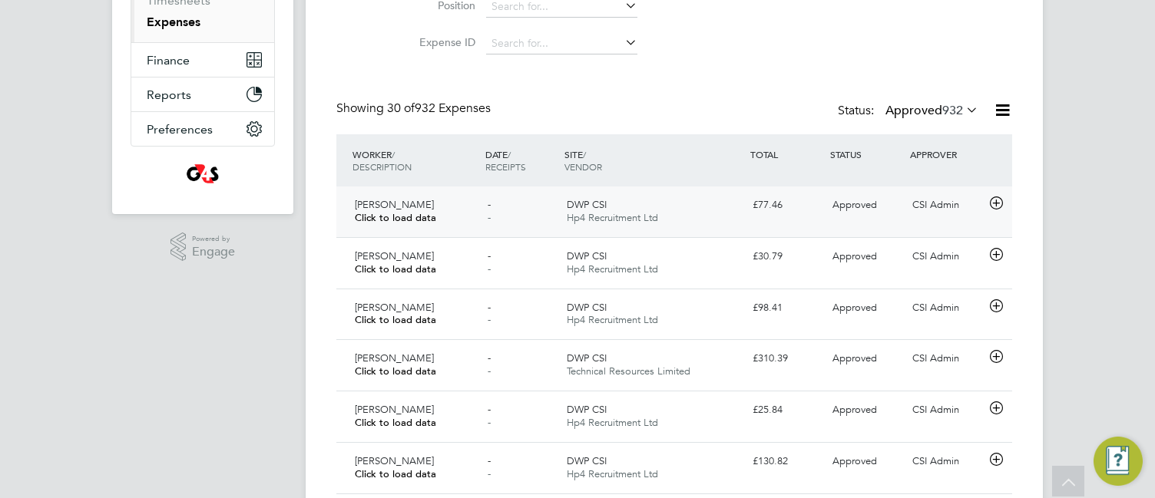
click at [999, 208] on icon at bounding box center [995, 203] width 19 height 12
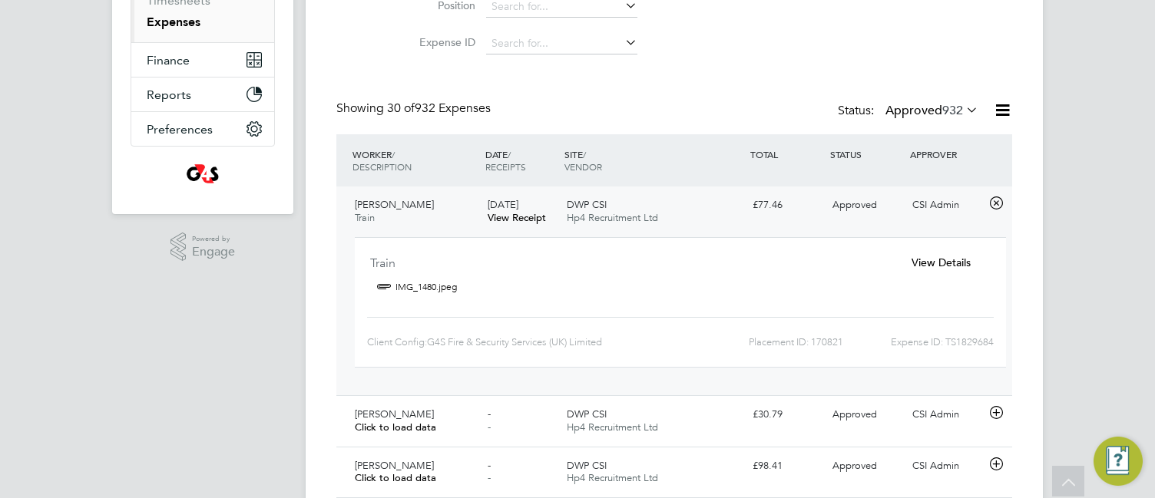
click at [928, 259] on span "View Details" at bounding box center [940, 263] width 59 height 14
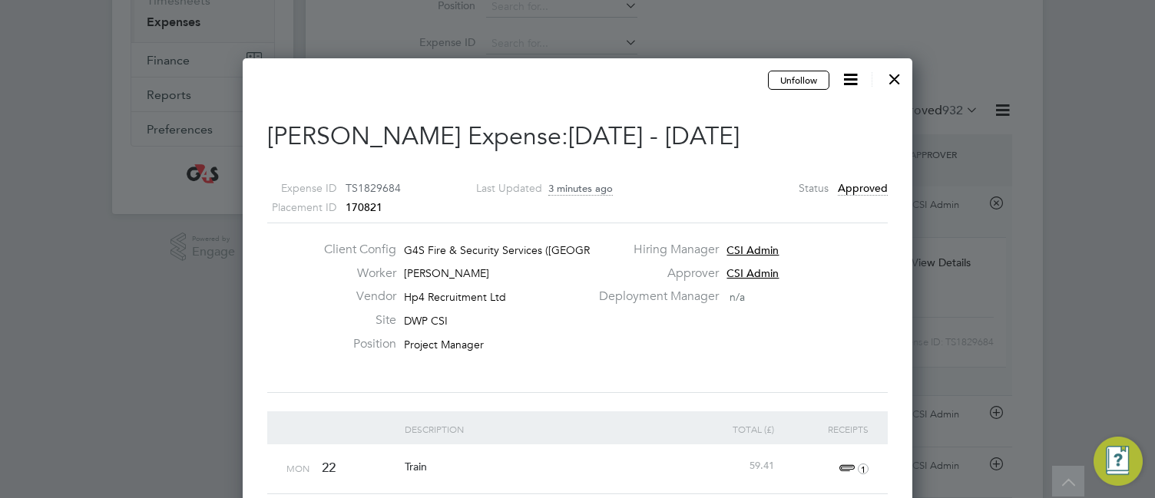
click at [741, 339] on div "Client Config G4S Fire & Security Services ([GEOGRAPHIC_DATA]) Li… Worker [PERS…" at bounding box center [577, 308] width 633 height 132
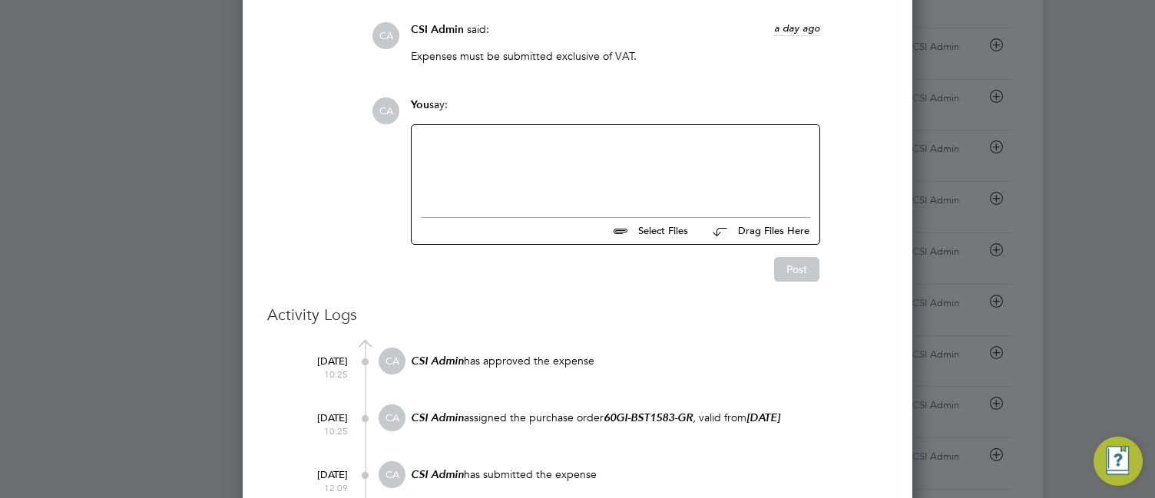
click at [1079, 188] on div at bounding box center [577, 249] width 1155 height 498
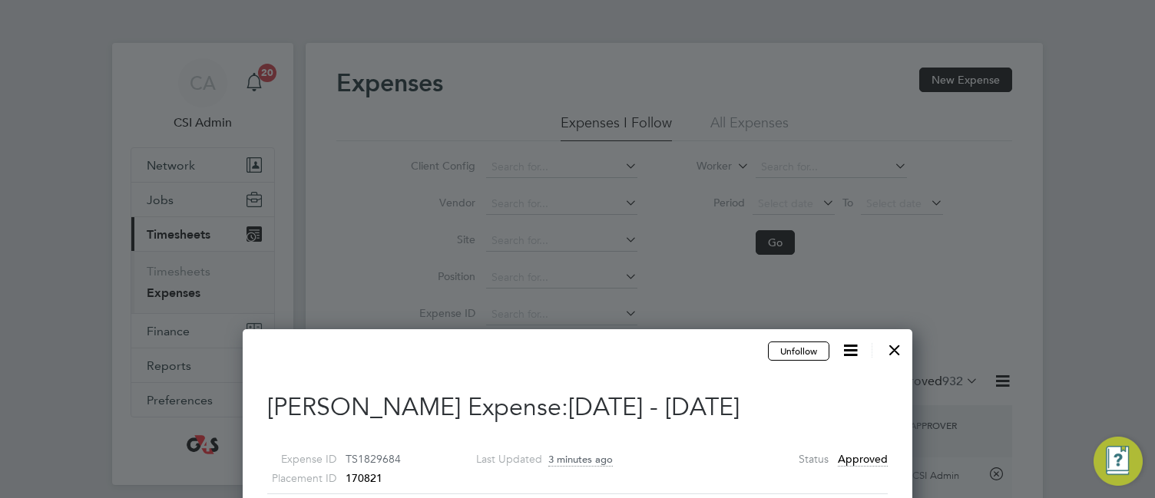
click at [892, 348] on div at bounding box center [895, 346] width 28 height 28
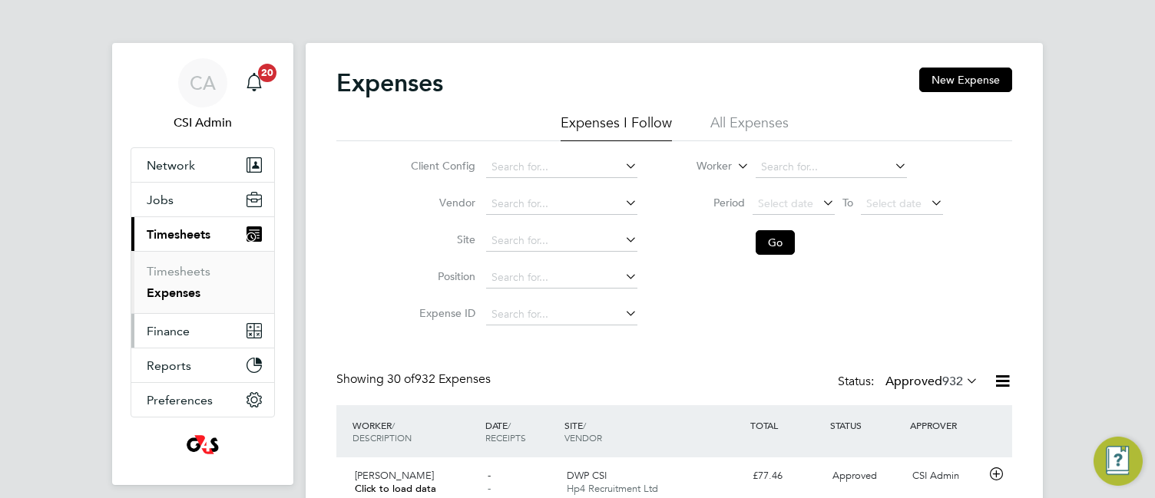
click at [177, 326] on span "Finance" at bounding box center [168, 331] width 43 height 15
click at [507, 195] on input at bounding box center [561, 203] width 151 height 21
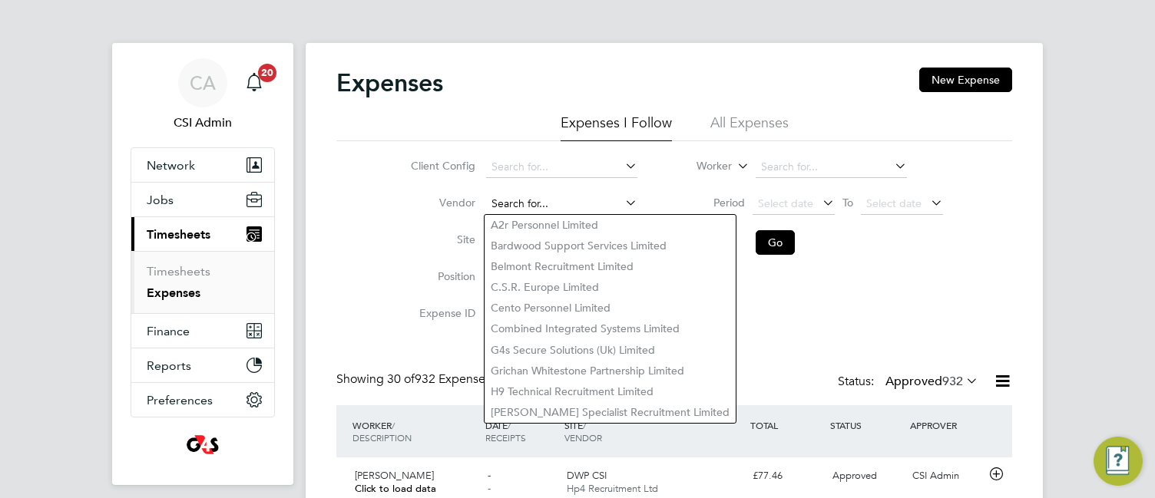
paste input "60GI-BST1584-GR"
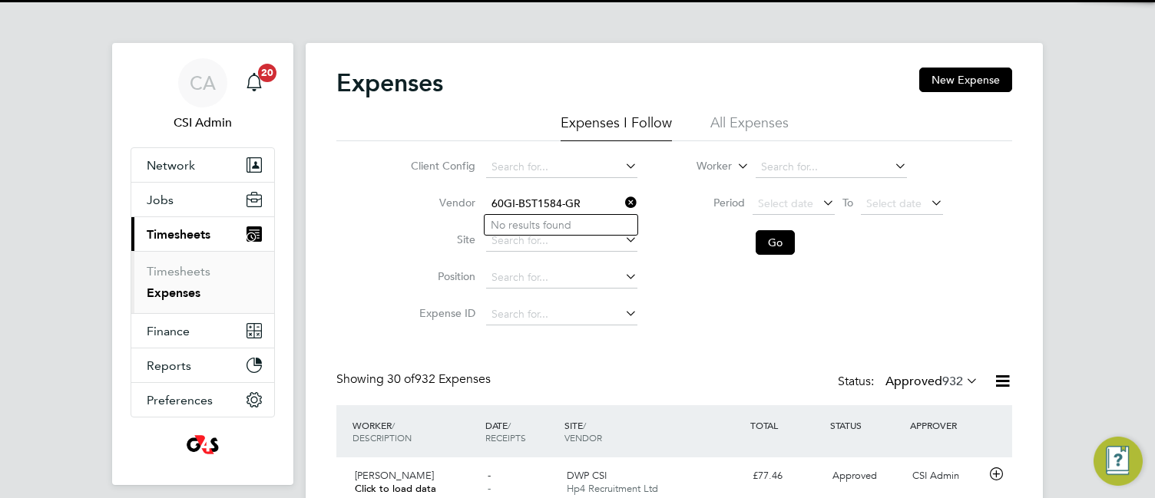
type input "60GI-BST1584-GR"
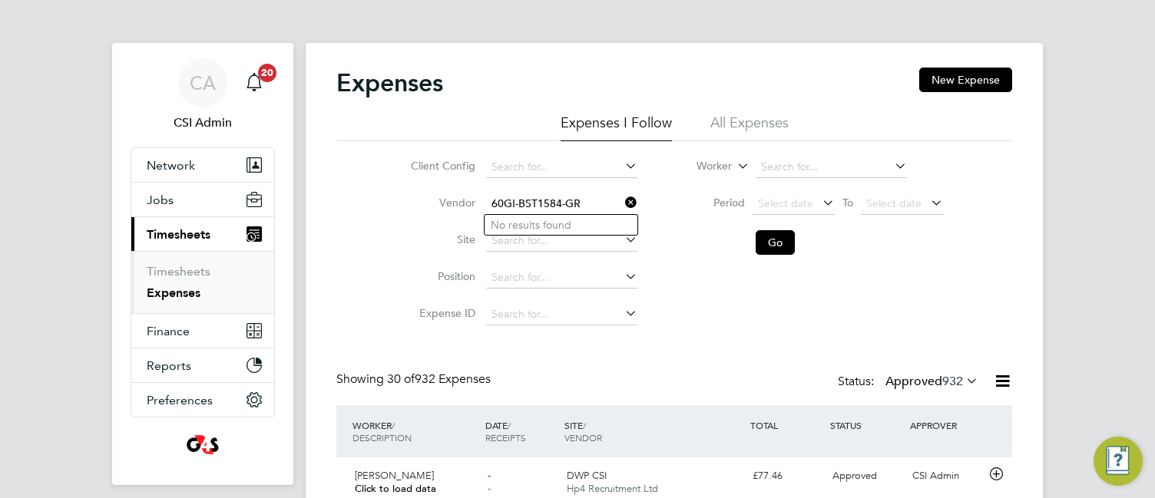
click at [622, 199] on icon at bounding box center [622, 202] width 0 height 21
click at [173, 331] on span "Finance" at bounding box center [168, 331] width 43 height 15
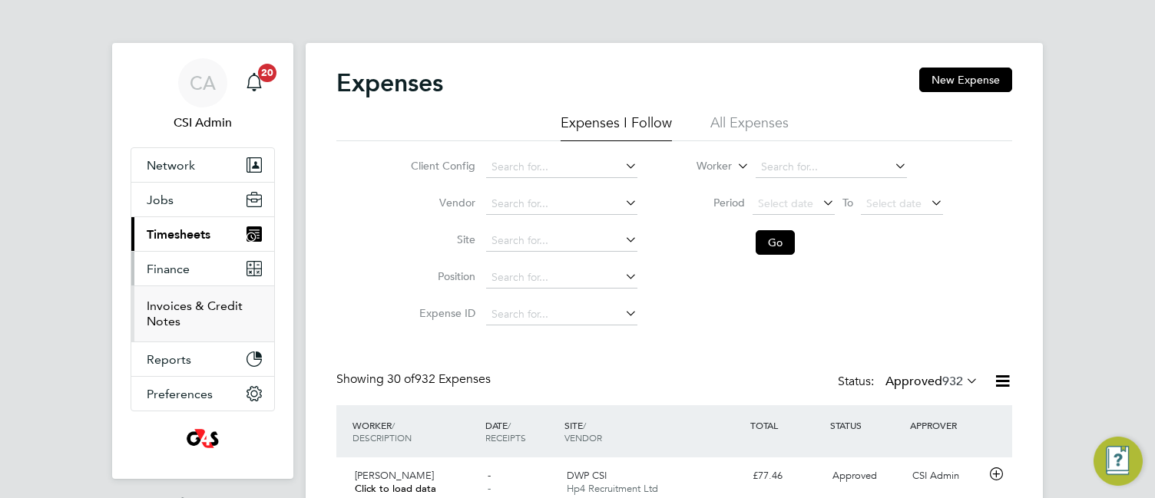
click at [161, 314] on link "Invoices & Credit Notes" at bounding box center [195, 314] width 96 height 30
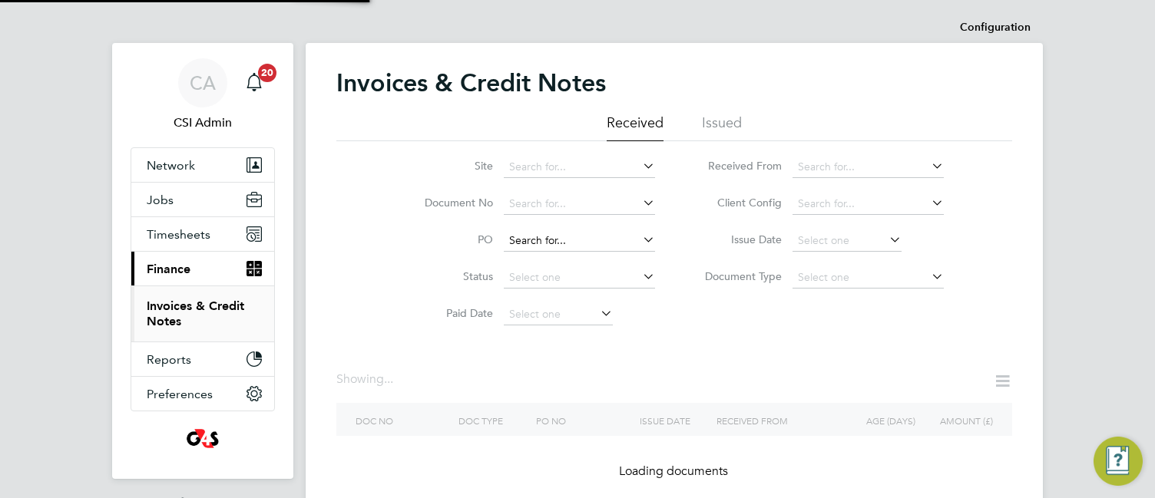
click at [548, 237] on input at bounding box center [579, 240] width 151 height 21
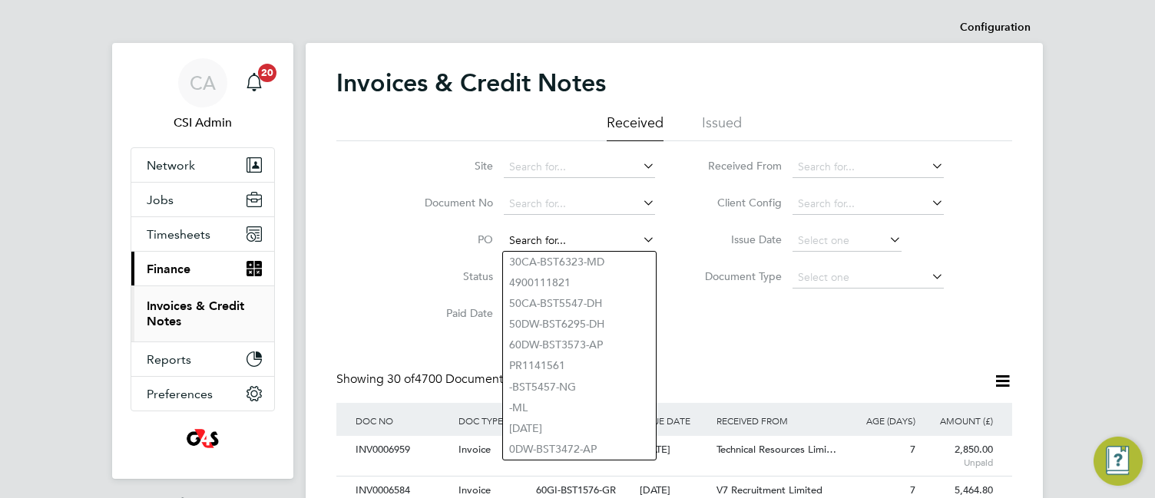
click at [548, 237] on input at bounding box center [579, 240] width 151 height 21
paste input "60GI-BST1584-GR"
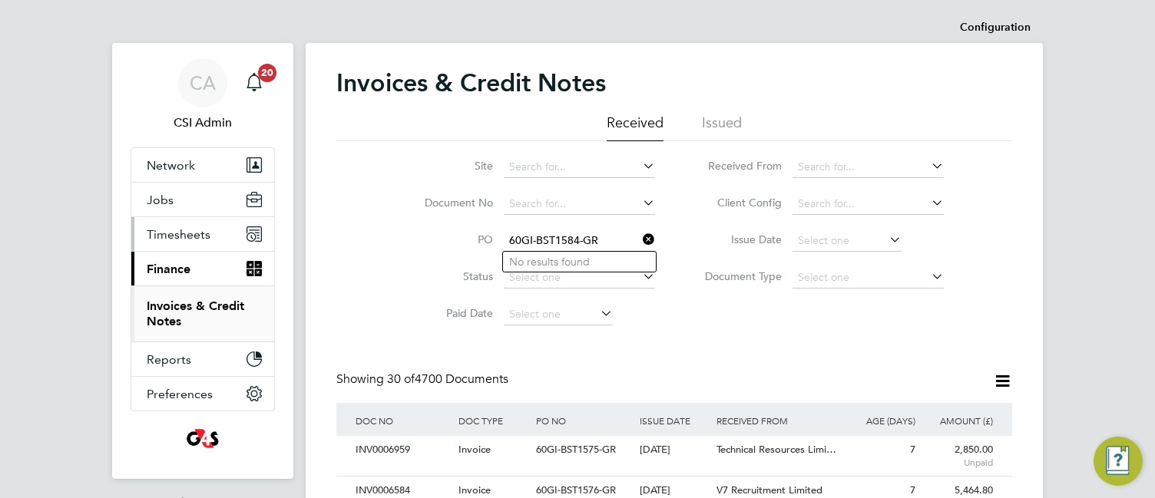
type input "60GI-BST1584-GR"
click at [173, 235] on span "Timesheets" at bounding box center [179, 234] width 64 height 15
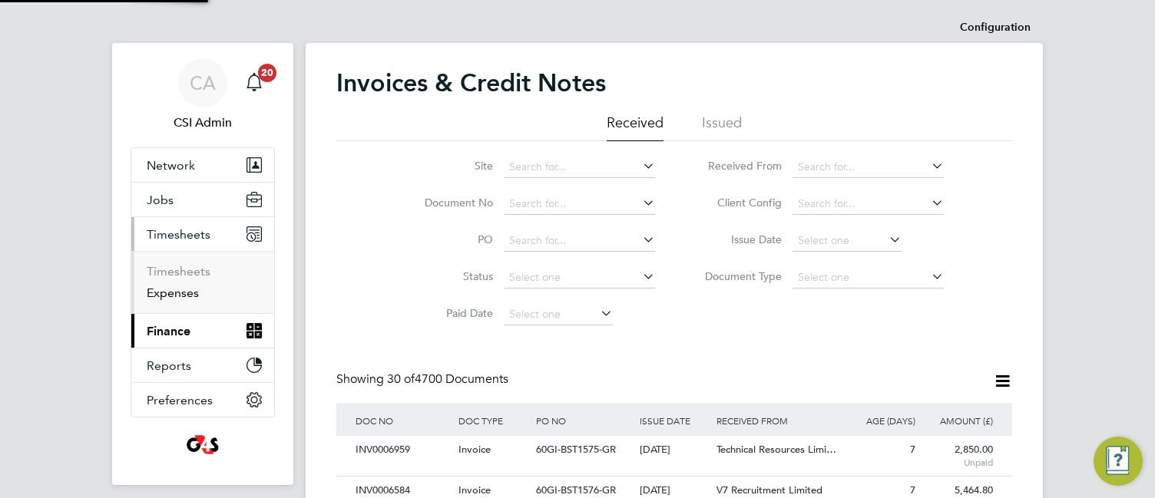
click at [169, 293] on link "Expenses" at bounding box center [173, 293] width 52 height 15
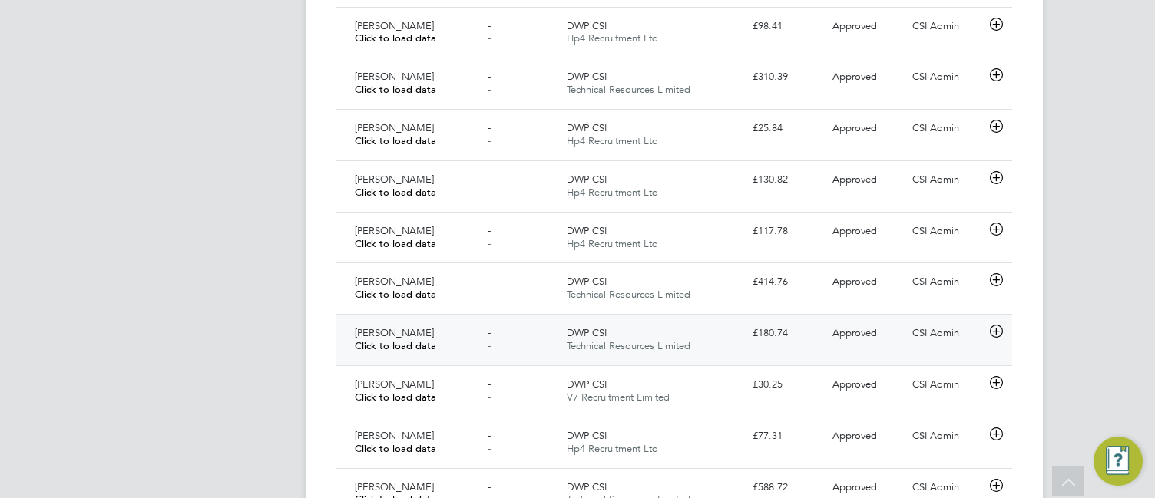
click at [762, 348] on div "[PERSON_NAME] Click to load data - - DWP CSI Technical Resources Limited £180.7…" at bounding box center [674, 339] width 676 height 51
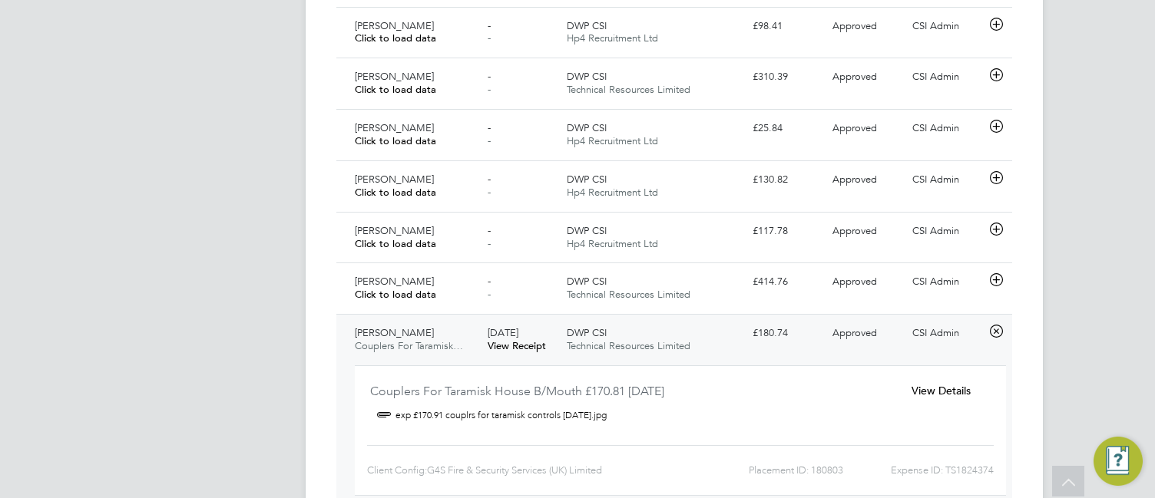
click at [931, 399] on div "View Details" at bounding box center [940, 390] width 99 height 25
click at [933, 385] on span "View Details" at bounding box center [940, 391] width 59 height 14
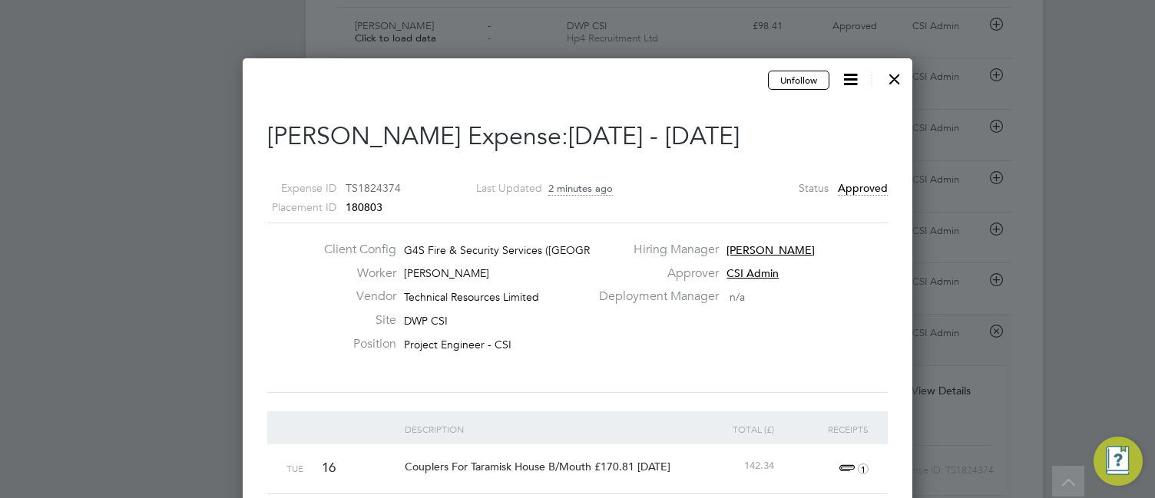
click at [666, 346] on div "Client Config G4S Fire & Security Services ([GEOGRAPHIC_DATA]) Li… Worker [PERS…" at bounding box center [577, 308] width 633 height 132
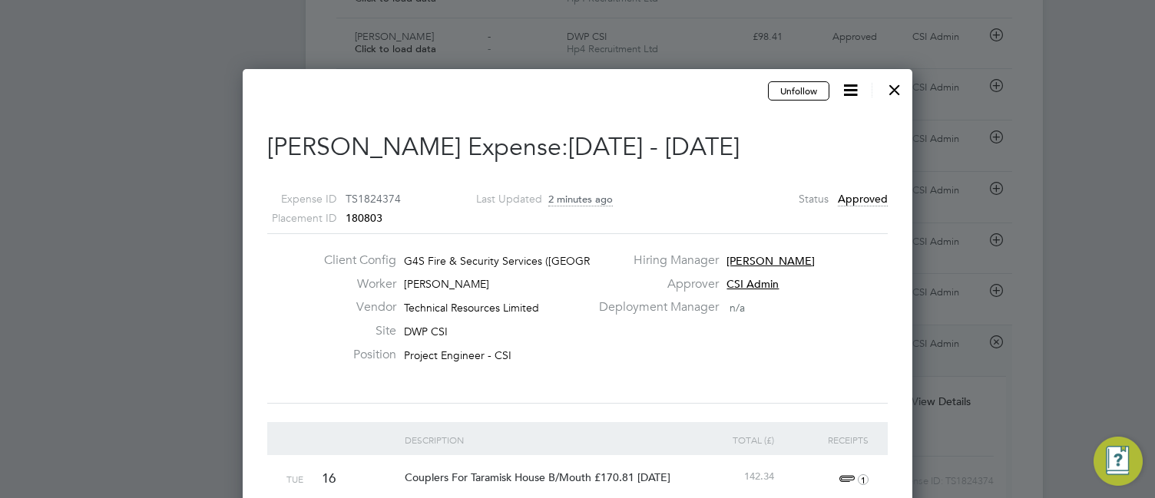
click at [896, 88] on div at bounding box center [895, 86] width 28 height 28
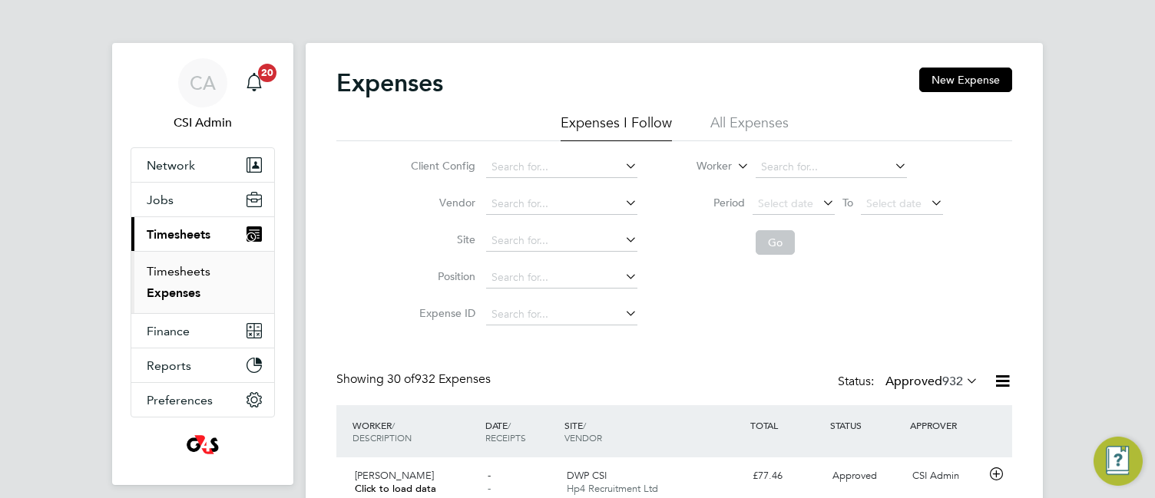
click at [197, 271] on link "Timesheets" at bounding box center [179, 271] width 64 height 15
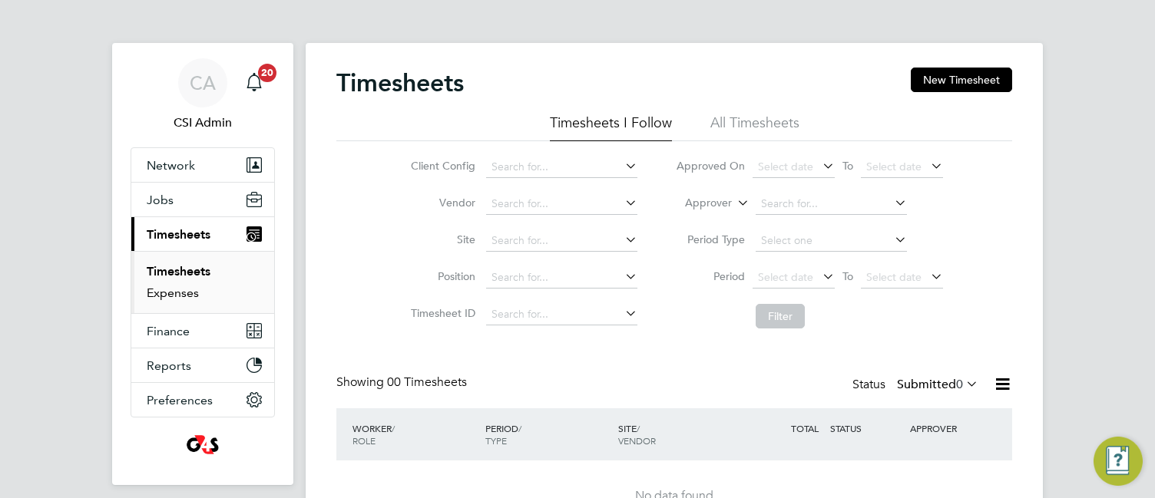
click at [173, 292] on link "Expenses" at bounding box center [173, 293] width 52 height 15
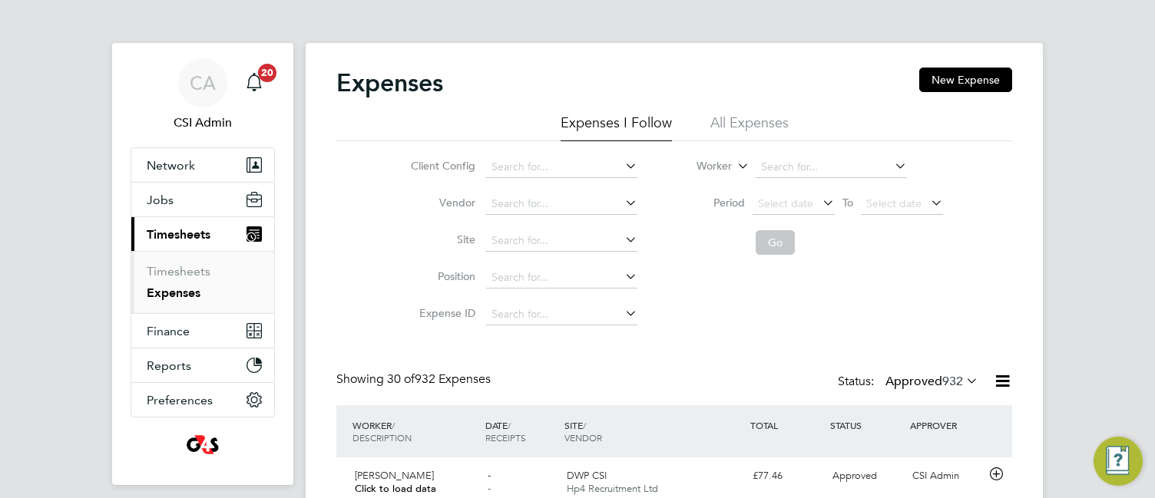
click at [935, 379] on label "Approved 932" at bounding box center [931, 381] width 93 height 15
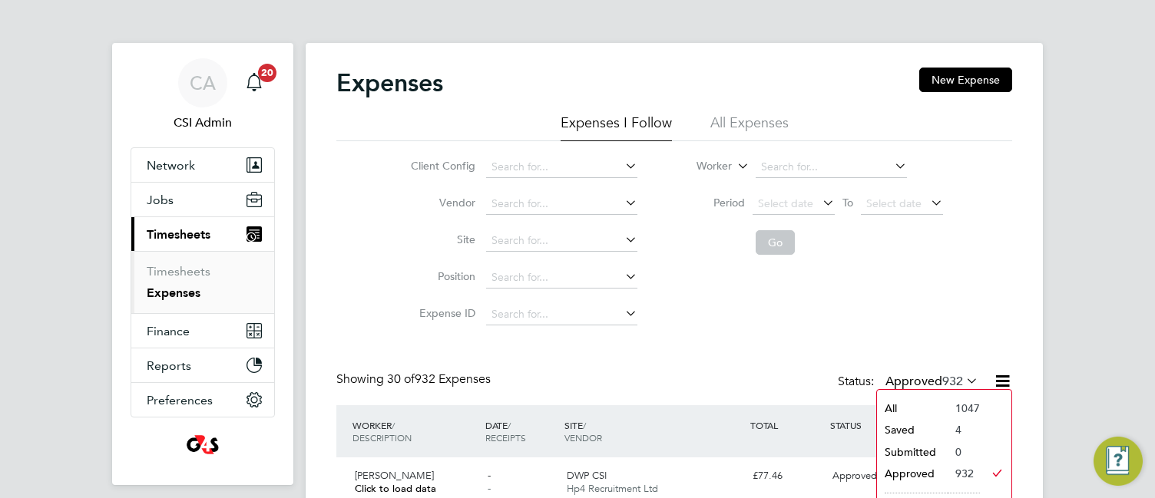
click at [900, 451] on li "Submitted" at bounding box center [912, 451] width 71 height 21
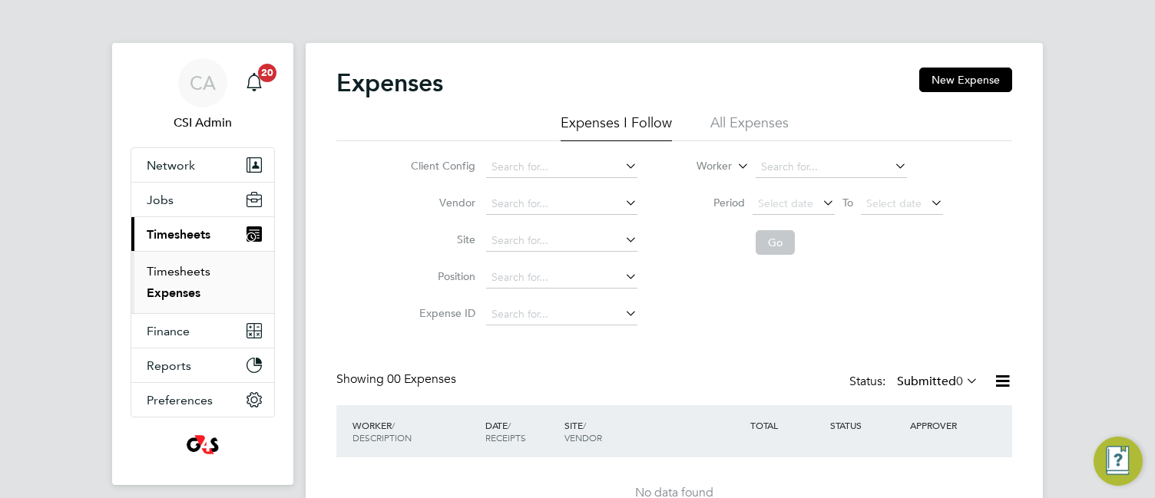
click at [176, 269] on link "Timesheets" at bounding box center [179, 271] width 64 height 15
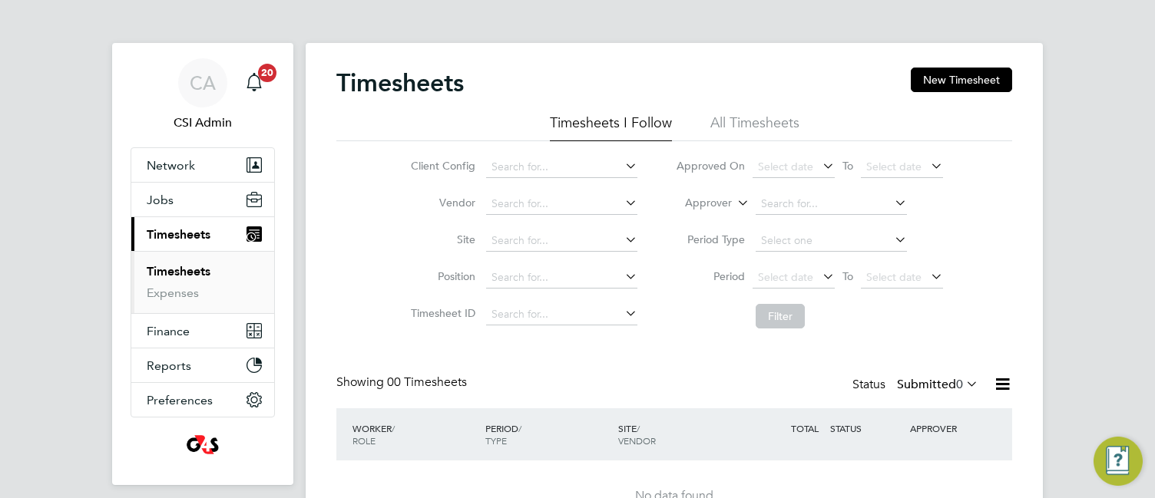
click at [176, 269] on link "Timesheets" at bounding box center [179, 271] width 64 height 15
